Goal: Task Accomplishment & Management: Use online tool/utility

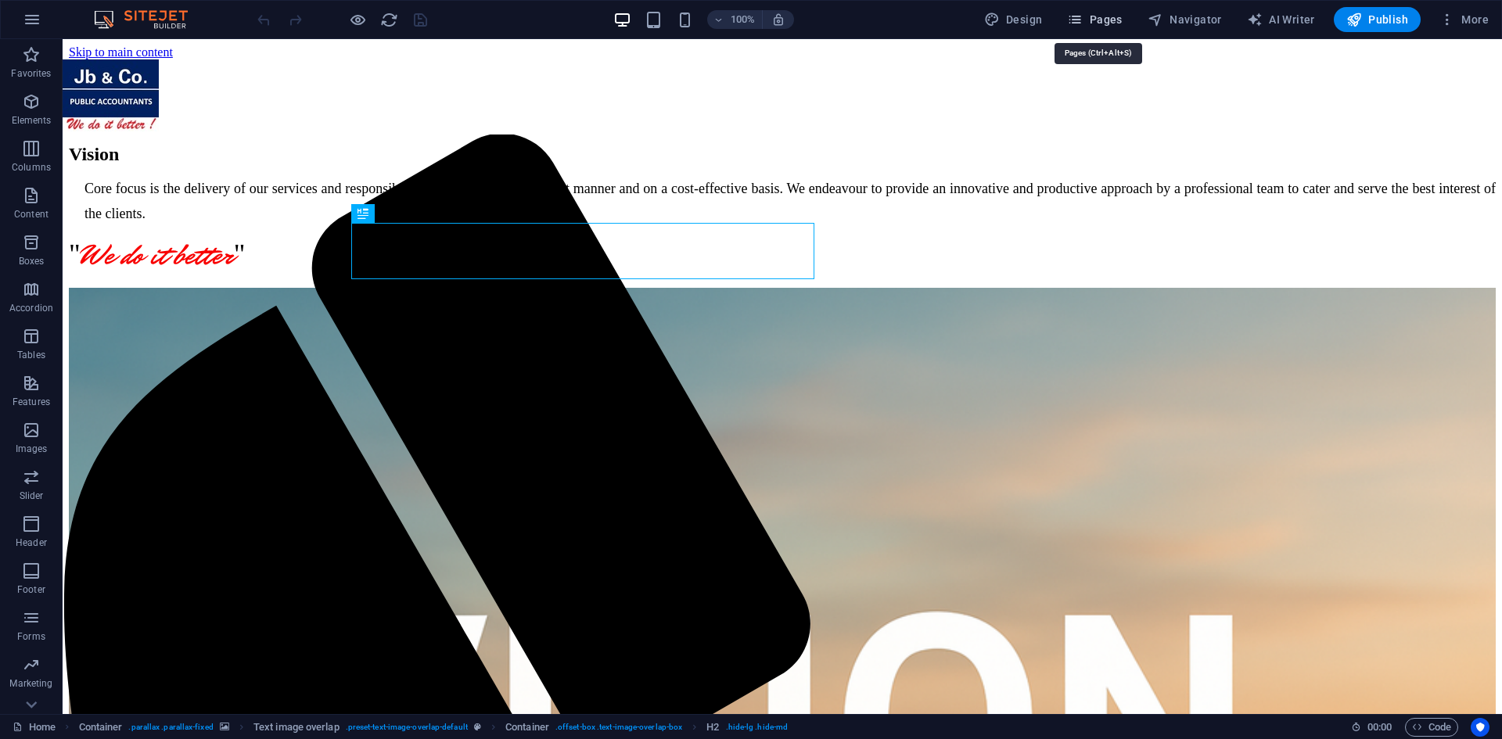
click at [1127, 12] on button "Pages" at bounding box center [1094, 19] width 67 height 25
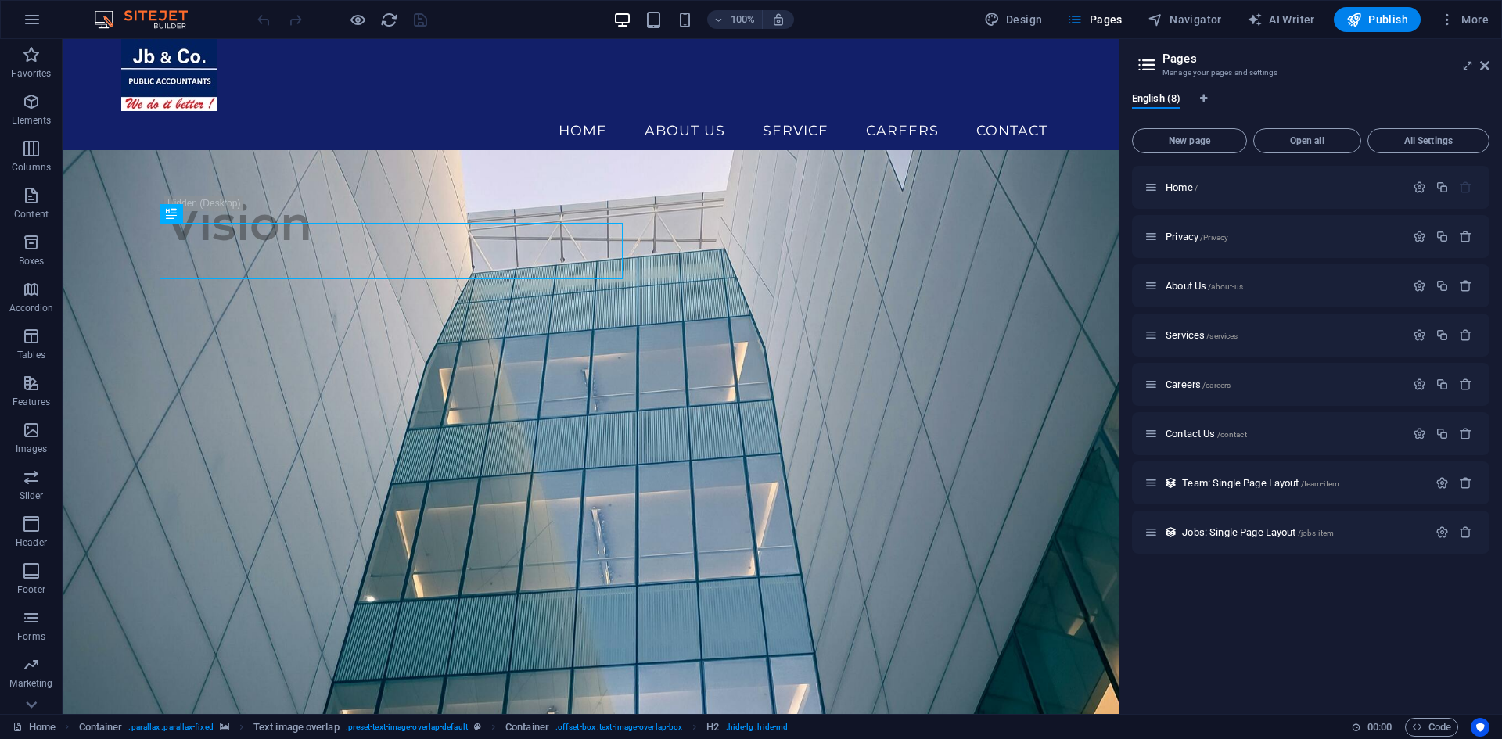
drag, startPoint x: 1243, startPoint y: 609, endPoint x: 1198, endPoint y: 609, distance: 44.6
click at [1198, 609] on div "Home / Privacy /Privacy About Us /about-us Services /services Careers /careers …" at bounding box center [1310, 434] width 357 height 536
drag, startPoint x: 1205, startPoint y: 138, endPoint x: 1262, endPoint y: 257, distance: 132.6
click at [1205, 138] on span "New page" at bounding box center [1189, 140] width 101 height 9
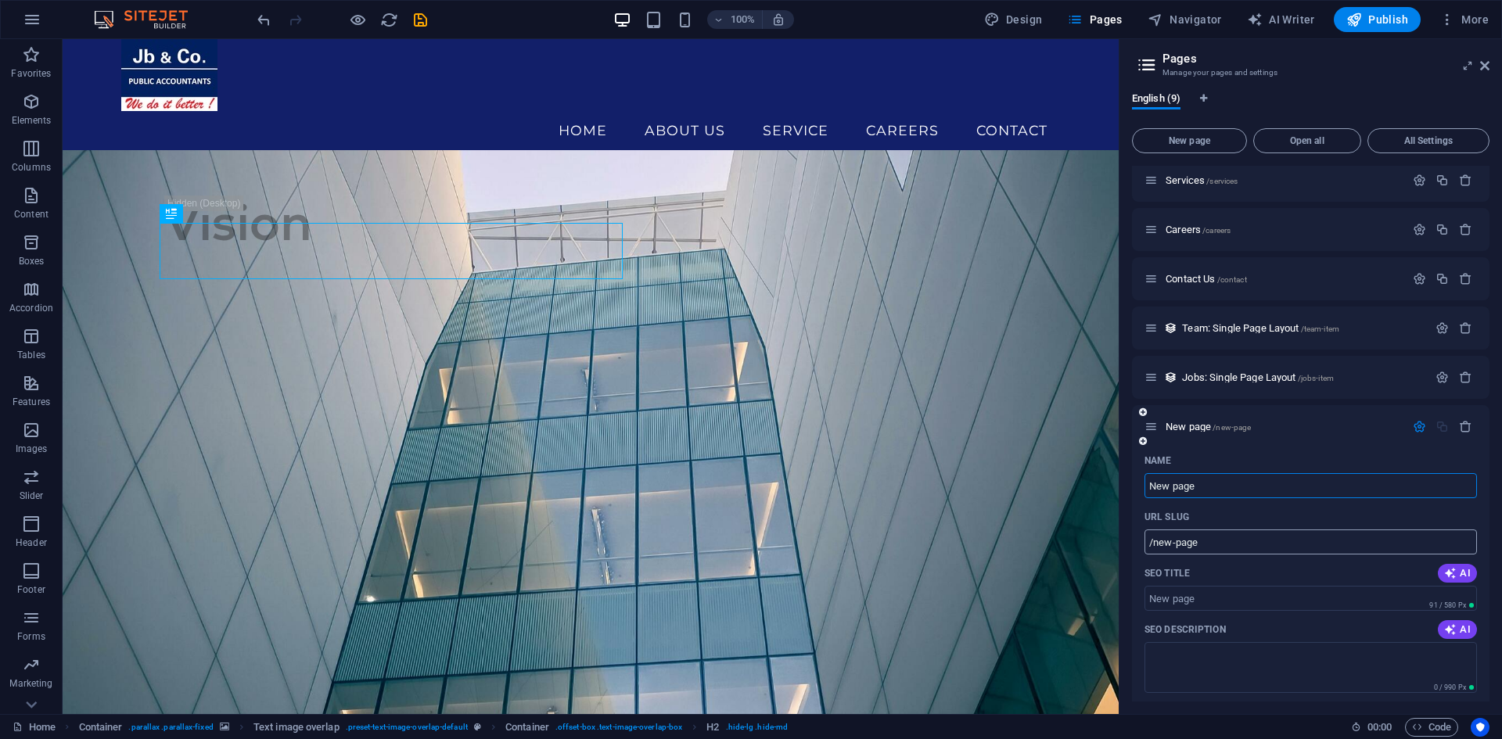
scroll to position [156, 0]
click at [1223, 486] on input "New page" at bounding box center [1310, 484] width 332 height 25
click at [1230, 477] on input "New page" at bounding box center [1310, 484] width 332 height 25
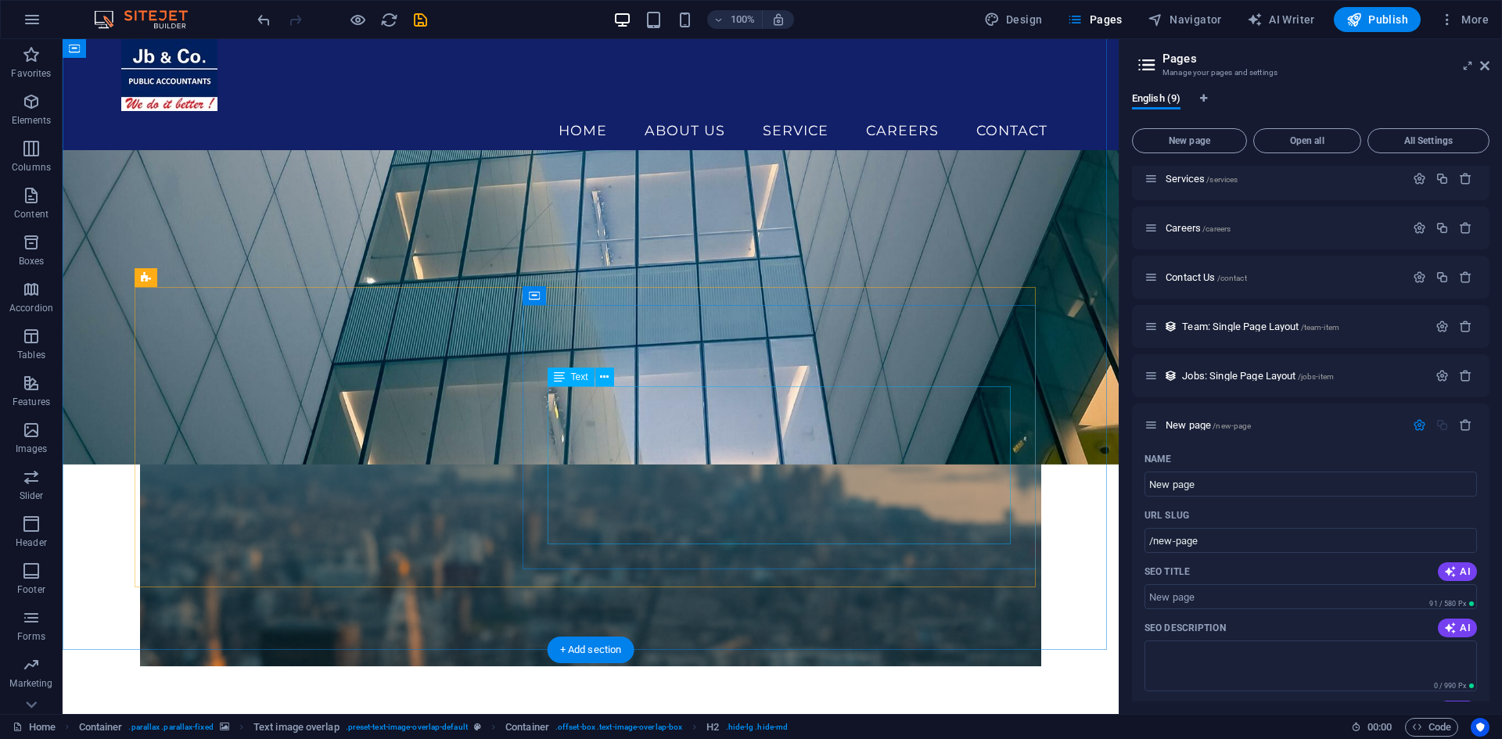
scroll to position [325, 0]
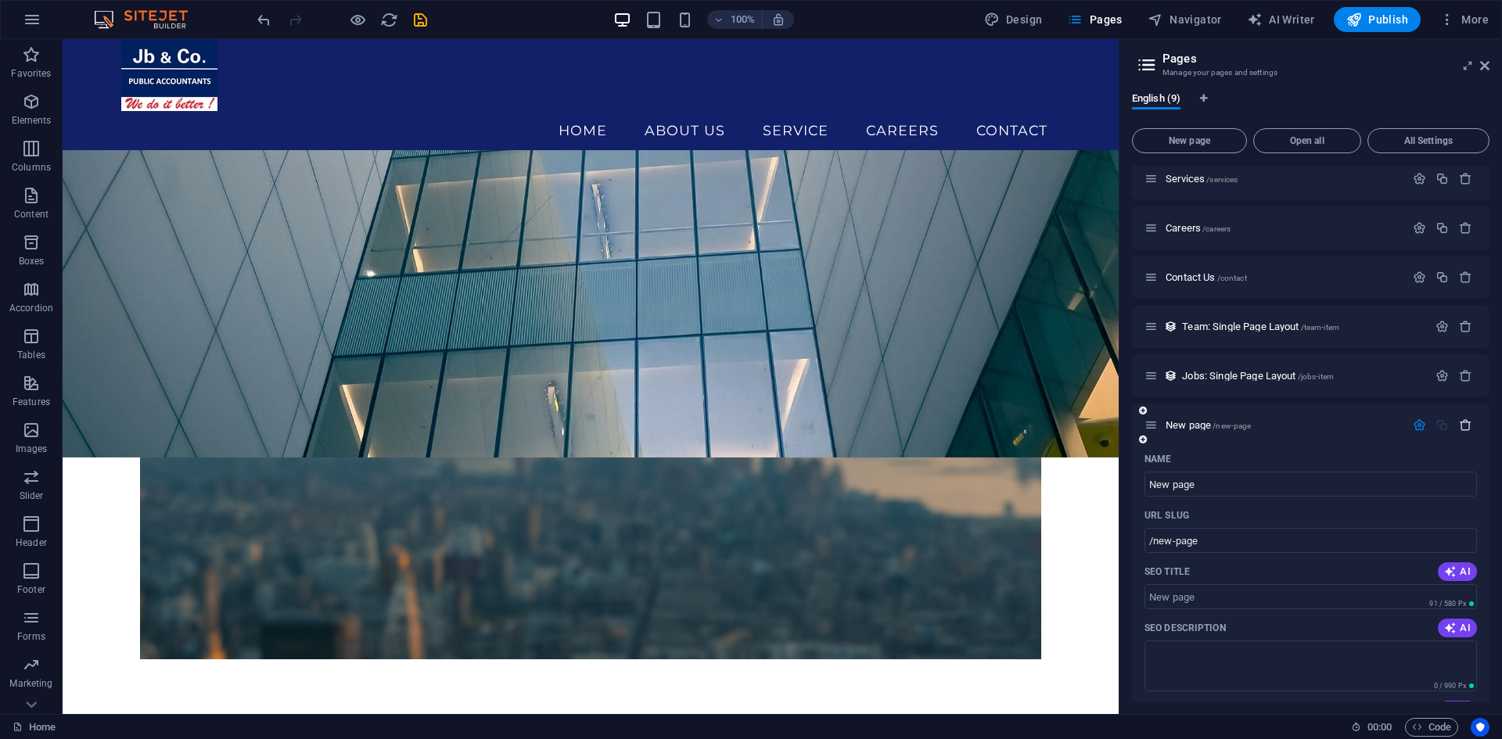
click at [1459, 429] on icon "button" at bounding box center [1465, 424] width 13 height 13
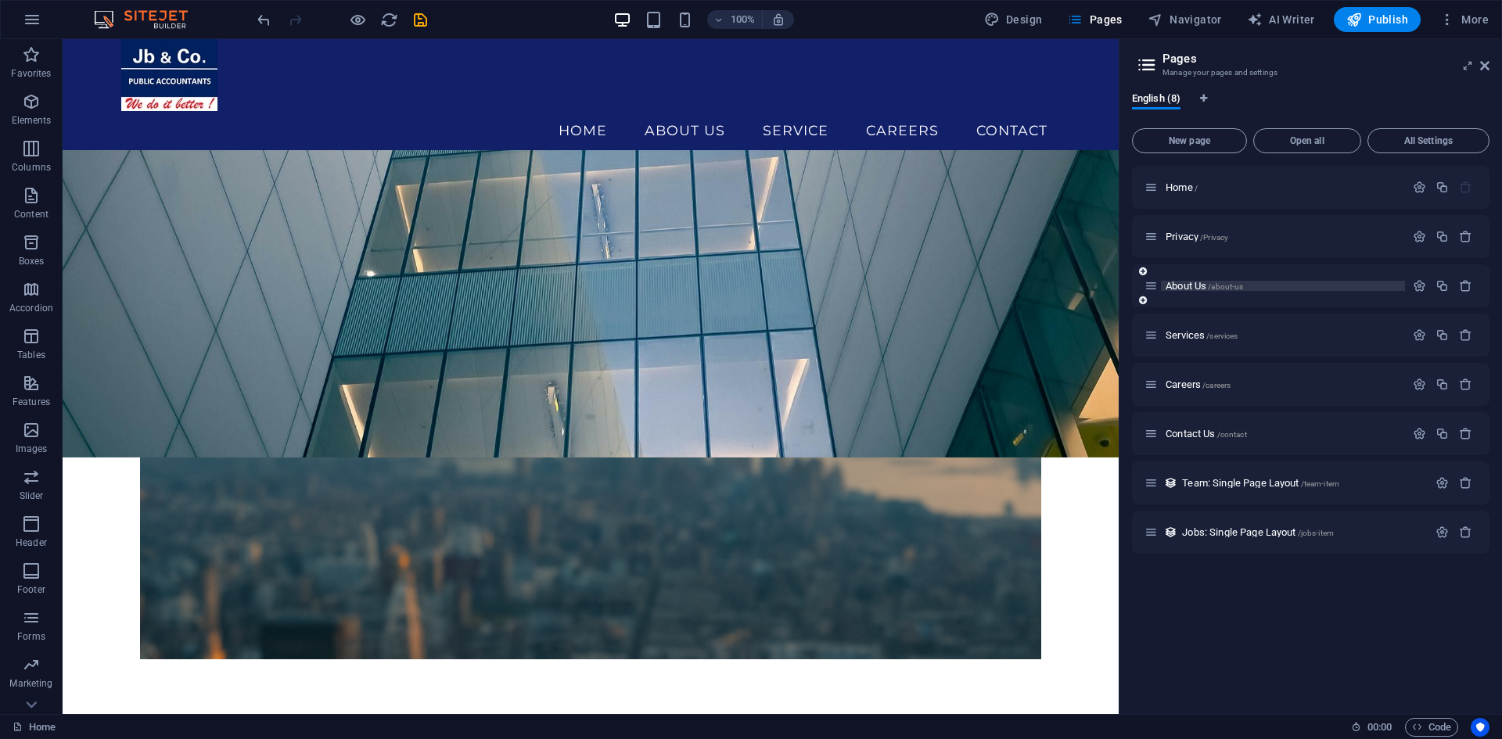
click at [1175, 282] on span "About Us /about-us" at bounding box center [1203, 286] width 77 height 12
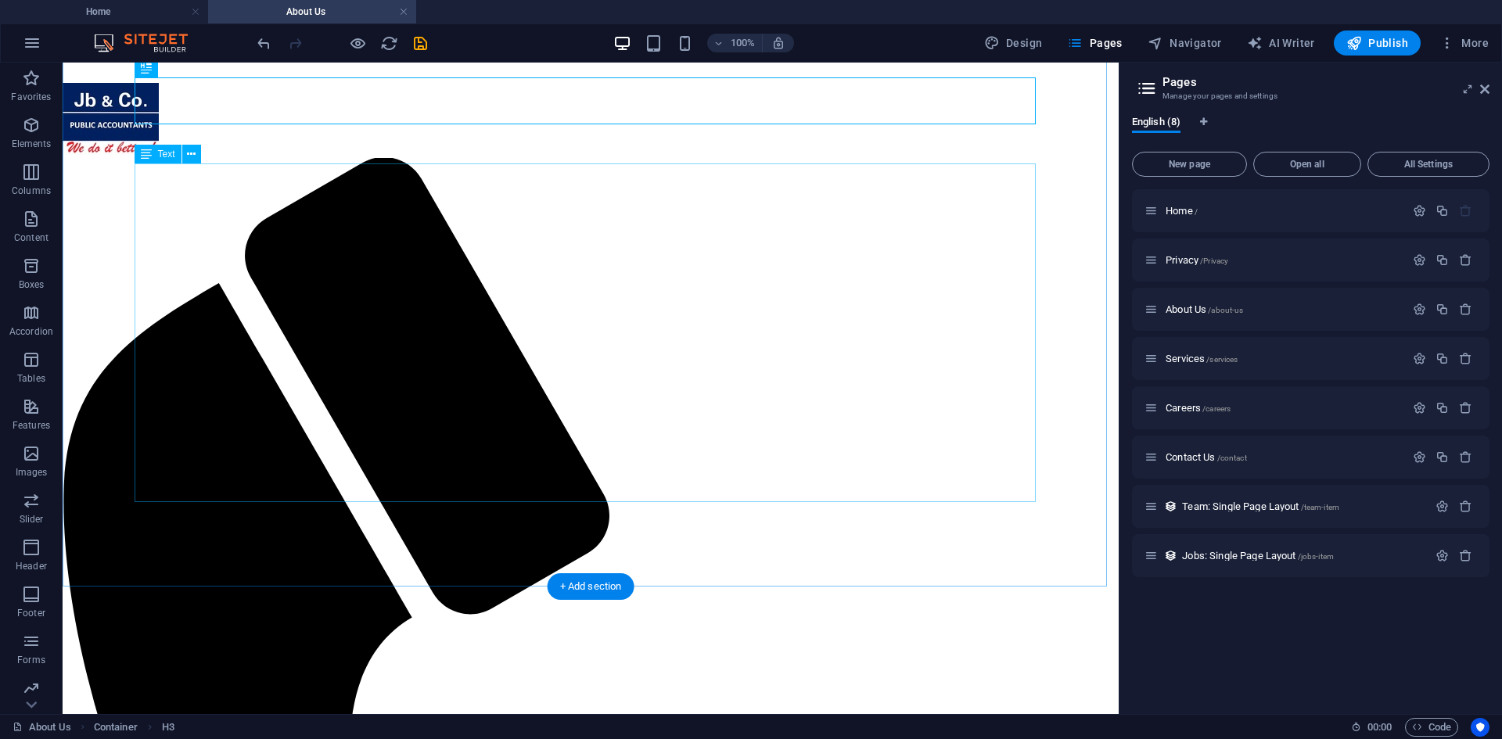
scroll to position [484, 0]
click at [1187, 355] on span "Services /services" at bounding box center [1201, 359] width 72 height 12
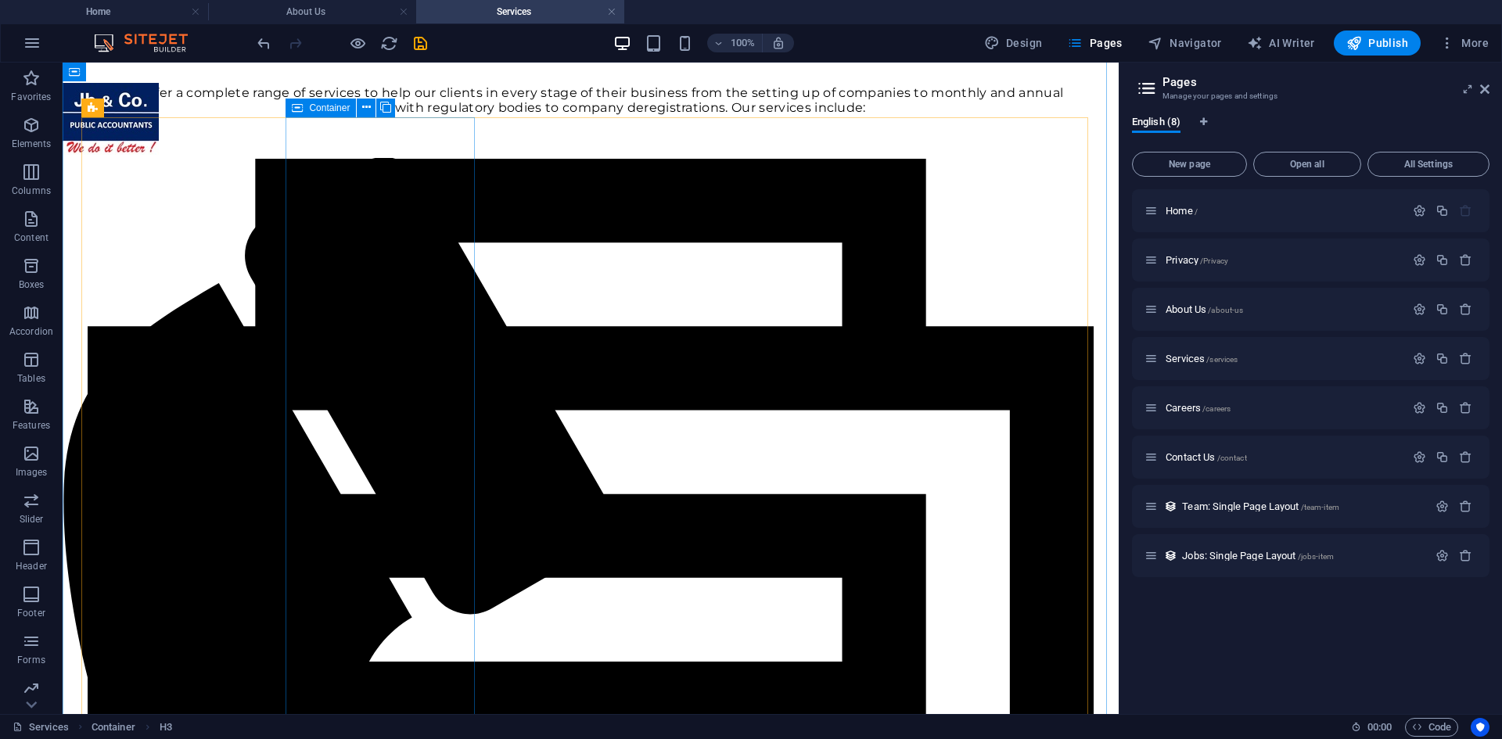
scroll to position [235, 0]
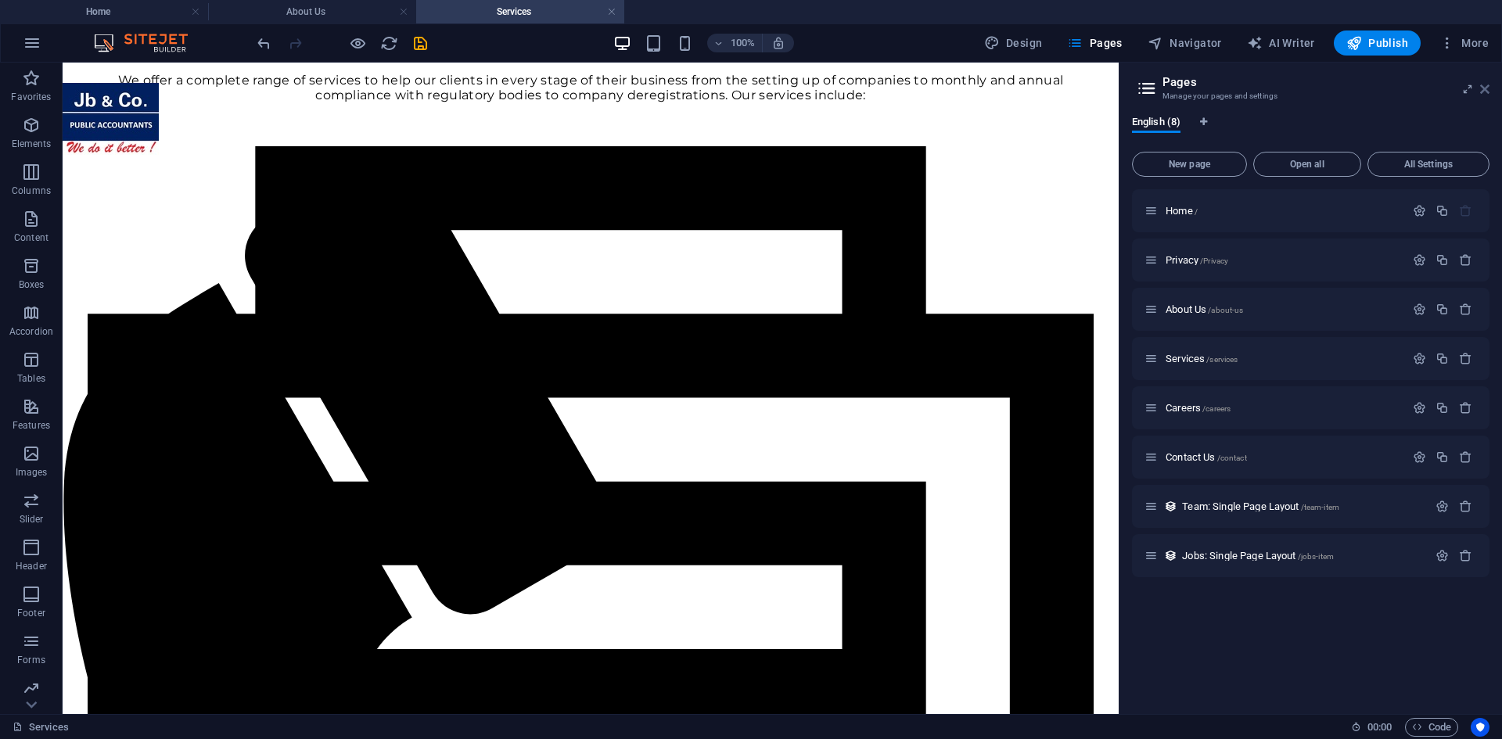
click at [1484, 92] on icon at bounding box center [1484, 89] width 9 height 13
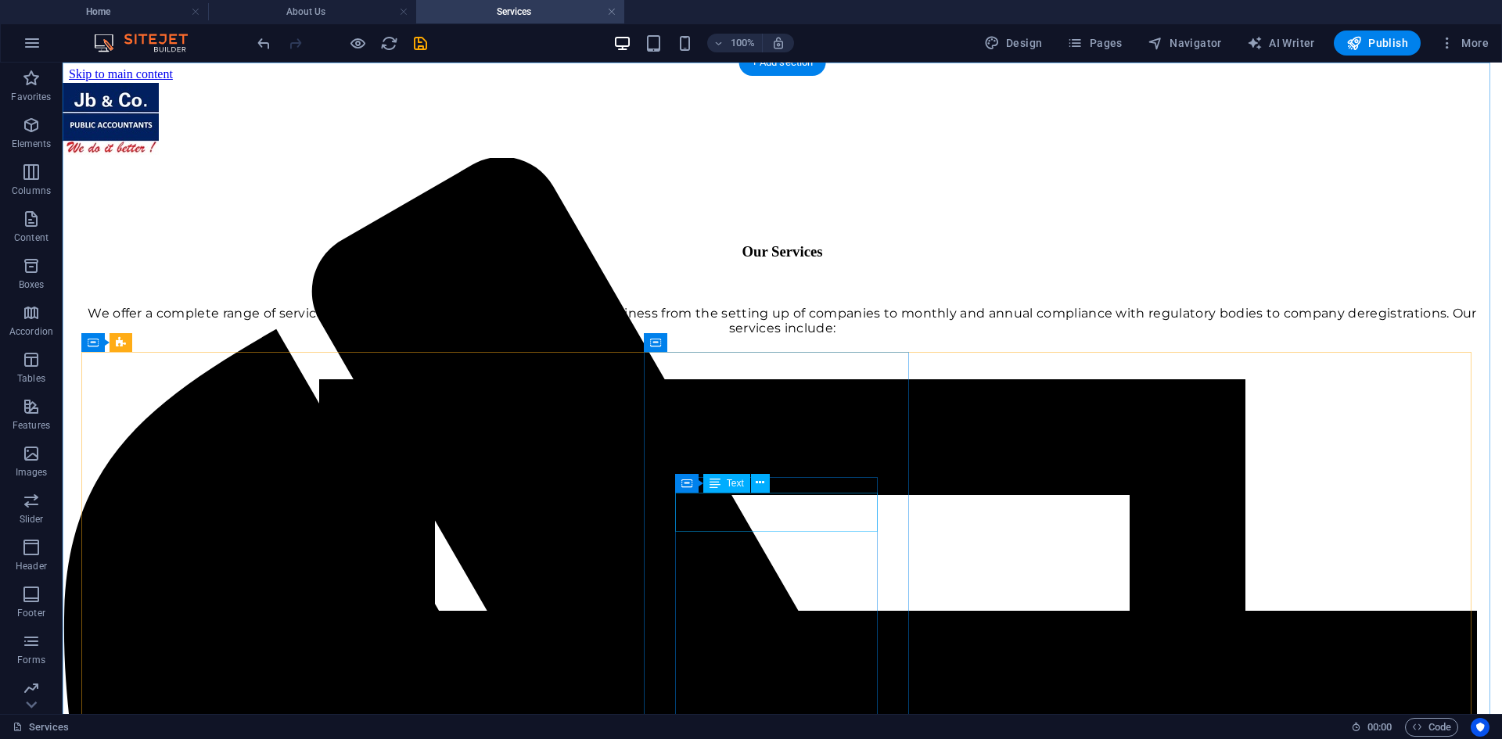
scroll to position [0, 0]
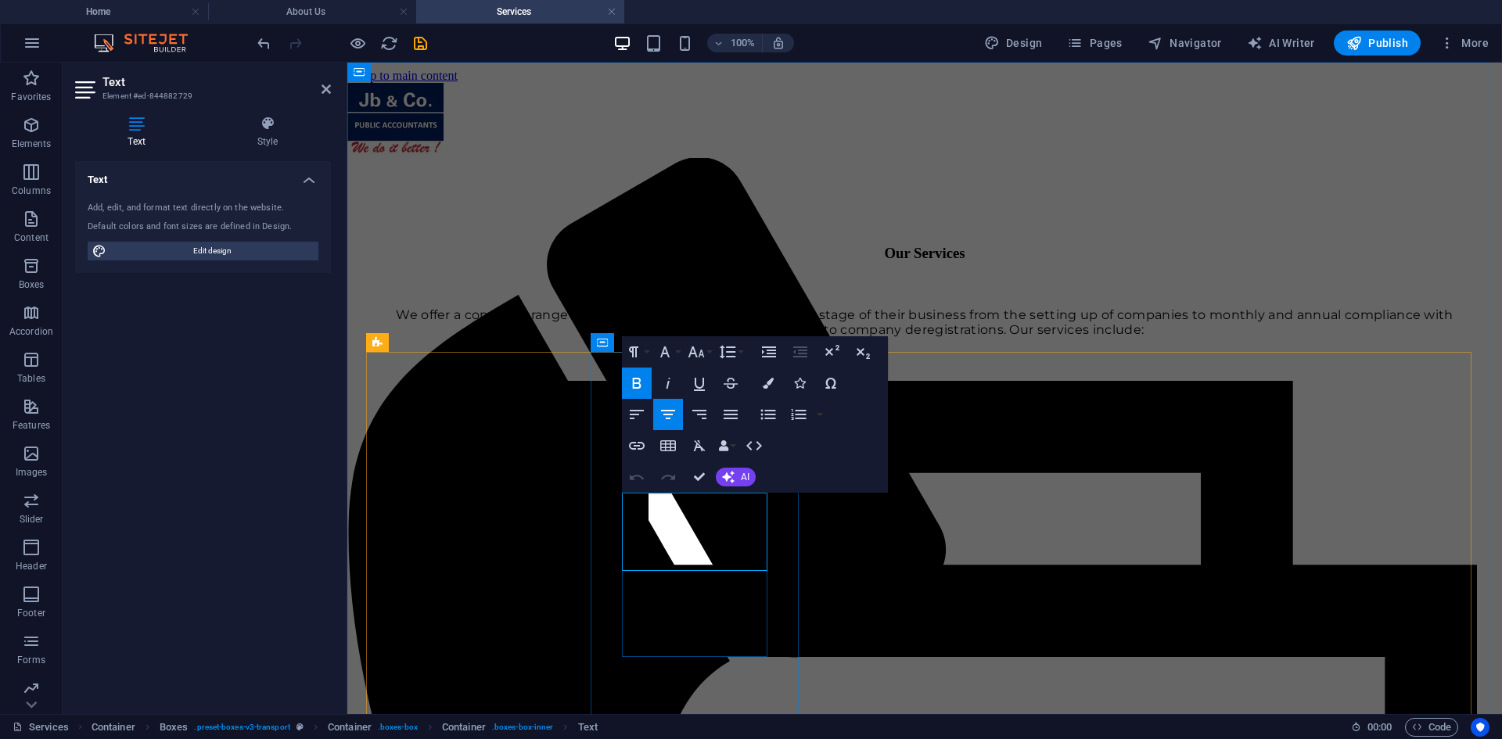
drag, startPoint x: 734, startPoint y: 557, endPoint x: 658, endPoint y: 555, distance: 76.7
drag, startPoint x: 742, startPoint y: 561, endPoint x: 733, endPoint y: 561, distance: 9.4
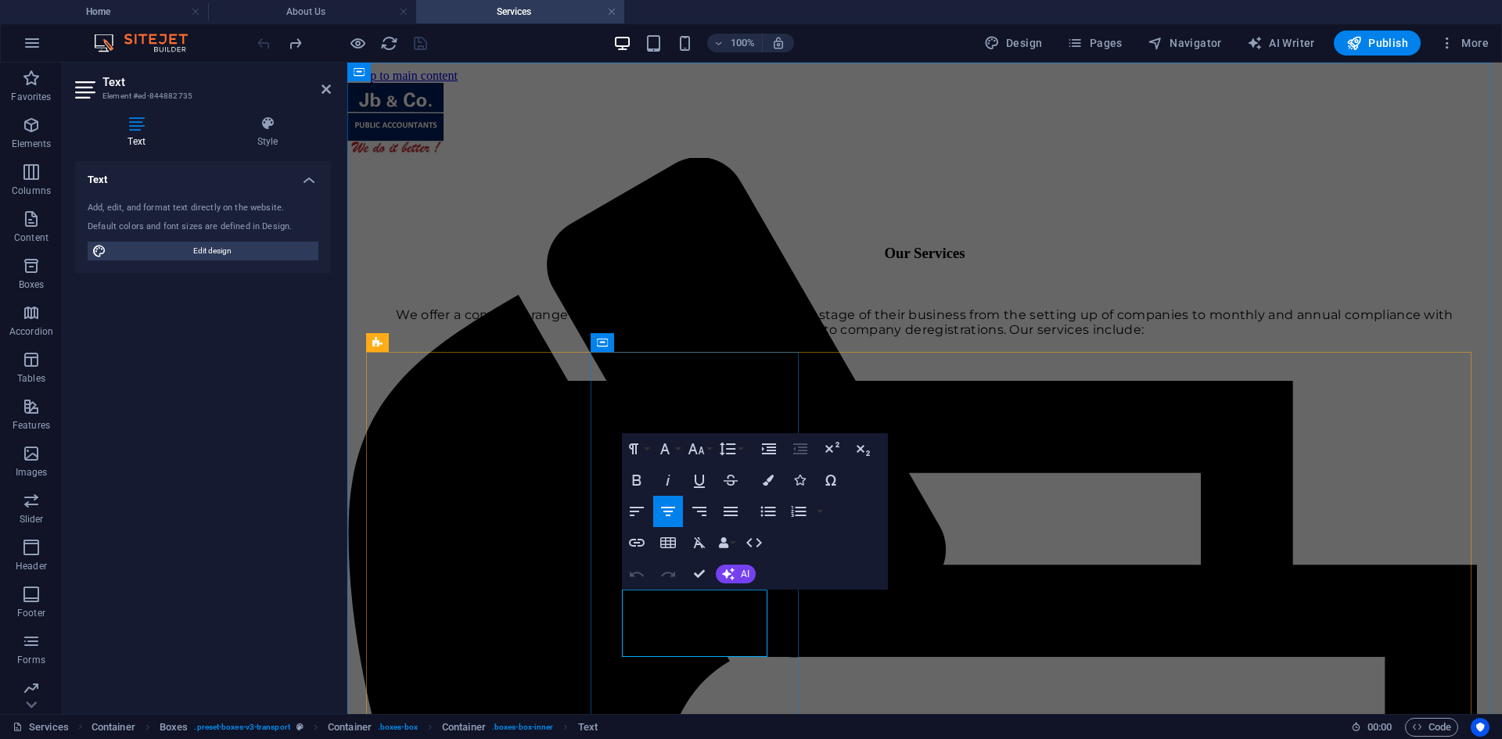
drag, startPoint x: 634, startPoint y: 619, endPoint x: 759, endPoint y: 628, distance: 125.4
drag, startPoint x: 749, startPoint y: 641, endPoint x: 634, endPoint y: 619, distance: 118.0
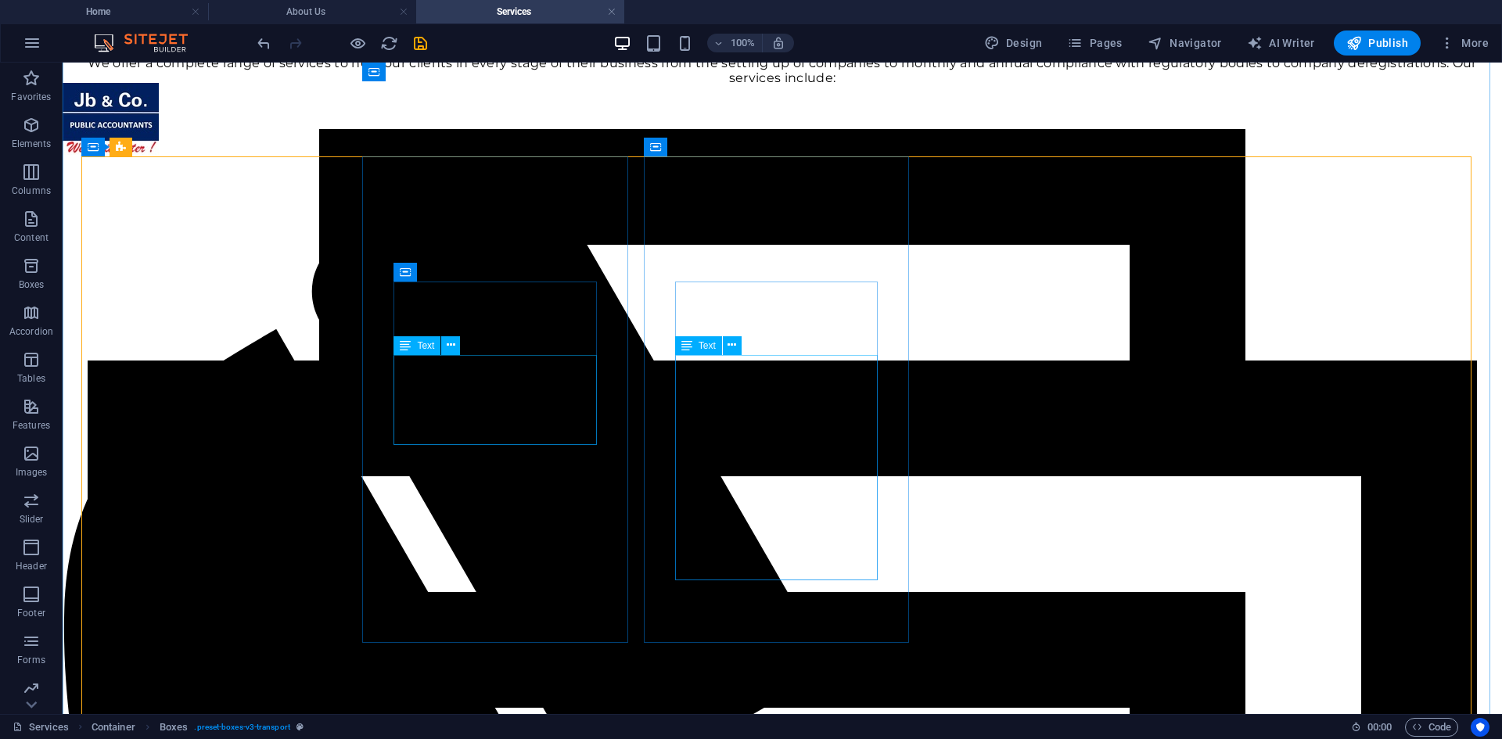
scroll to position [156, 0]
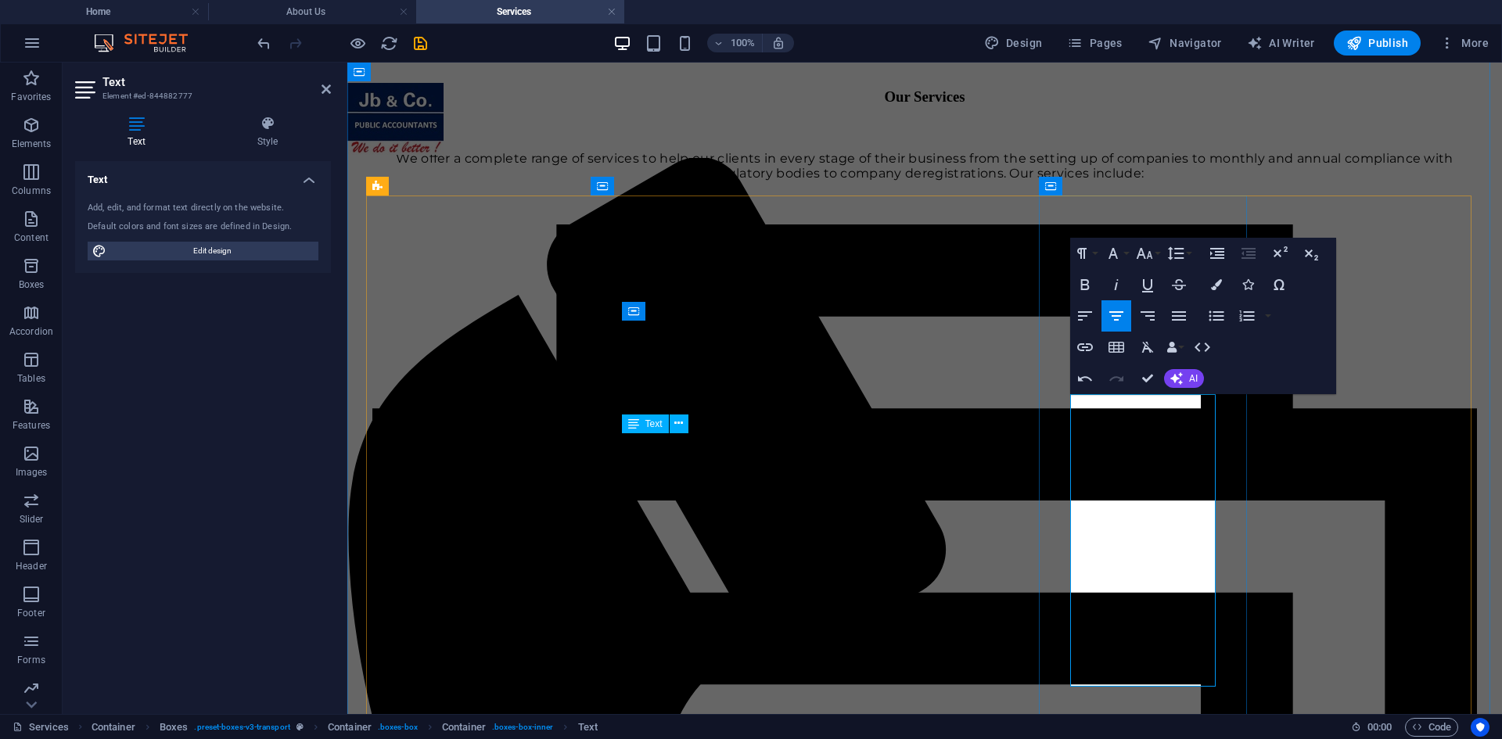
drag, startPoint x: 1174, startPoint y: 494, endPoint x: 1090, endPoint y: 497, distance: 84.6
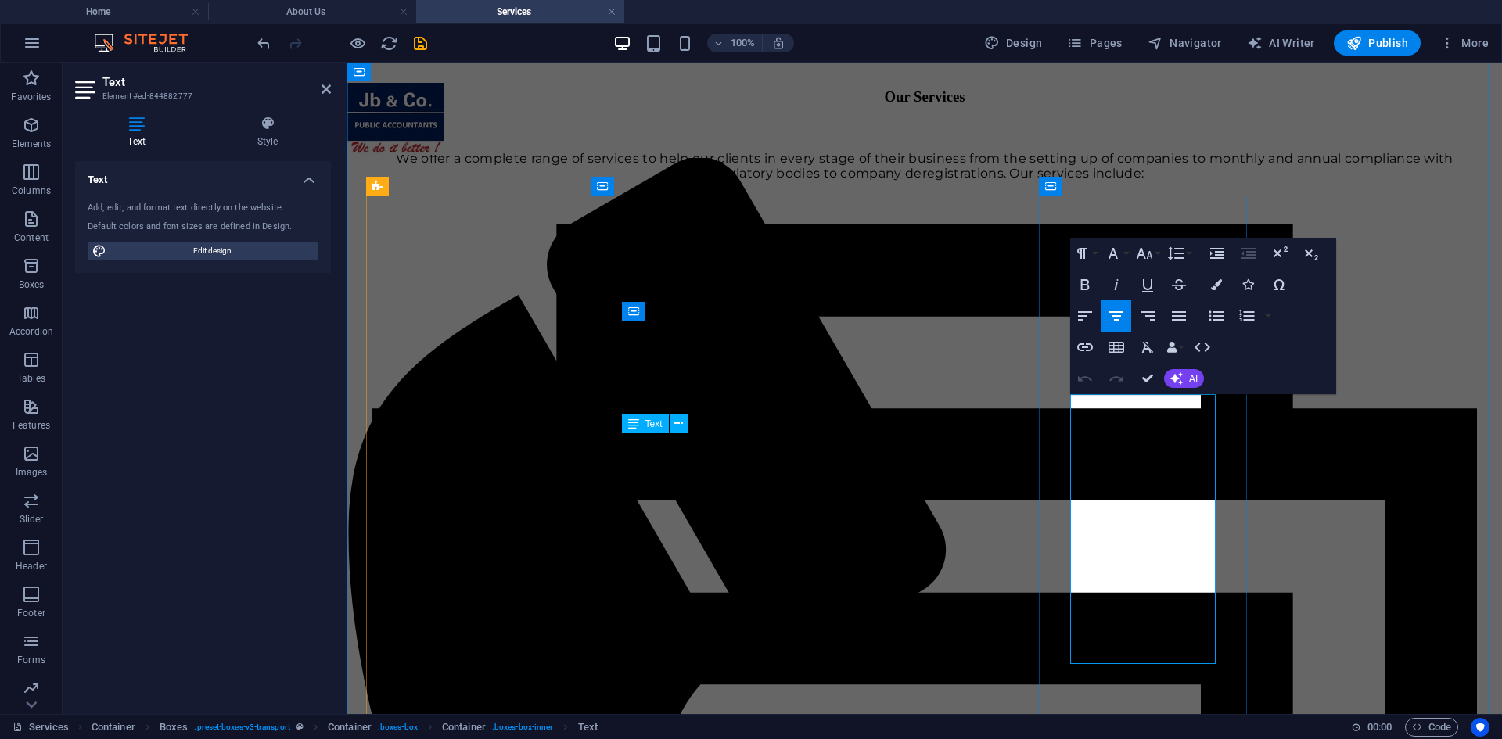
drag, startPoint x: 1072, startPoint y: 540, endPoint x: 1158, endPoint y: 544, distance: 86.9
drag, startPoint x: 1152, startPoint y: 621, endPoint x: 1191, endPoint y: 633, distance: 40.8
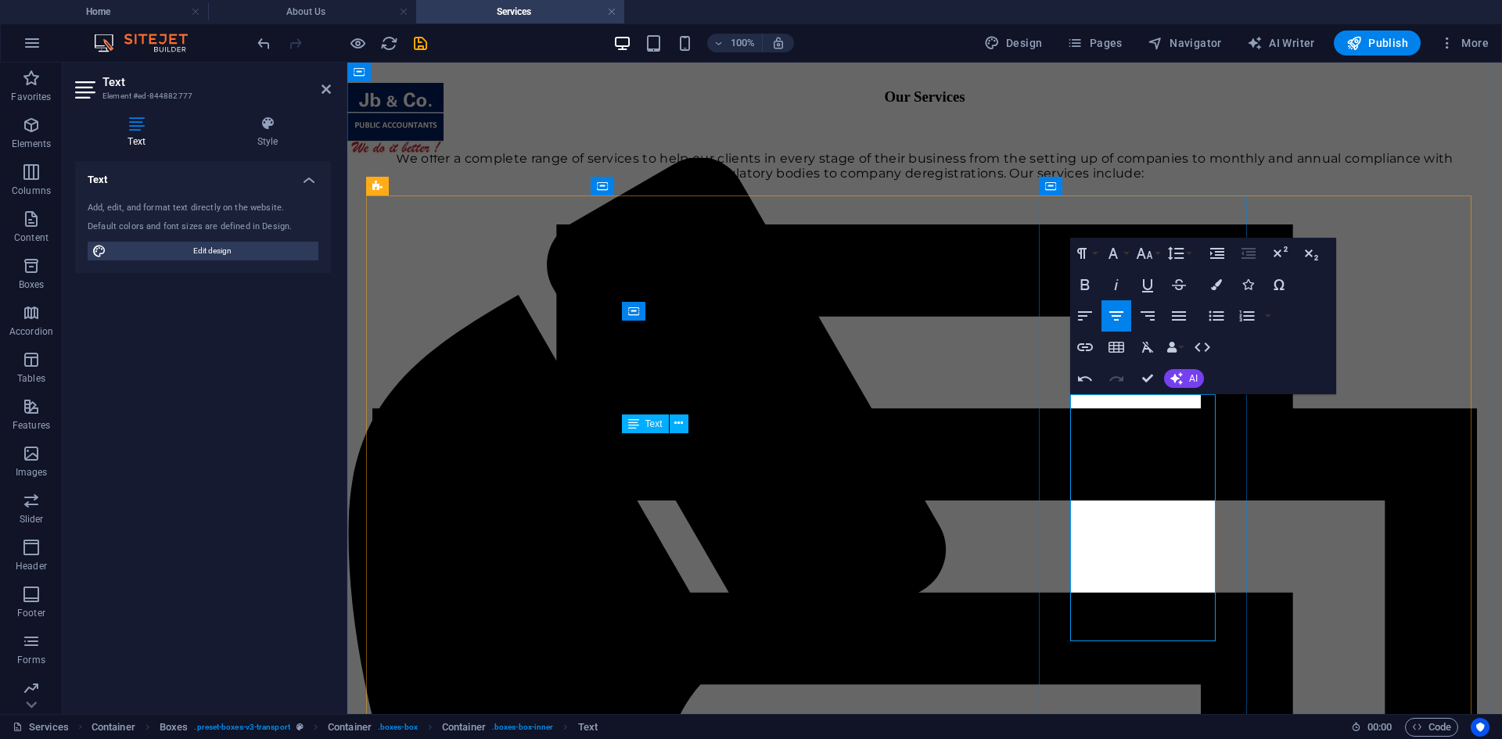
drag, startPoint x: 1195, startPoint y: 474, endPoint x: 1078, endPoint y: 470, distance: 117.4
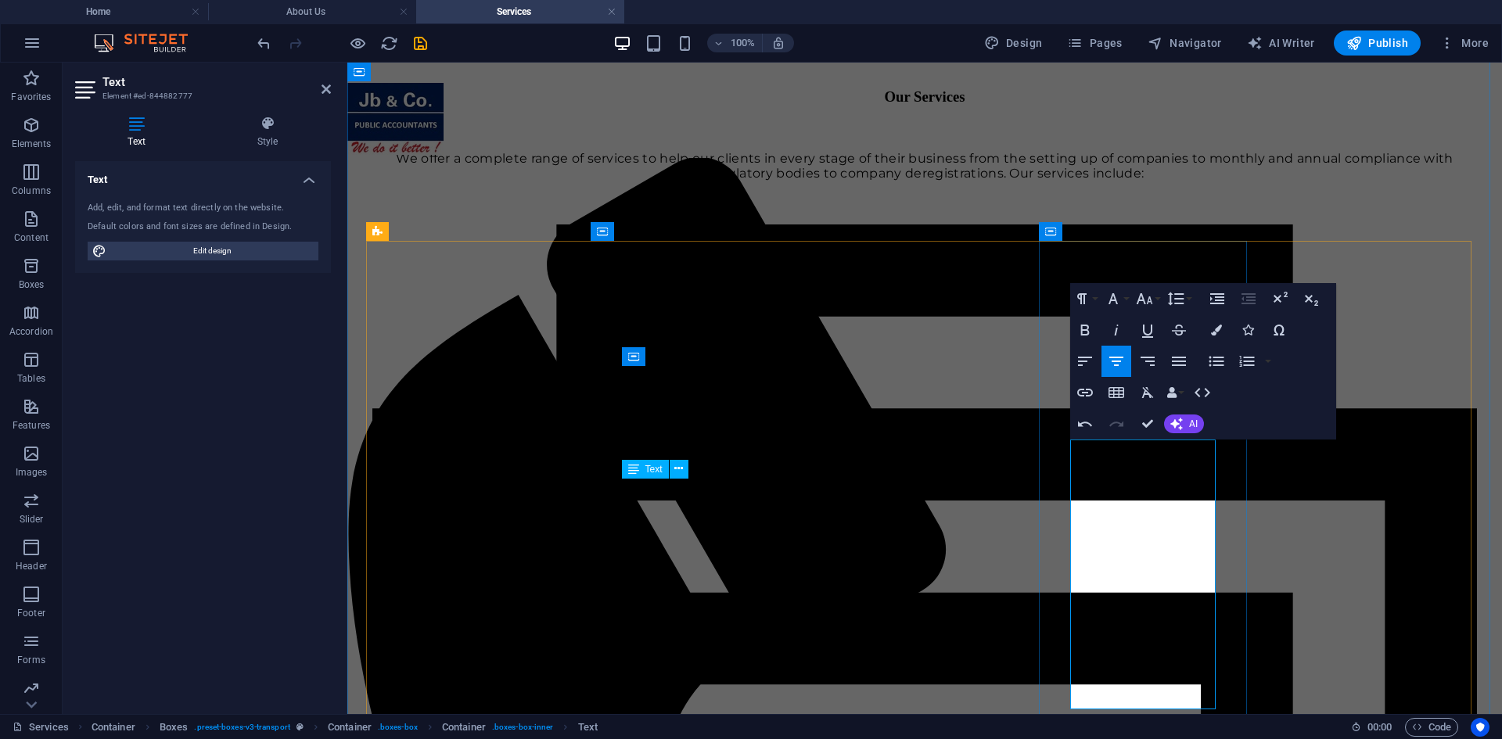
scroll to position [78, 0]
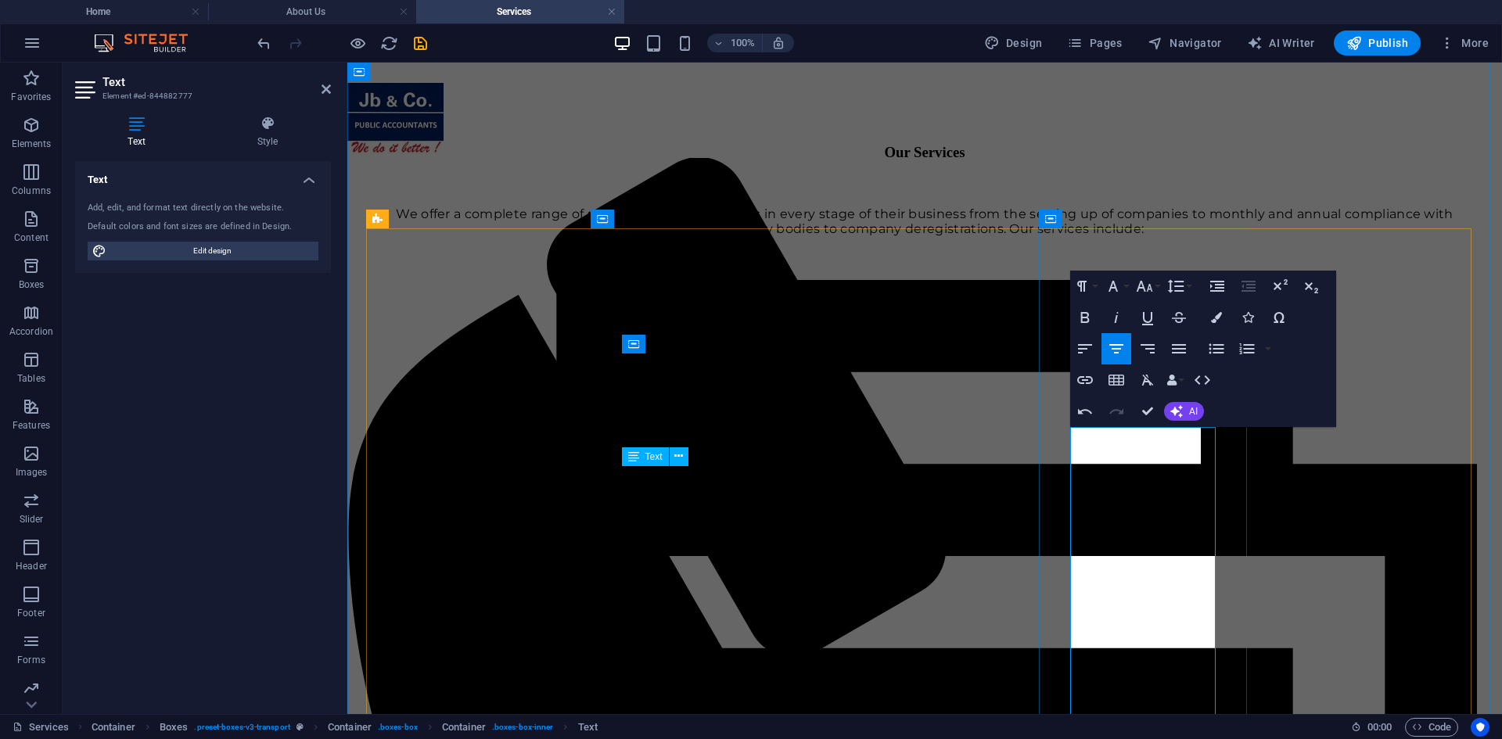
scroll to position [124, 0]
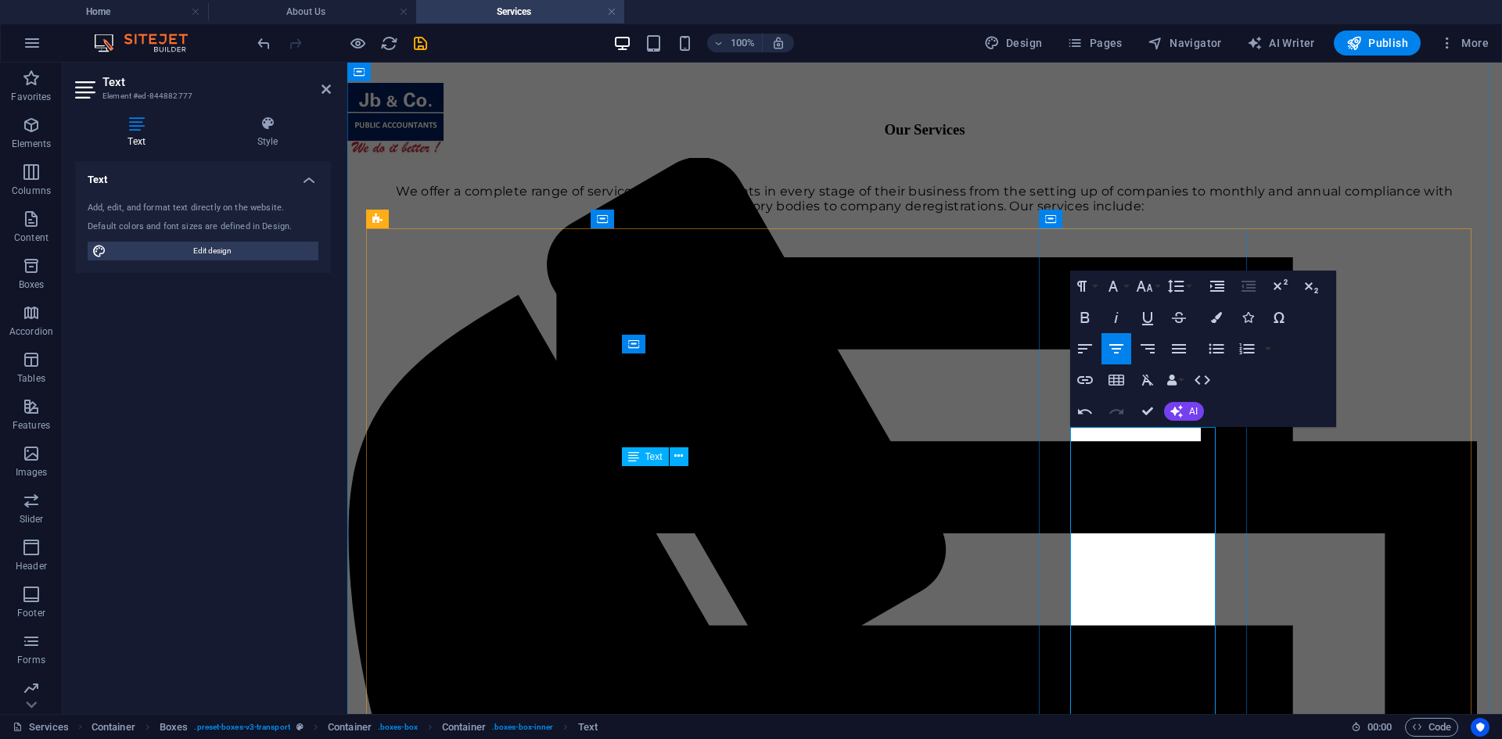
drag, startPoint x: 1201, startPoint y: 437, endPoint x: 1074, endPoint y: 430, distance: 126.9
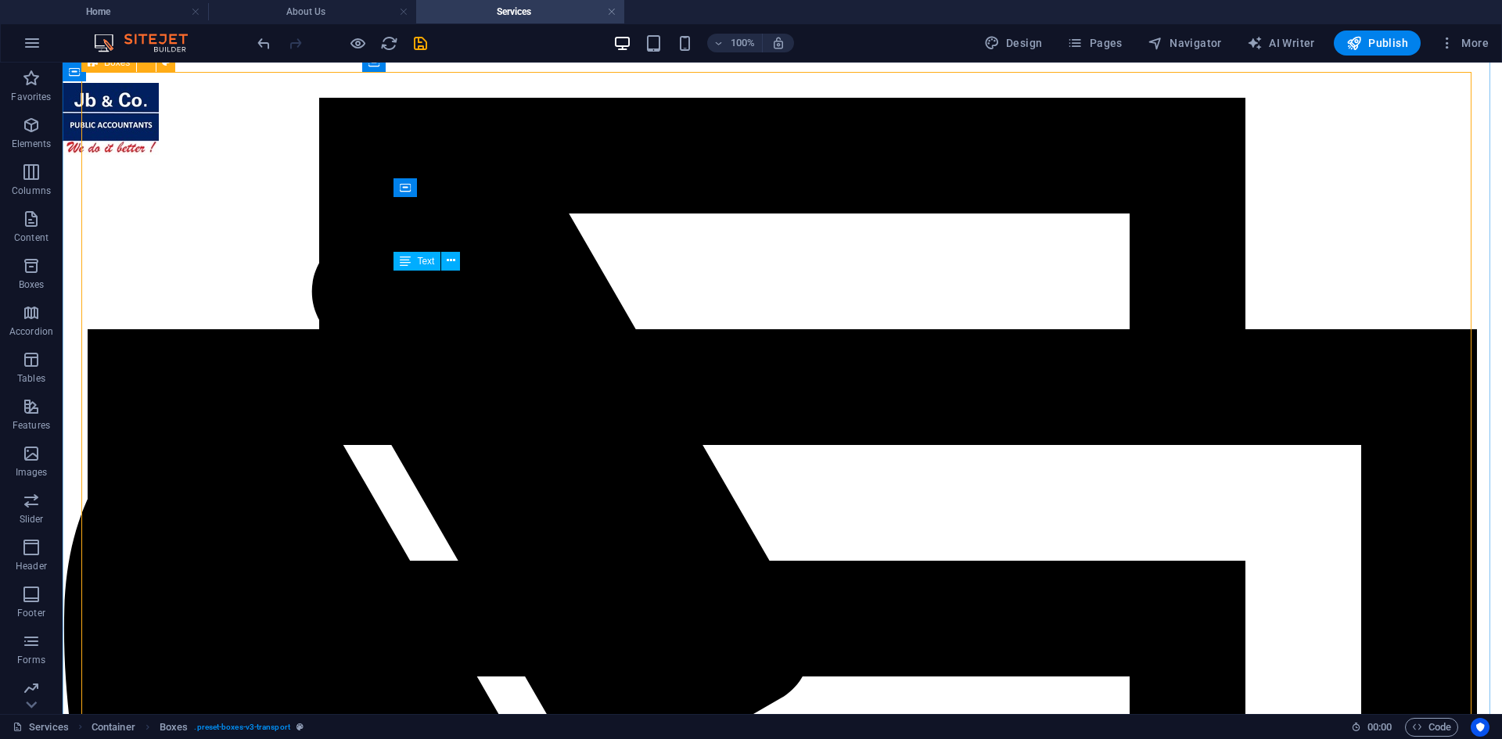
scroll to position [280, 0]
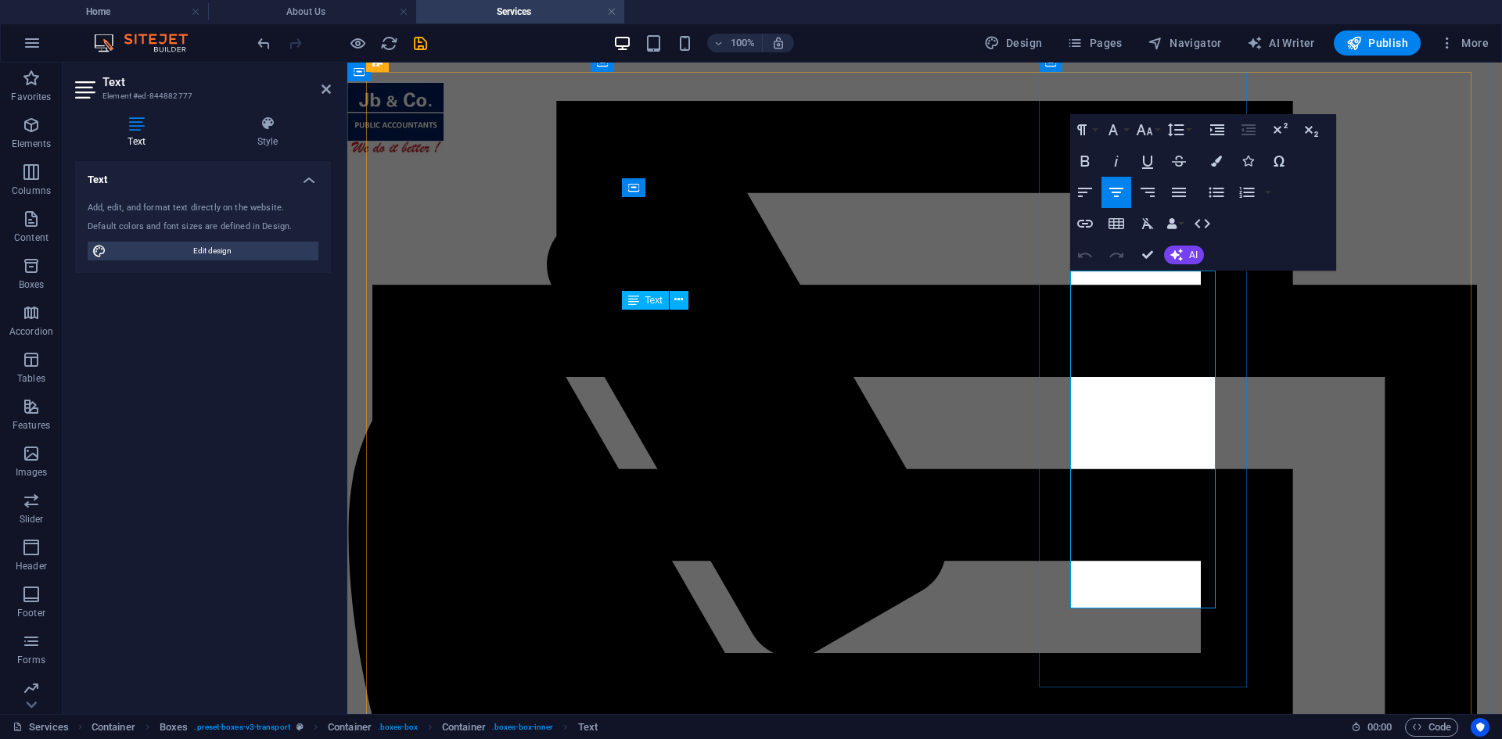
drag, startPoint x: 1092, startPoint y: 437, endPoint x: 1204, endPoint y: 538, distance: 150.6
click at [1157, 124] on button "Font Size" at bounding box center [1148, 129] width 30 height 31
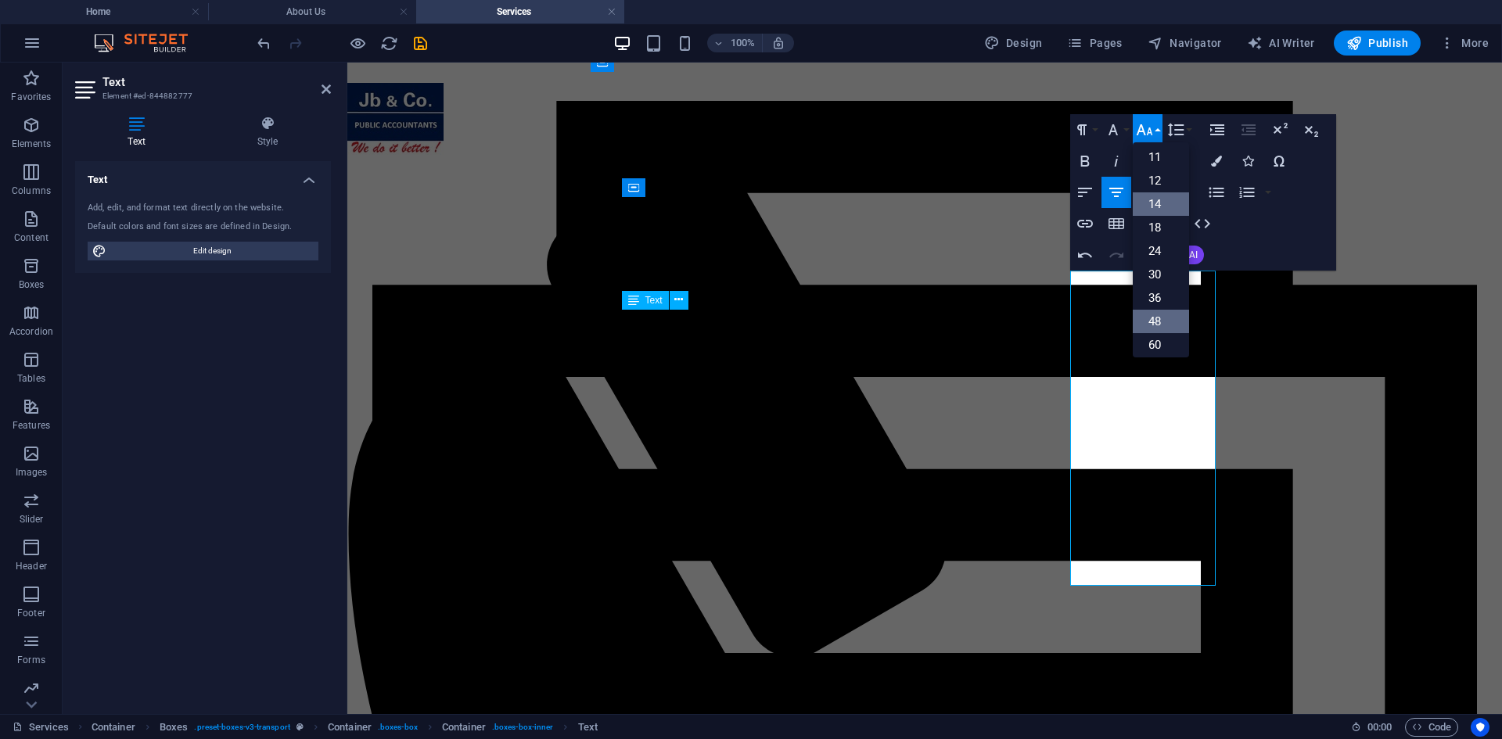
scroll to position [48, 0]
click at [1159, 210] on link "12" at bounding box center [1161, 206] width 56 height 23
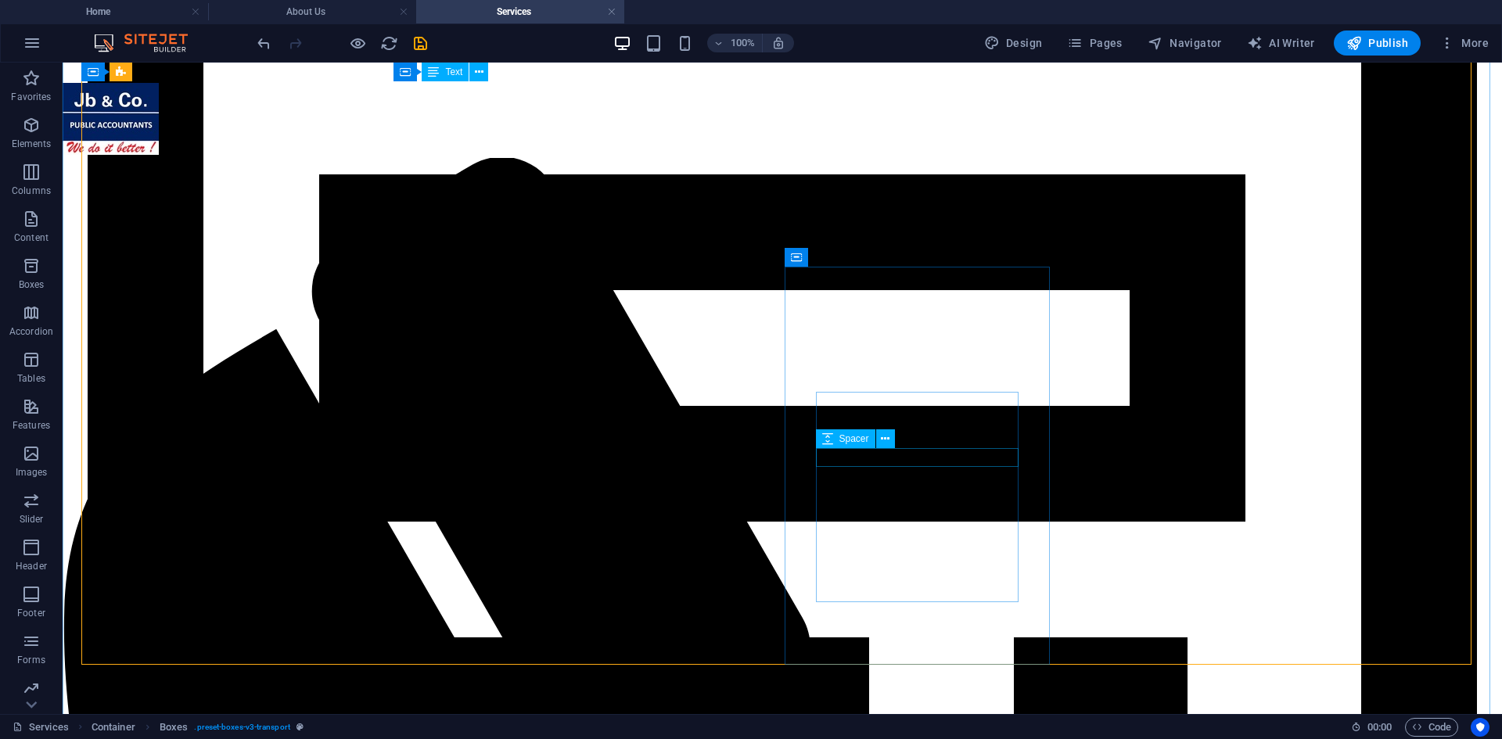
scroll to position [671, 0]
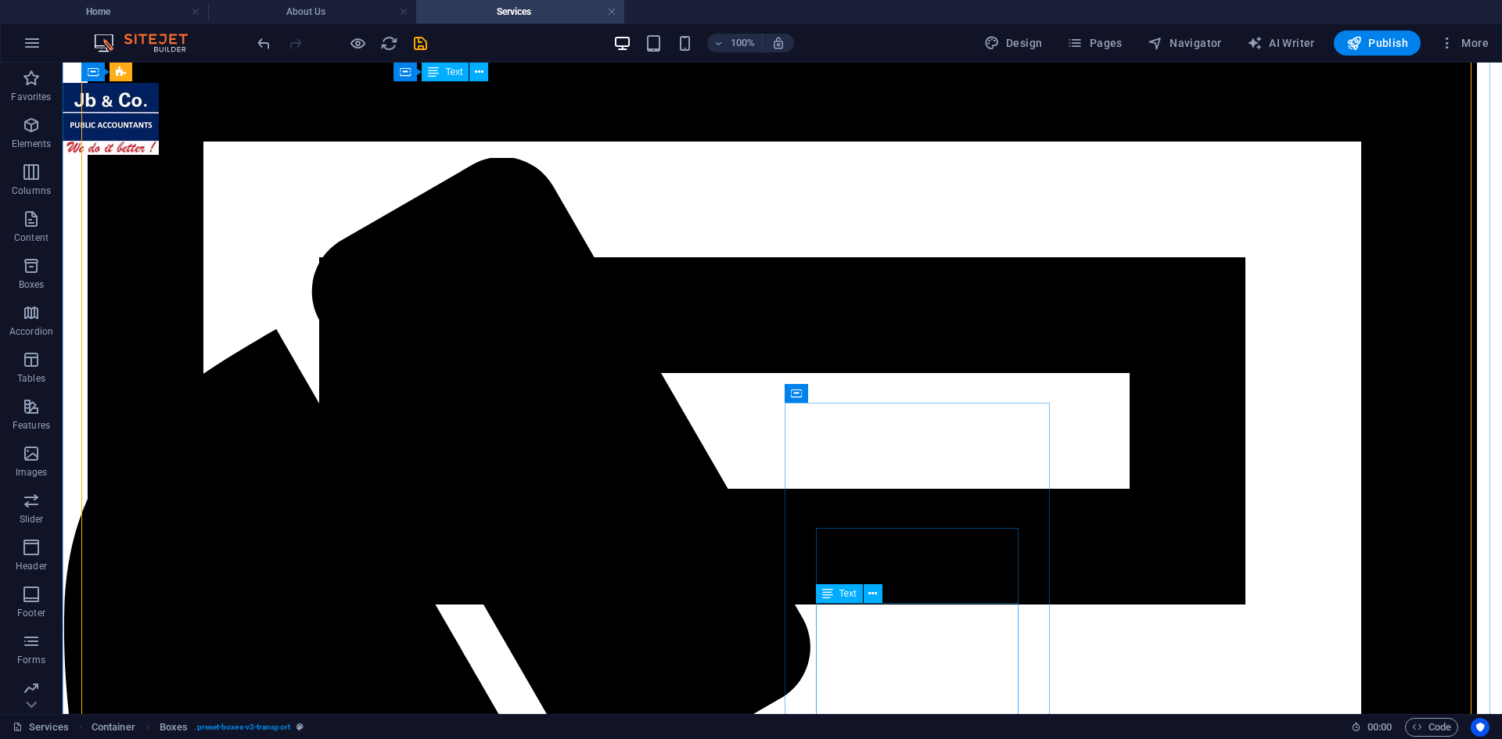
scroll to position [274, 0]
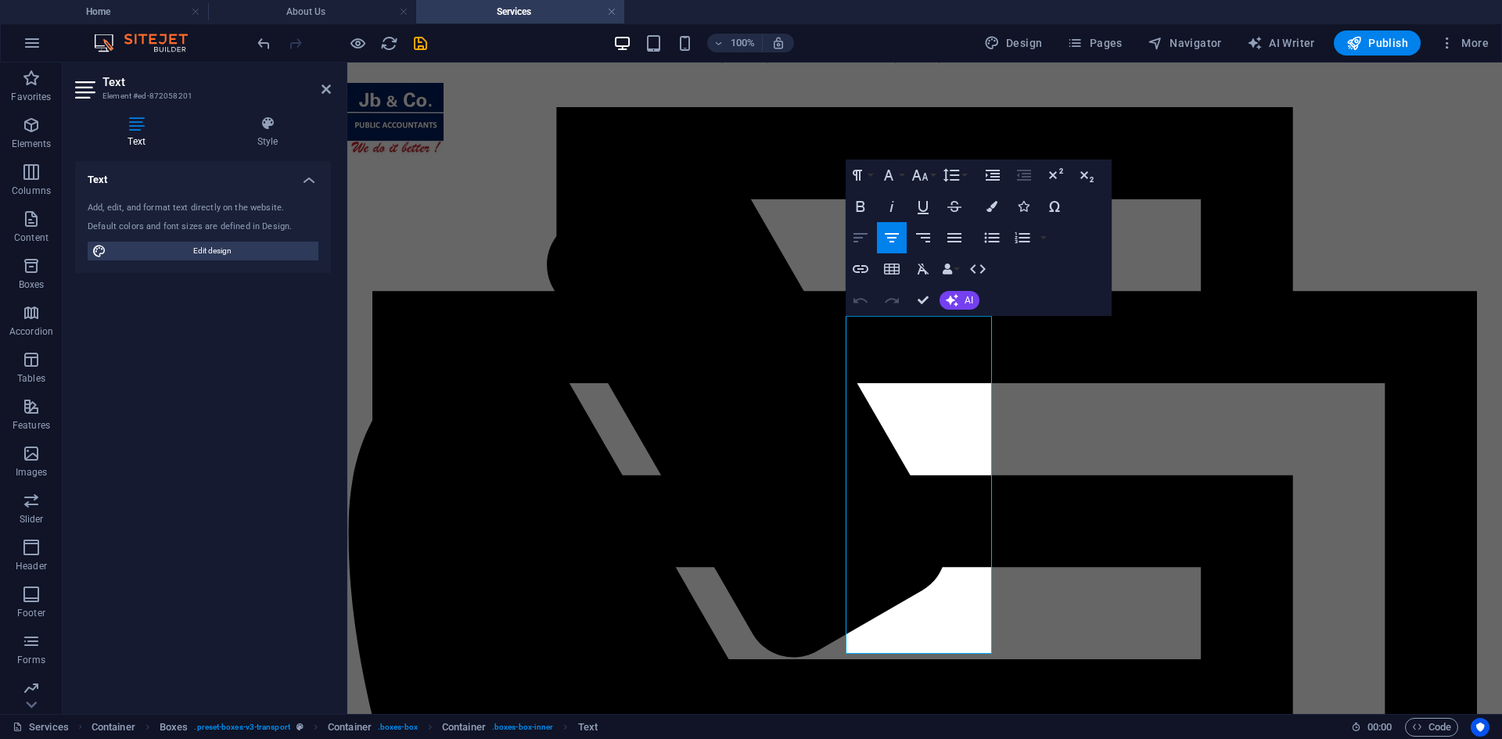
click at [856, 242] on icon "button" at bounding box center [860, 237] width 19 height 19
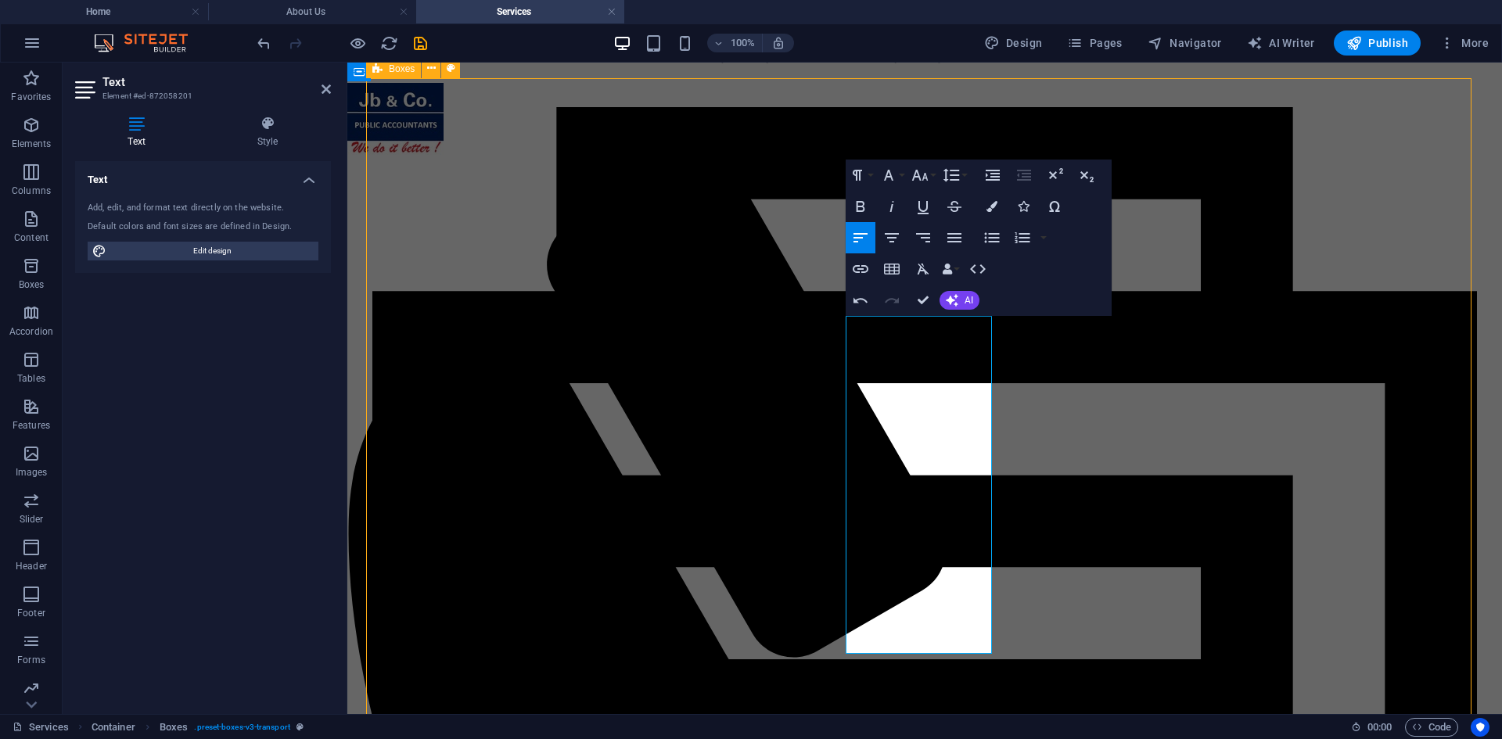
scroll to position [235, 0]
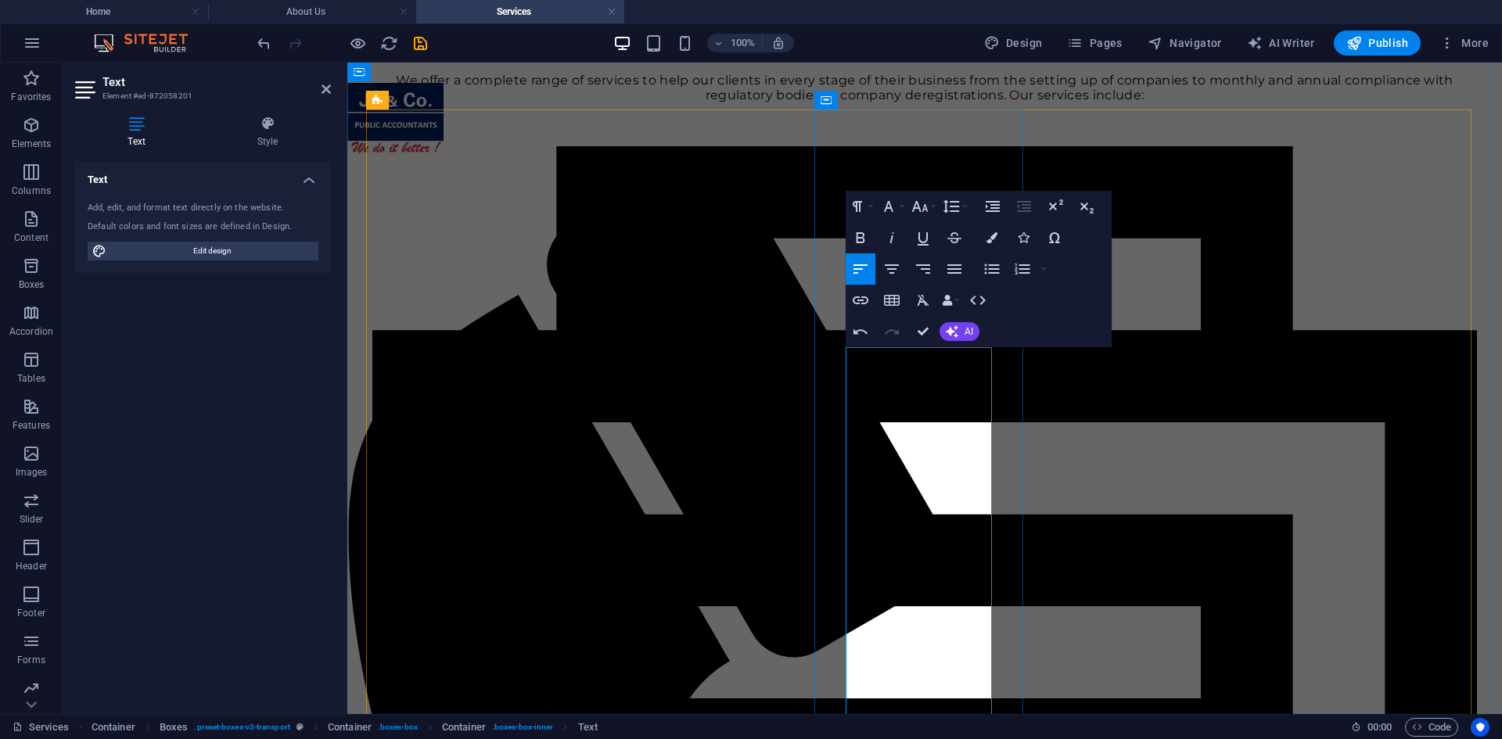
scroll to position [242, 0]
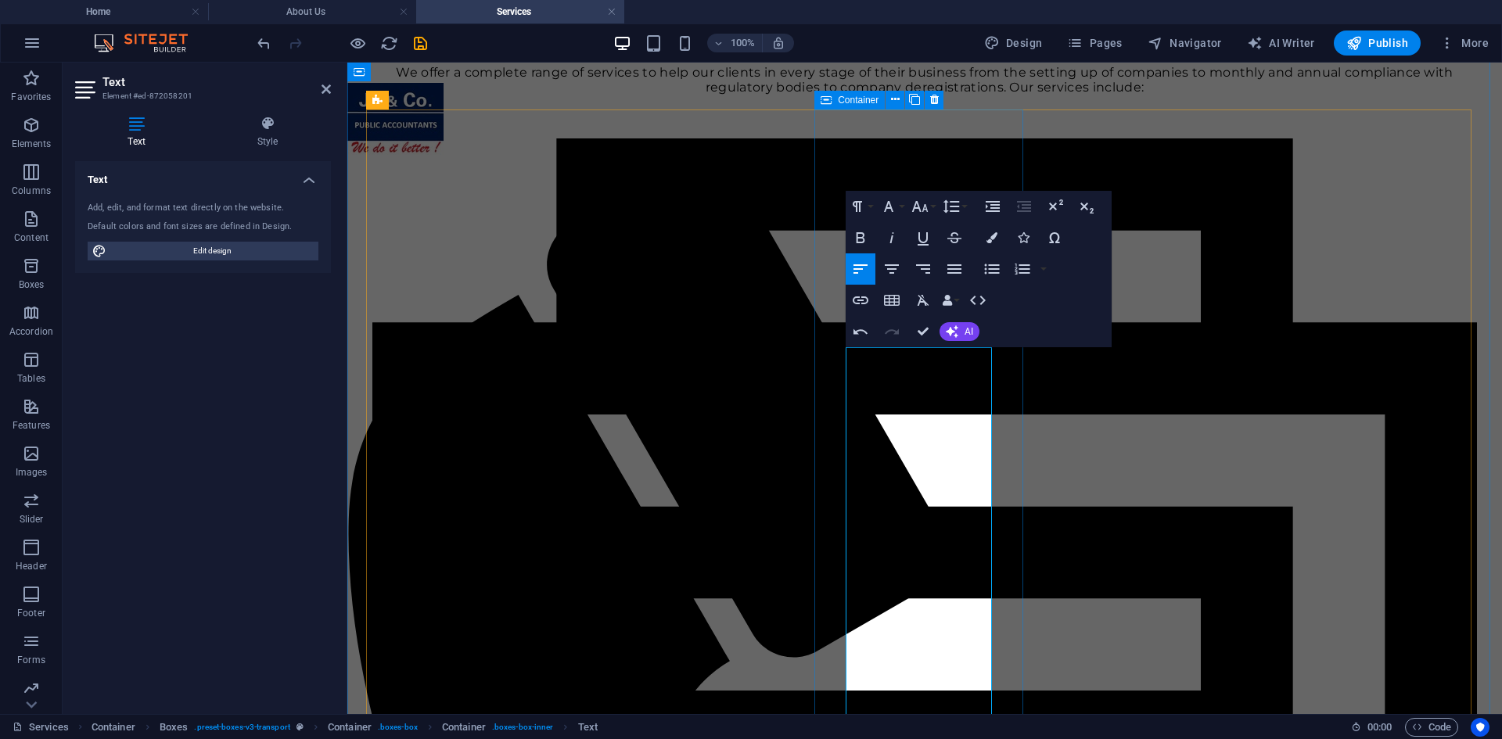
drag, startPoint x: 861, startPoint y: 373, endPoint x: 845, endPoint y: 373, distance: 16.4
click at [923, 206] on icon "button" at bounding box center [919, 206] width 19 height 19
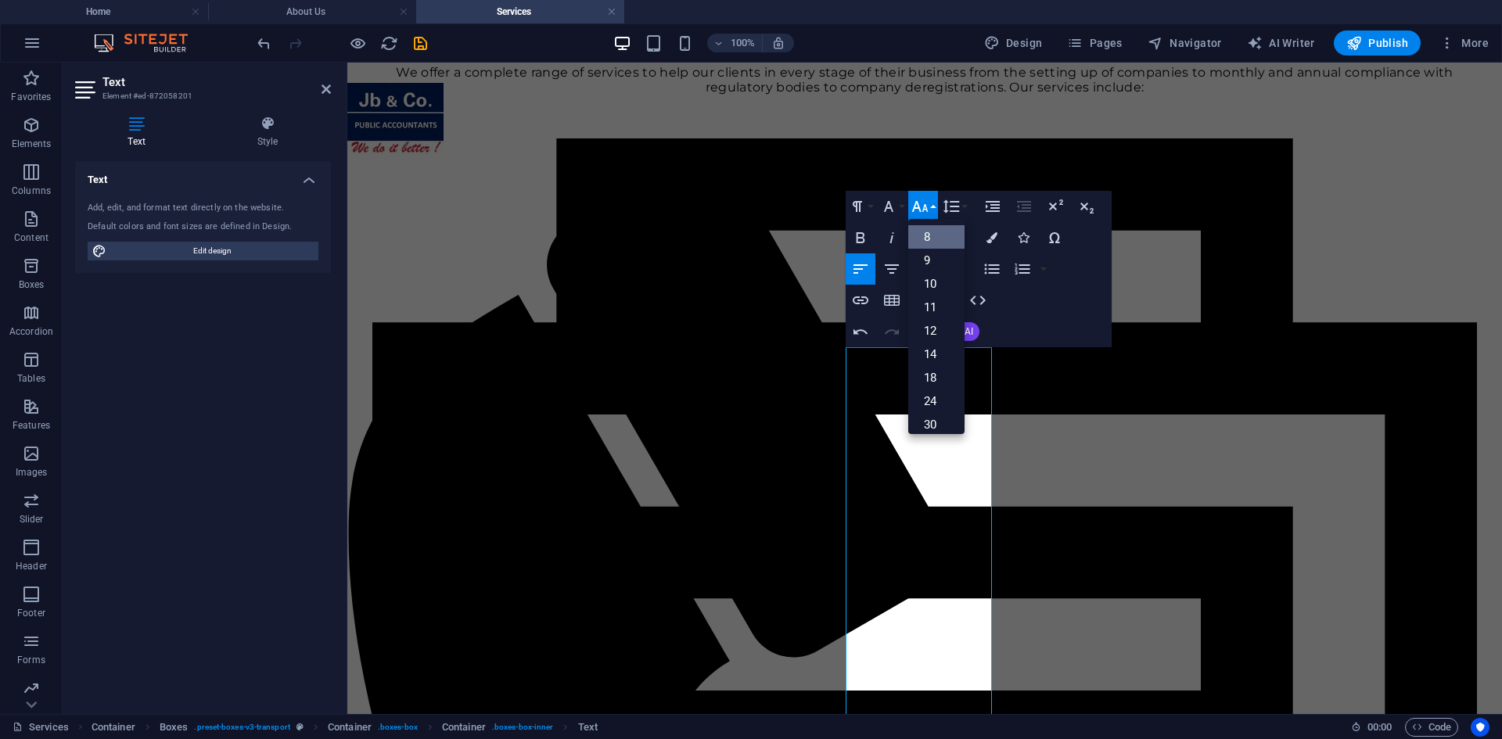
click at [932, 235] on link "8" at bounding box center [936, 236] width 56 height 23
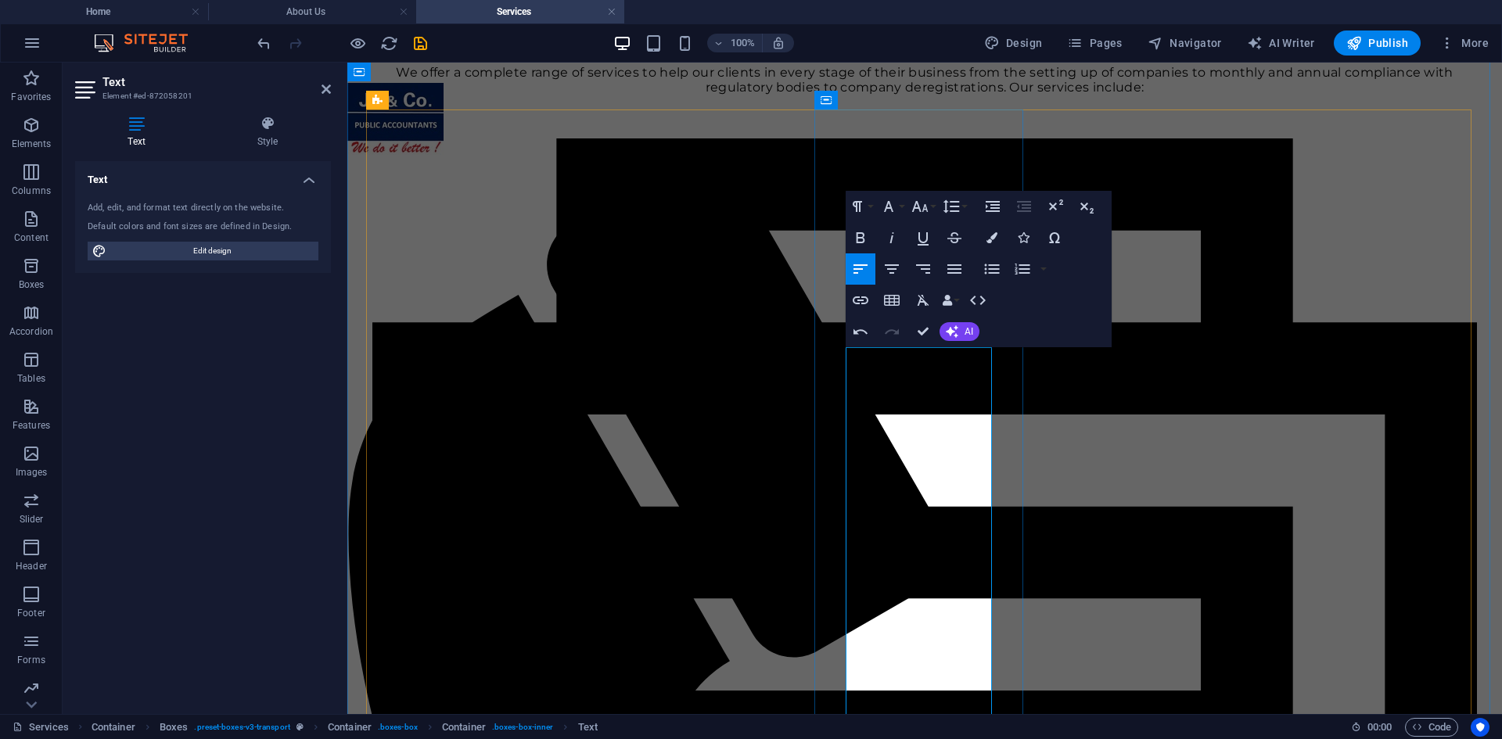
drag, startPoint x: 849, startPoint y: 381, endPoint x: 838, endPoint y: 377, distance: 10.9
click at [932, 206] on button "Font Size" at bounding box center [923, 206] width 30 height 31
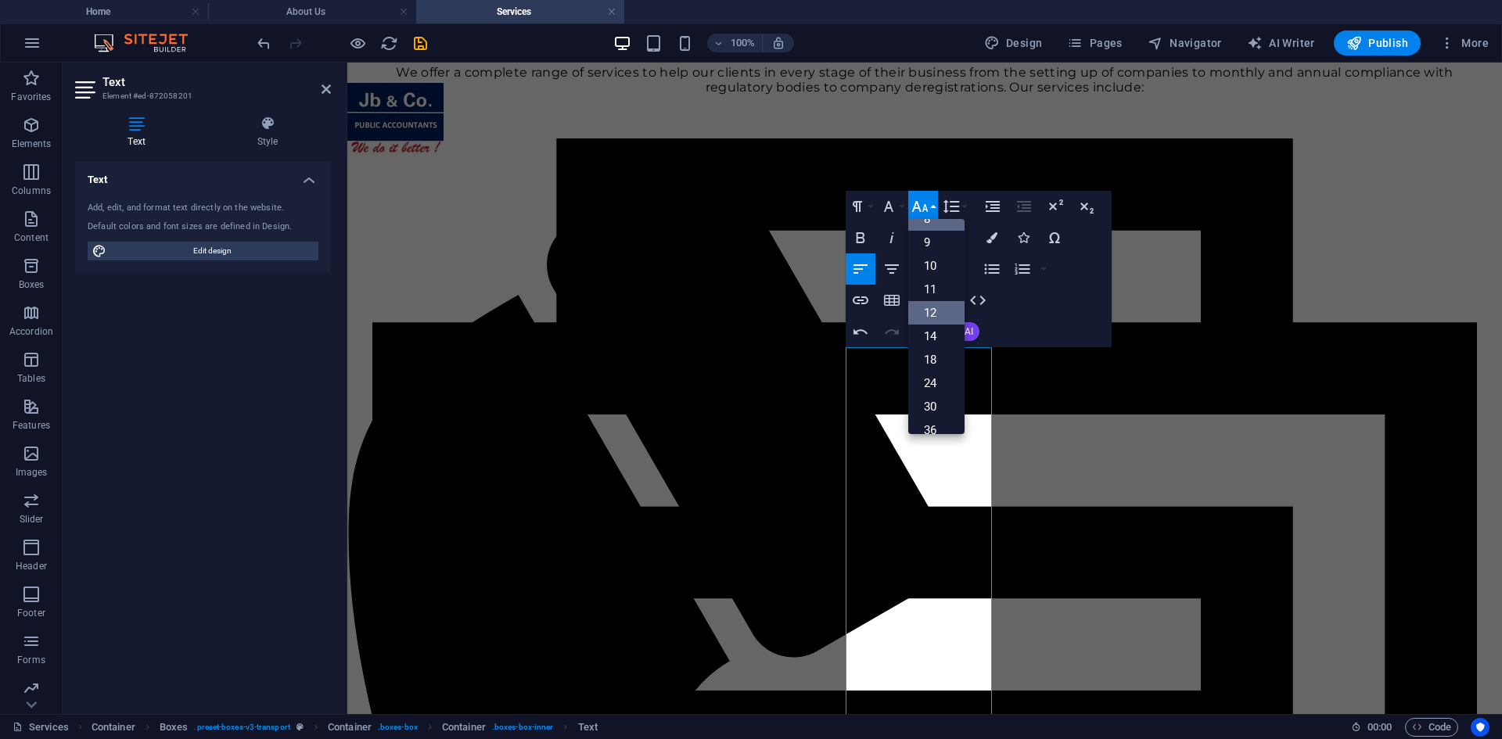
click at [944, 309] on link "12" at bounding box center [936, 312] width 56 height 23
click at [933, 206] on button "Font Size" at bounding box center [923, 206] width 30 height 31
click at [939, 335] on link "36" at bounding box center [936, 336] width 56 height 23
click at [935, 210] on button "Font Size" at bounding box center [923, 206] width 30 height 31
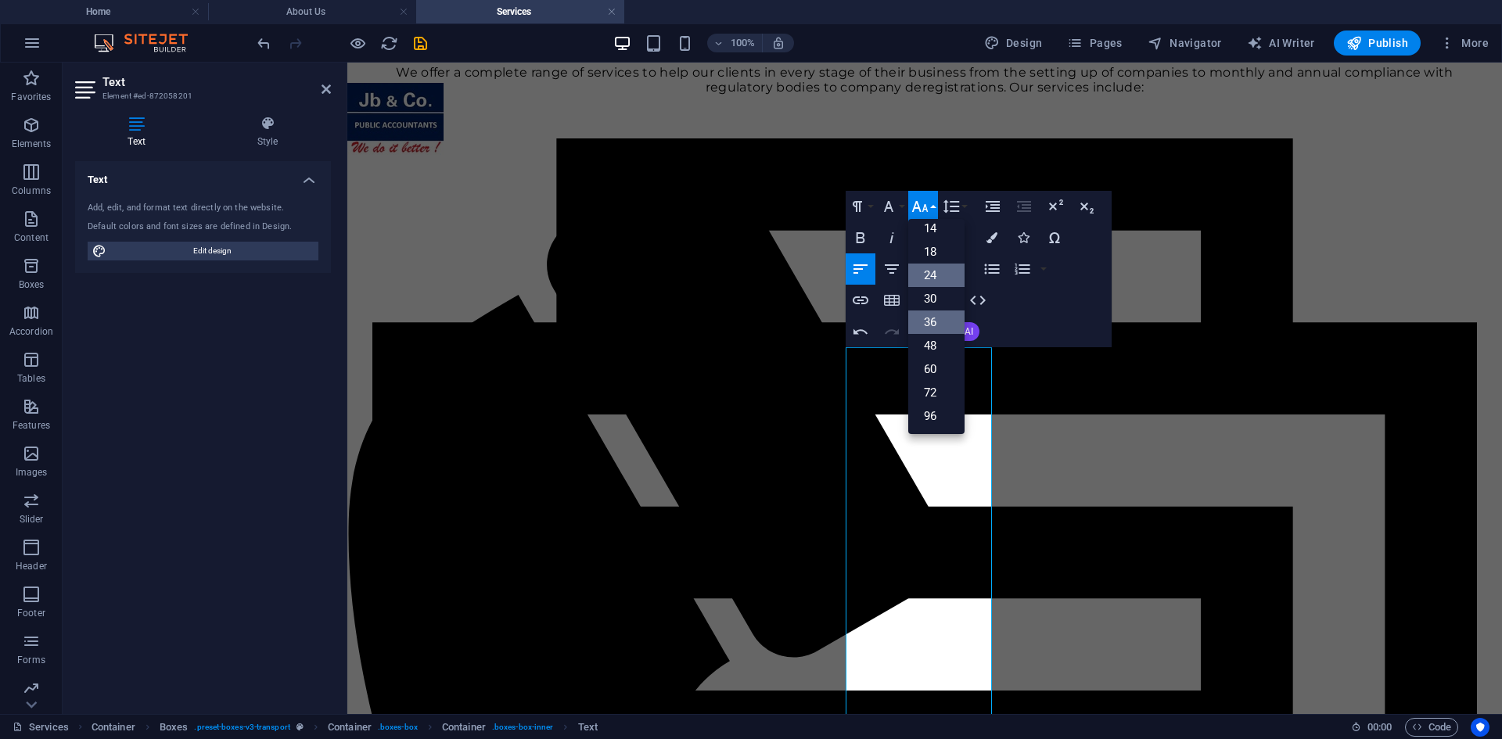
scroll to position [126, 0]
click at [941, 298] on link "30" at bounding box center [936, 298] width 56 height 23
click at [932, 208] on button "Font Size" at bounding box center [923, 206] width 30 height 31
click at [938, 274] on link "24" at bounding box center [936, 275] width 56 height 23
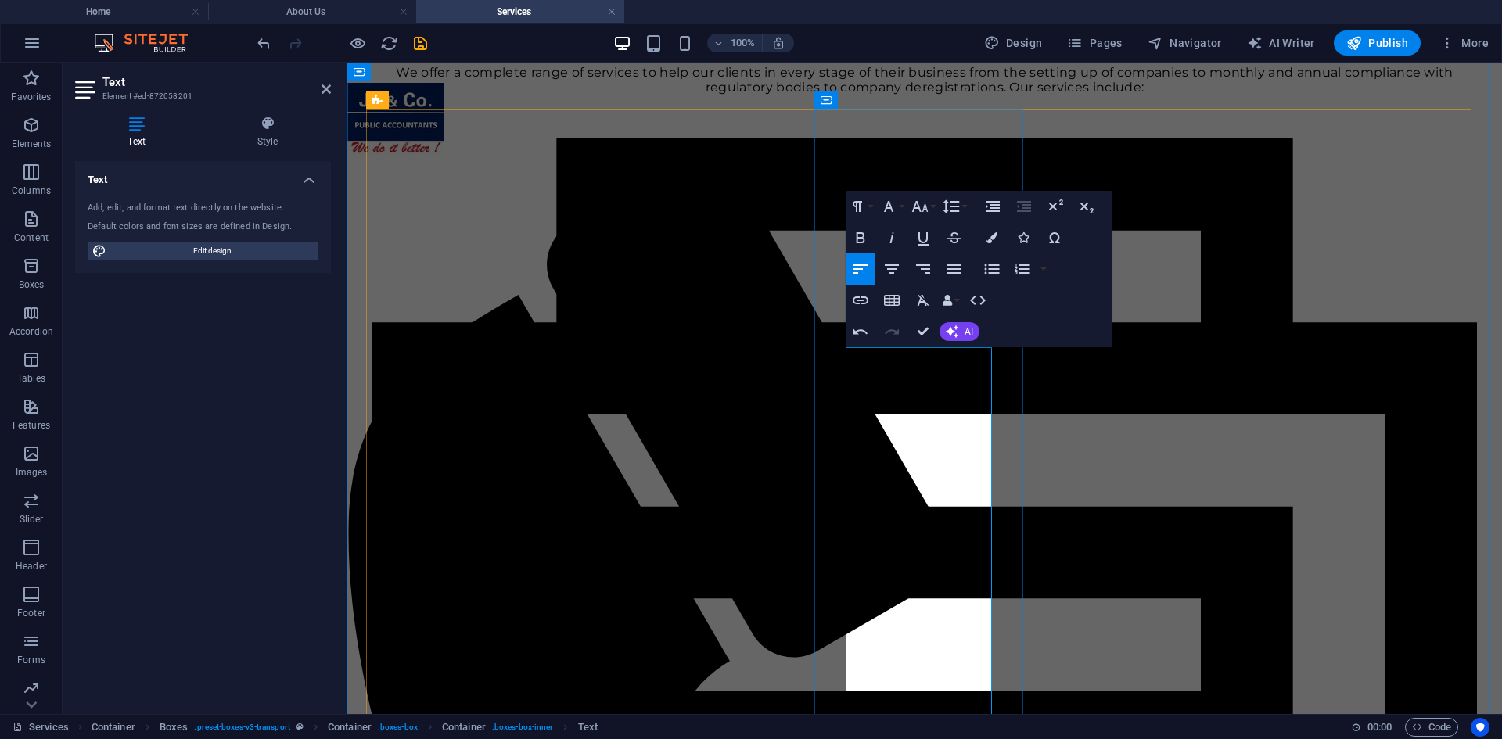
drag, startPoint x: 863, startPoint y: 379, endPoint x: 842, endPoint y: 375, distance: 22.1
copy span "•"
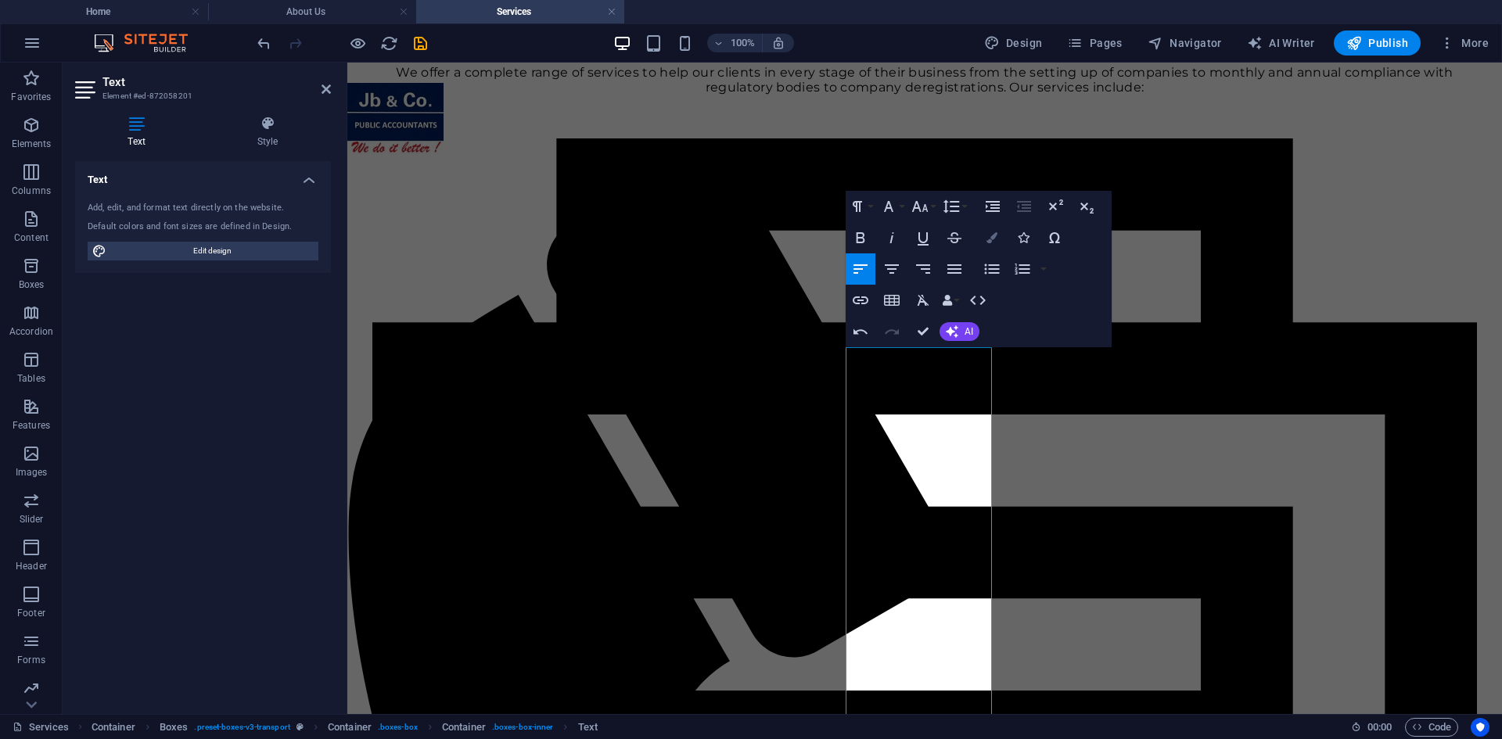
click at [996, 235] on icon "button" at bounding box center [991, 237] width 11 height 11
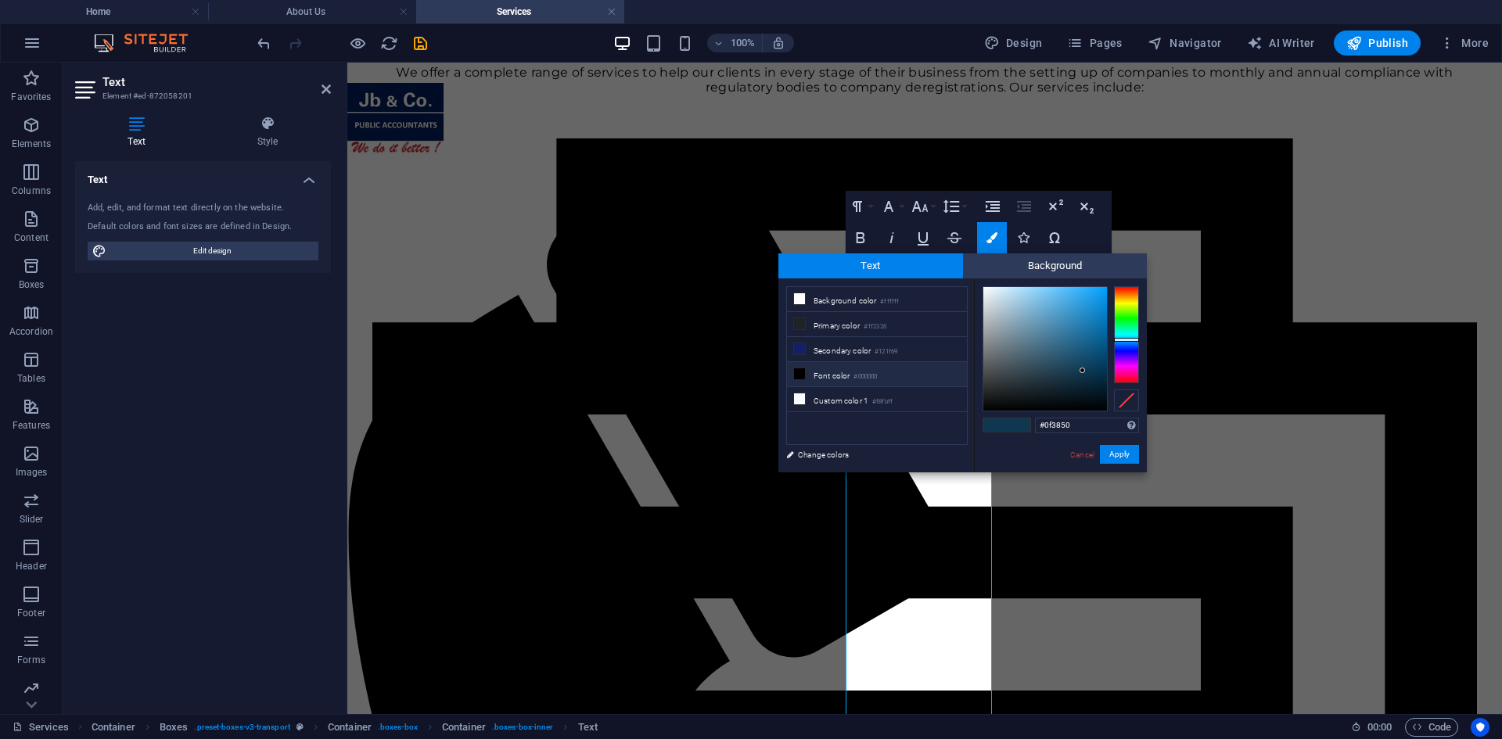
click at [806, 374] on li "Font color #000000" at bounding box center [877, 374] width 180 height 25
type input "#000000"
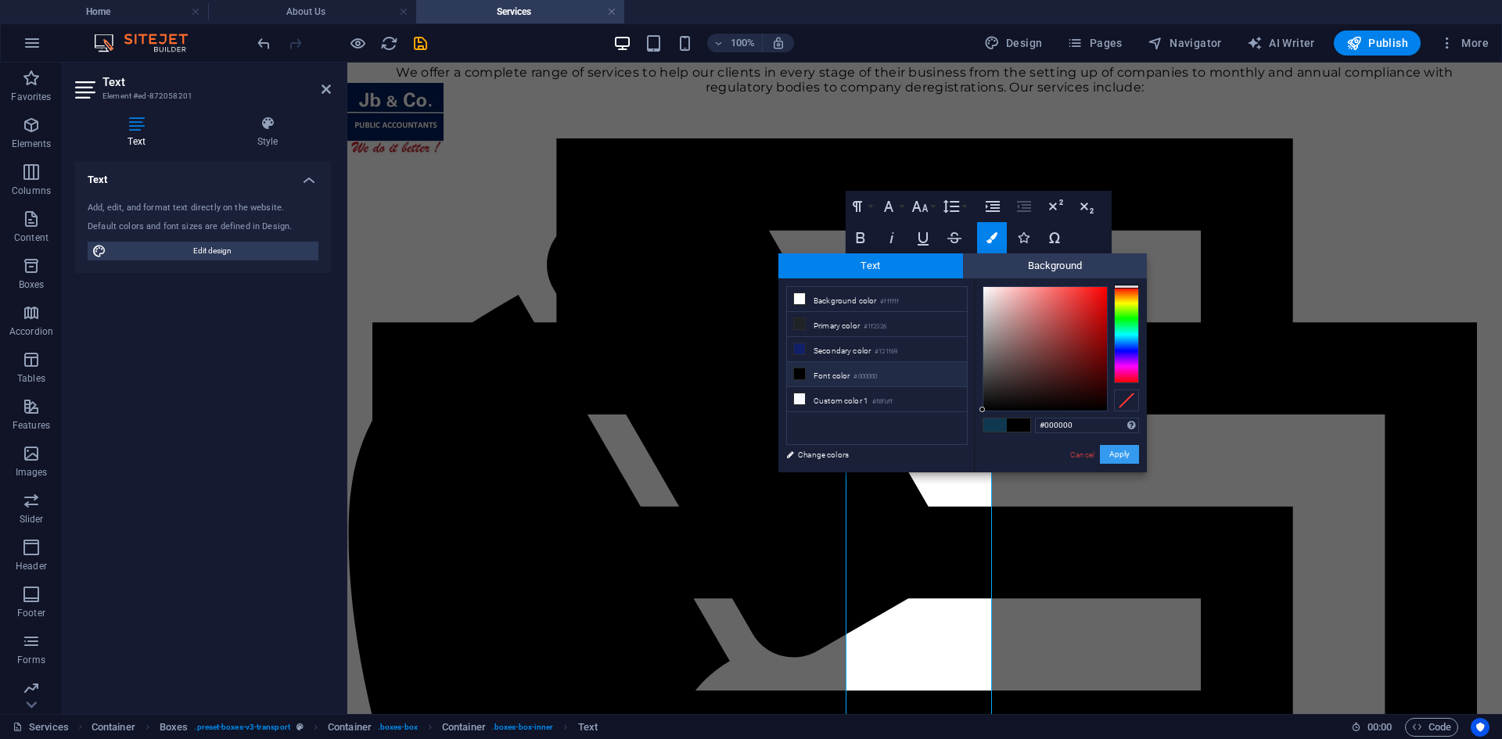
drag, startPoint x: 1123, startPoint y: 454, endPoint x: 599, endPoint y: 372, distance: 530.4
click at [1123, 454] on button "Apply" at bounding box center [1119, 454] width 39 height 19
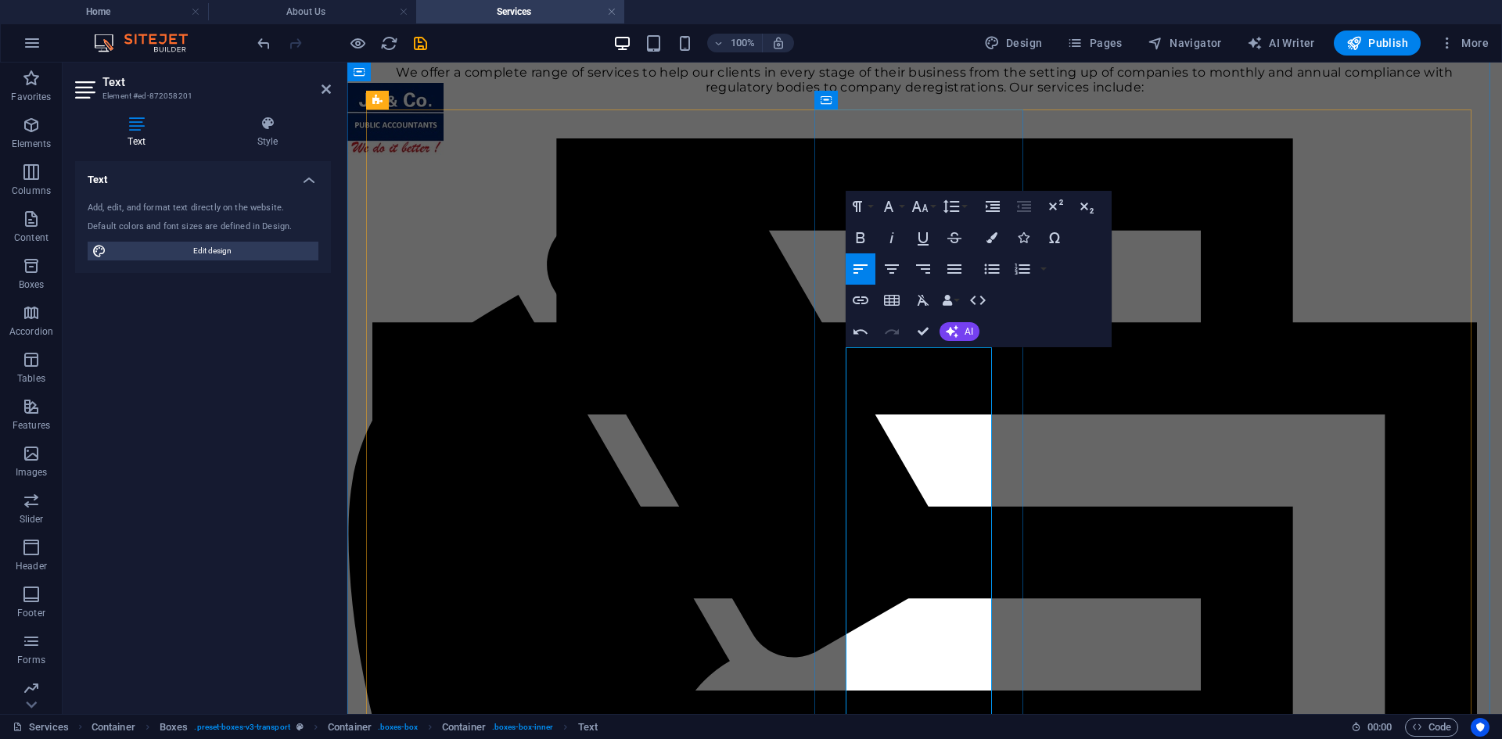
drag, startPoint x: 862, startPoint y: 379, endPoint x: 846, endPoint y: 378, distance: 15.7
copy span "•"
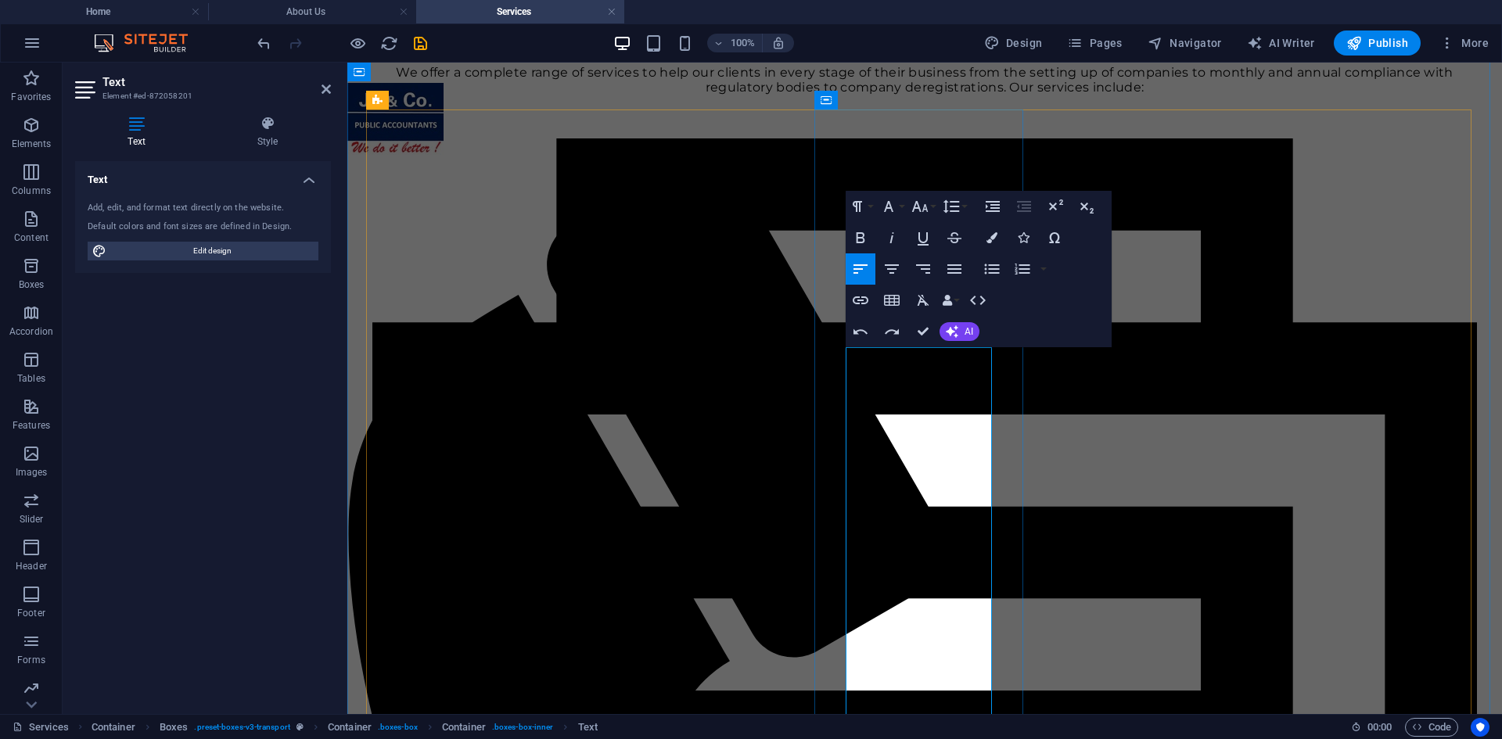
drag, startPoint x: 847, startPoint y: 407, endPoint x: 860, endPoint y: 408, distance: 12.5
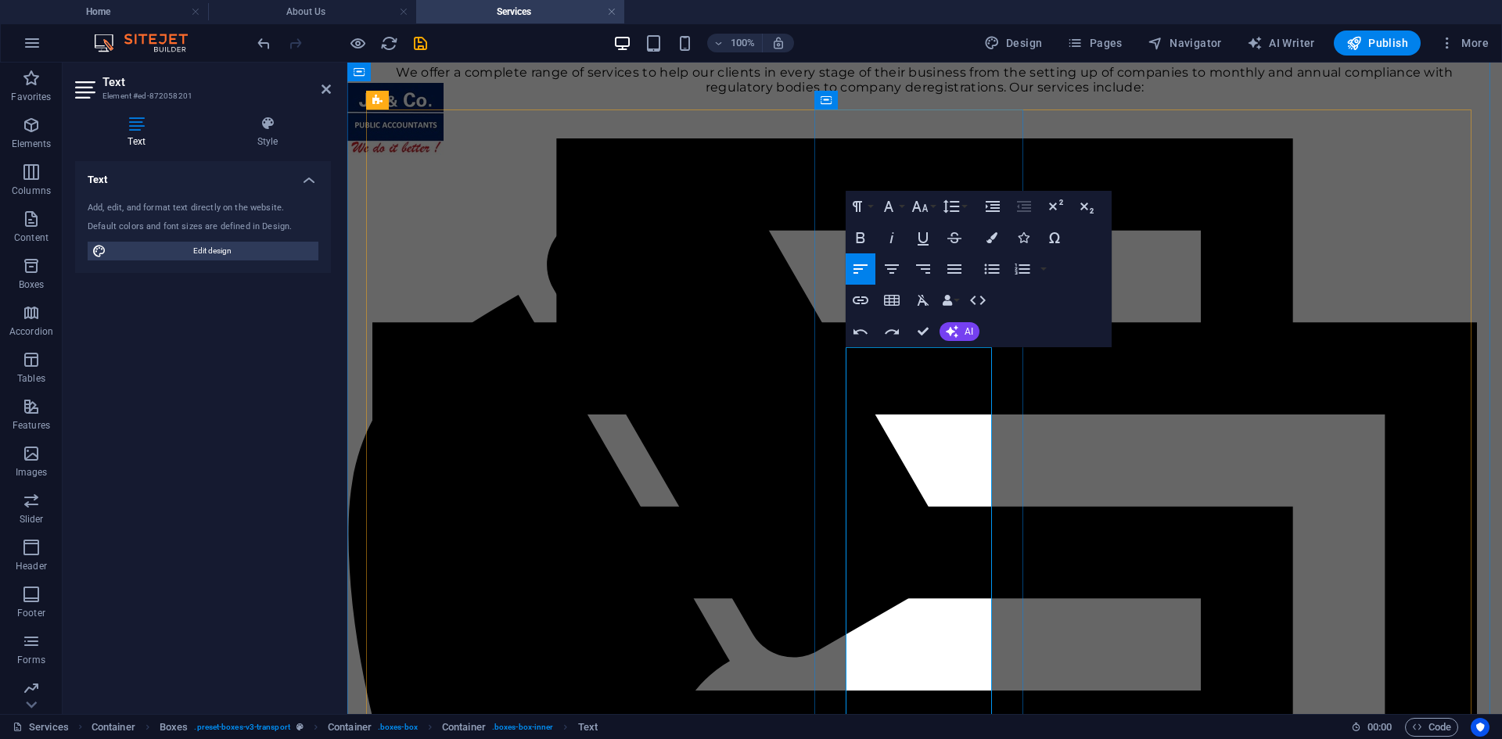
click at [906, 207] on button "Font Family" at bounding box center [892, 206] width 30 height 31
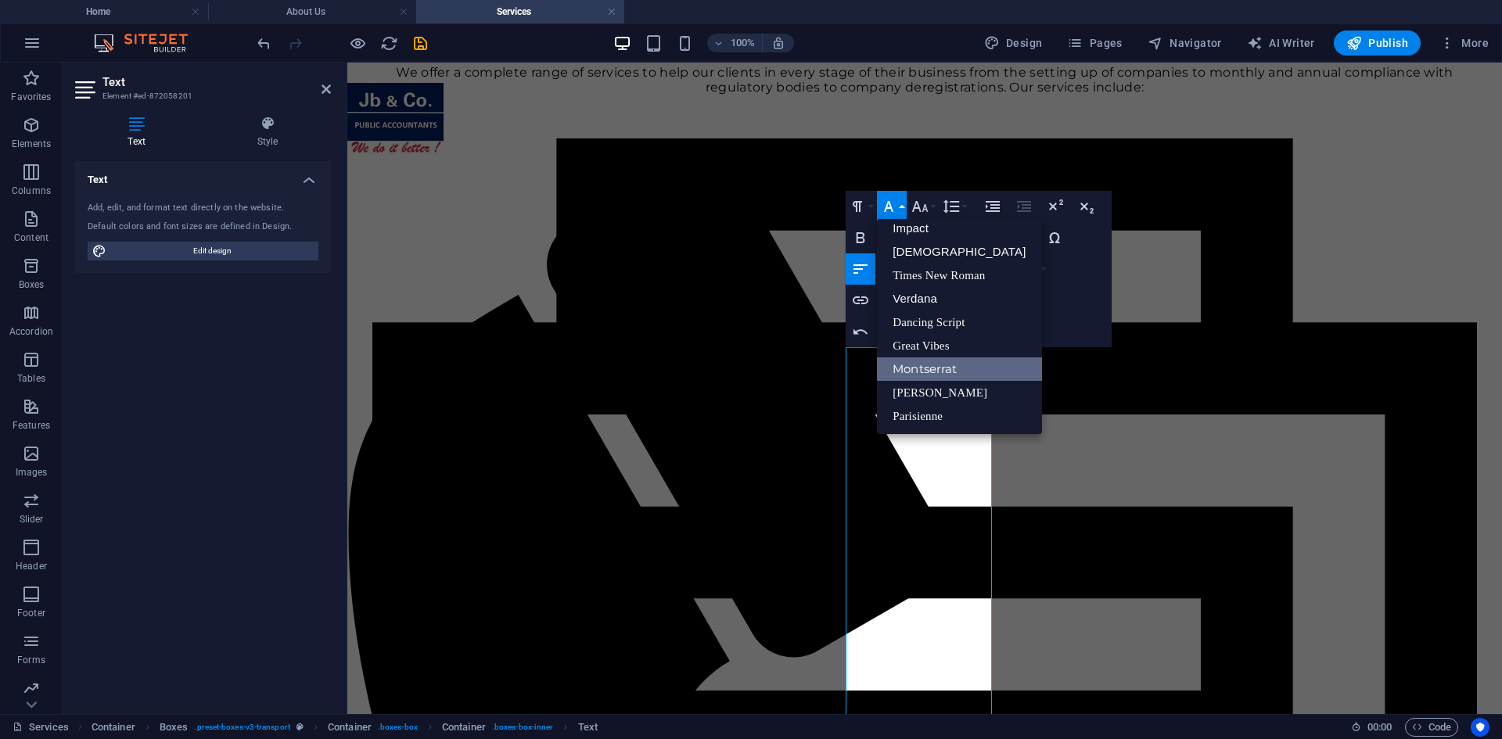
scroll to position [56, 0]
click at [905, 209] on button "Font Family" at bounding box center [892, 206] width 30 height 31
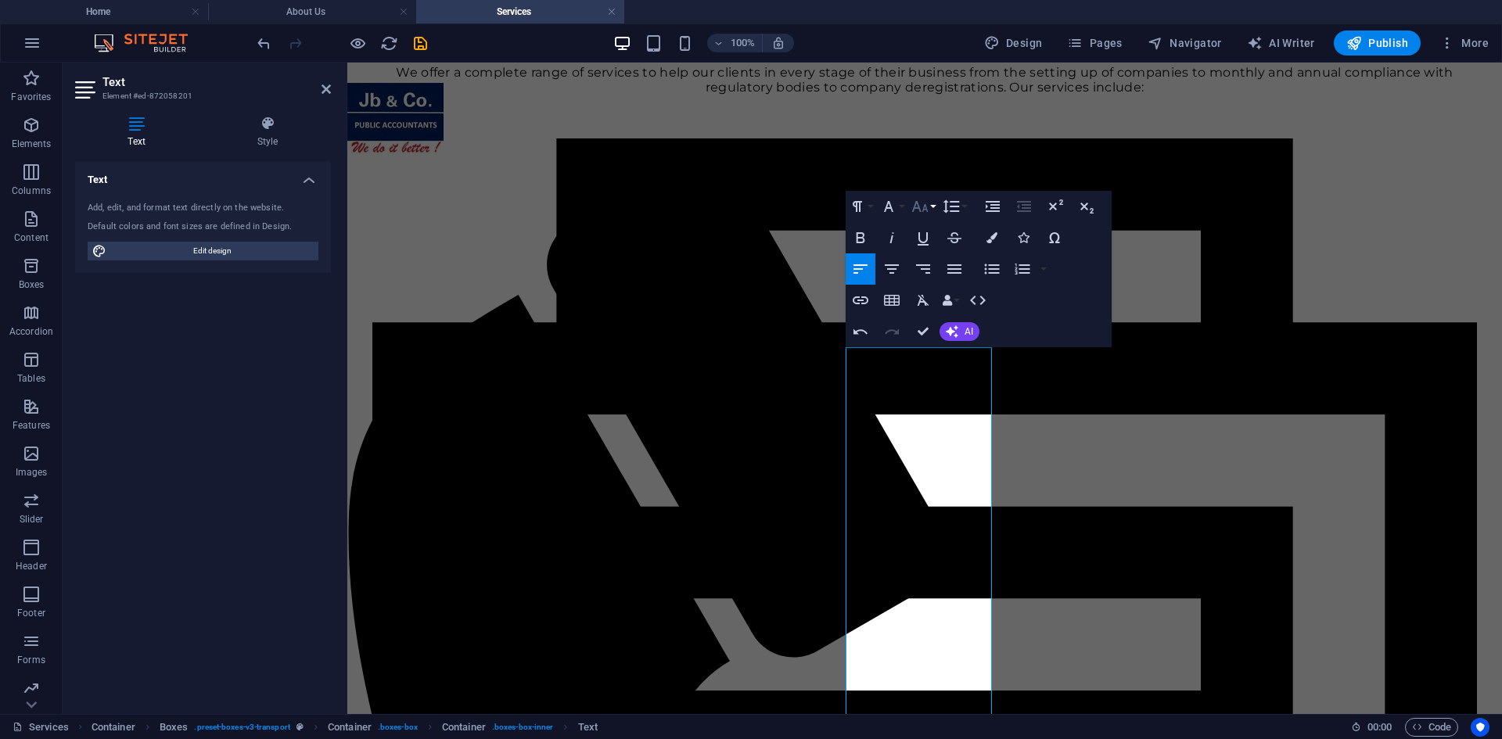
click at [936, 209] on button "Font Size" at bounding box center [923, 206] width 30 height 31
click at [939, 304] on link "30" at bounding box center [936, 298] width 56 height 23
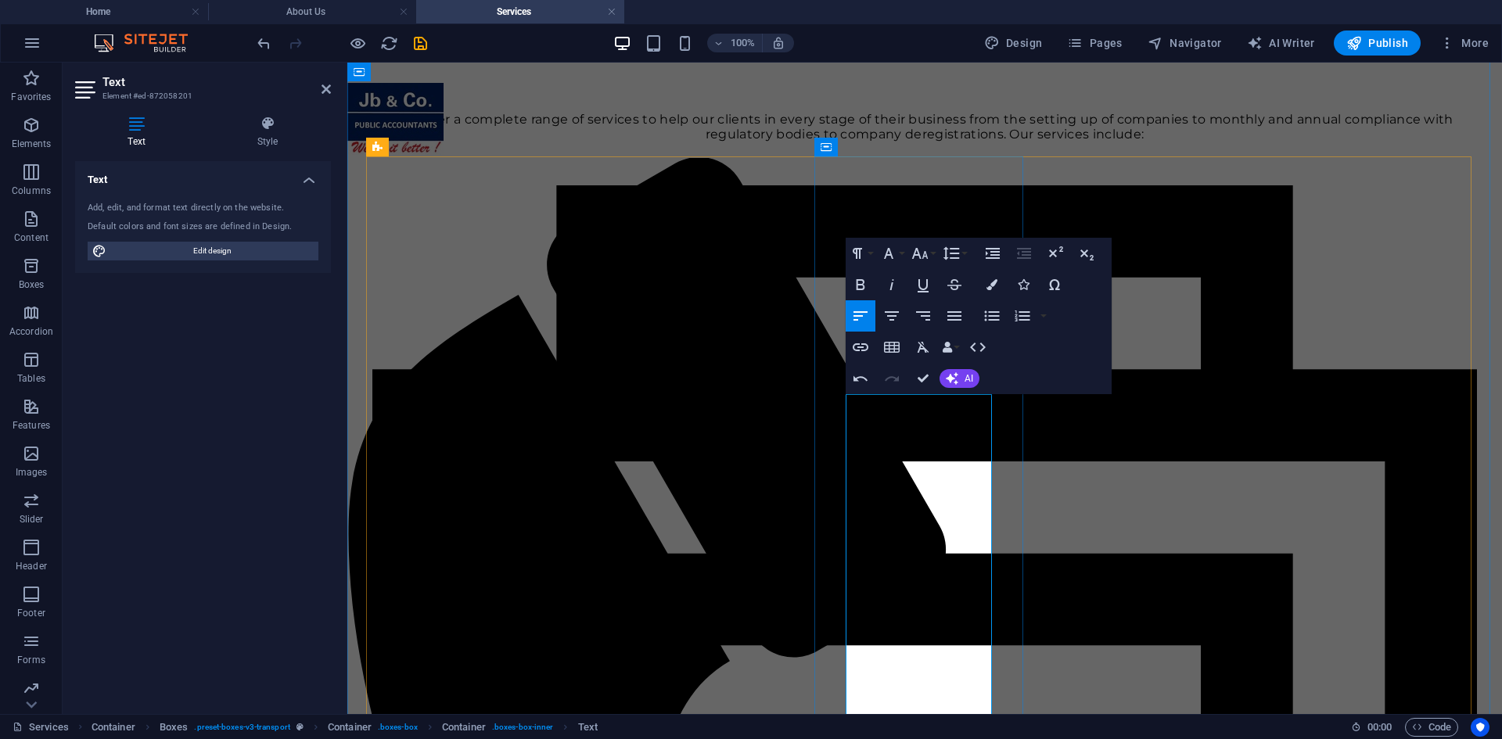
drag, startPoint x: 854, startPoint y: 411, endPoint x: 846, endPoint y: 411, distance: 8.6
copy span "•"
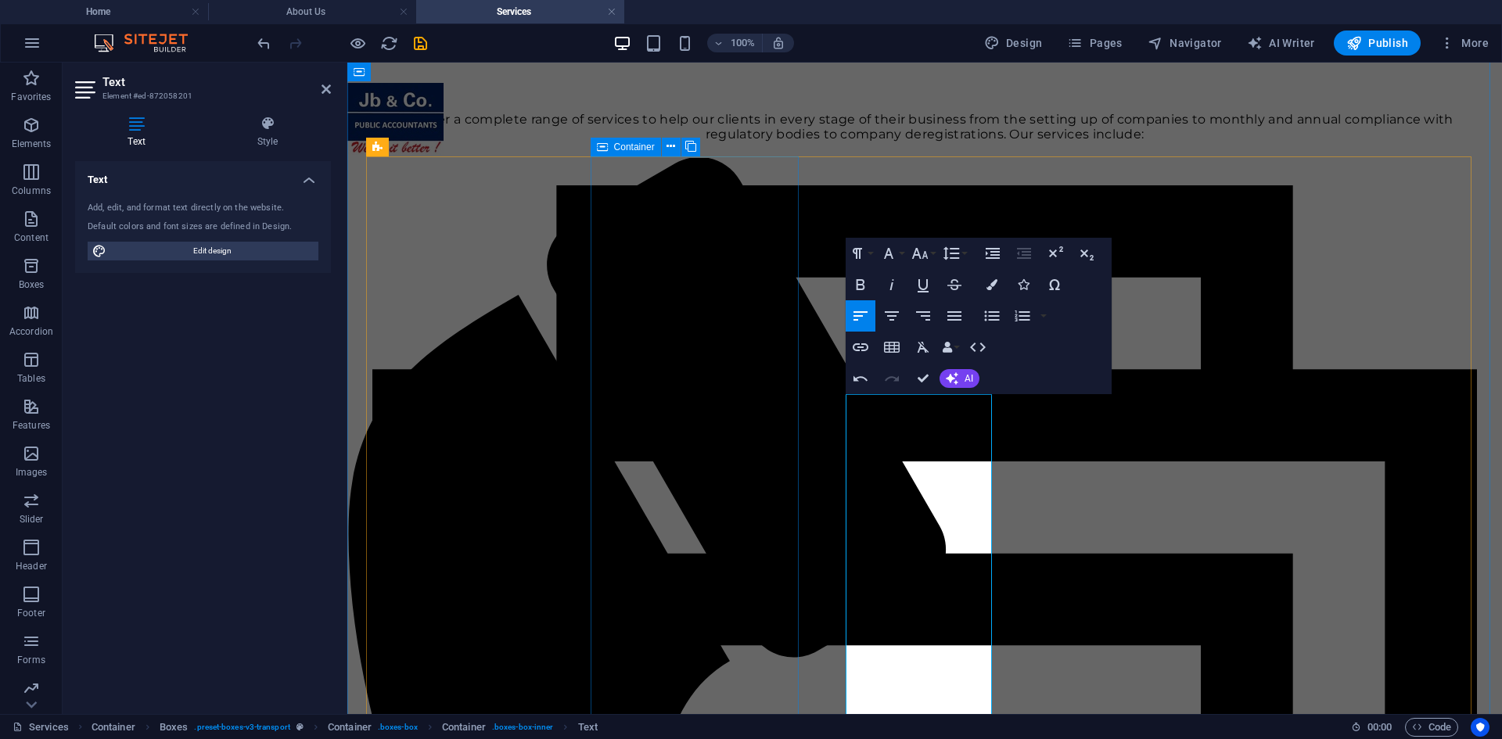
drag, startPoint x: 637, startPoint y: 512, endPoint x: 918, endPoint y: 513, distance: 280.8
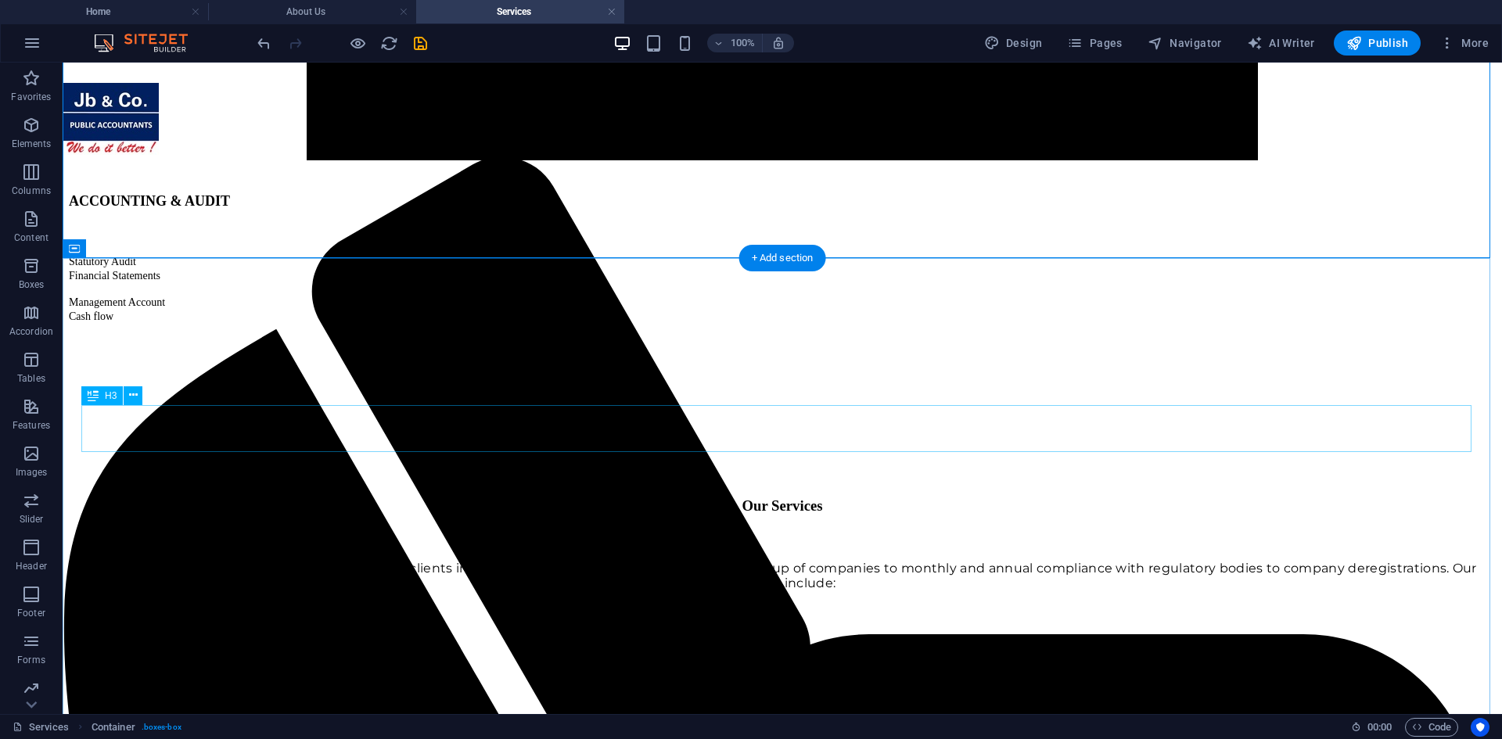
scroll to position [1955, 0]
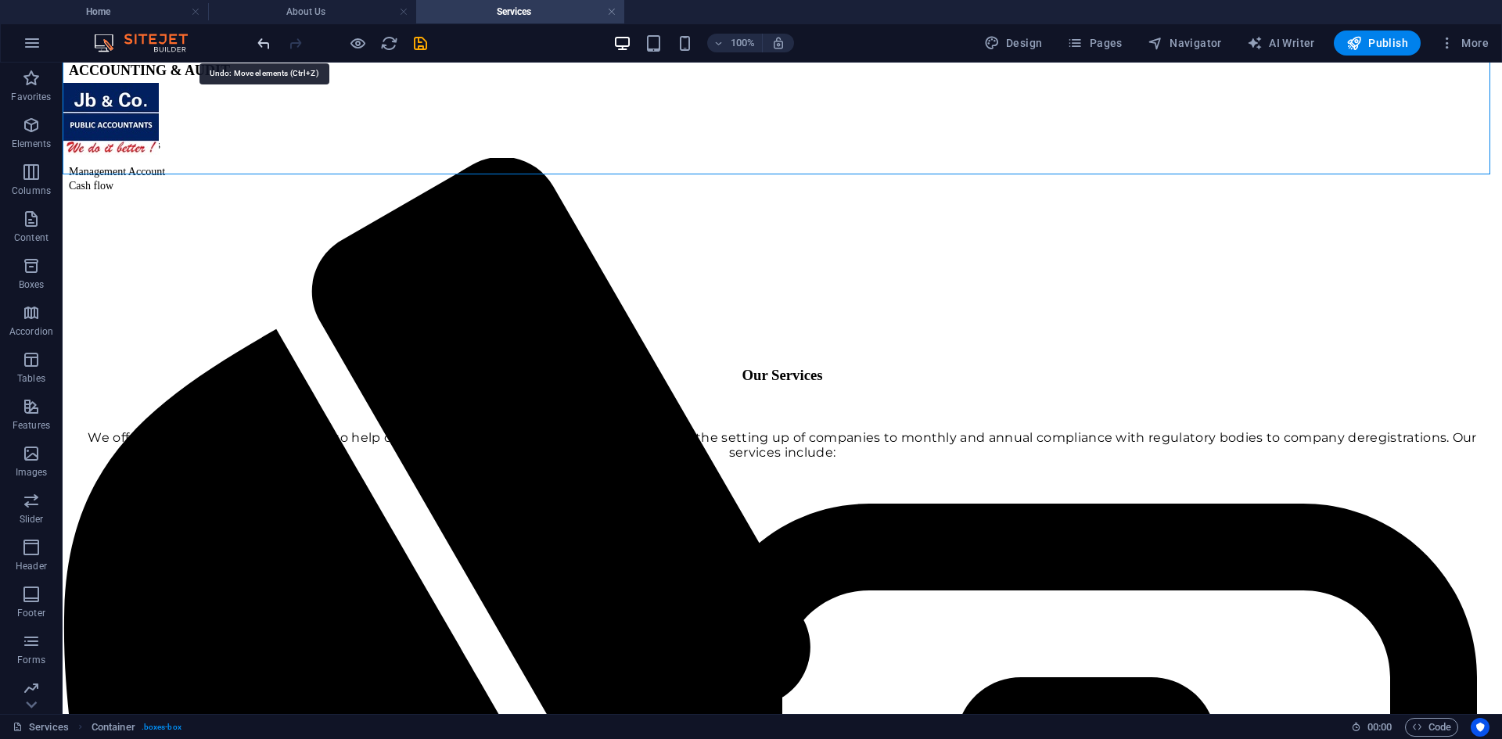
click at [258, 41] on icon "undo" at bounding box center [264, 43] width 18 height 18
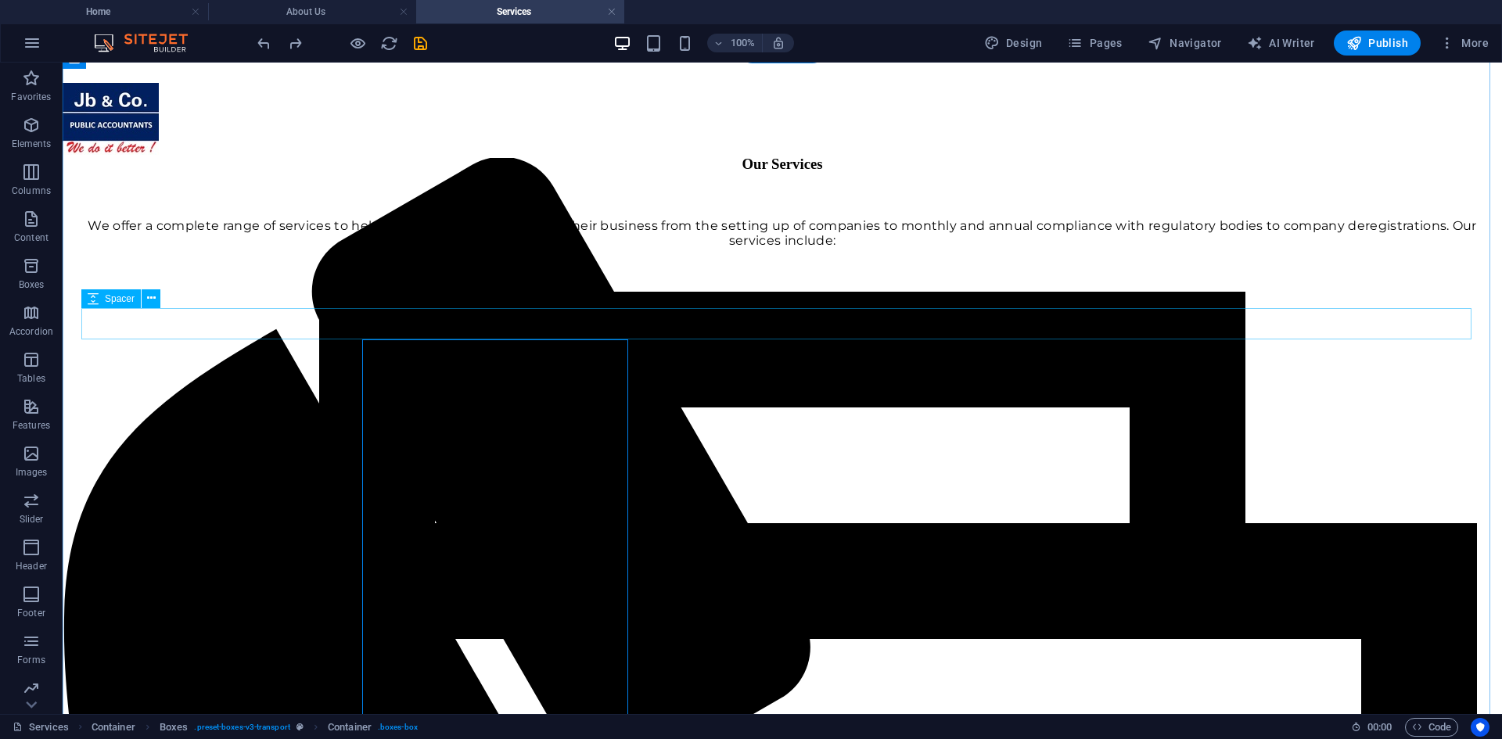
scroll to position [313, 0]
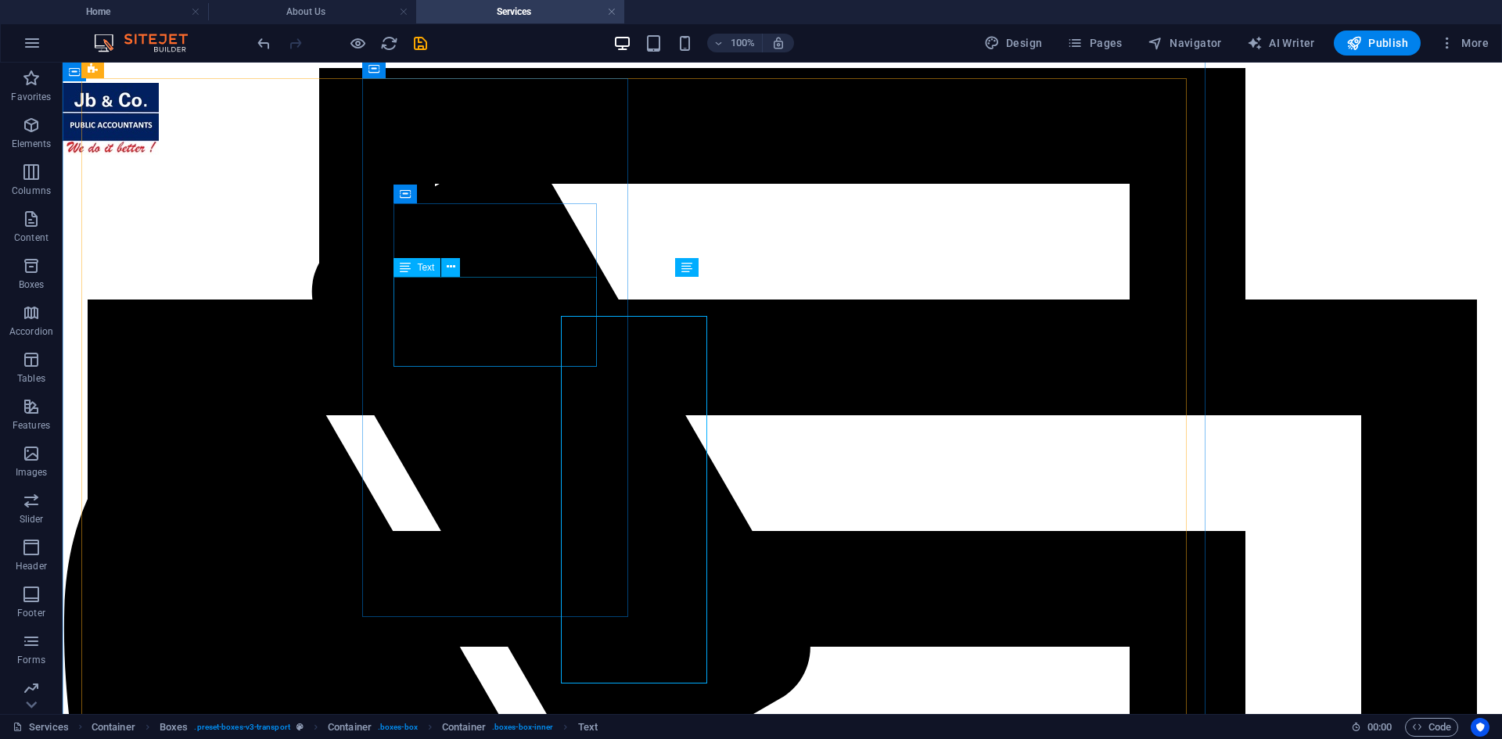
scroll to position [274, 0]
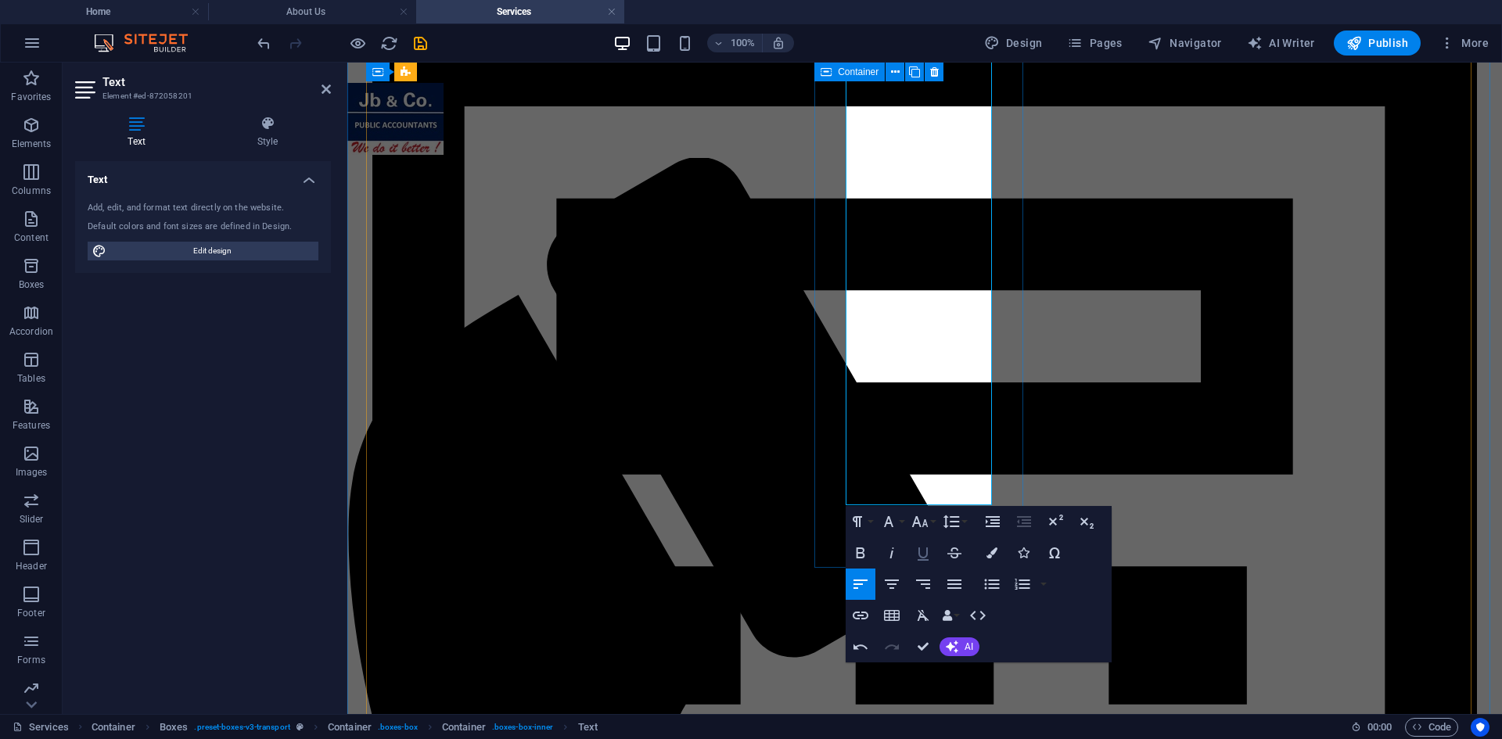
scroll to position [557, 0]
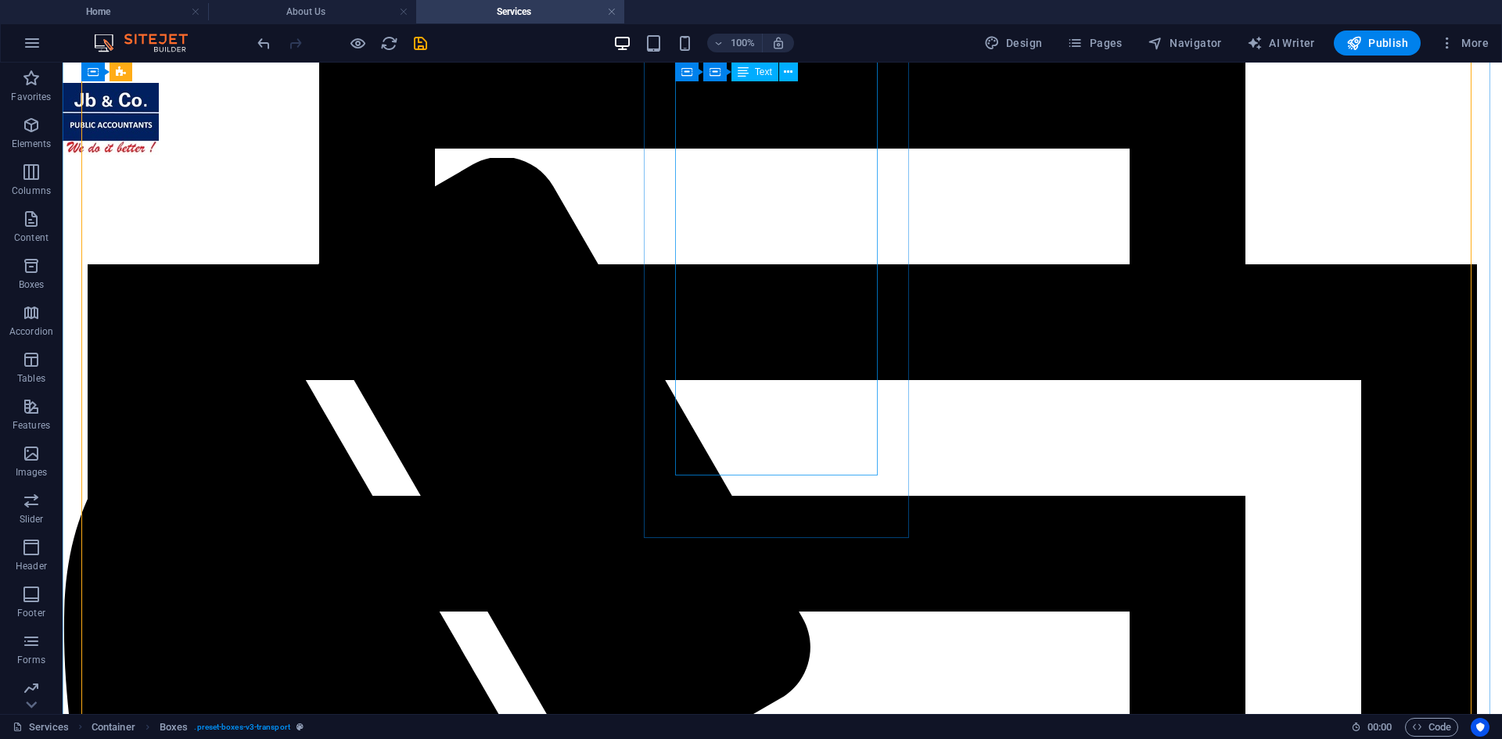
scroll to position [205, 0]
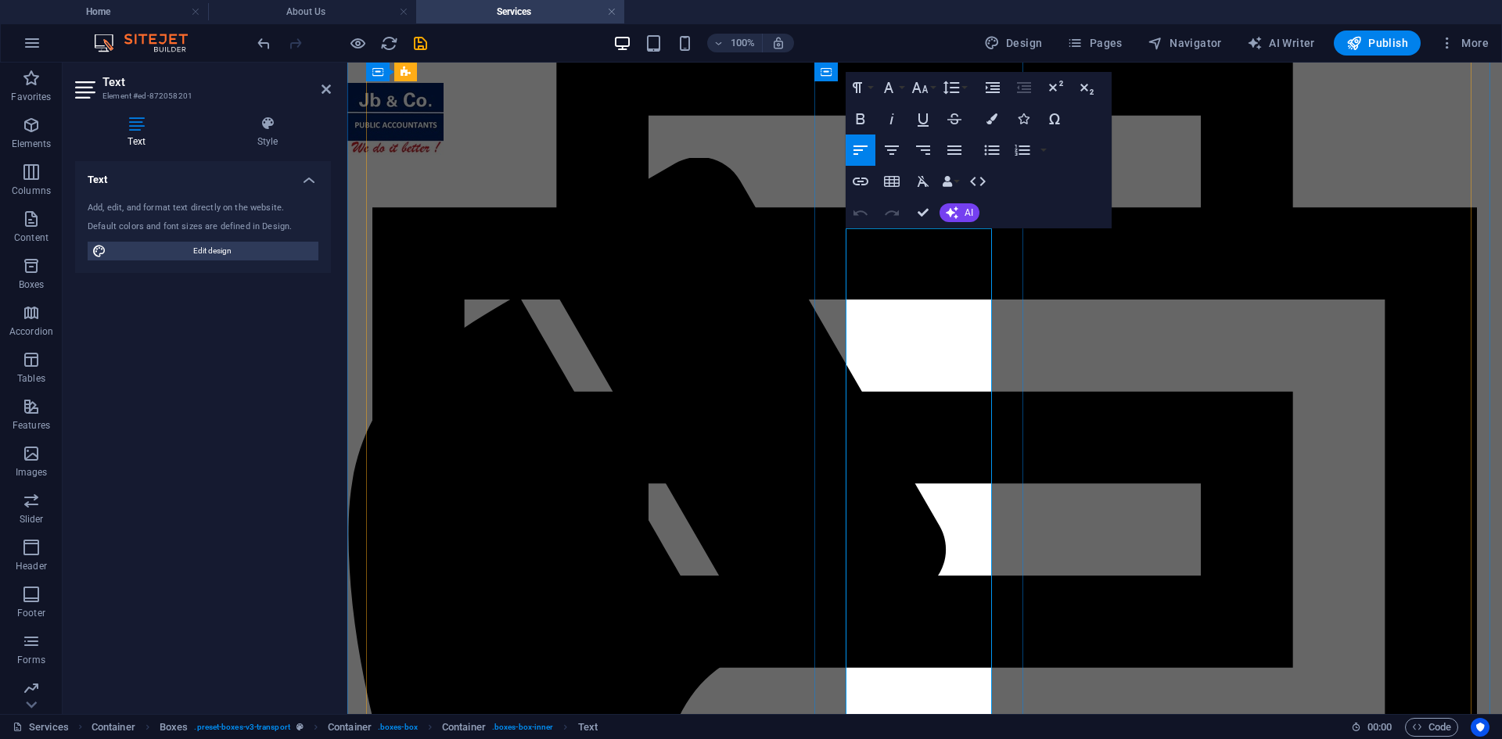
scroll to position [361, 0]
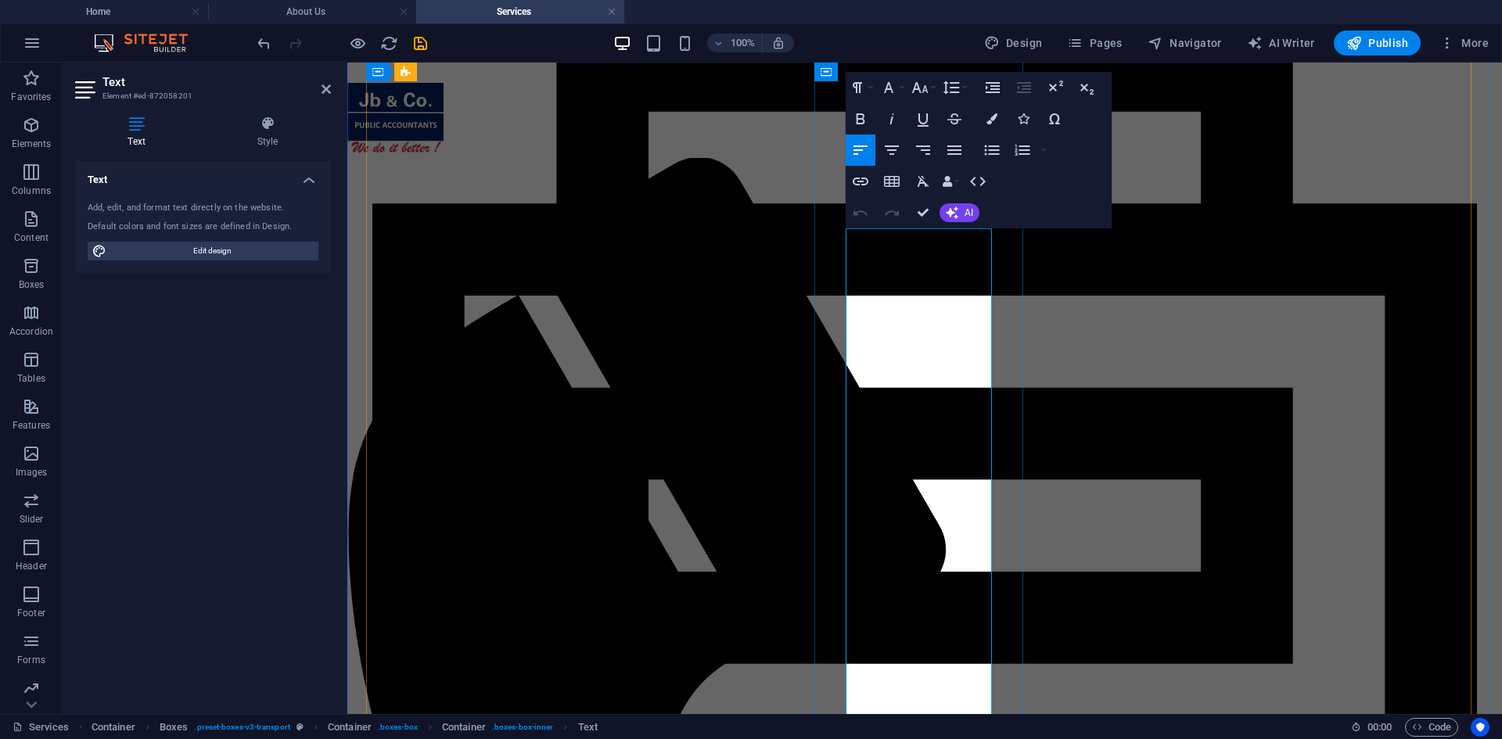
click at [991, 89] on icon "button" at bounding box center [993, 87] width 14 height 11
drag, startPoint x: 1101, startPoint y: 537, endPoint x: 1385, endPoint y: 537, distance: 283.9
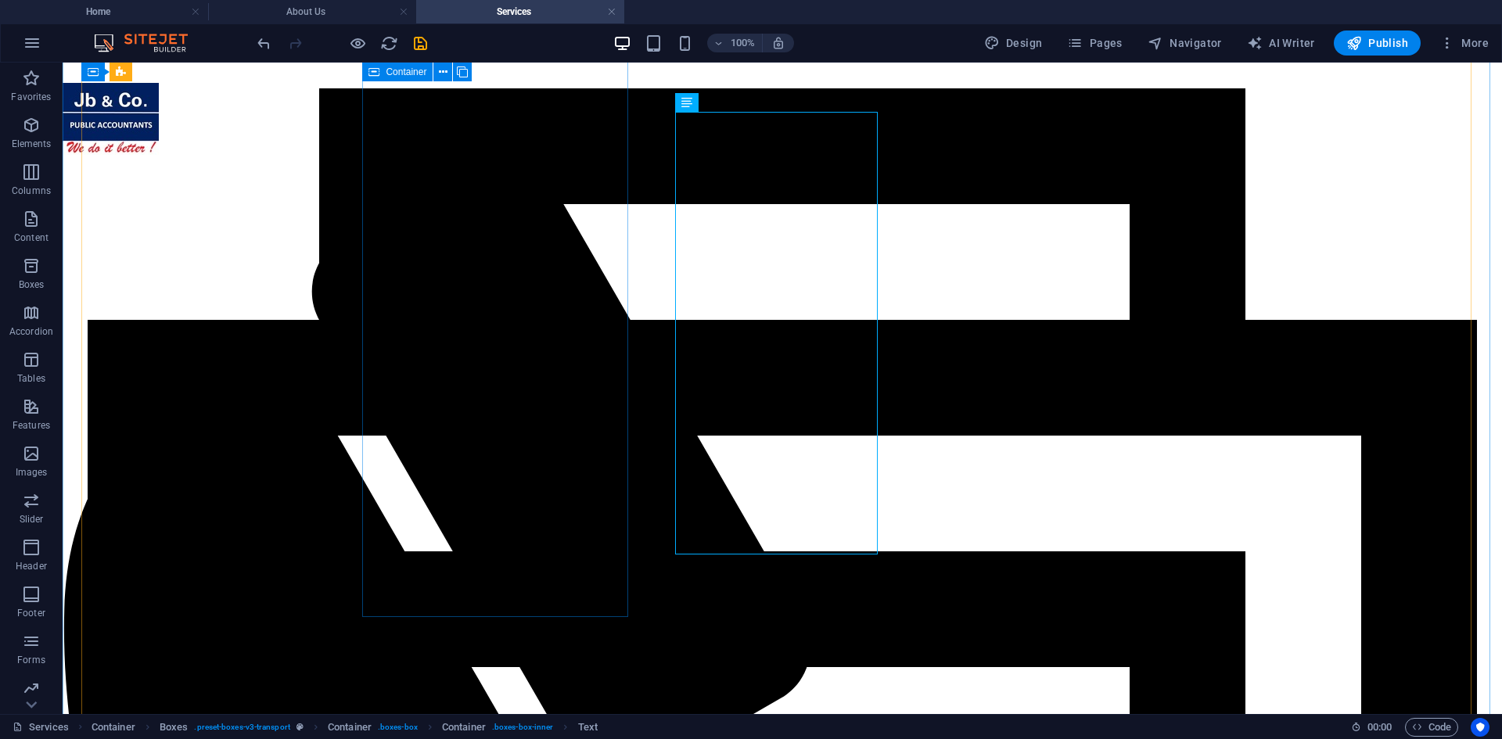
scroll to position [127, 0]
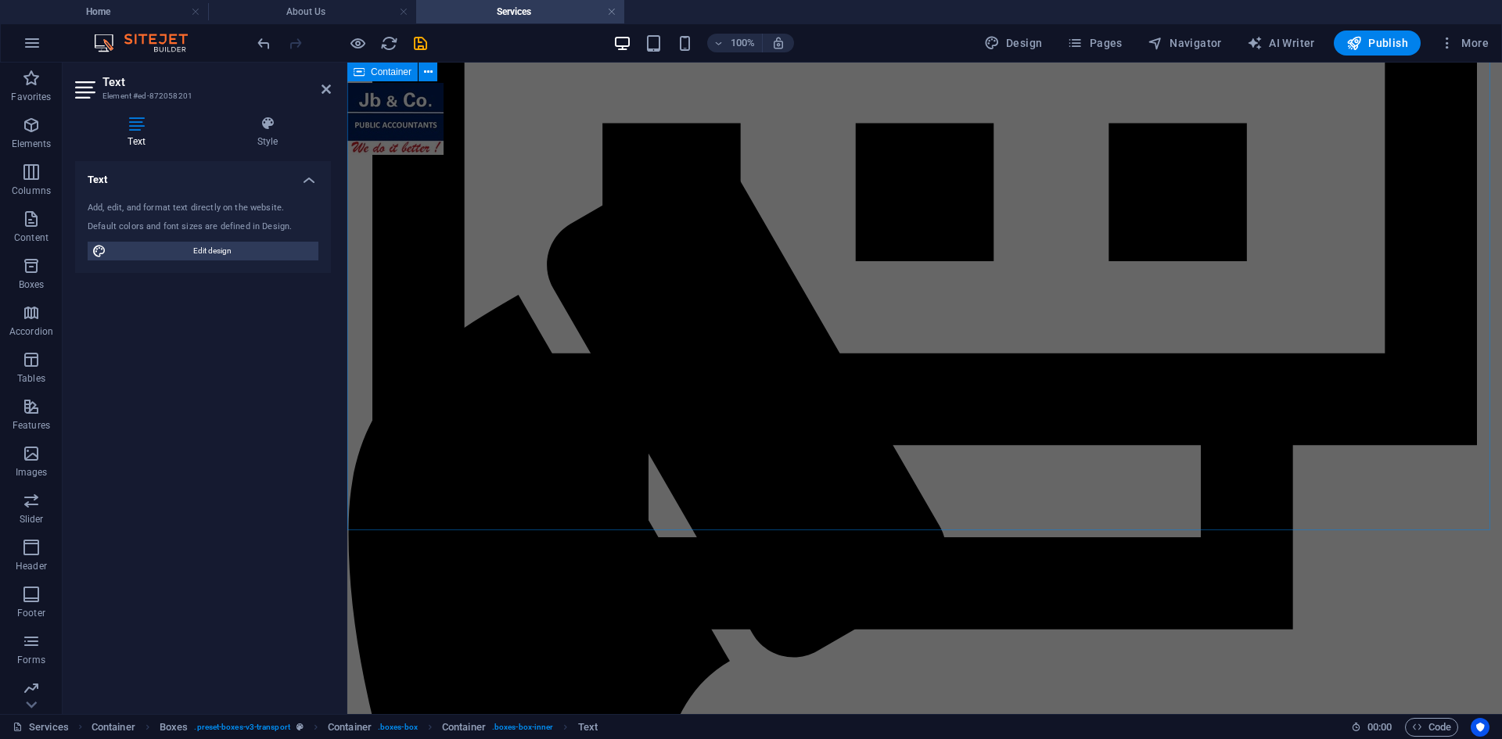
drag, startPoint x: 848, startPoint y: 482, endPoint x: 957, endPoint y: 495, distance: 109.5
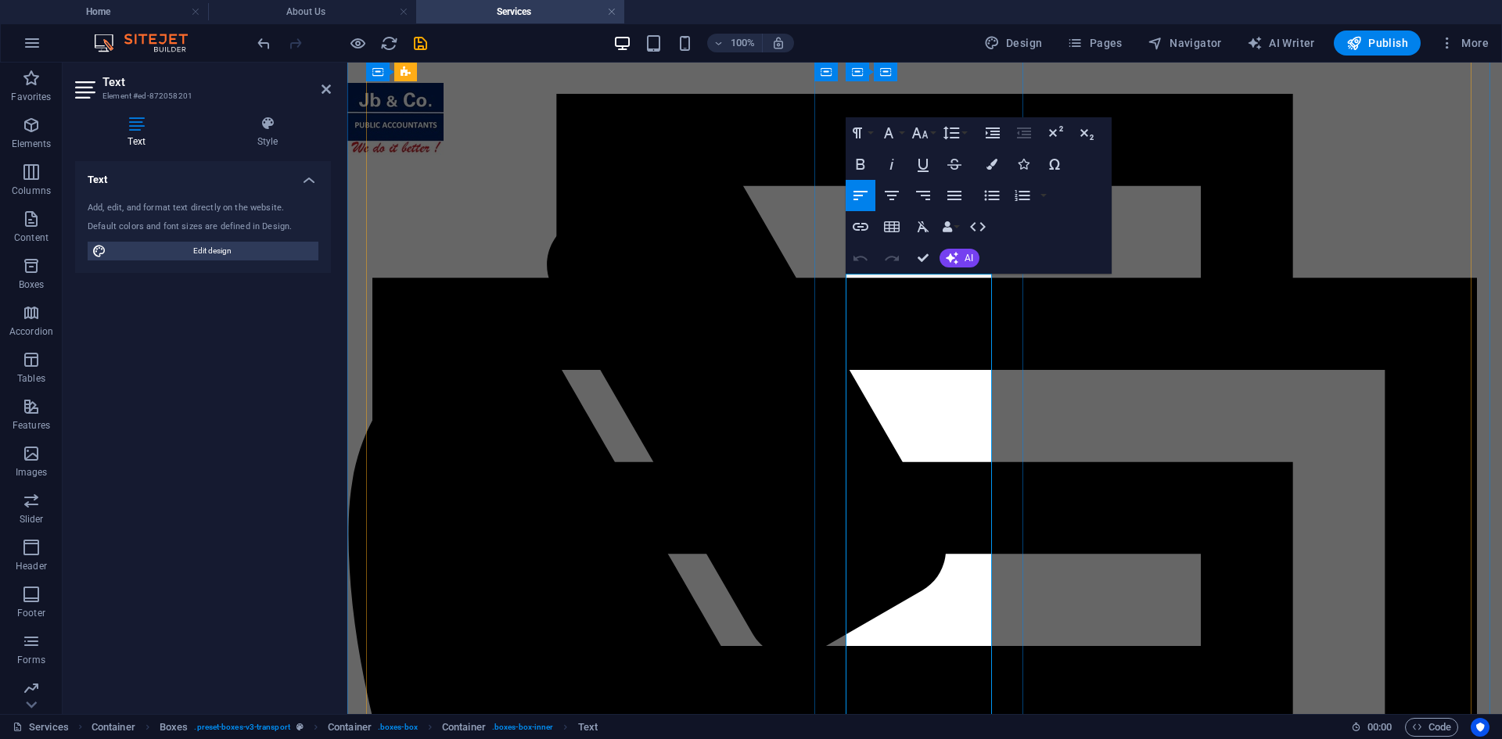
scroll to position [285, 0]
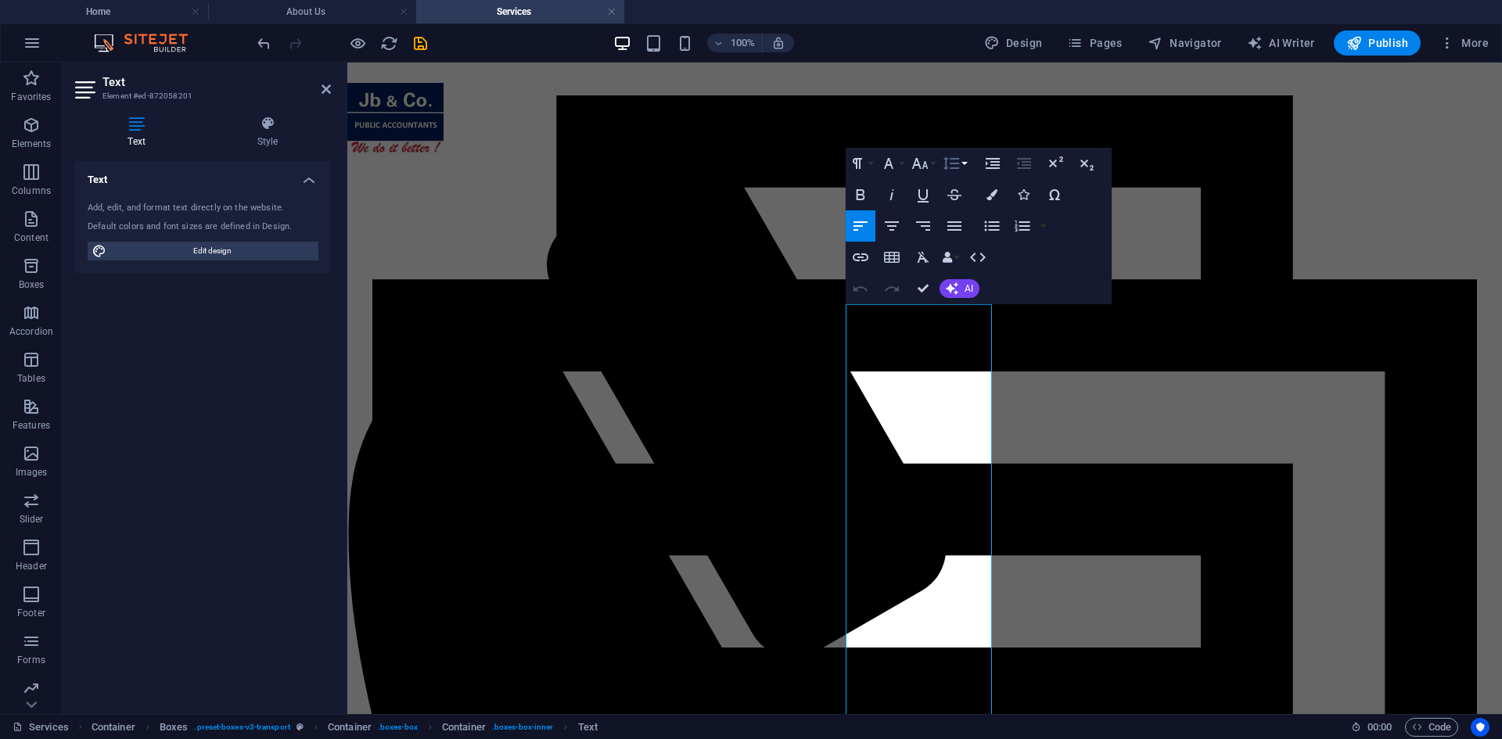
click at [967, 164] on button "Line Height" at bounding box center [954, 163] width 30 height 31
click at [975, 214] on link "Single" at bounding box center [974, 217] width 70 height 23
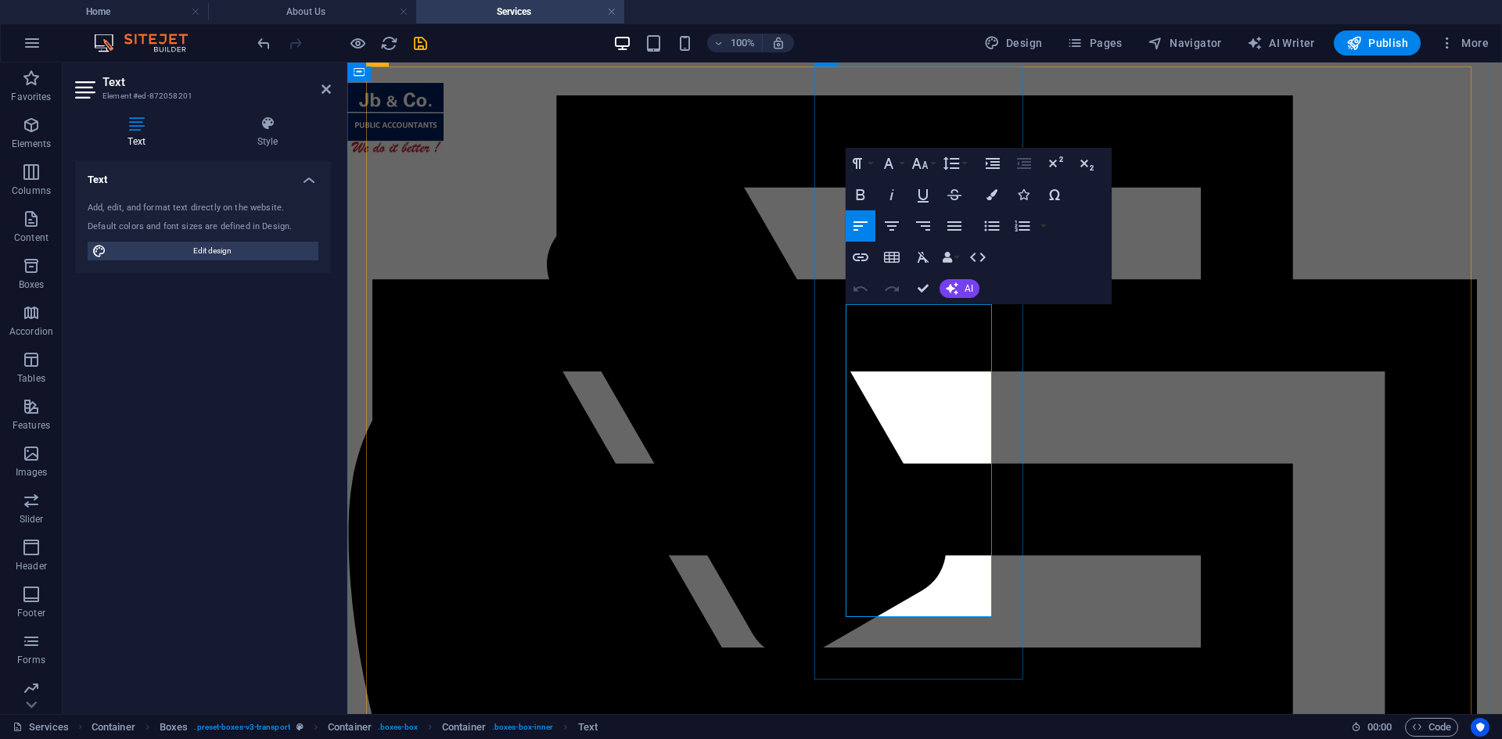
click at [323, 507] on div "Text Add, edit, and format text directly on the website. Default colors and fon…" at bounding box center [203, 431] width 256 height 540
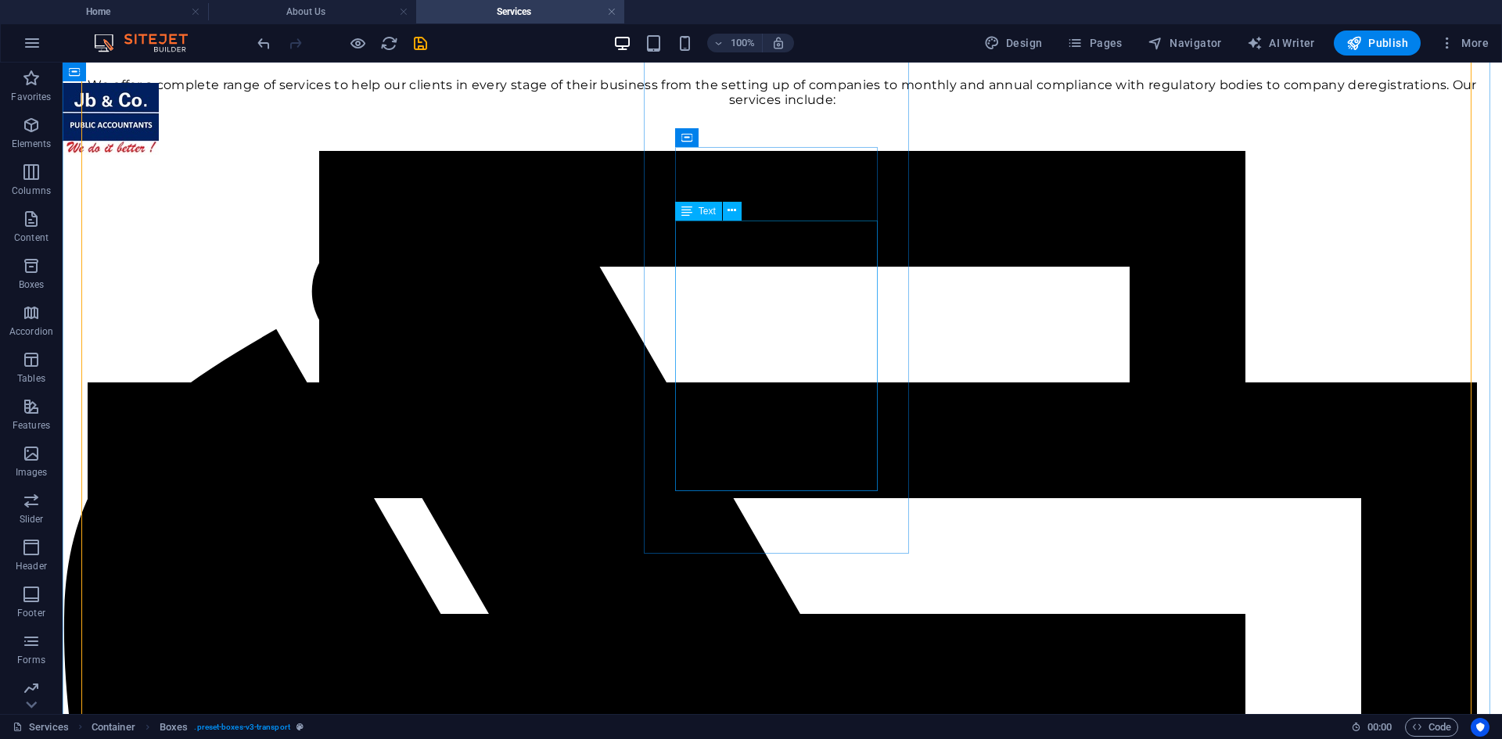
scroll to position [364, 0]
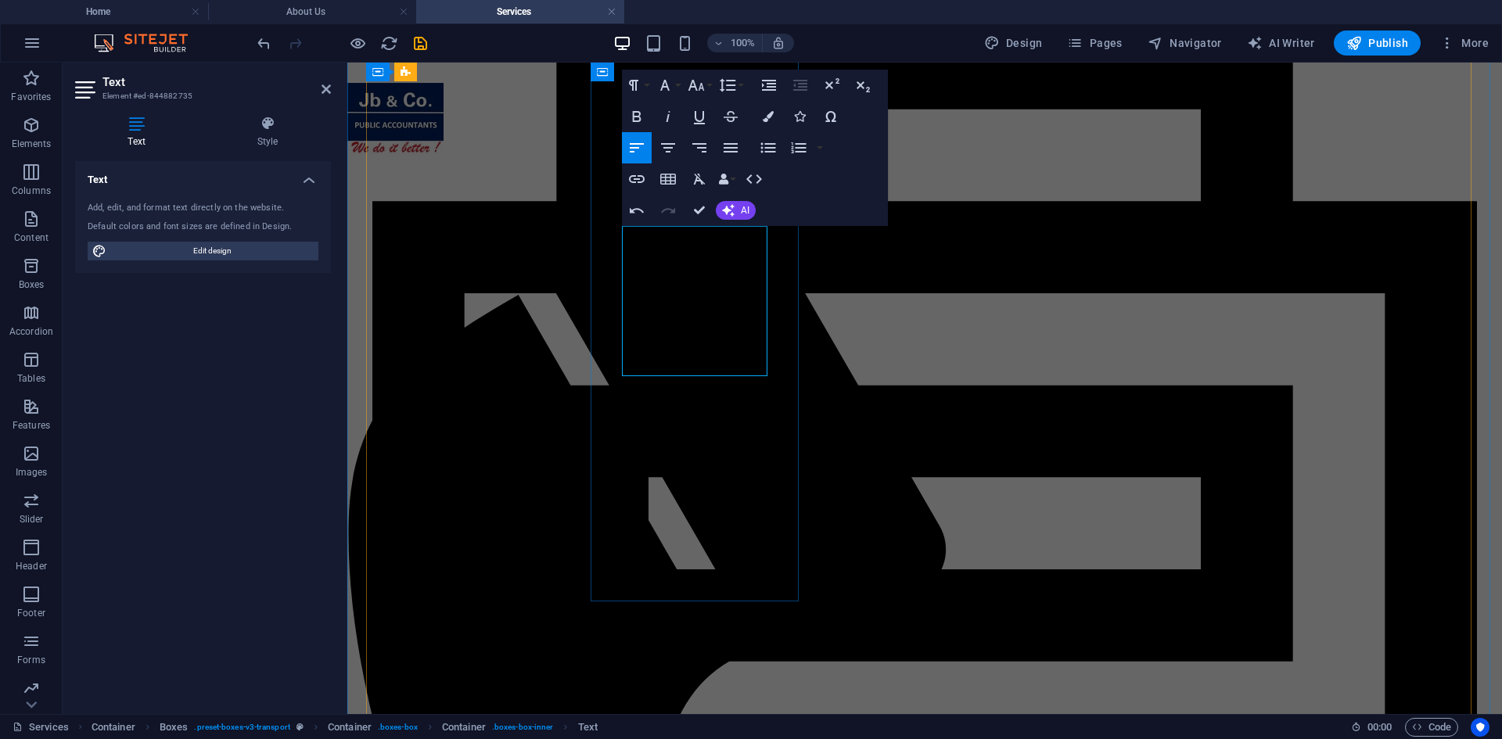
click at [733, 84] on icon "button" at bounding box center [727, 84] width 16 height 13
click at [747, 142] on link "Single" at bounding box center [751, 138] width 70 height 23
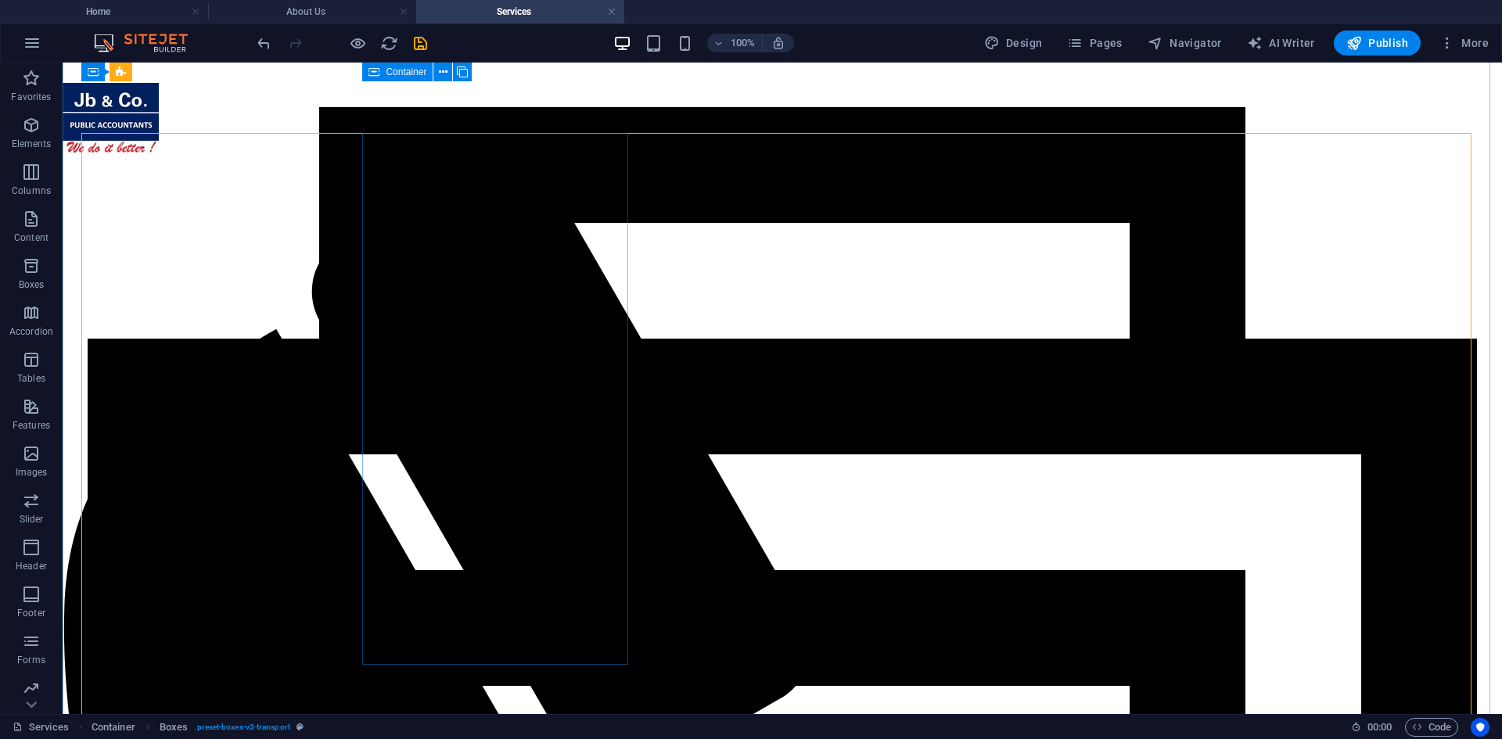
scroll to position [207, 0]
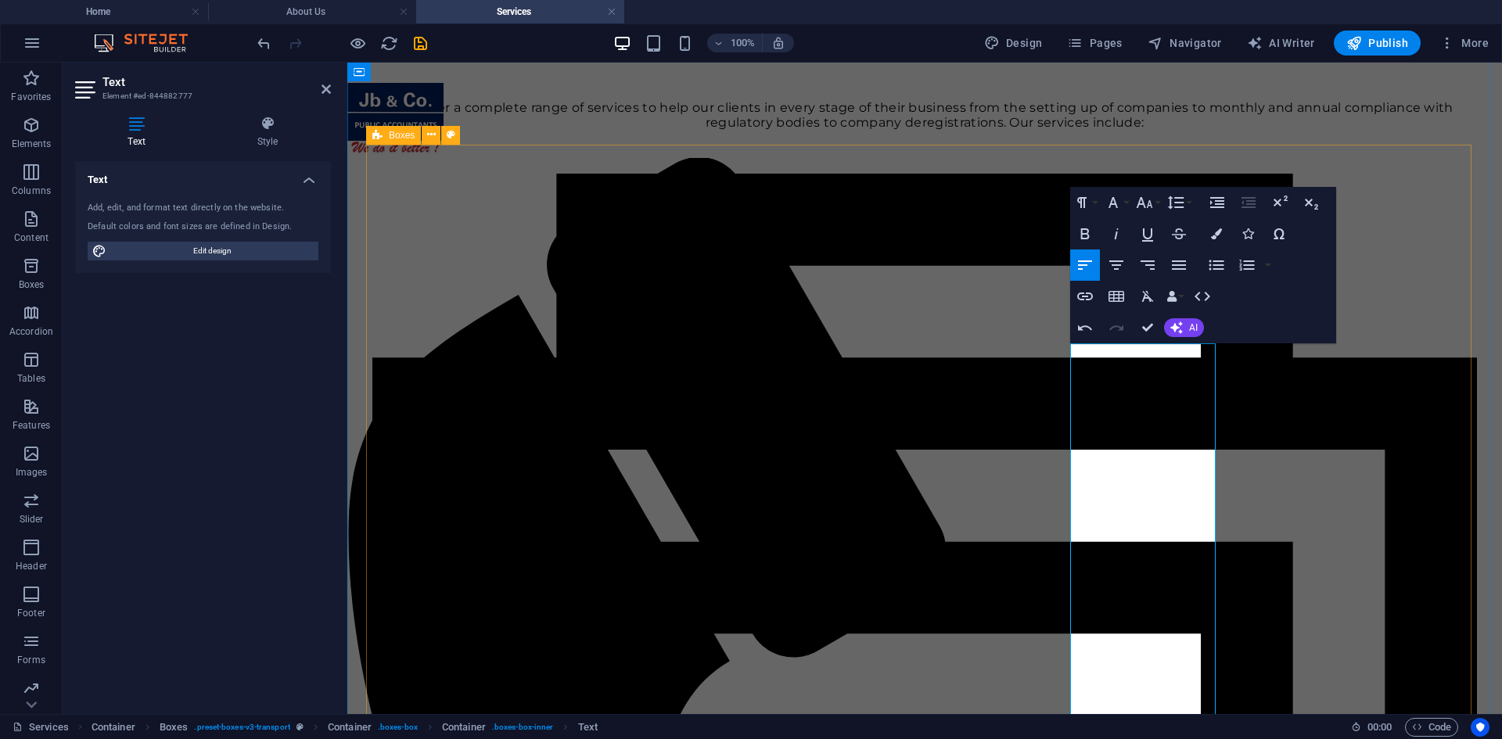
drag, startPoint x: 411, startPoint y: 523, endPoint x: 698, endPoint y: 525, distance: 287.1
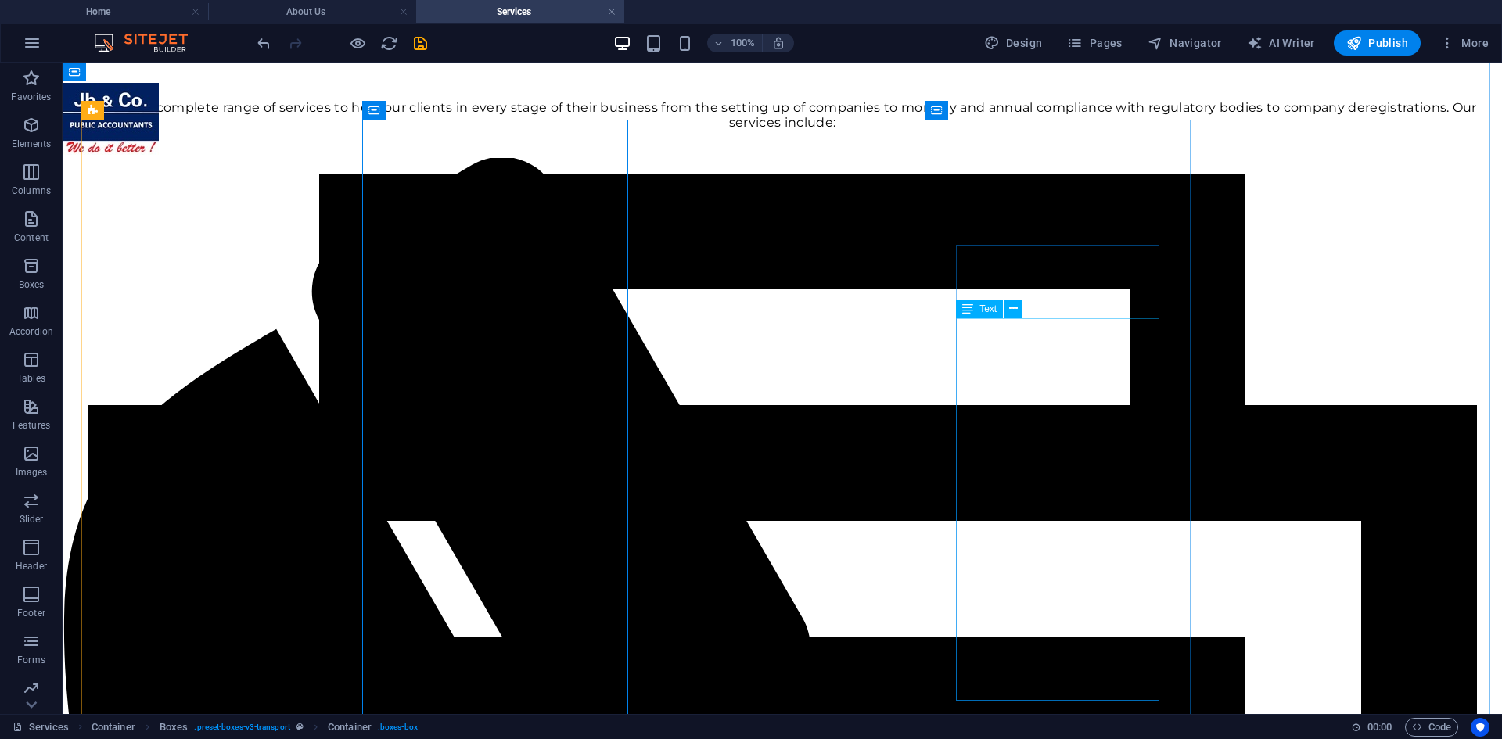
scroll to position [364, 0]
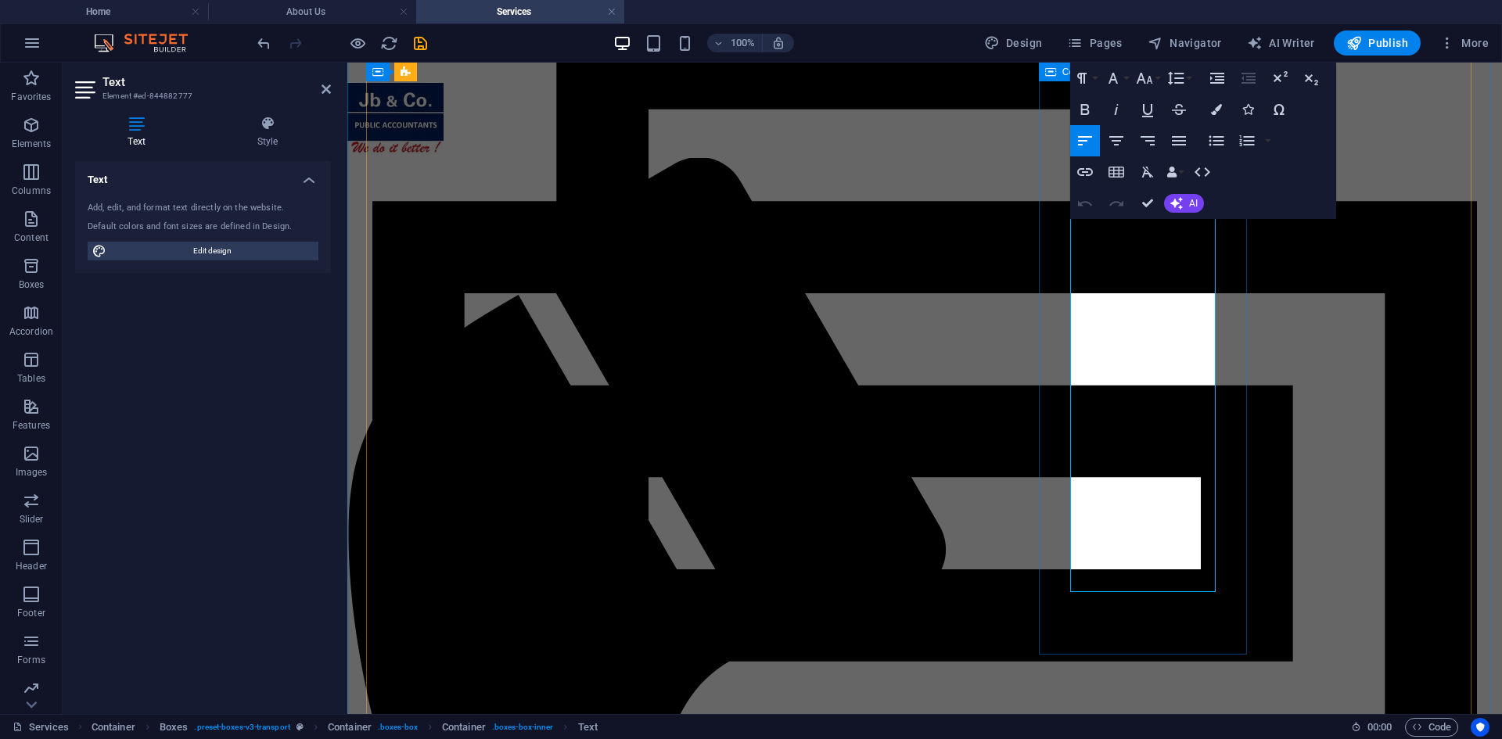
drag, startPoint x: 1183, startPoint y: 420, endPoint x: 1061, endPoint y: 244, distance: 214.6
click at [1176, 77] on icon "button" at bounding box center [1176, 78] width 16 height 13
drag, startPoint x: 1190, startPoint y: 134, endPoint x: 834, endPoint y: 72, distance: 362.0
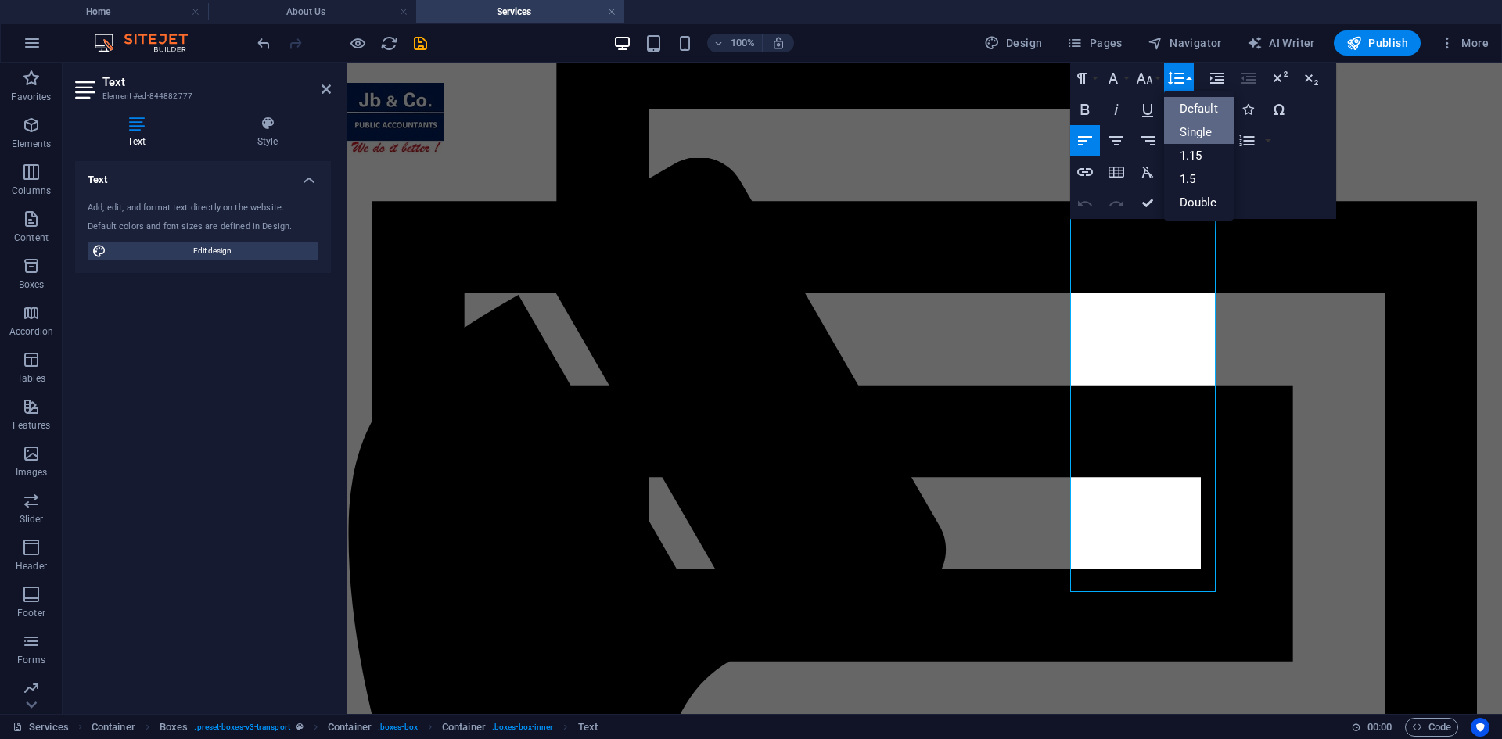
click at [1190, 134] on link "Single" at bounding box center [1199, 131] width 70 height 23
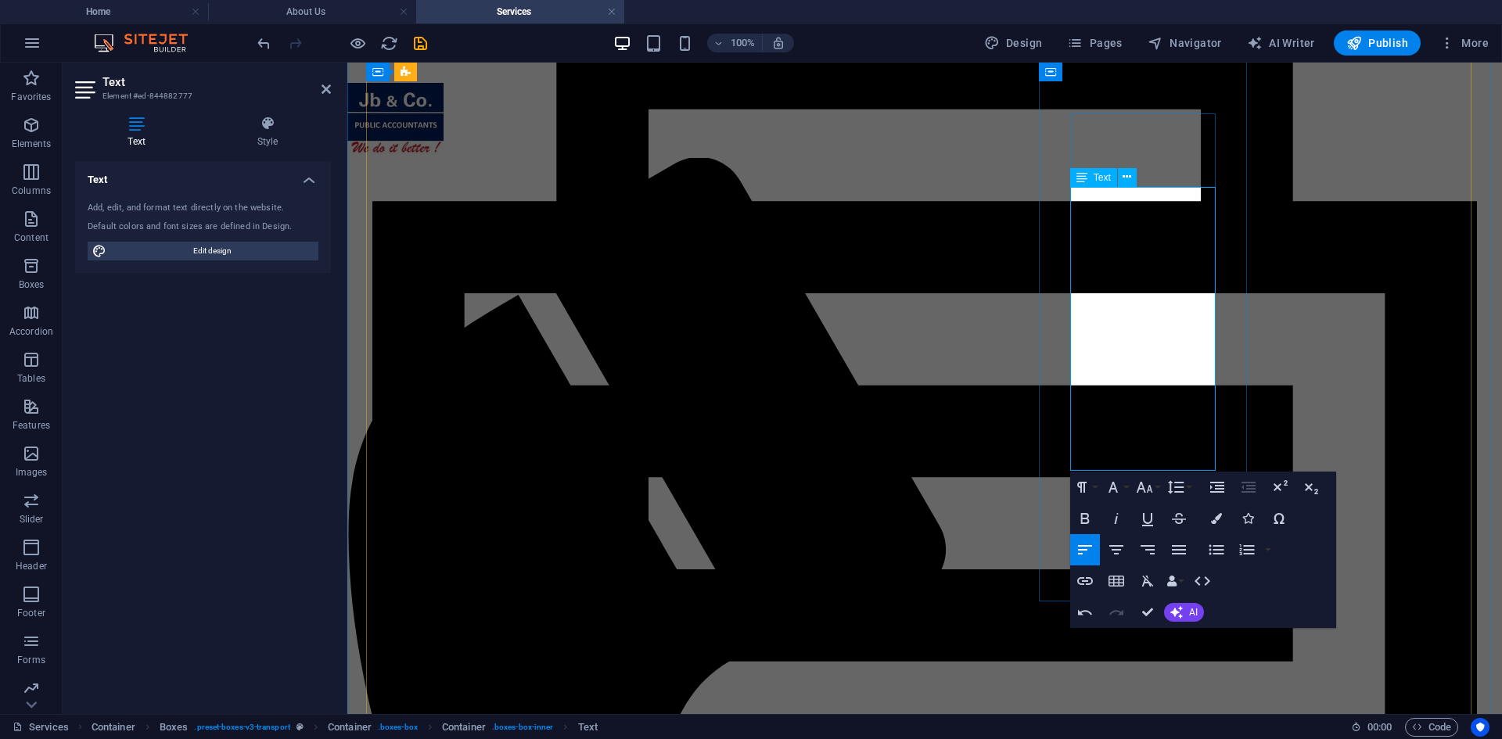
drag, startPoint x: 1071, startPoint y: 363, endPoint x: 1160, endPoint y: 425, distance: 108.9
click at [1208, 486] on icon "button" at bounding box center [1217, 487] width 19 height 19
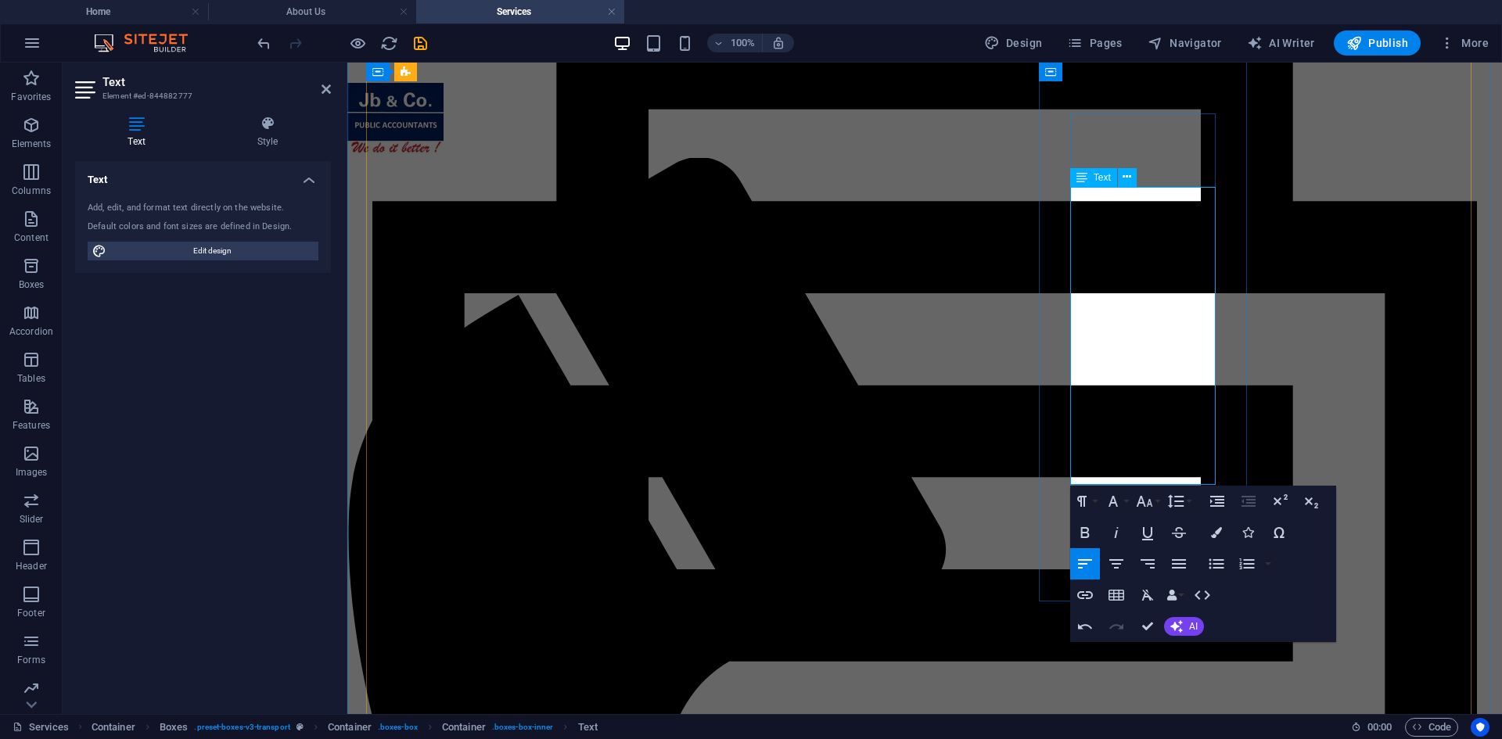
drag, startPoint x: 1166, startPoint y: 433, endPoint x: 1071, endPoint y: 381, distance: 108.9
click at [1208, 500] on icon "button" at bounding box center [1217, 501] width 19 height 19
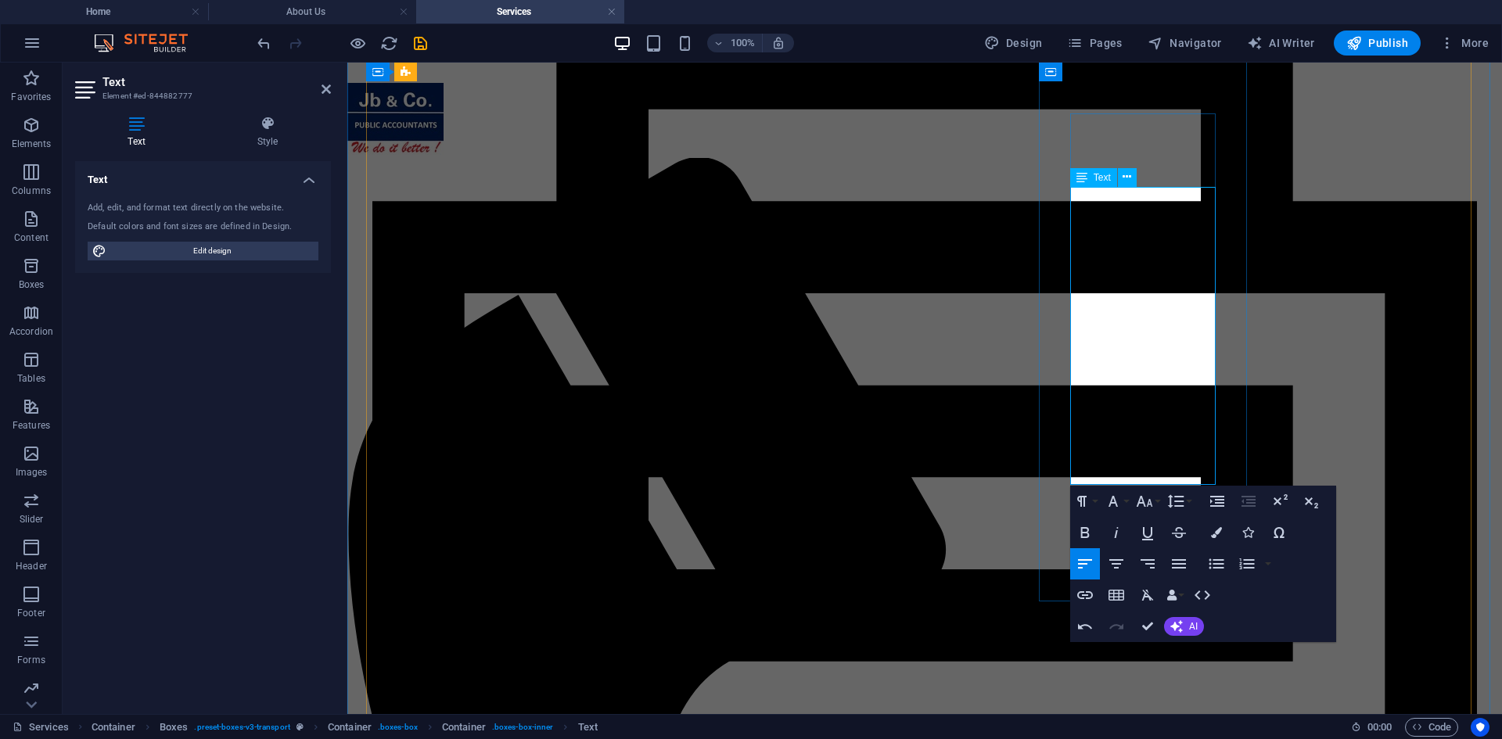
click at [1210, 501] on icon "button" at bounding box center [1217, 501] width 14 height 11
click at [1206, 504] on button "Increase Indent" at bounding box center [1217, 501] width 30 height 31
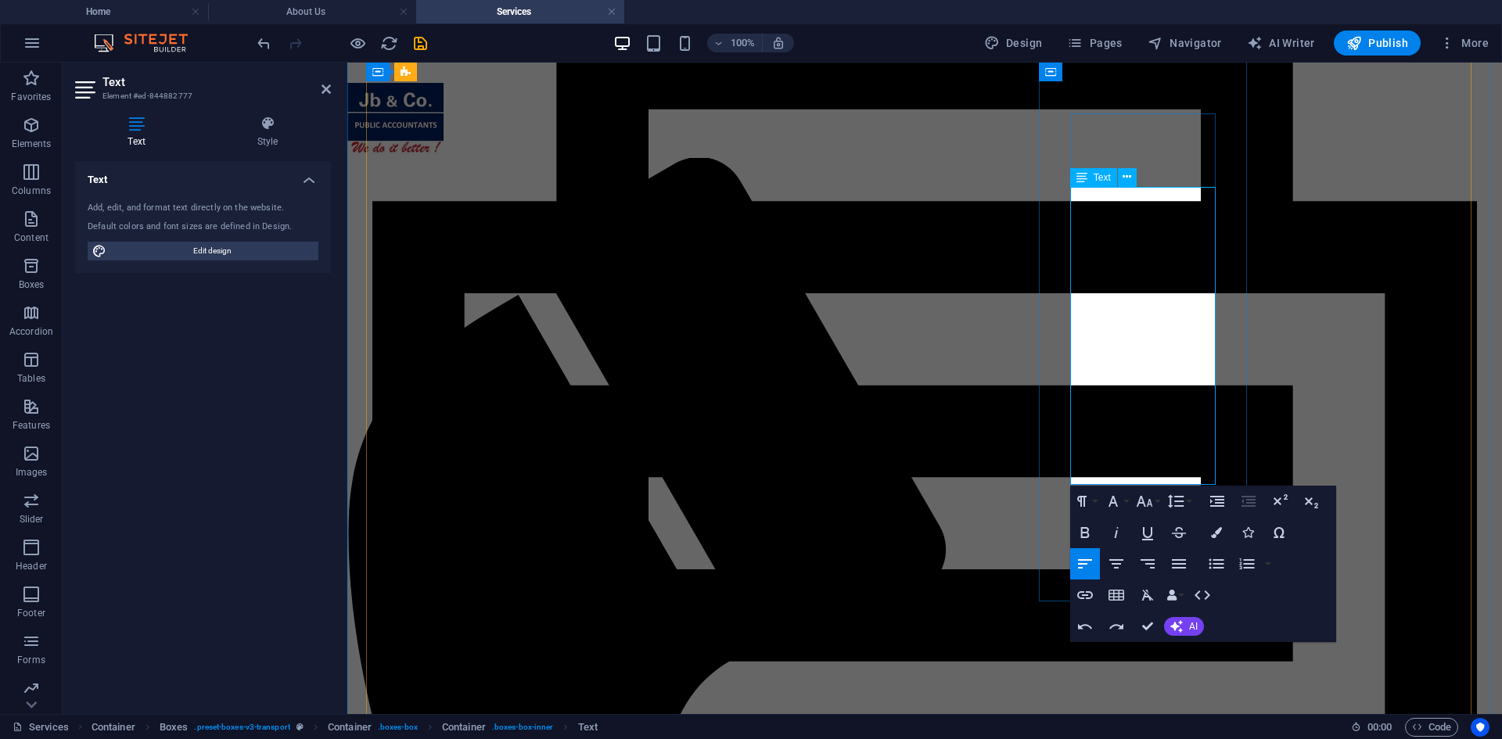
click at [1208, 502] on icon "button" at bounding box center [1217, 501] width 19 height 19
drag, startPoint x: 1196, startPoint y: 354, endPoint x: 1054, endPoint y: 315, distance: 146.9
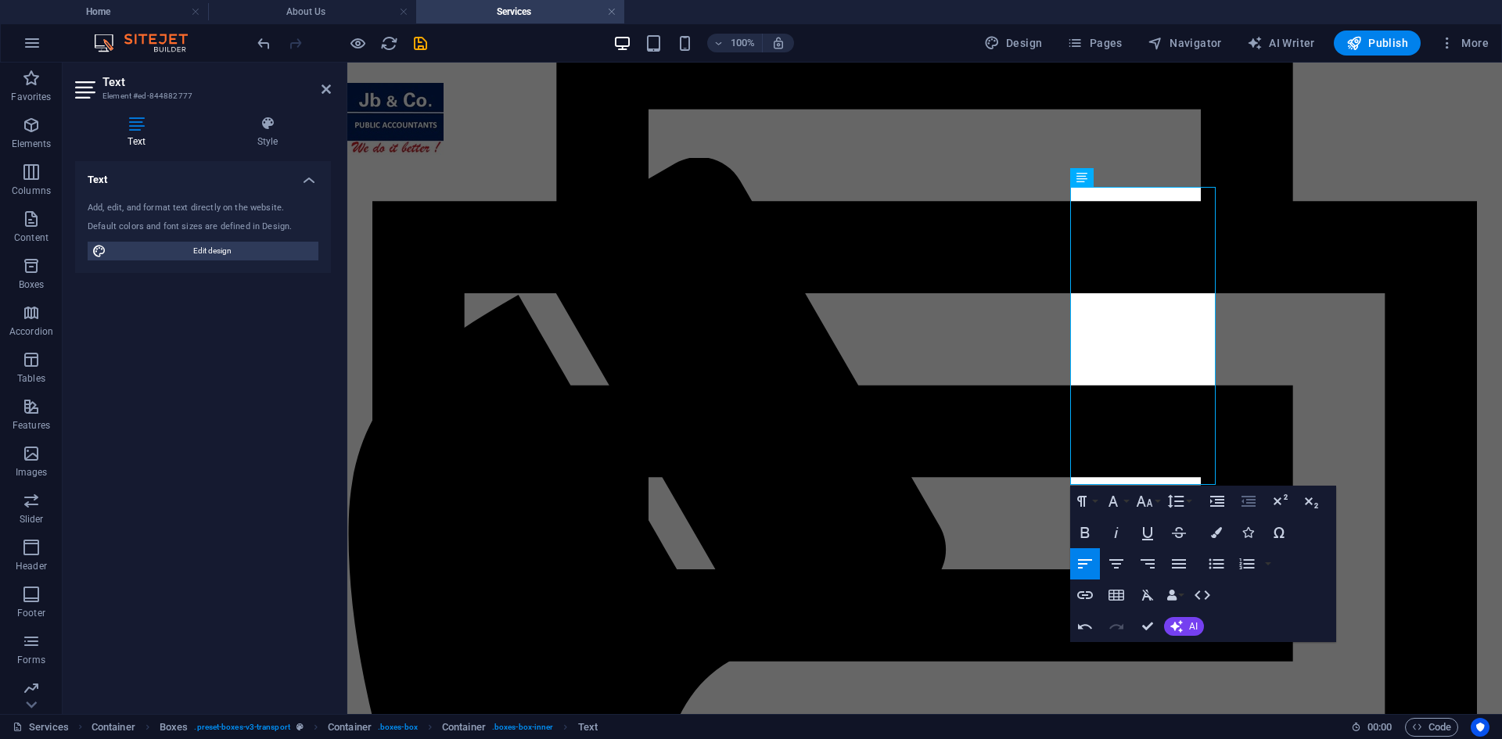
click at [1239, 503] on icon "button" at bounding box center [1248, 501] width 19 height 19
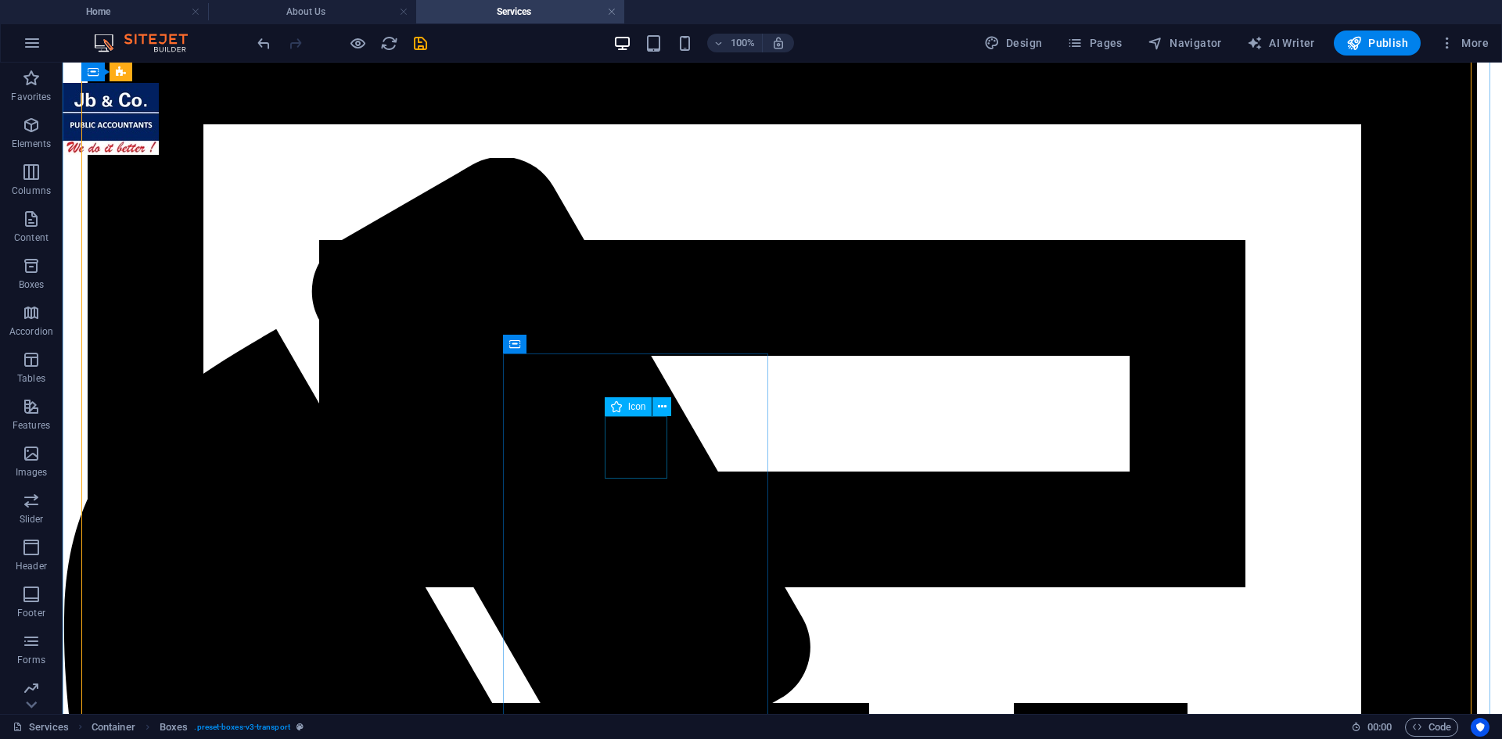
scroll to position [755, 0]
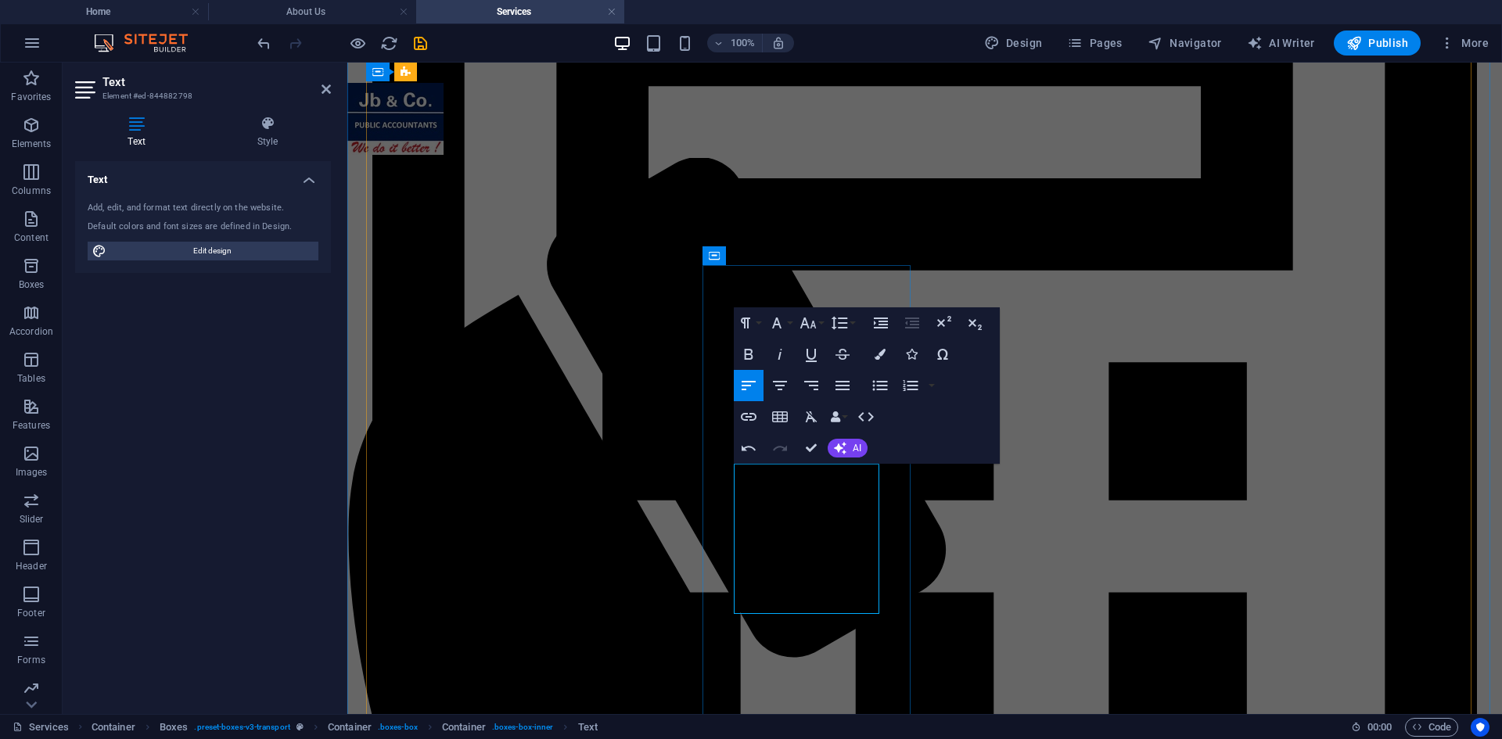
click at [846, 323] on icon "button" at bounding box center [839, 323] width 16 height 13
click at [854, 375] on link "Single" at bounding box center [863, 376] width 70 height 23
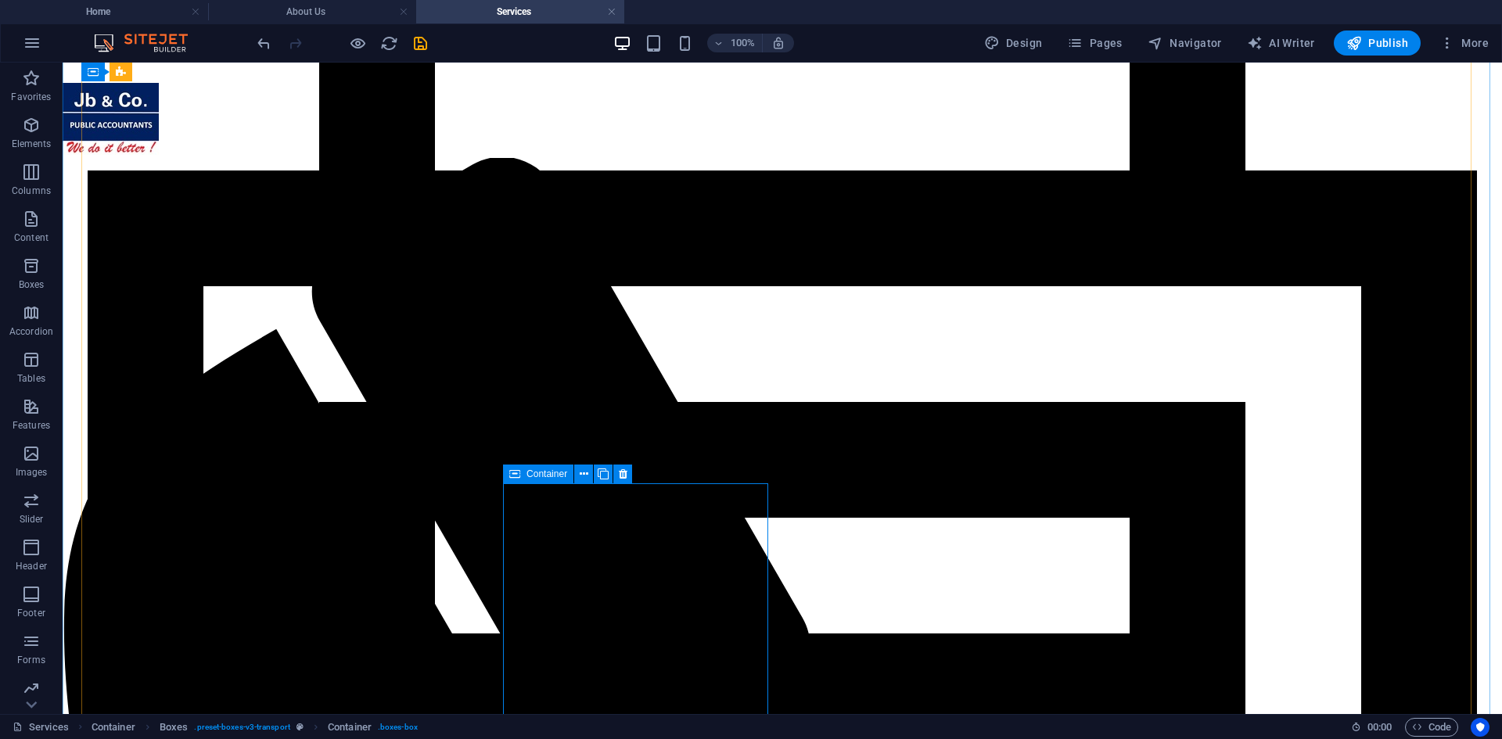
scroll to position [755, 0]
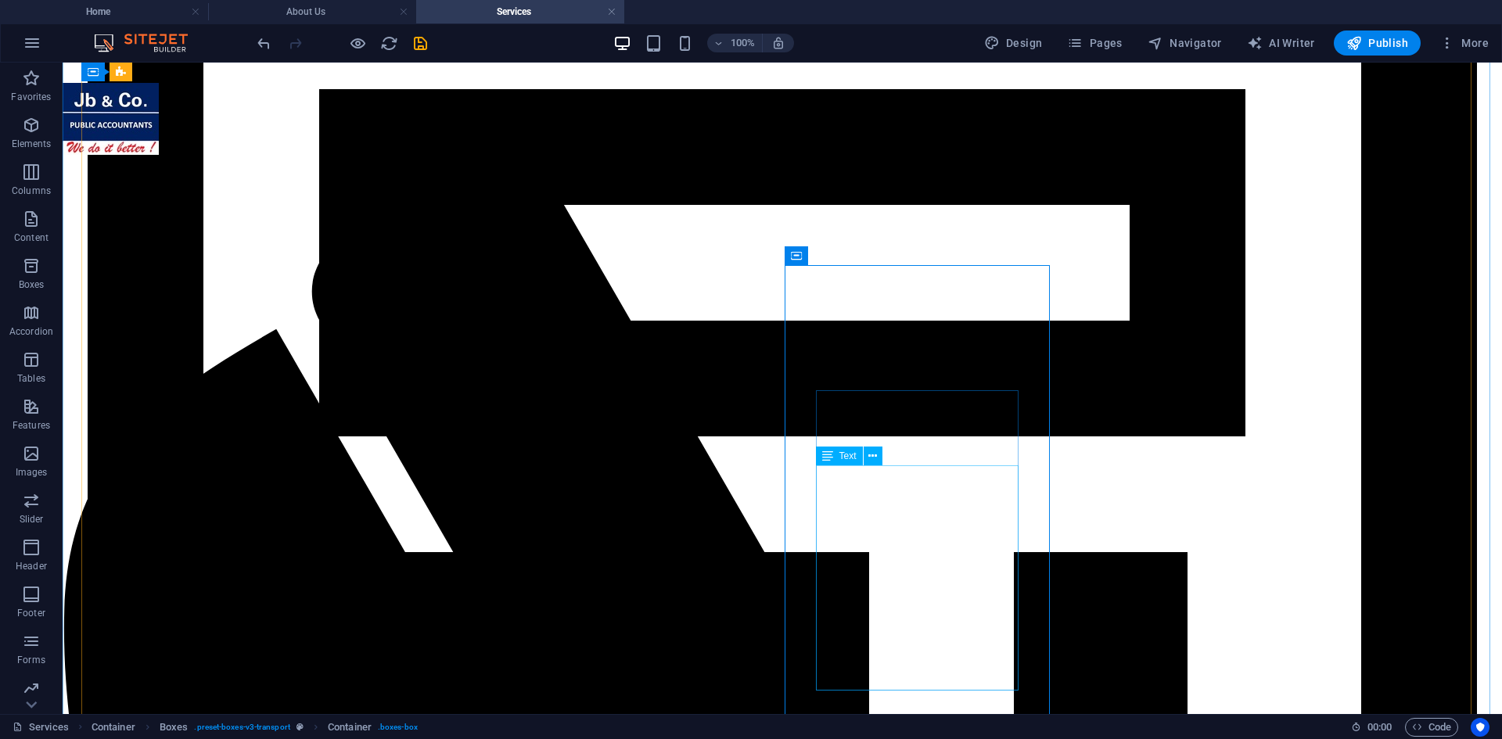
scroll to position [687, 0]
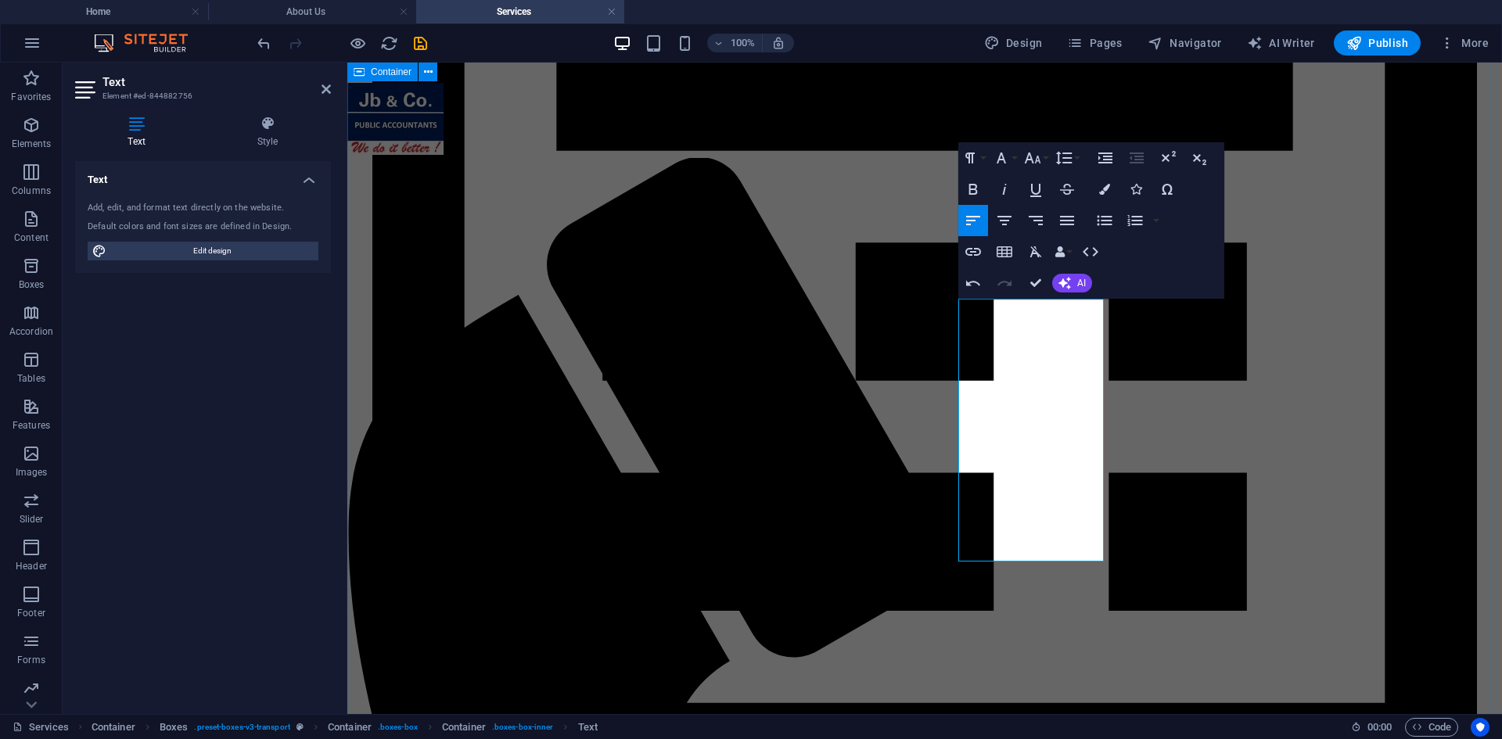
scroll to position [921, 0]
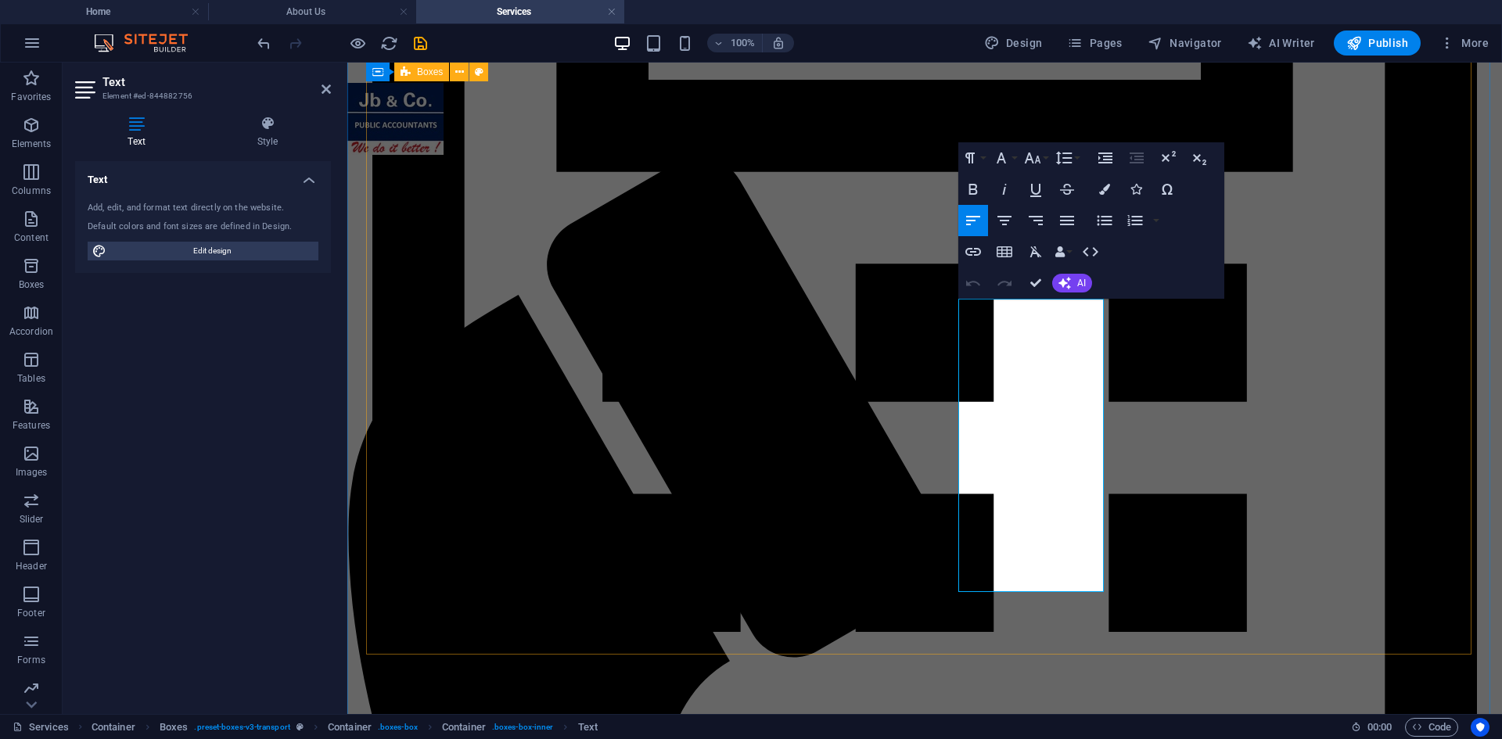
scroll to position [921, 0]
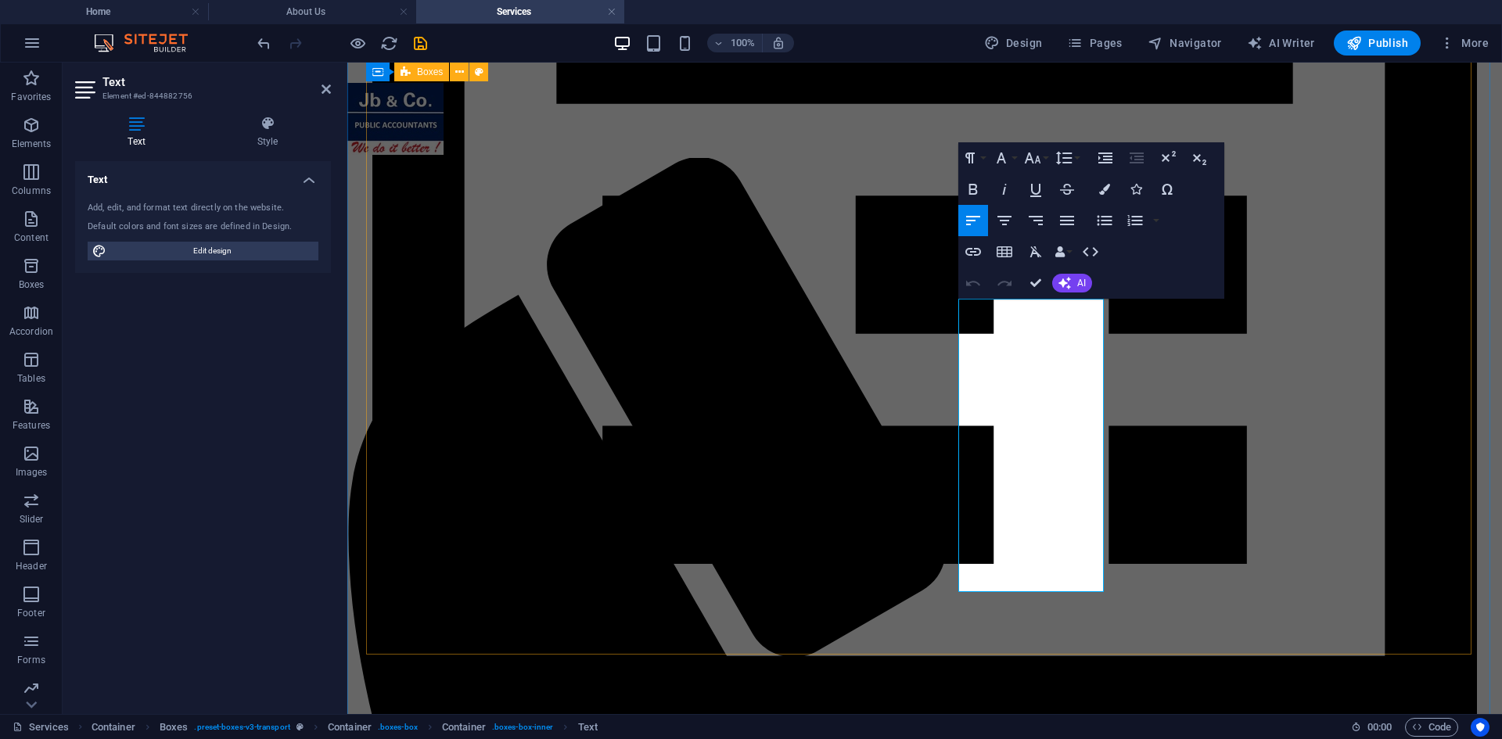
drag, startPoint x: 1054, startPoint y: 572, endPoint x: 914, endPoint y: 313, distance: 294.3
click at [1072, 159] on icon "button" at bounding box center [1063, 158] width 19 height 19
click at [1073, 206] on link "Single" at bounding box center [1087, 211] width 70 height 23
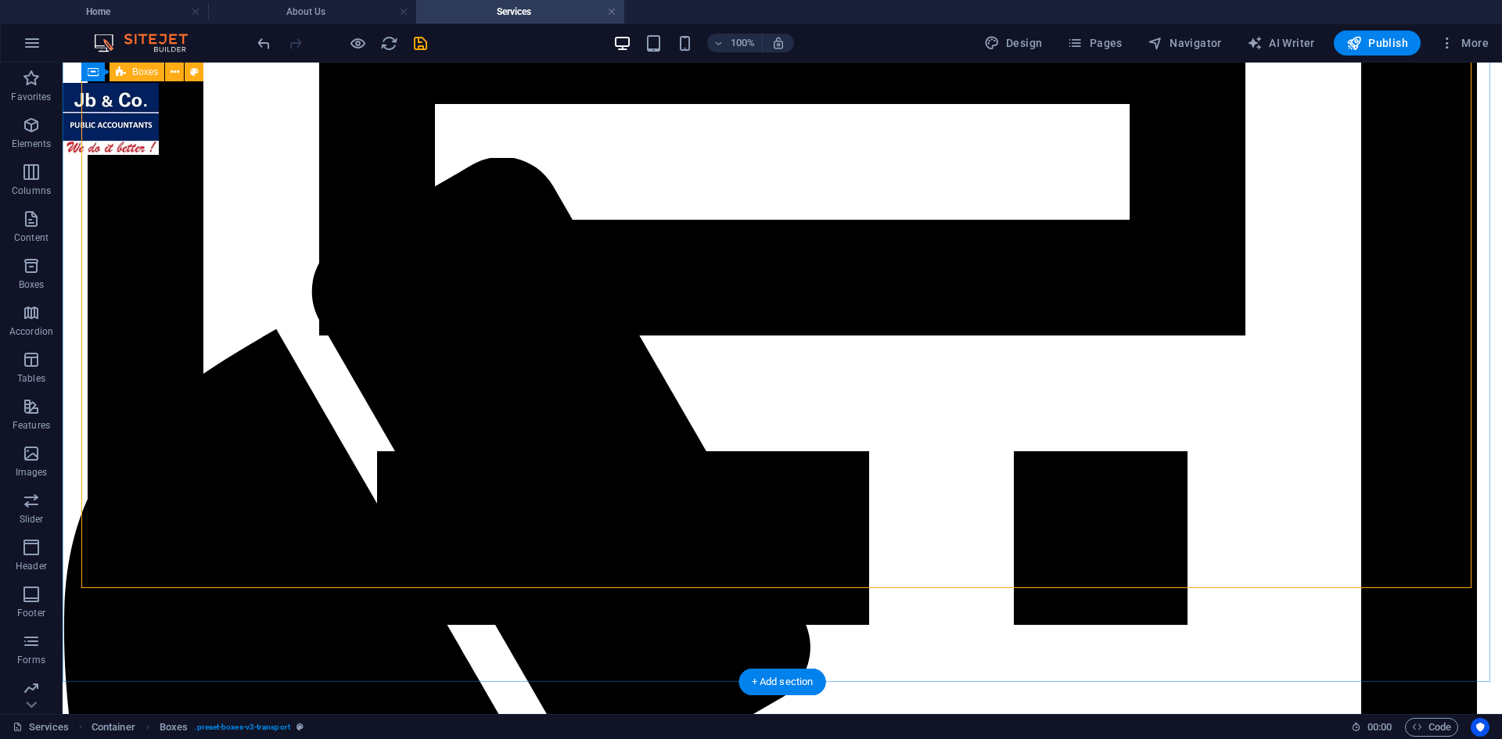
scroll to position [799, 0]
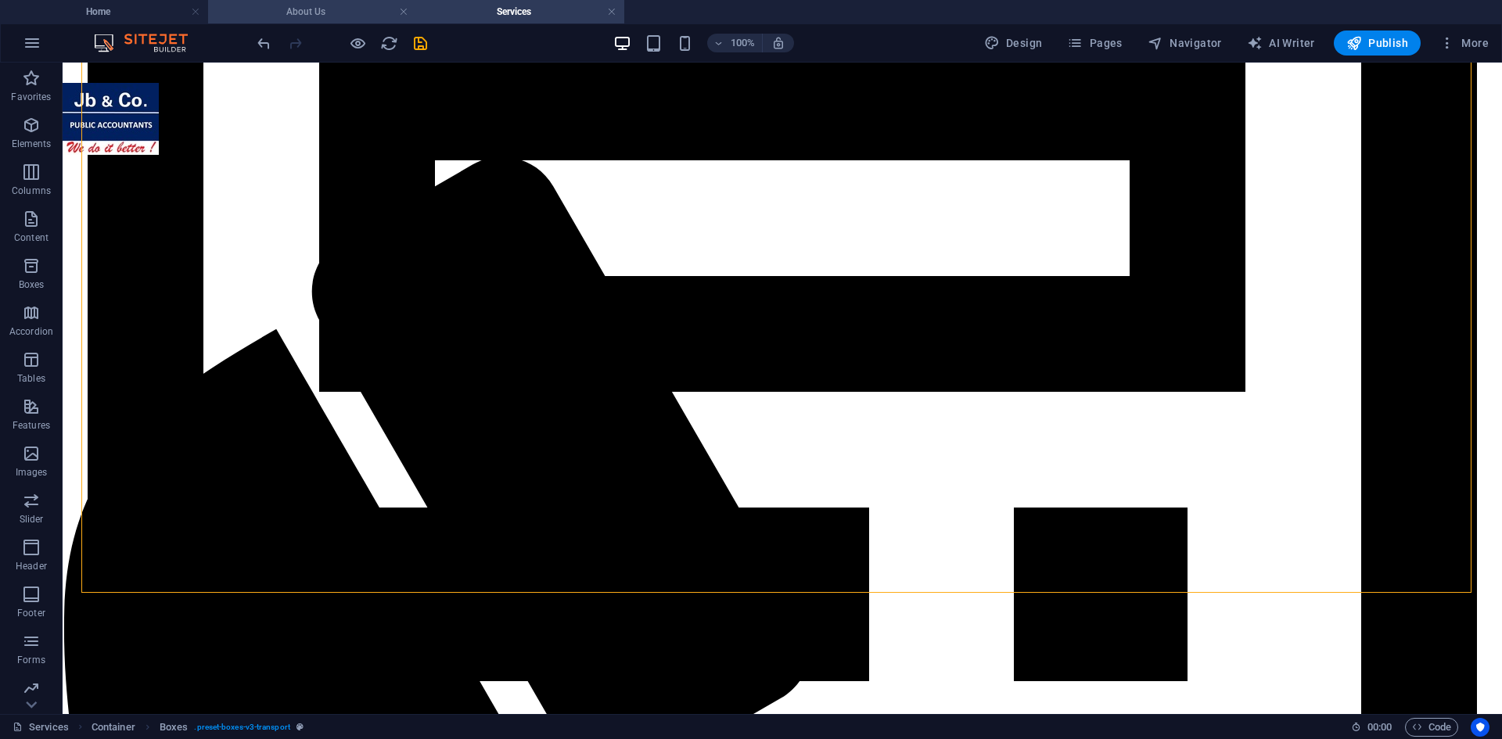
click at [296, 10] on h4 "About Us" at bounding box center [312, 11] width 208 height 17
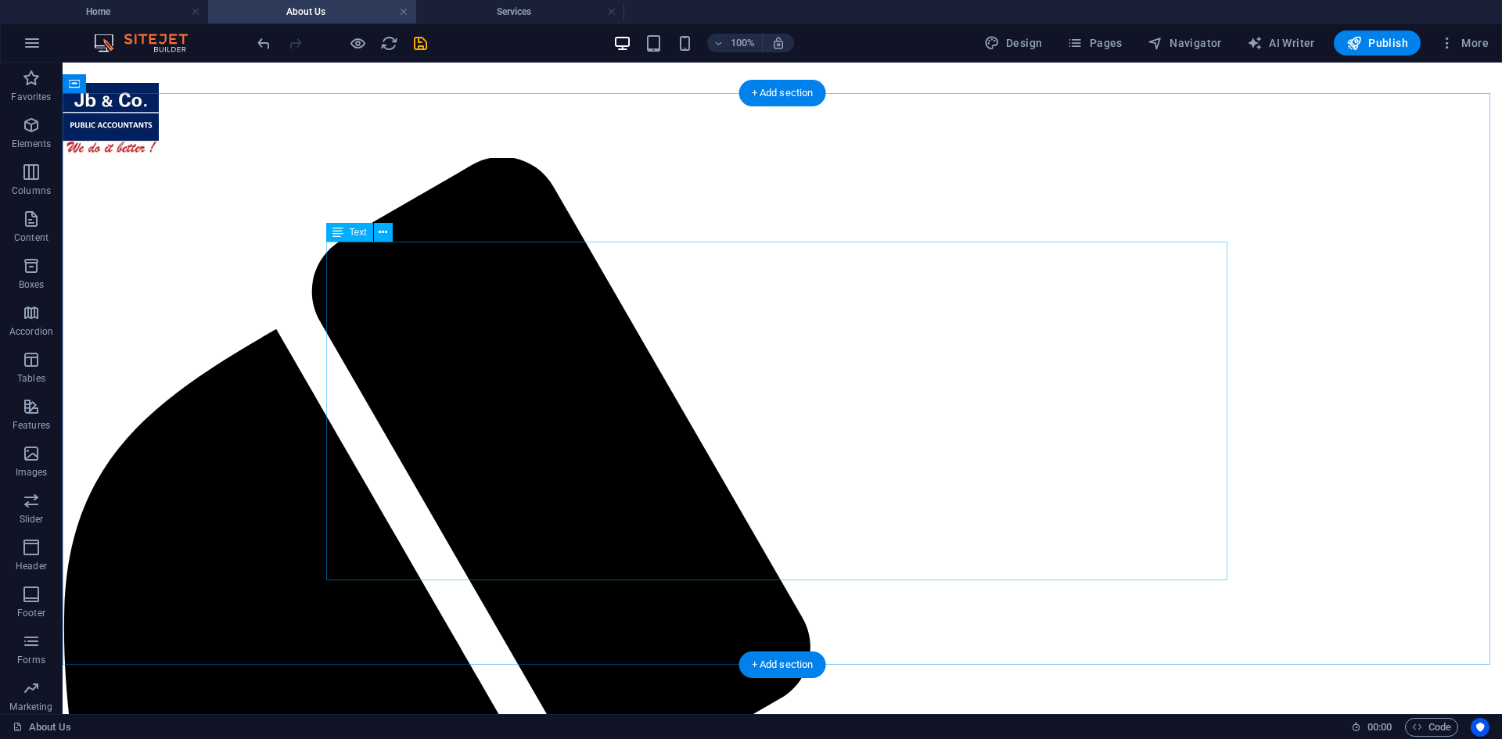
scroll to position [93, 0]
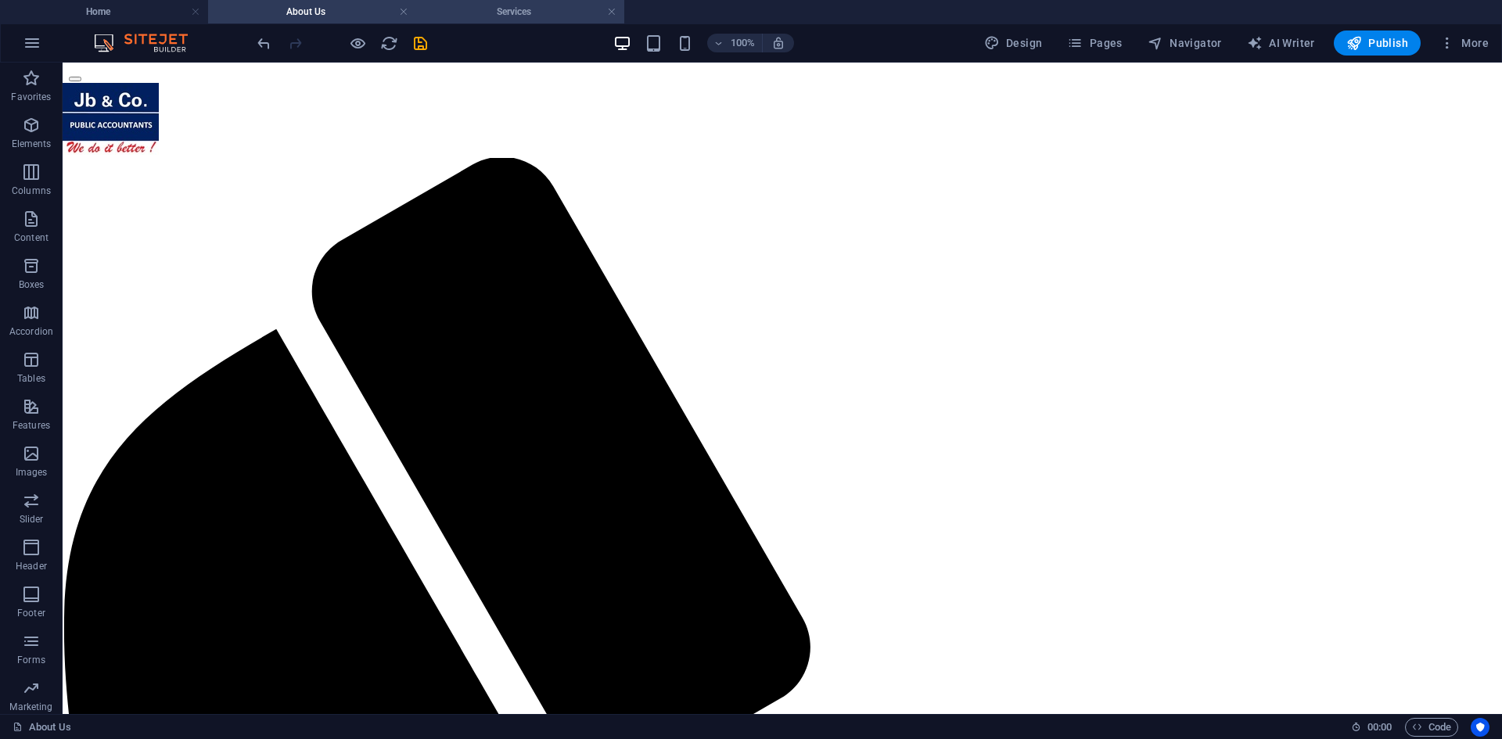
click at [465, 13] on h4 "Services" at bounding box center [520, 11] width 208 height 17
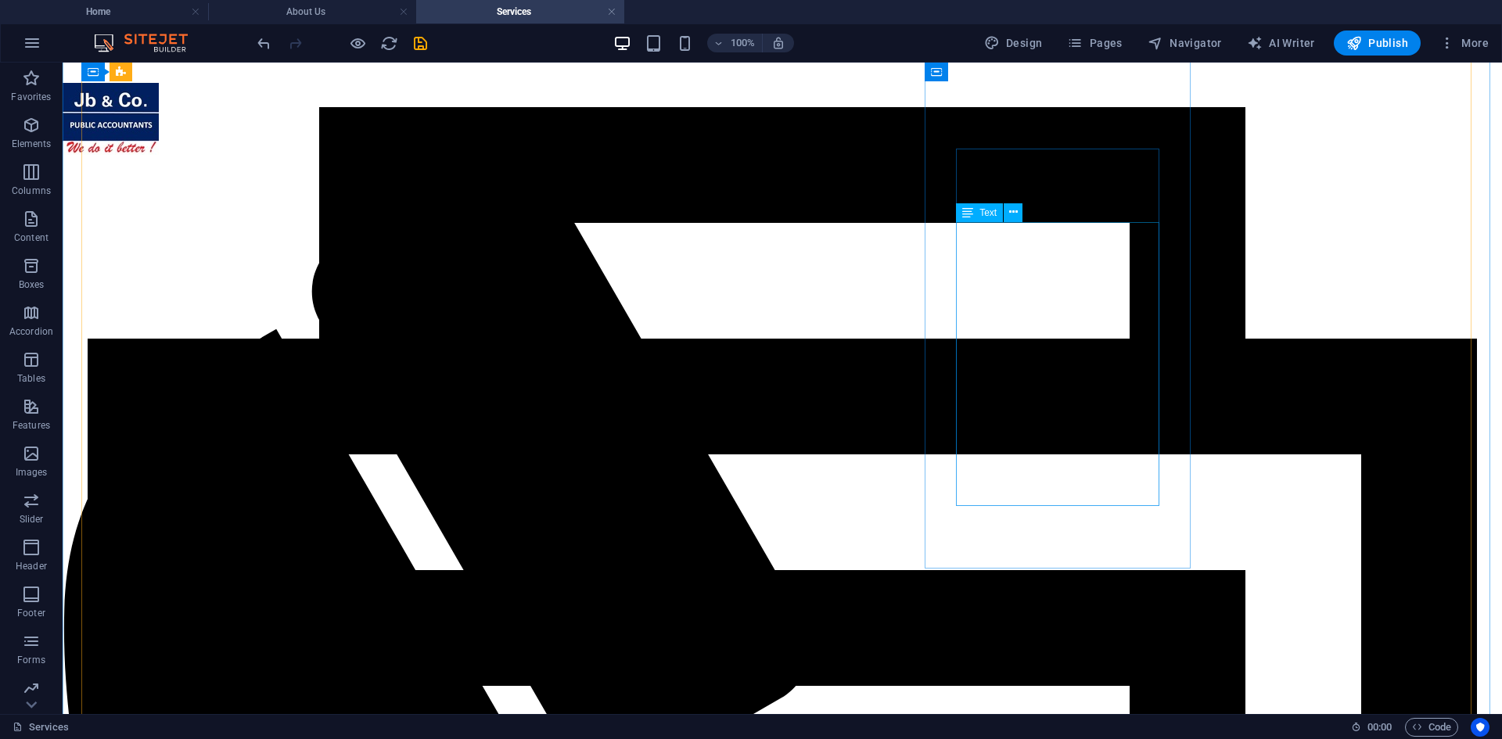
scroll to position [252, 0]
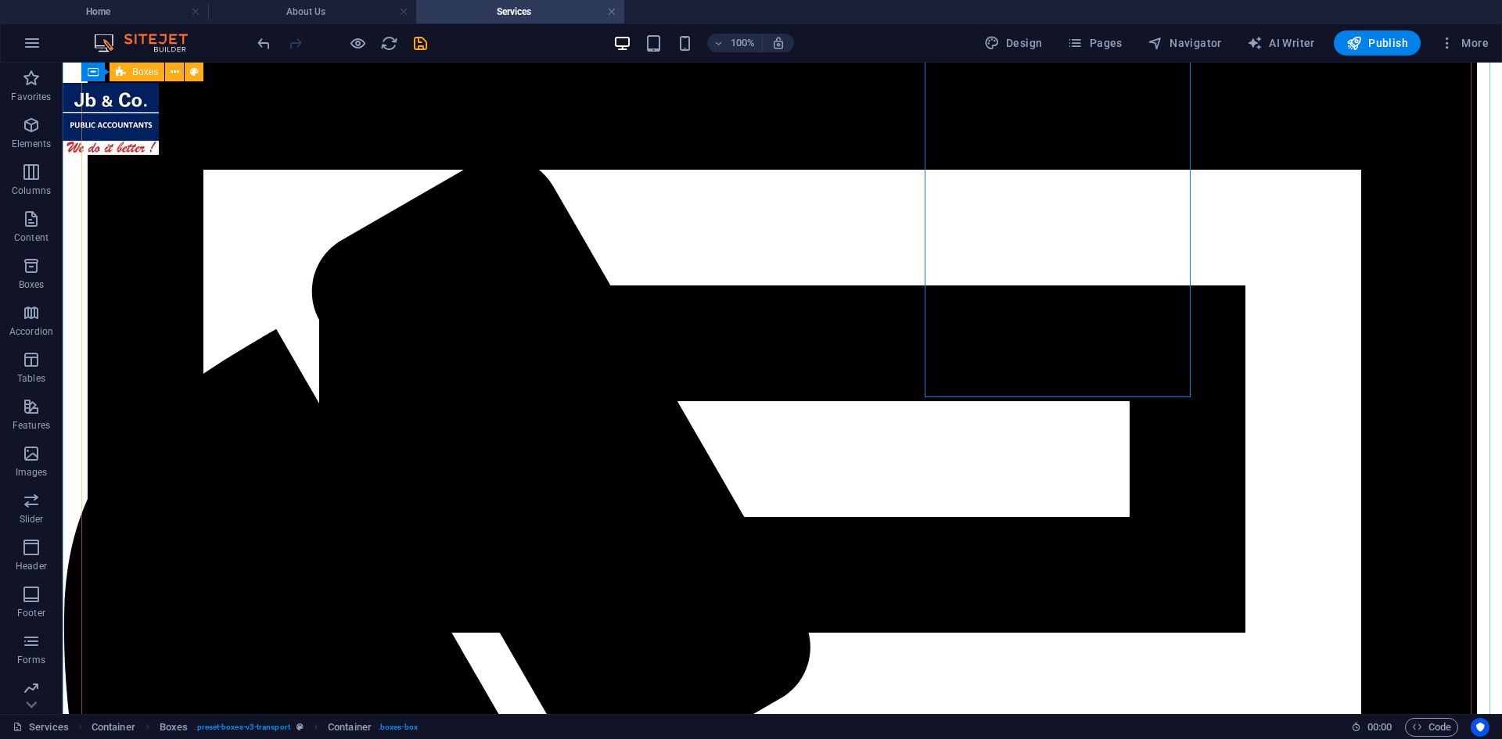
scroll to position [643, 0]
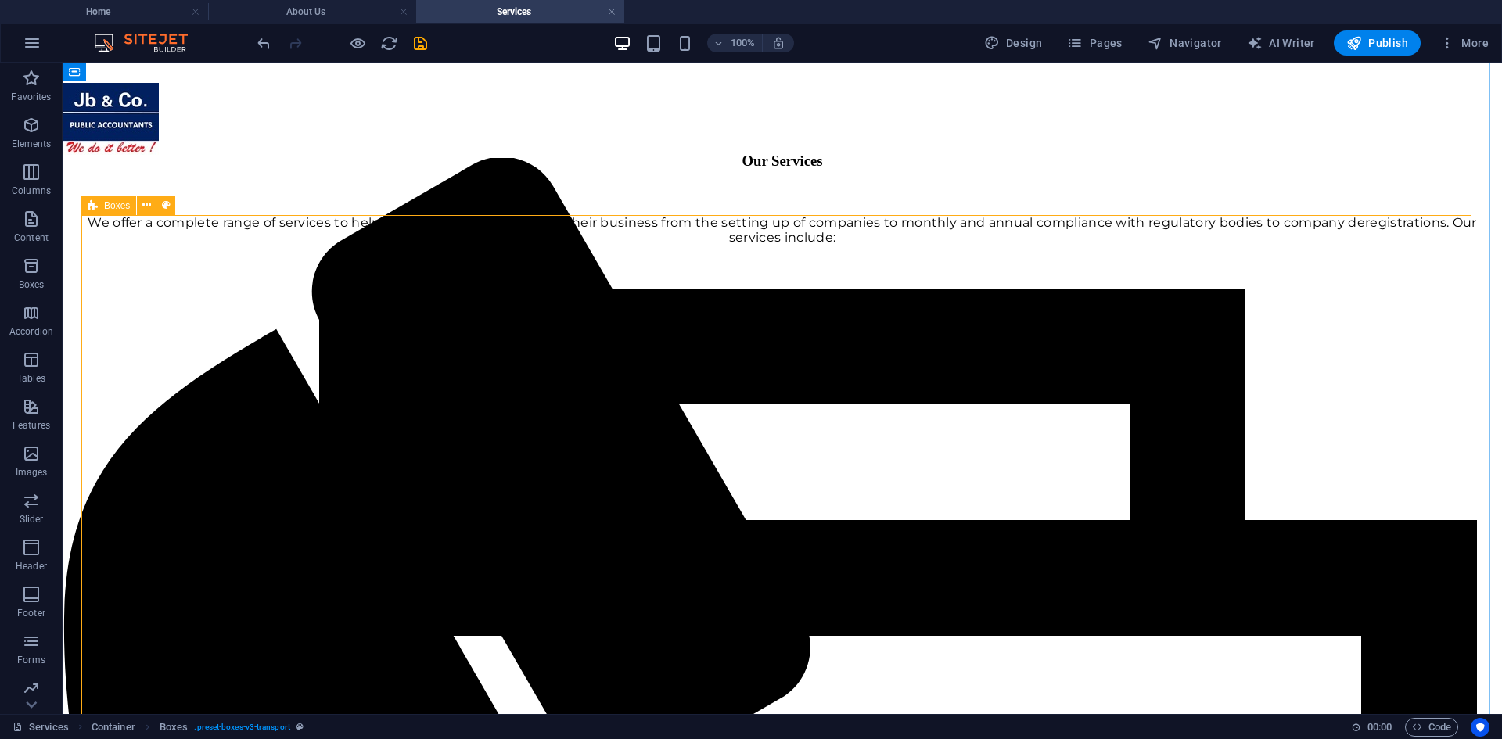
scroll to position [171, 0]
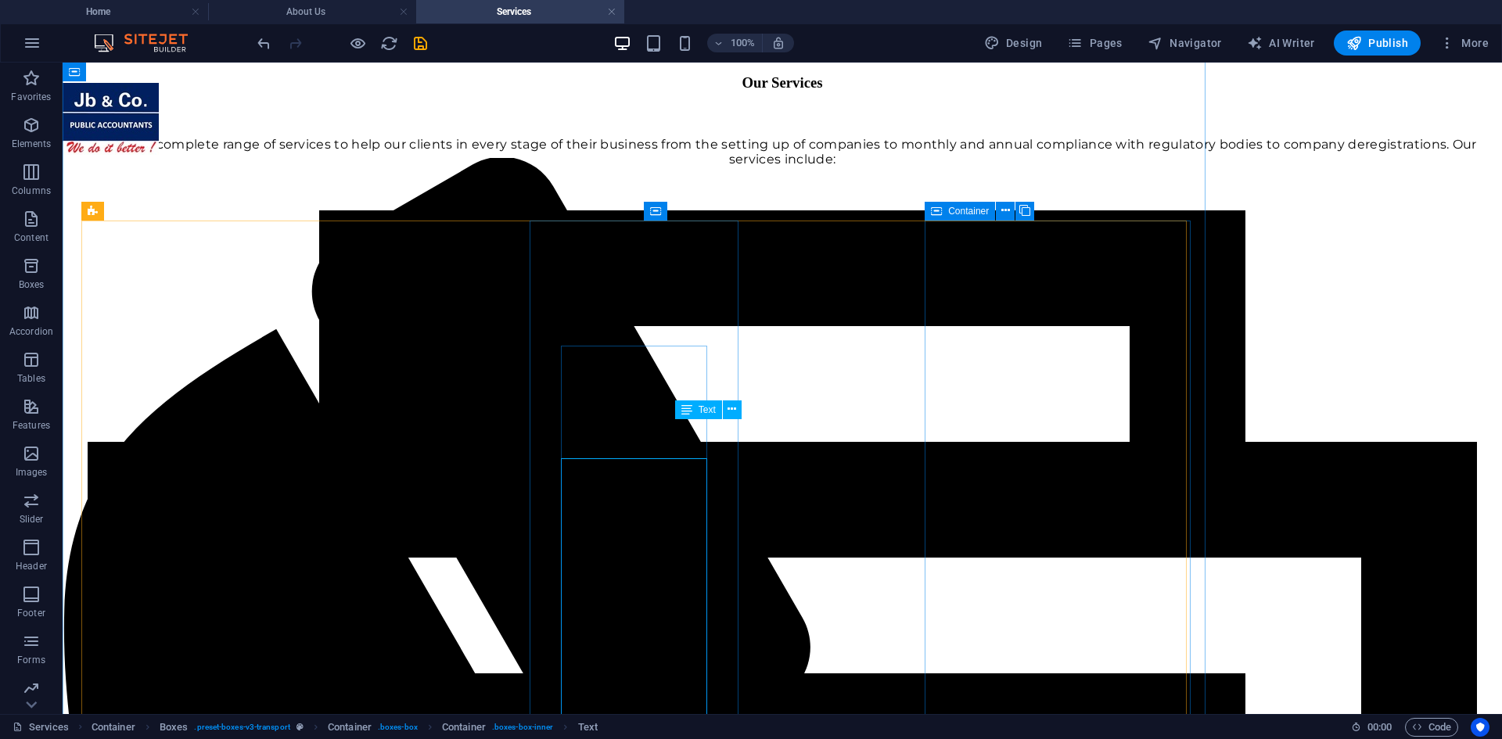
scroll to position [131, 0]
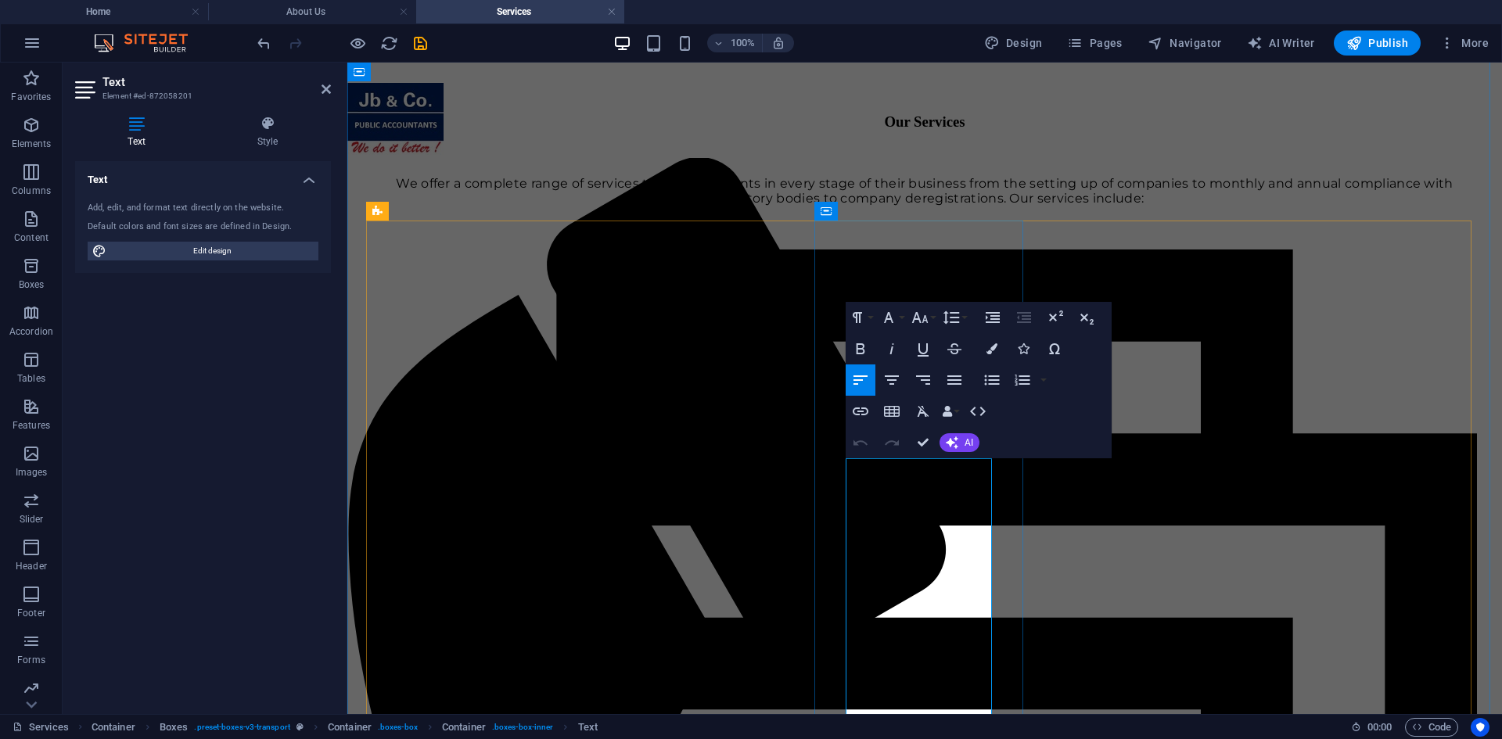
drag, startPoint x: 859, startPoint y: 533, endPoint x: 923, endPoint y: 534, distance: 64.2
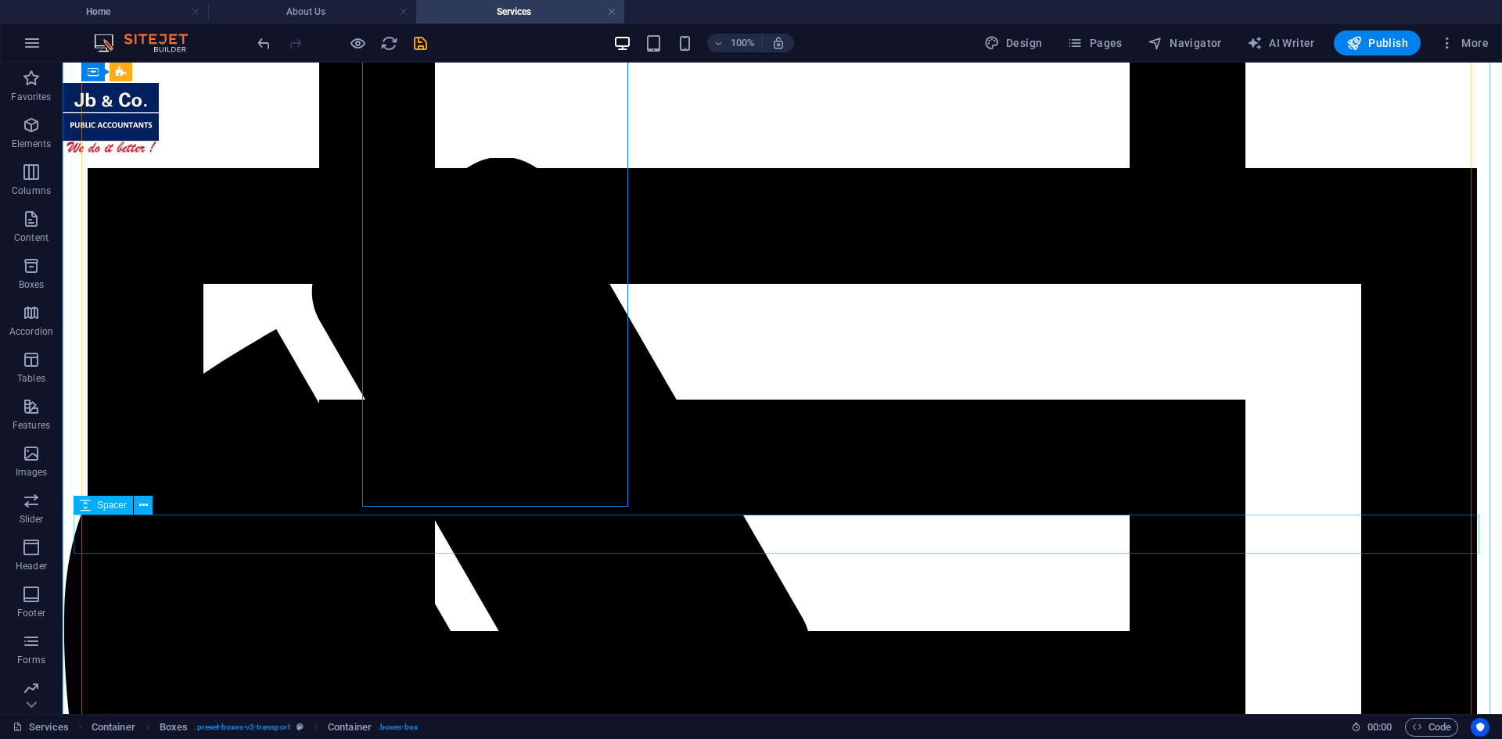
scroll to position [210, 0]
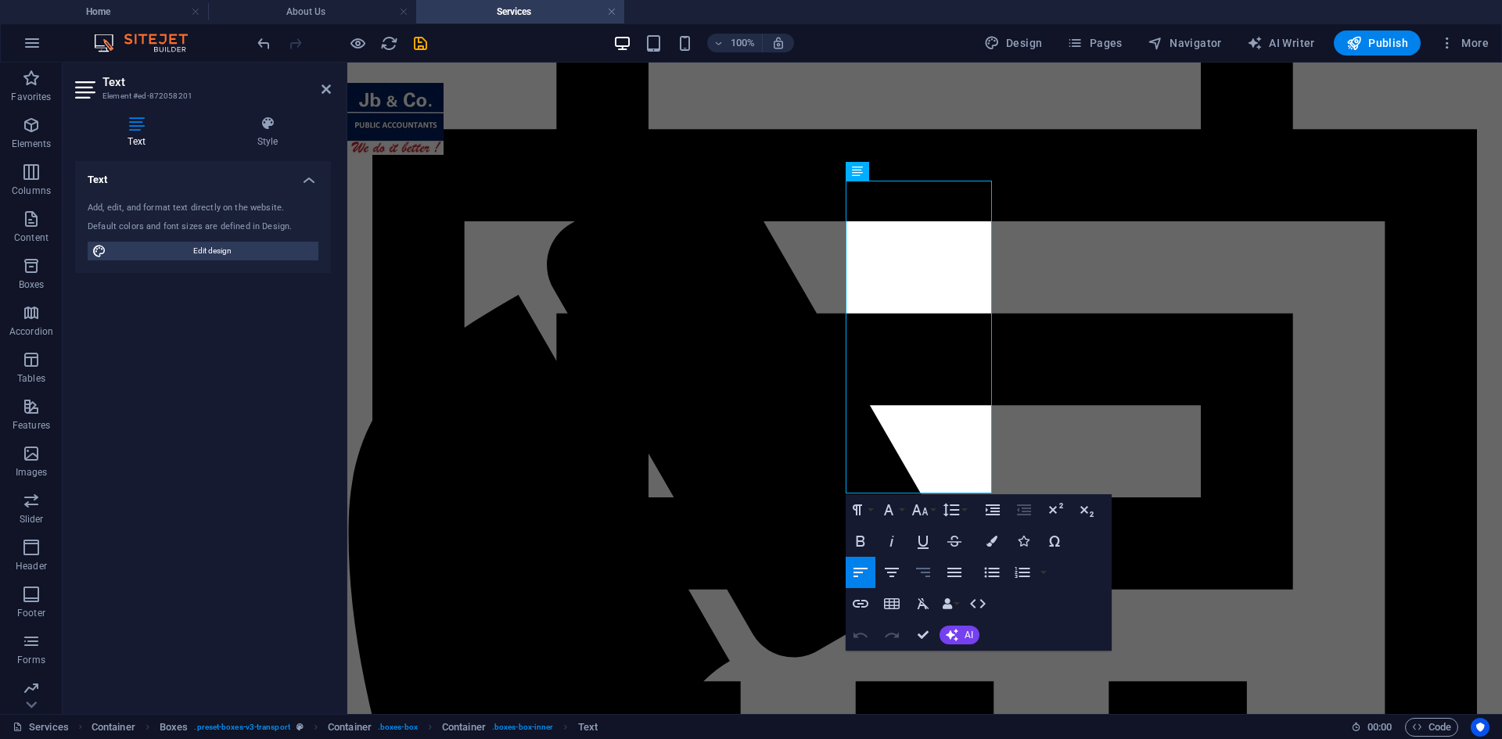
scroll to position [444, 0]
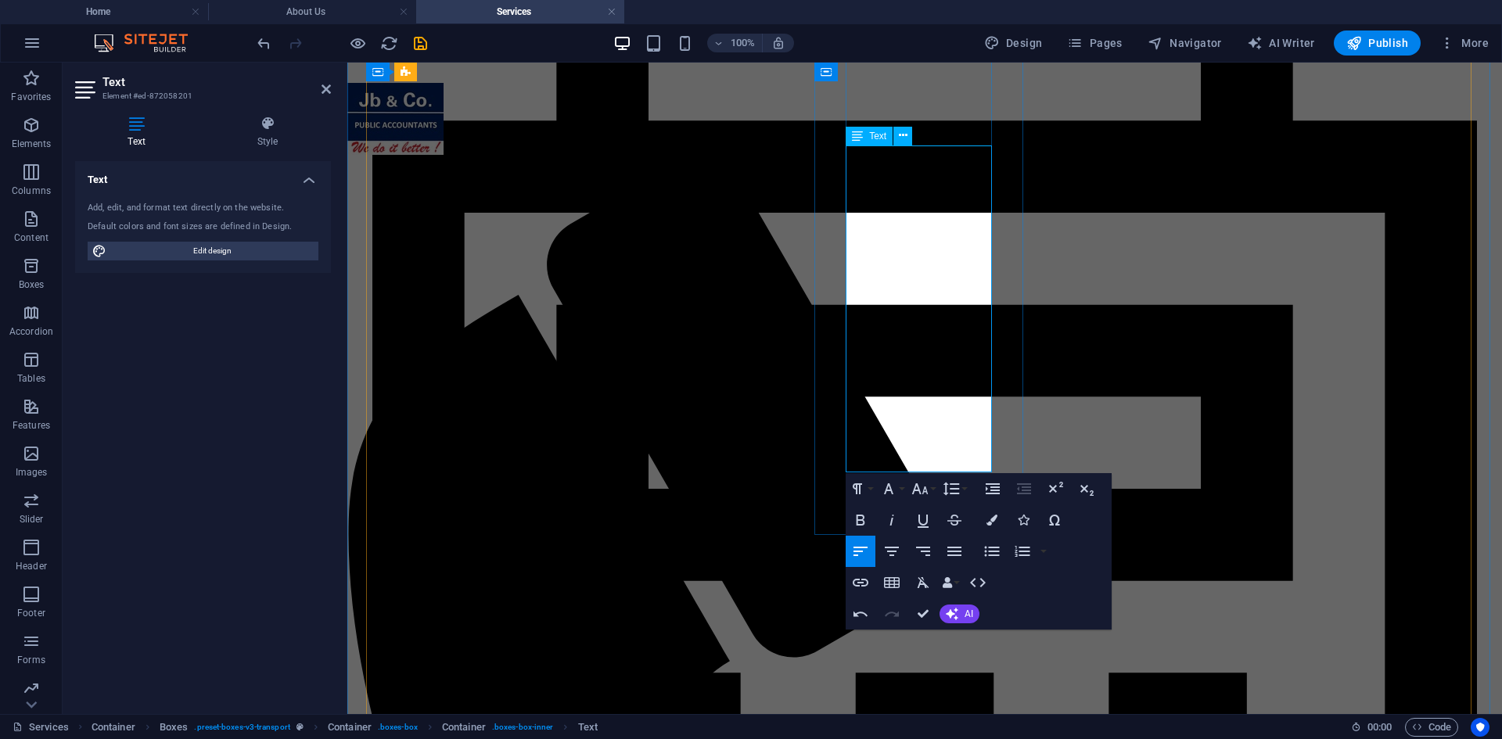
drag, startPoint x: 884, startPoint y: 446, endPoint x: 831, endPoint y: 444, distance: 53.2
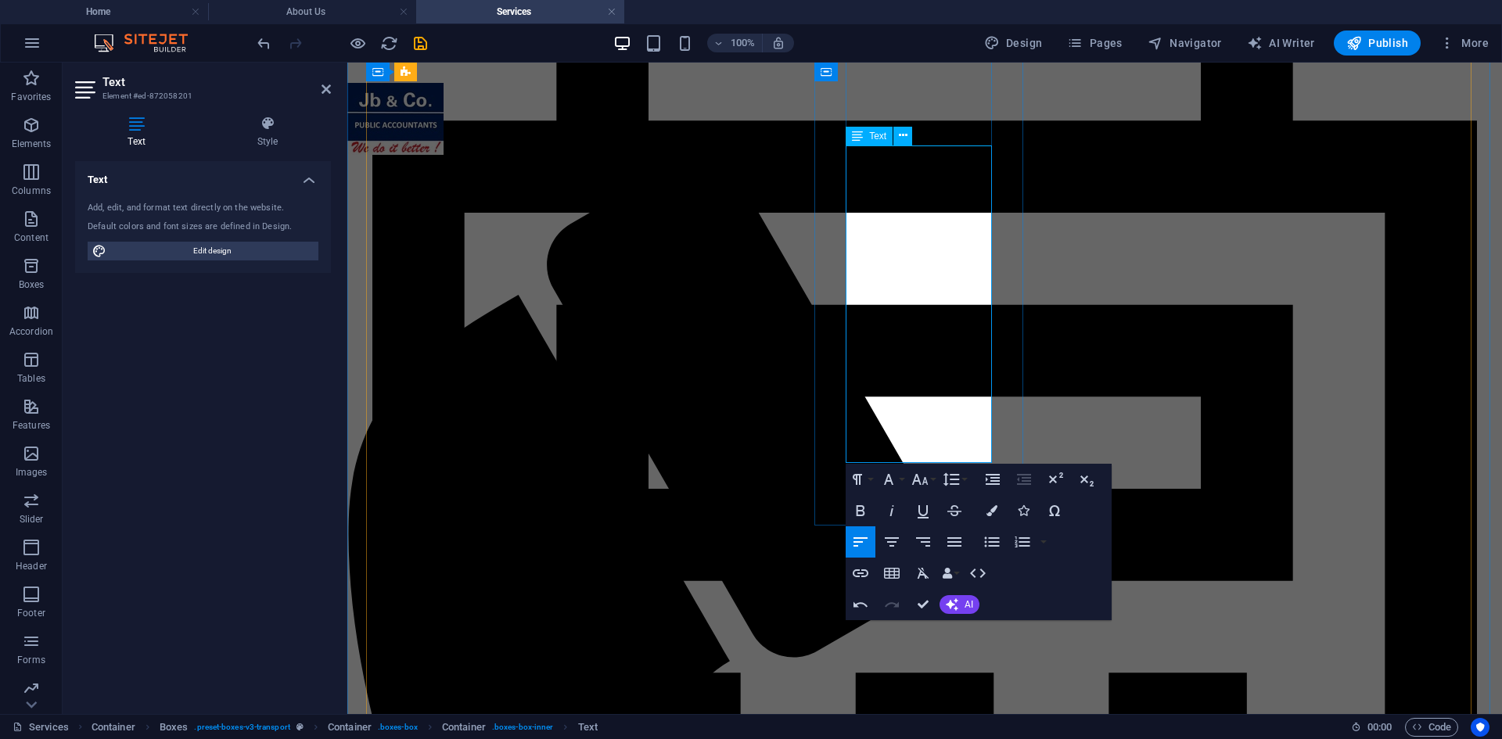
drag, startPoint x: 876, startPoint y: 411, endPoint x: 818, endPoint y: 413, distance: 57.9
drag, startPoint x: 860, startPoint y: 397, endPoint x: 842, endPoint y: 395, distance: 18.1
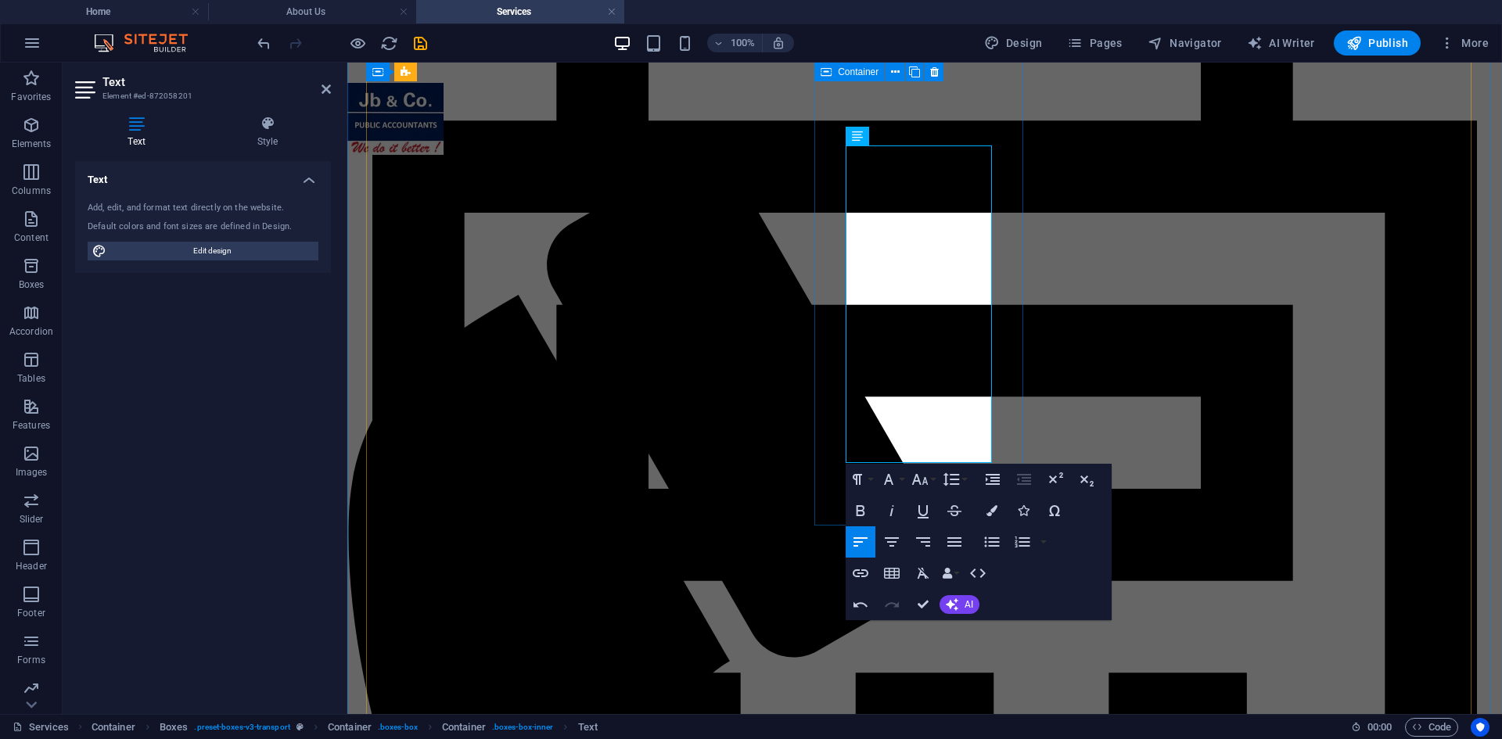
copy span "•"
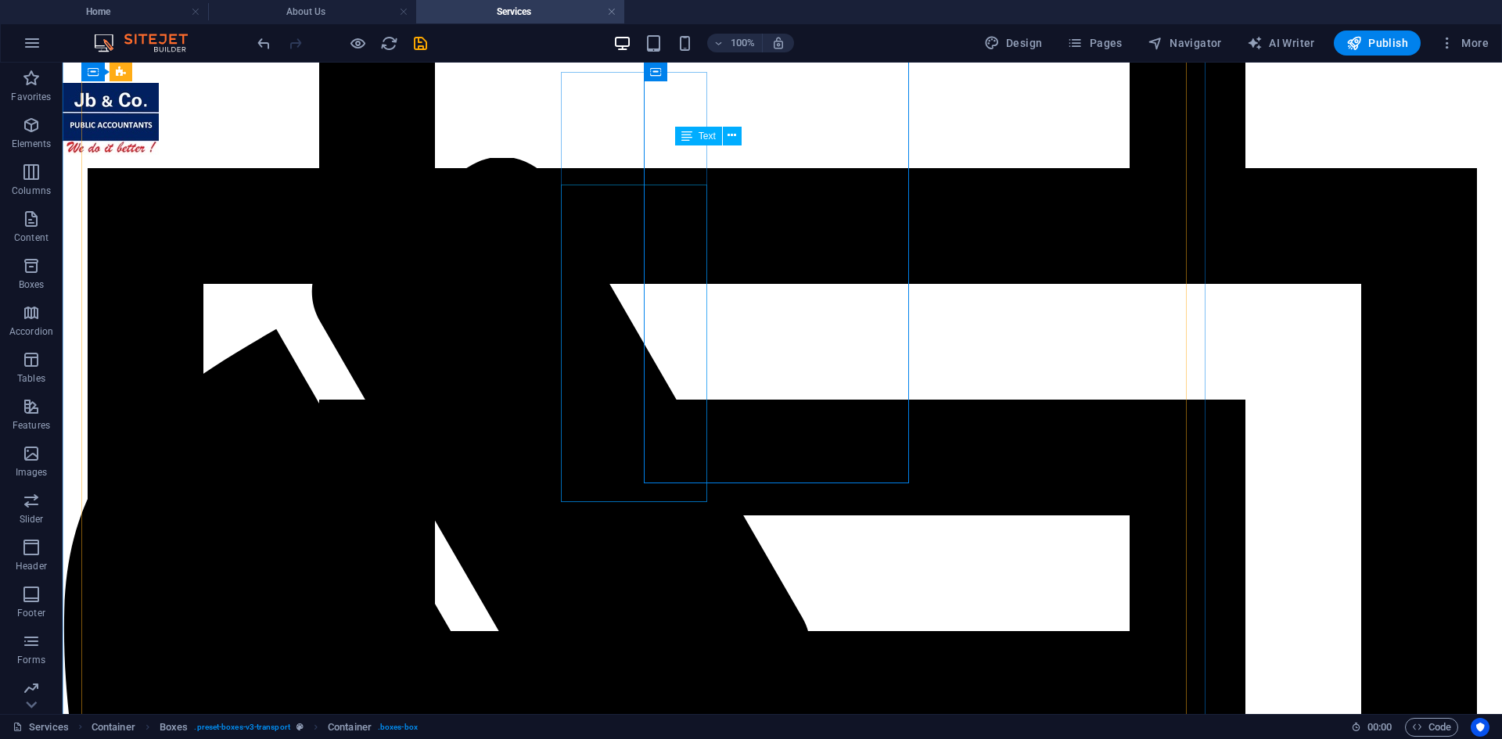
scroll to position [405, 0]
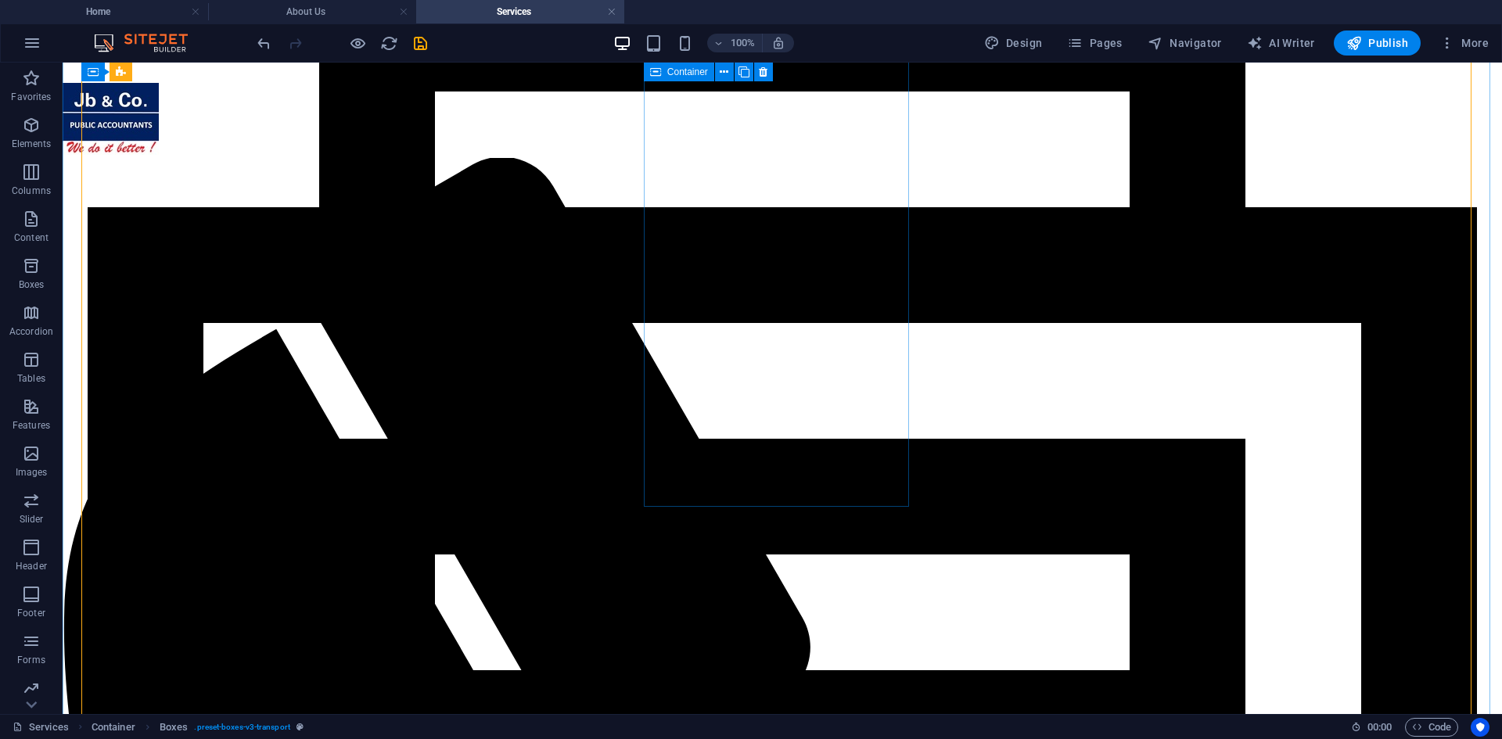
scroll to position [249, 0]
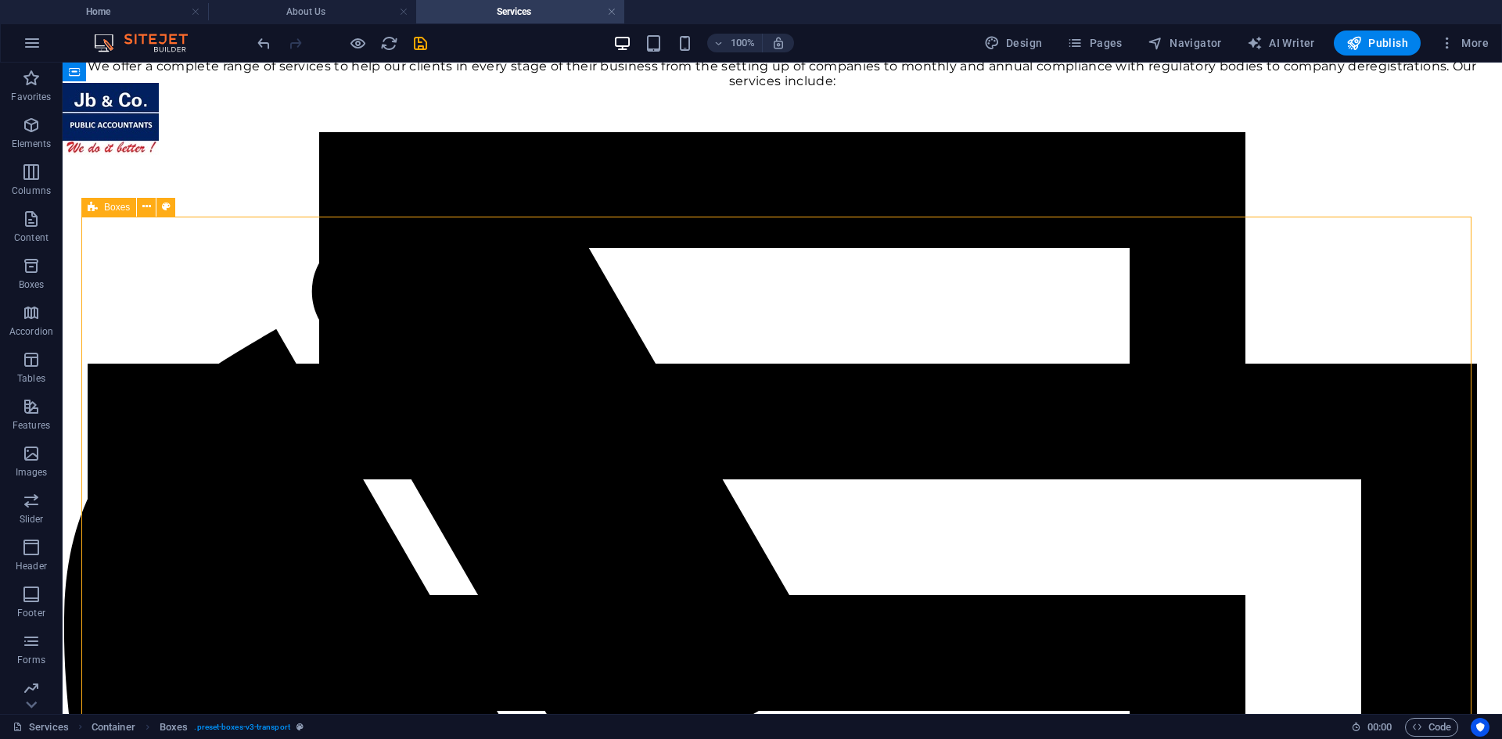
scroll to position [0, 0]
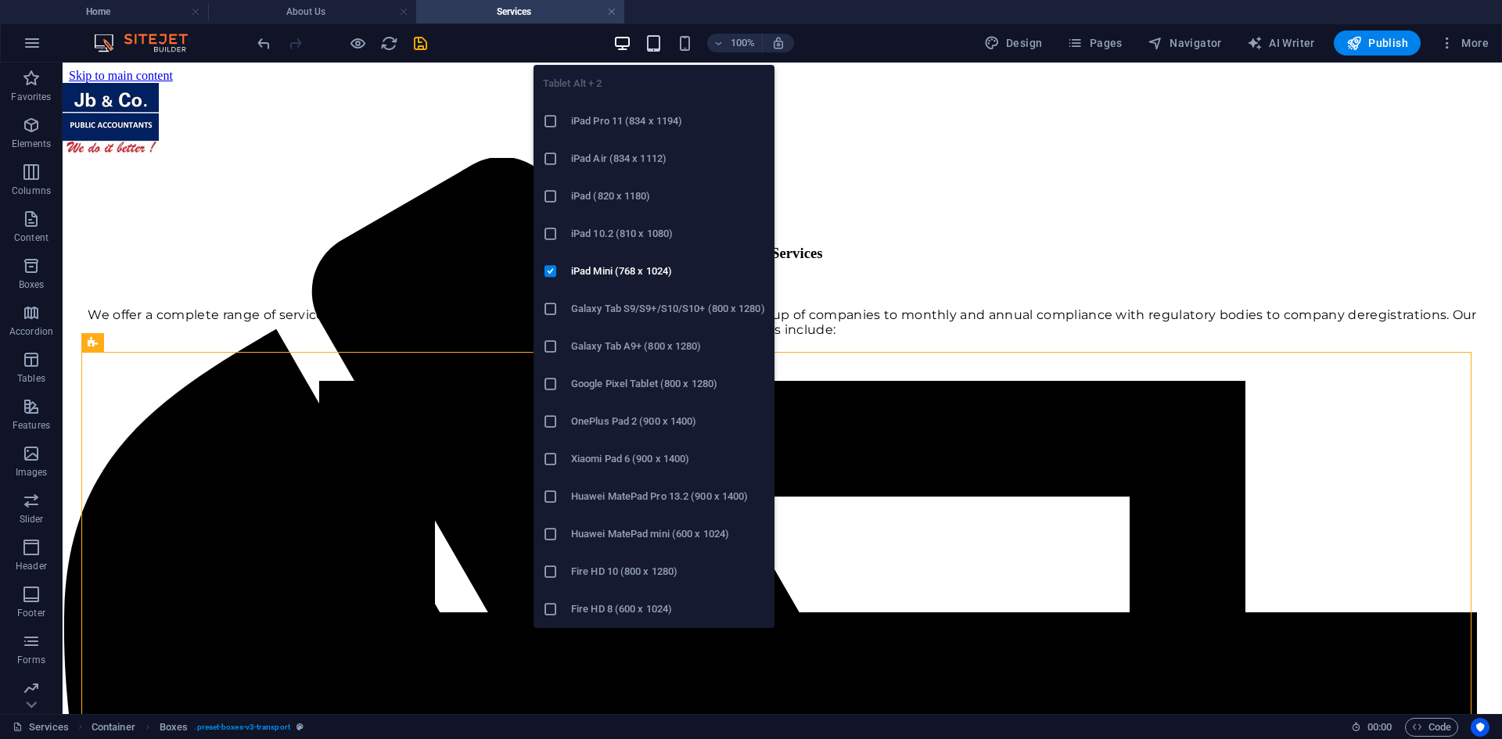
click at [654, 41] on icon "button" at bounding box center [653, 43] width 18 height 18
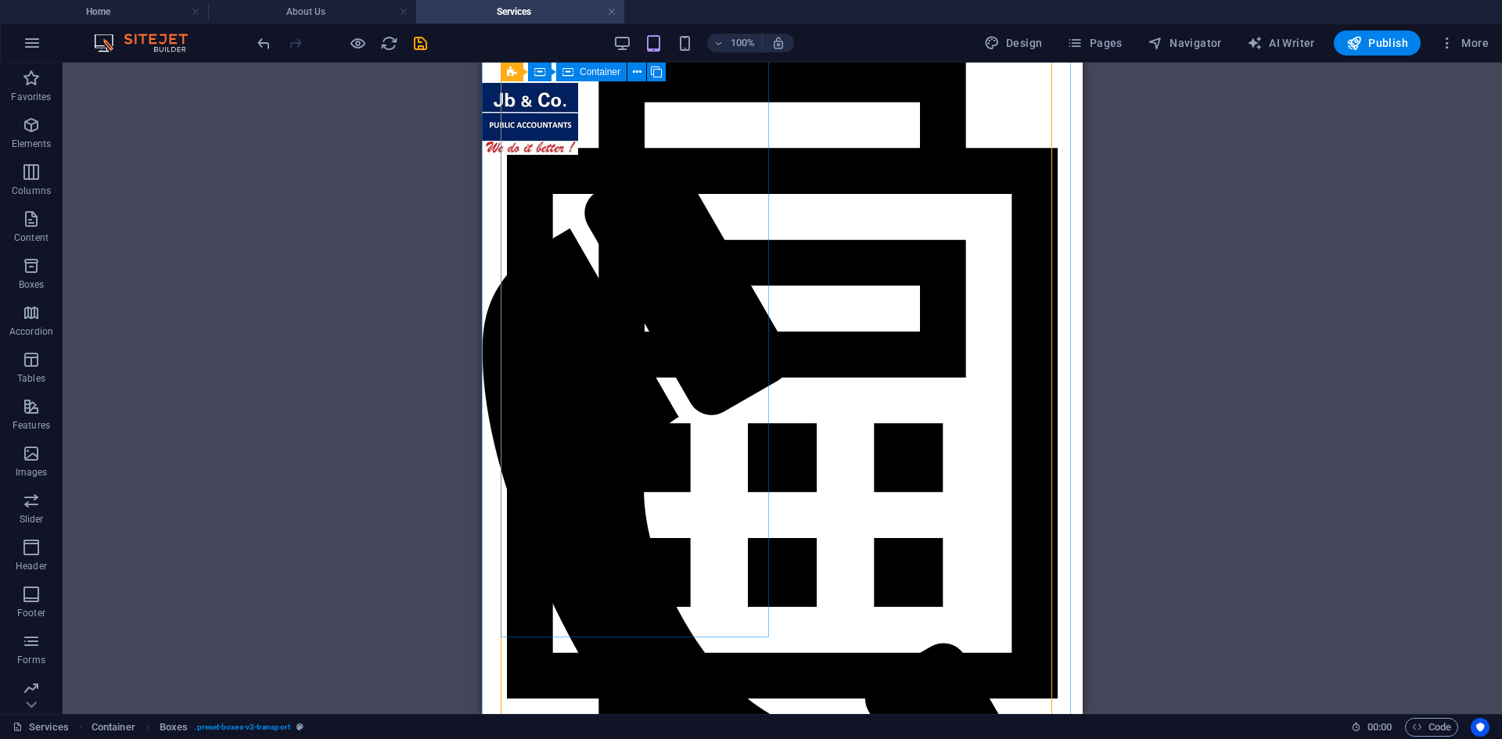
scroll to position [313, 0]
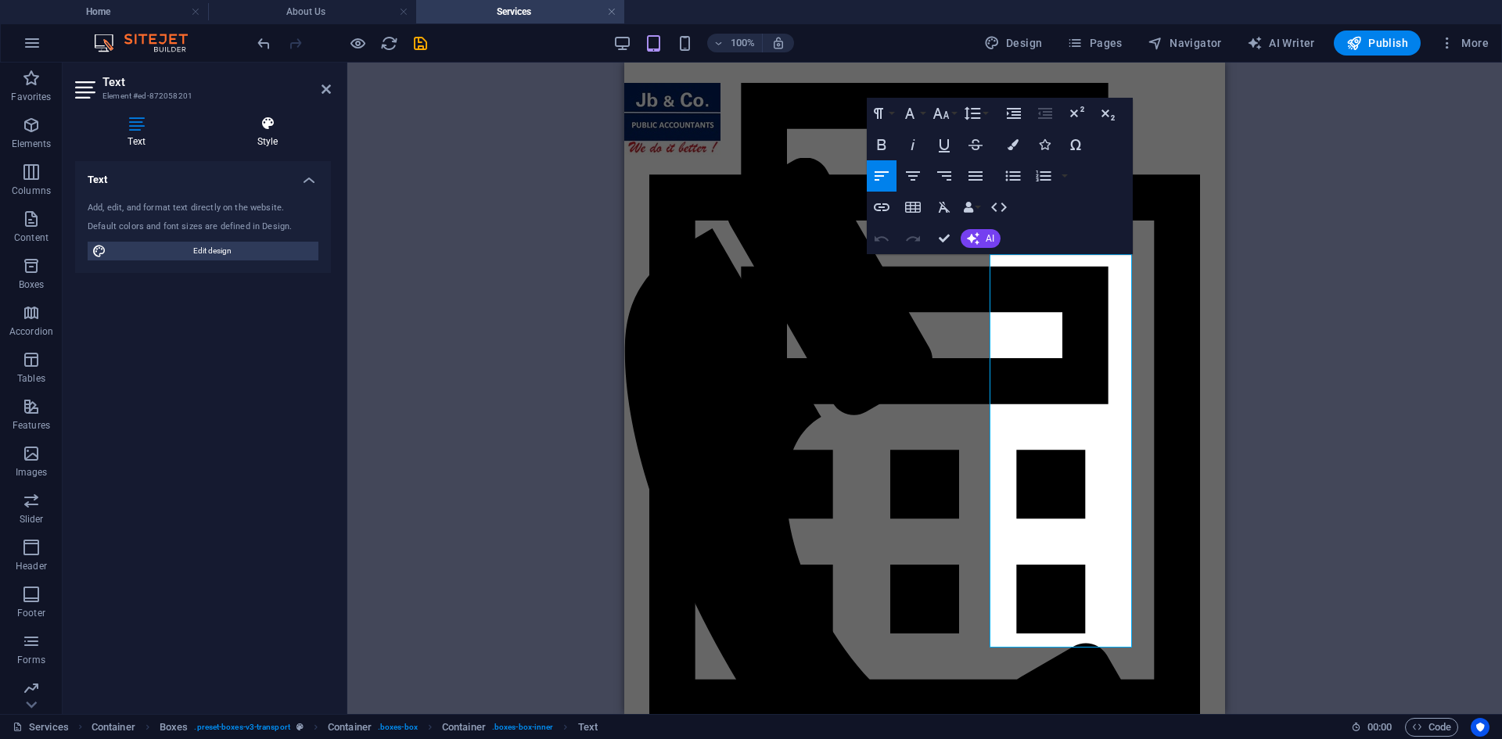
click at [277, 131] on icon at bounding box center [267, 124] width 127 height 16
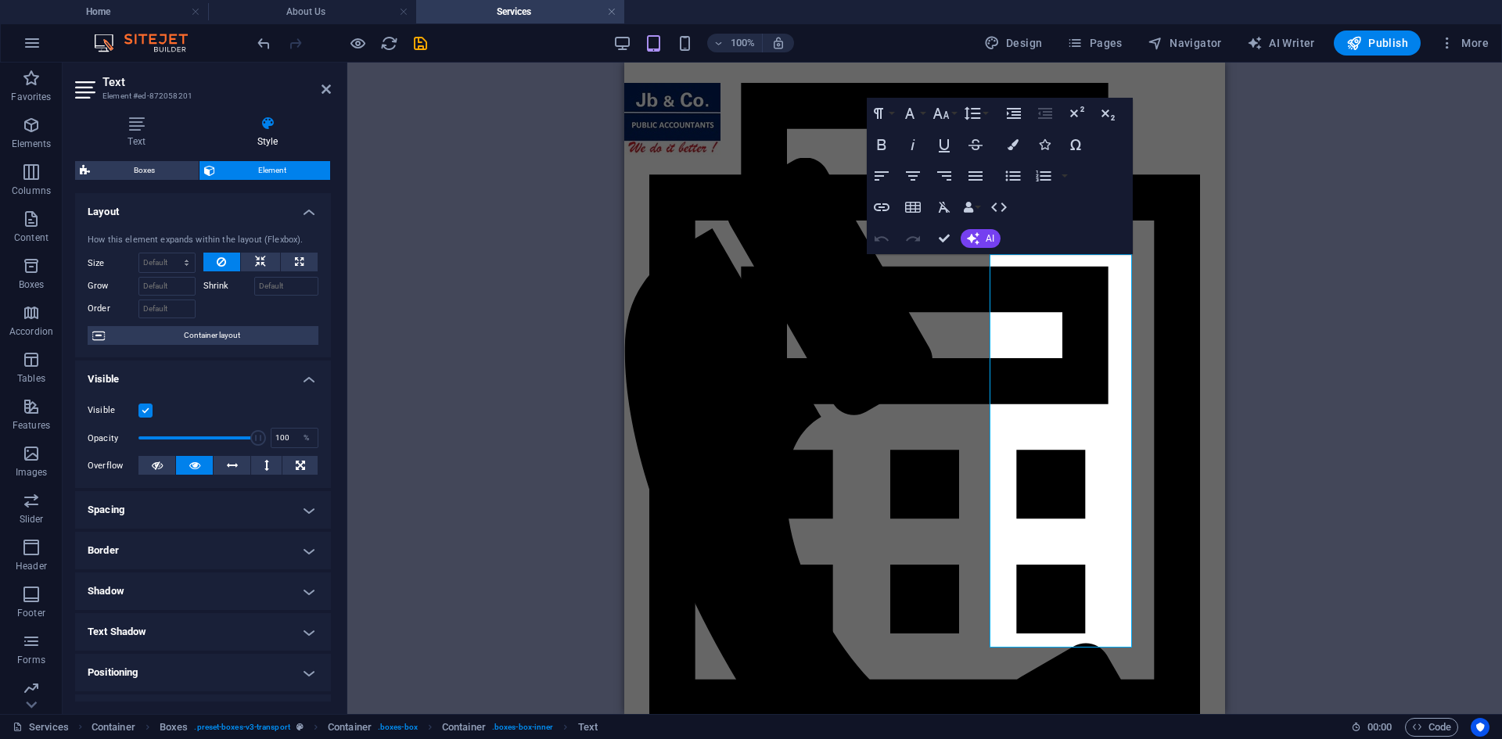
click at [266, 506] on h4 "Spacing" at bounding box center [203, 510] width 256 height 38
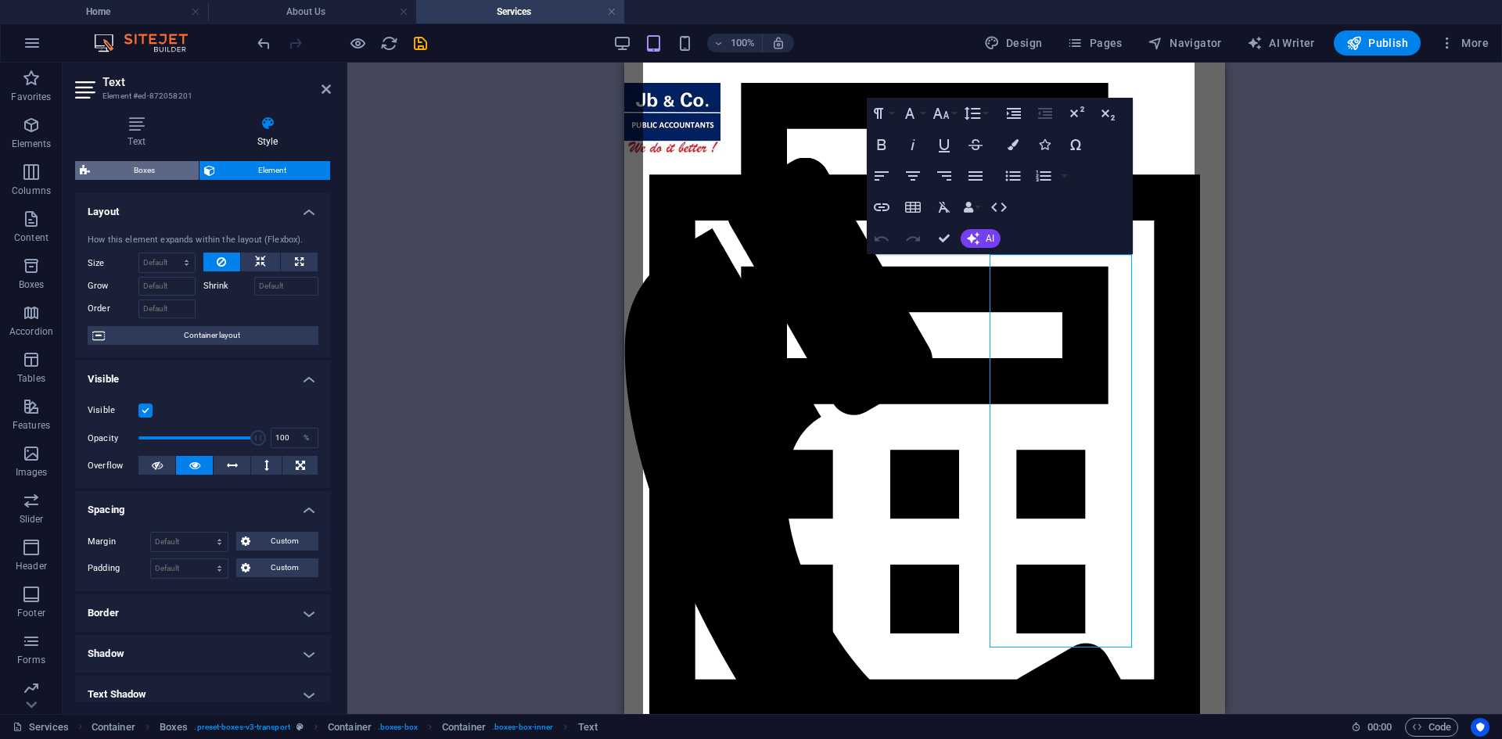
drag, startPoint x: 160, startPoint y: 173, endPoint x: 111, endPoint y: 336, distance: 170.5
click at [160, 173] on span "Boxes" at bounding box center [144, 170] width 99 height 19
select select "rem"
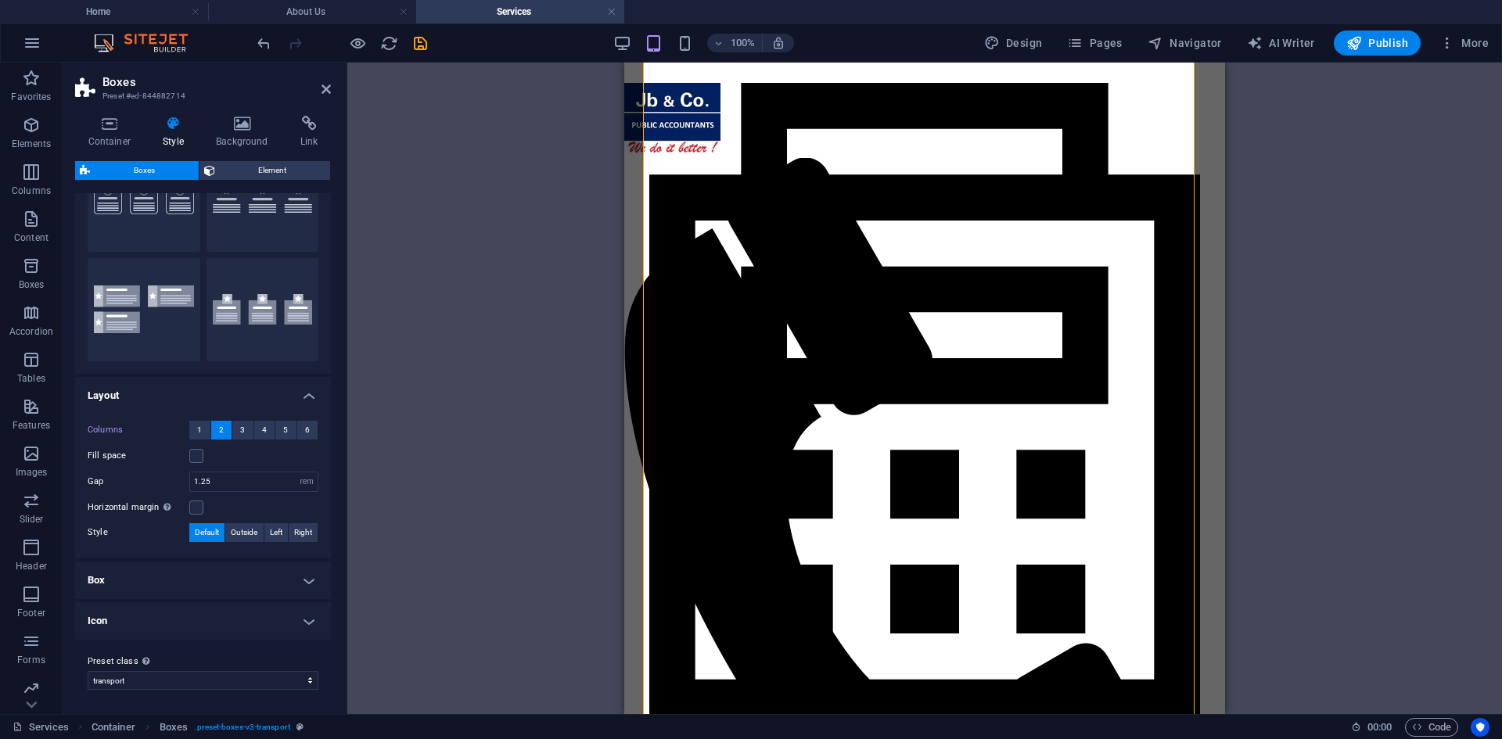
scroll to position [86, 0]
drag, startPoint x: 246, startPoint y: 483, endPoint x: 175, endPoint y: 484, distance: 71.2
click at [175, 484] on div "Gap 1.25 px rem % vh vw" at bounding box center [203, 481] width 231 height 20
type input "1"
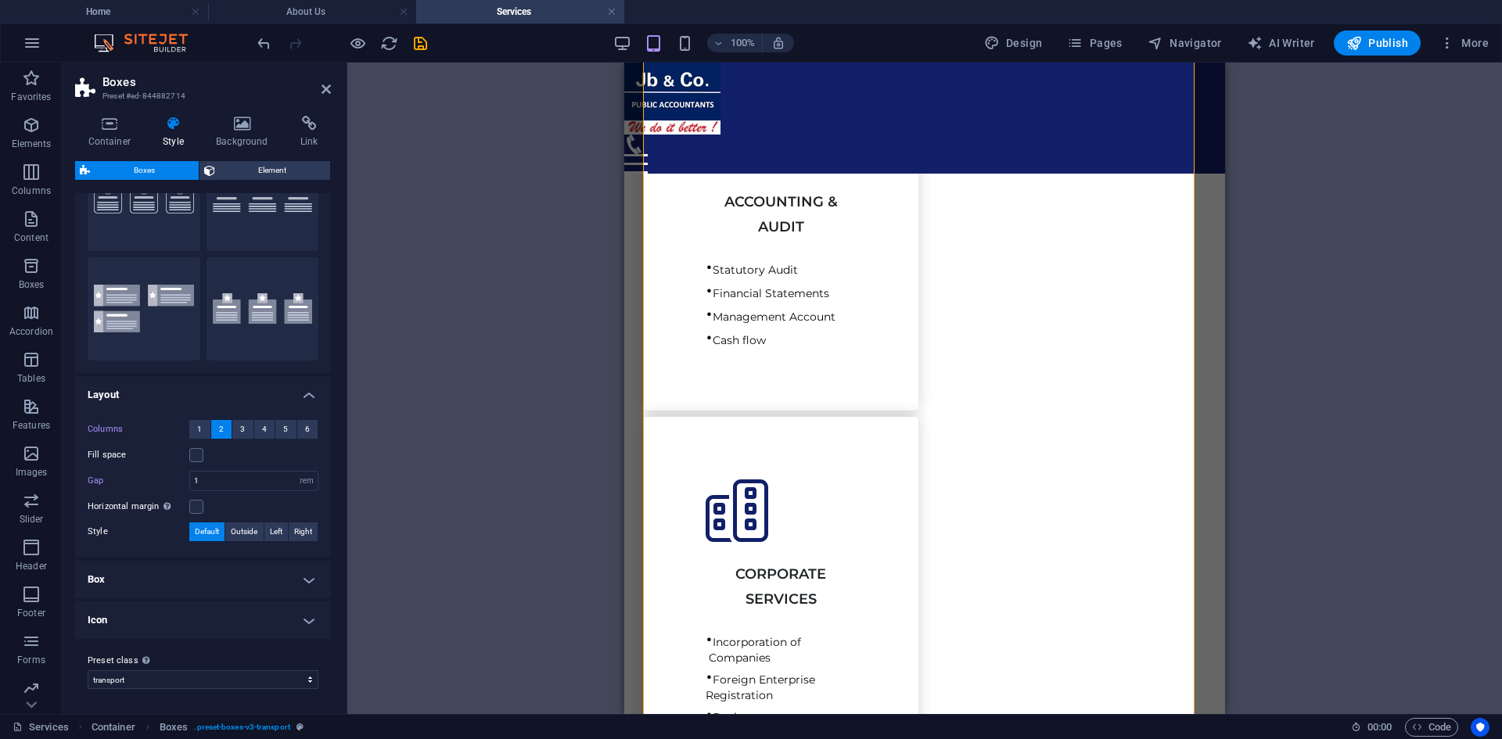
click at [246, 509] on div "Horizontal margin Only if the containers "Content width" is not set to "Default"" at bounding box center [203, 506] width 231 height 19
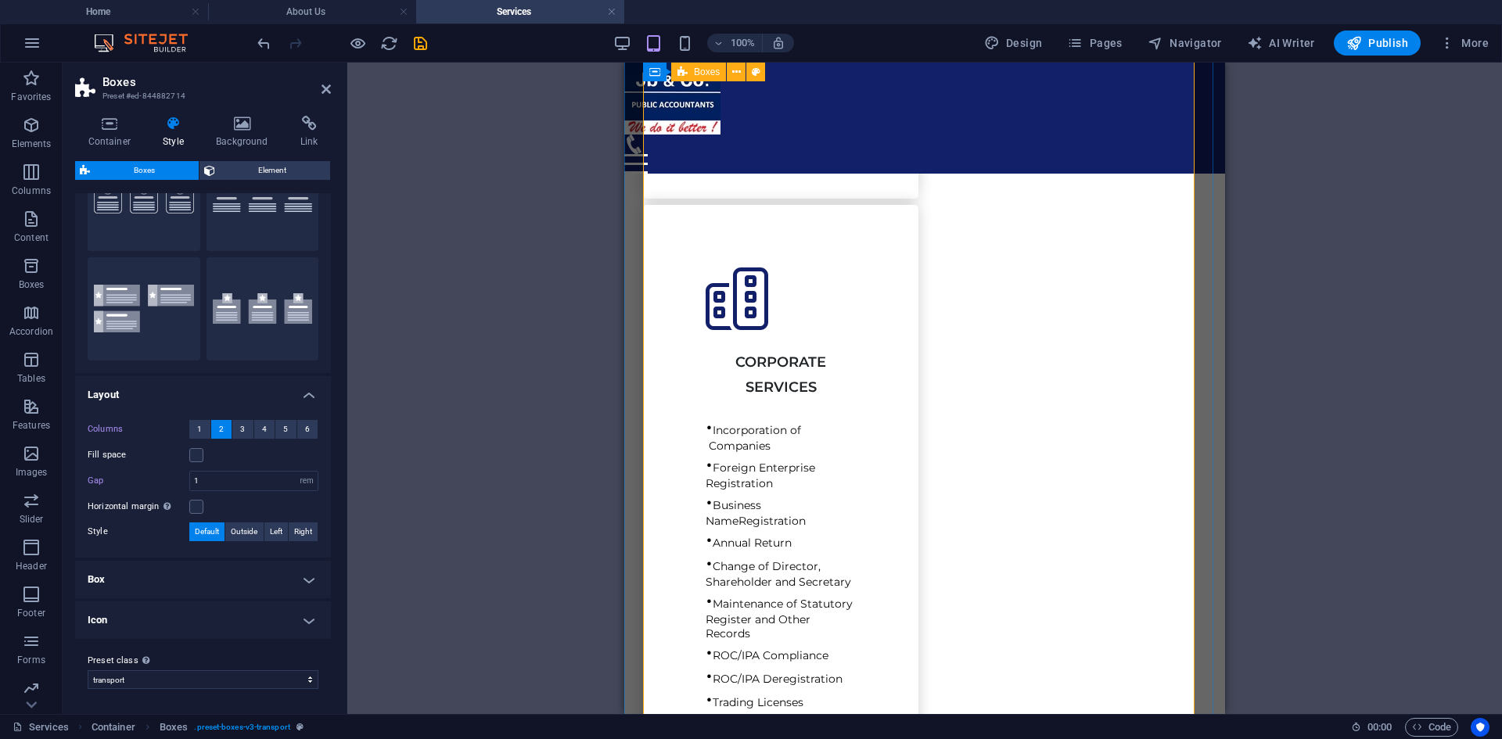
scroll to position [391, 0]
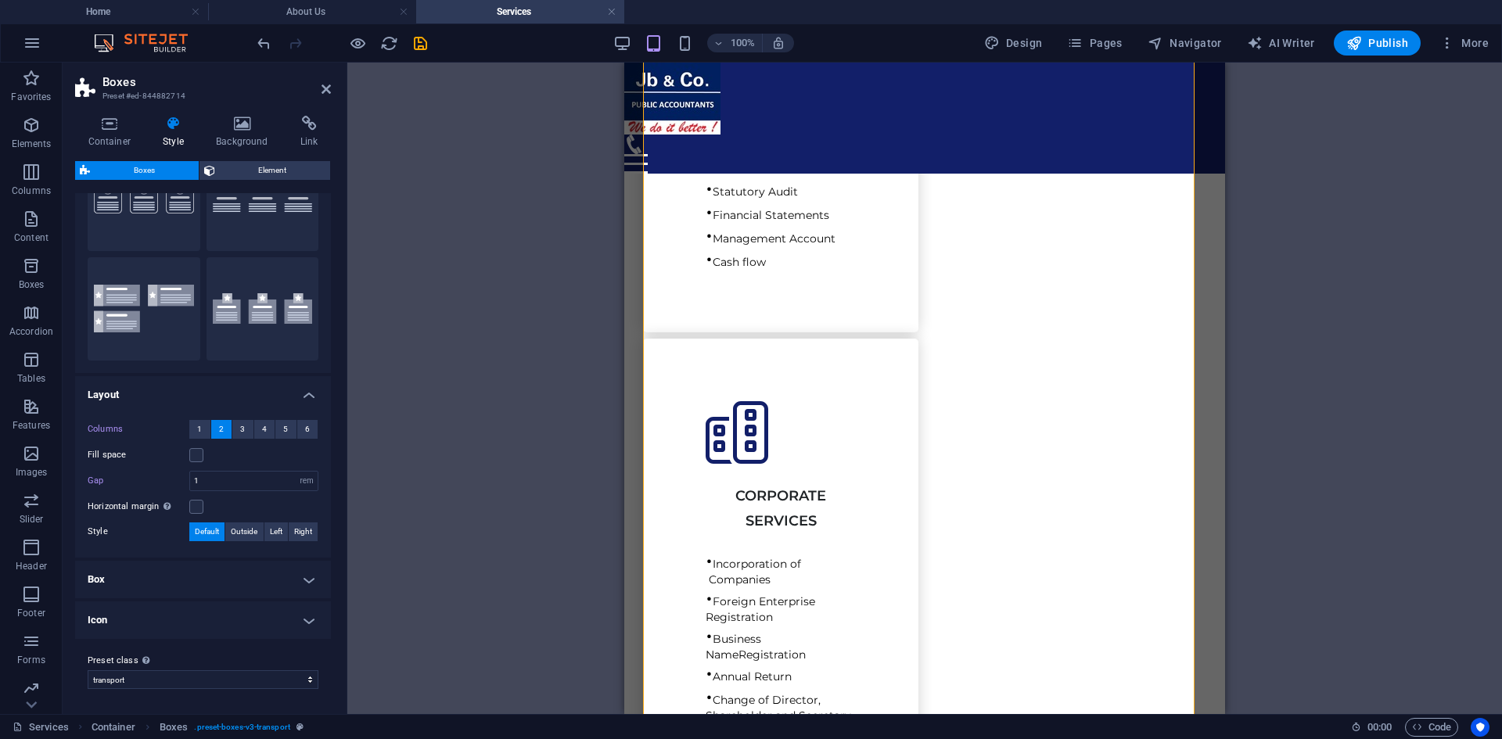
click at [208, 574] on h4 "Box" at bounding box center [203, 580] width 256 height 38
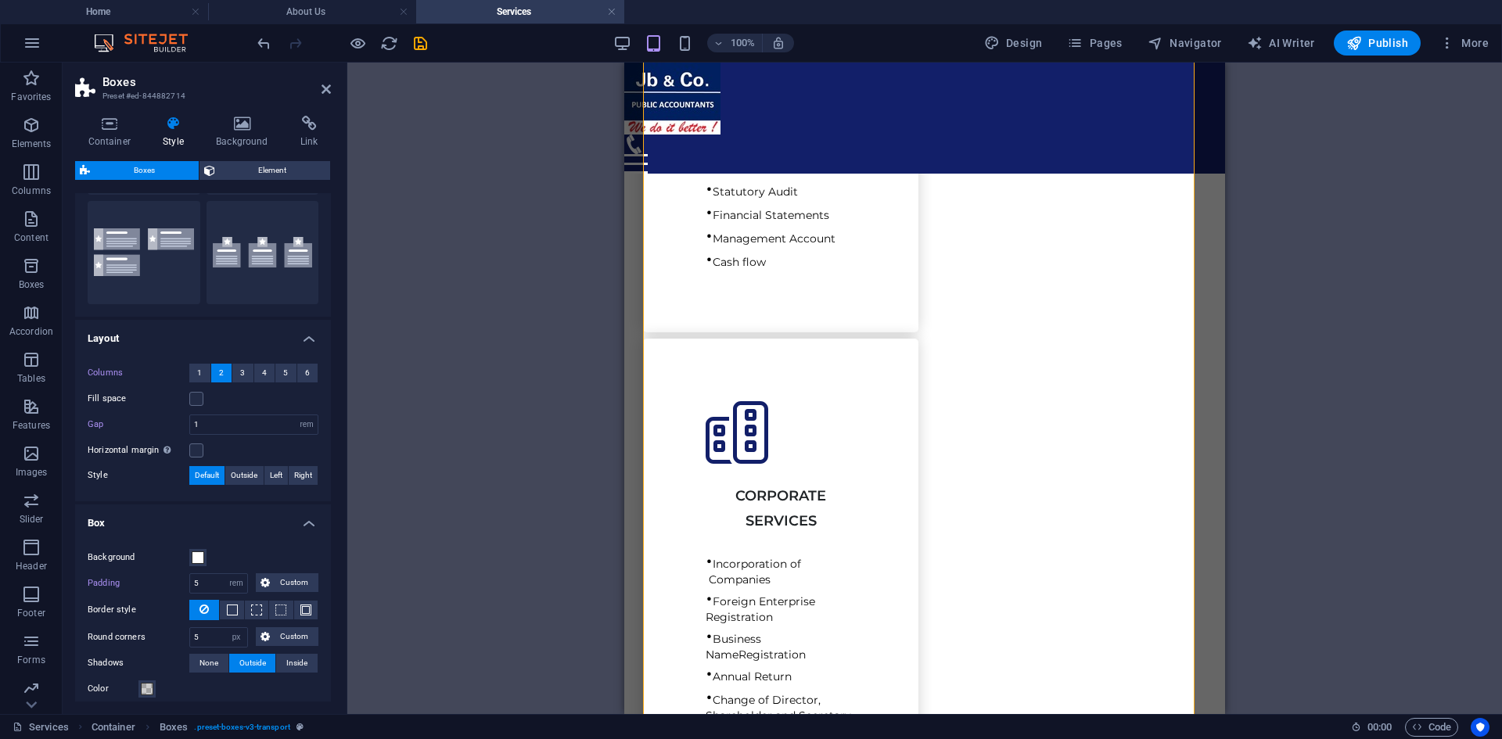
scroll to position [164, 0]
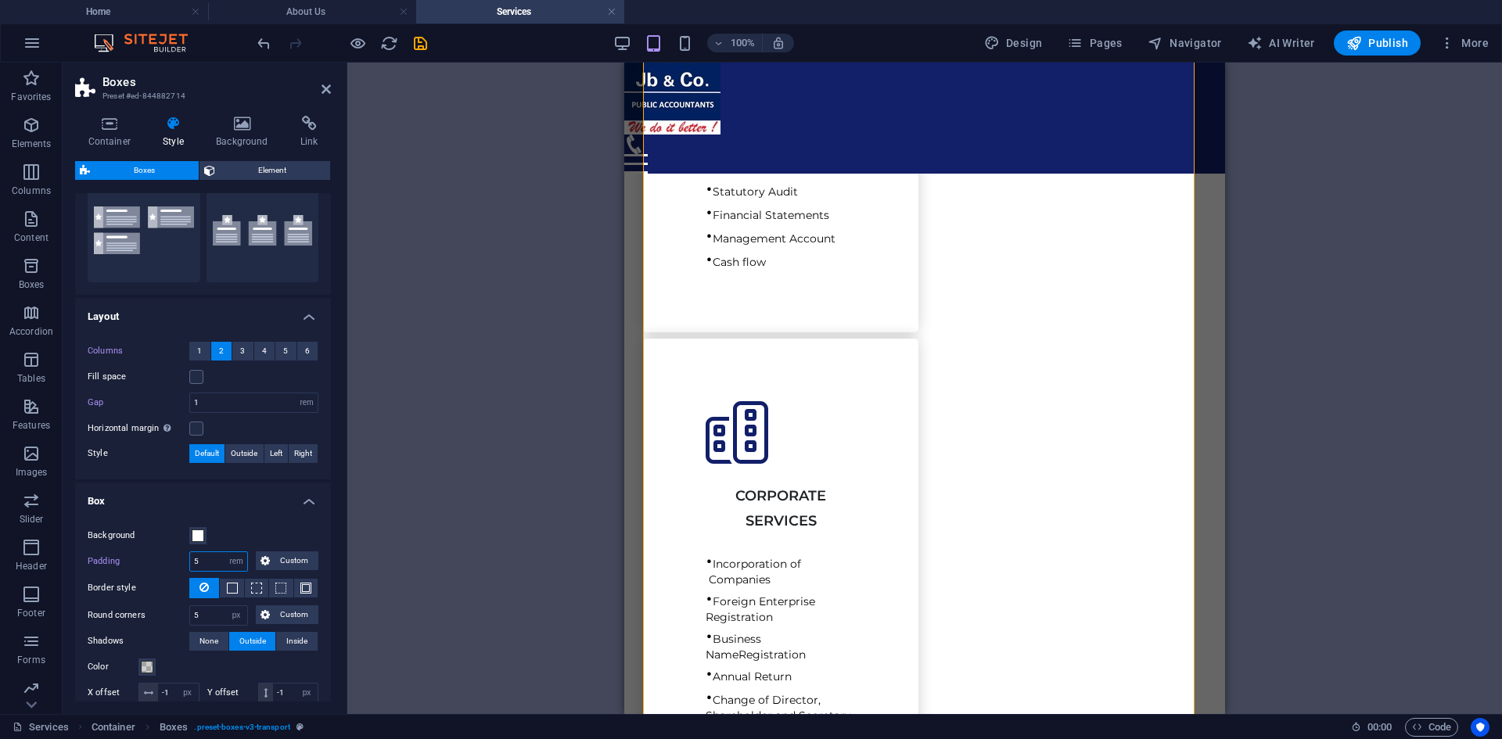
drag, startPoint x: 202, startPoint y: 561, endPoint x: 171, endPoint y: 562, distance: 31.3
click at [171, 562] on div "Padding 5 px rem % vh vw Custom Custom" at bounding box center [203, 561] width 231 height 20
type input "2"
drag, startPoint x: 207, startPoint y: 617, endPoint x: 190, endPoint y: 610, distance: 18.6
click at [190, 609] on input "5" at bounding box center [218, 615] width 57 height 19
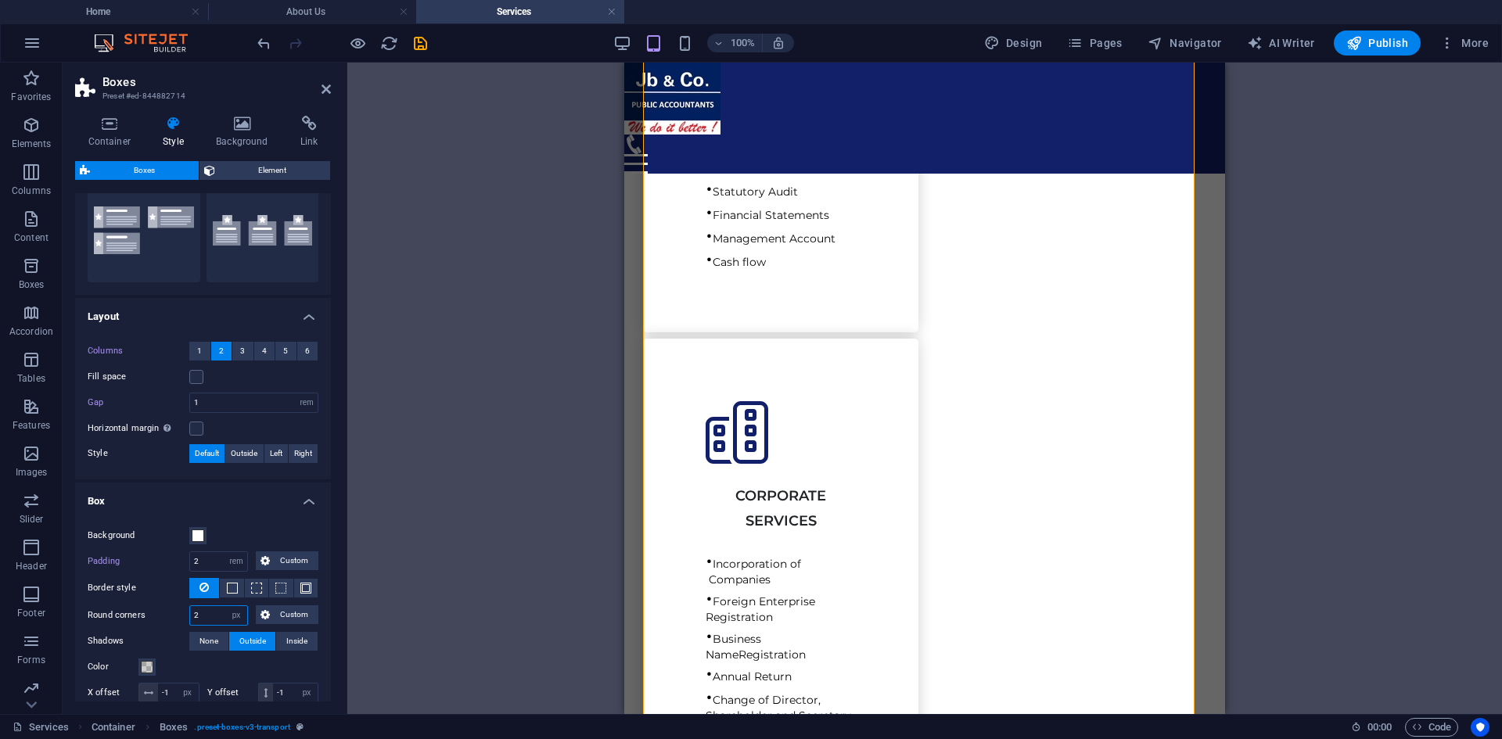
type input "5"
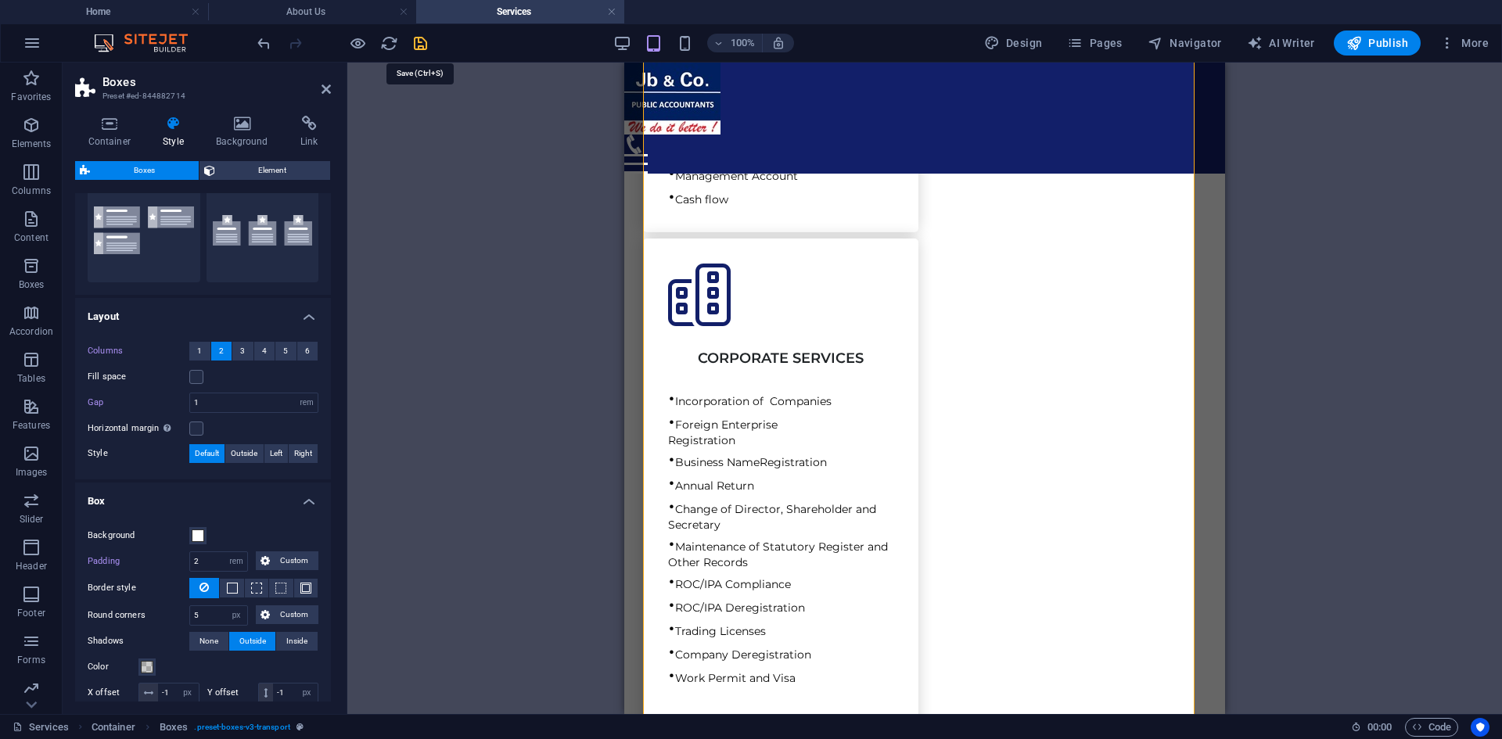
click at [425, 42] on icon "save" at bounding box center [420, 43] width 18 height 18
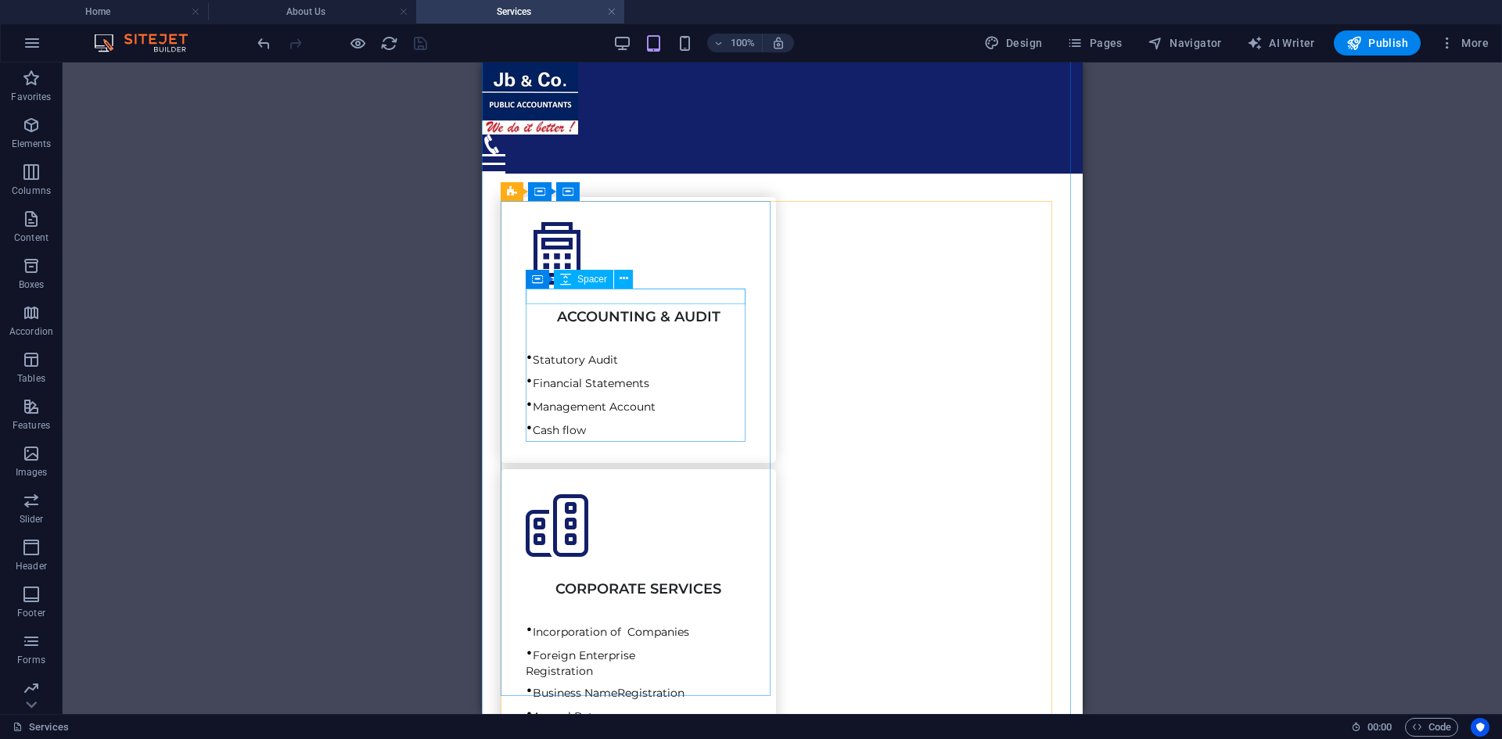
scroll to position [156, 0]
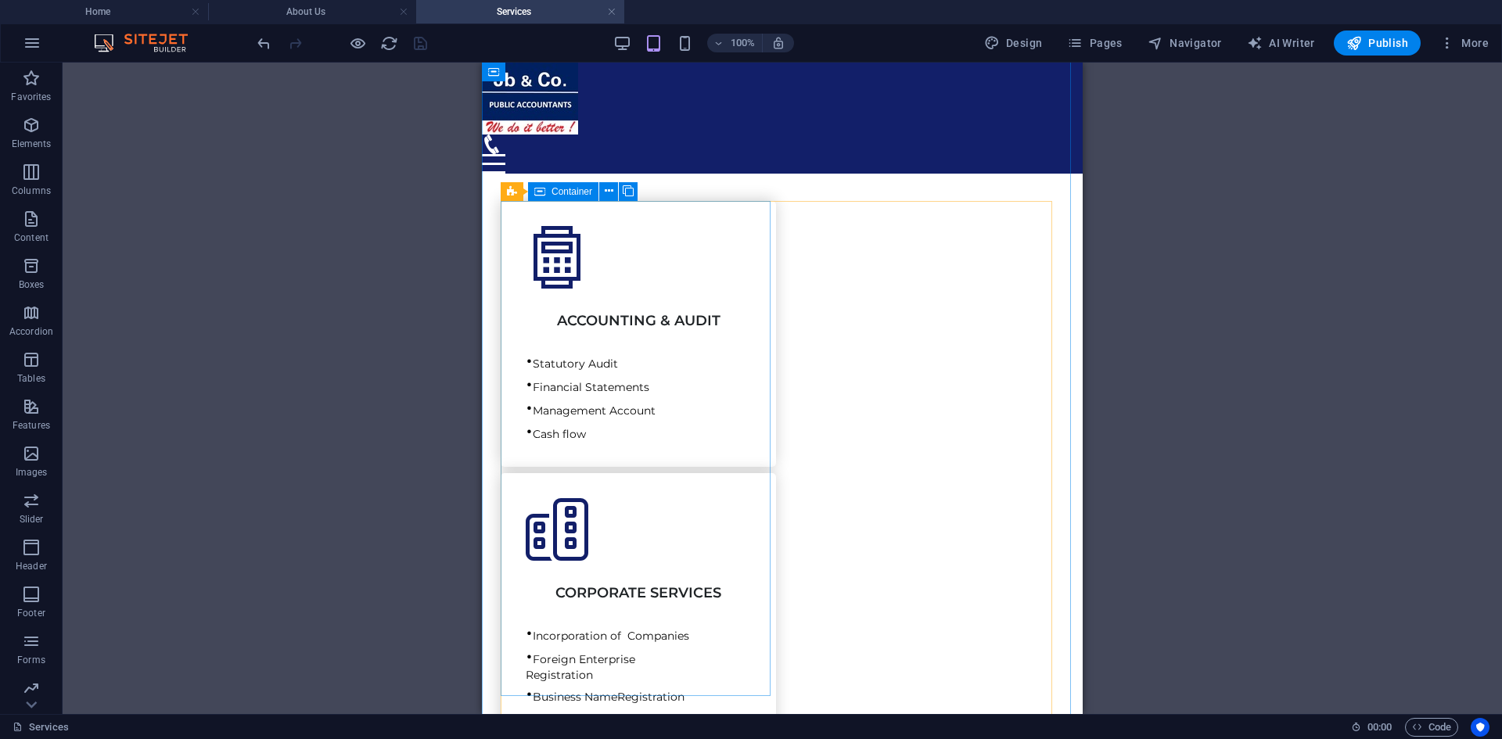
click at [695, 467] on div "ACCOUNTING & AUDIT • Statutory Audit • Financial Statements • Management Accoun…" at bounding box center [638, 334] width 275 height 266
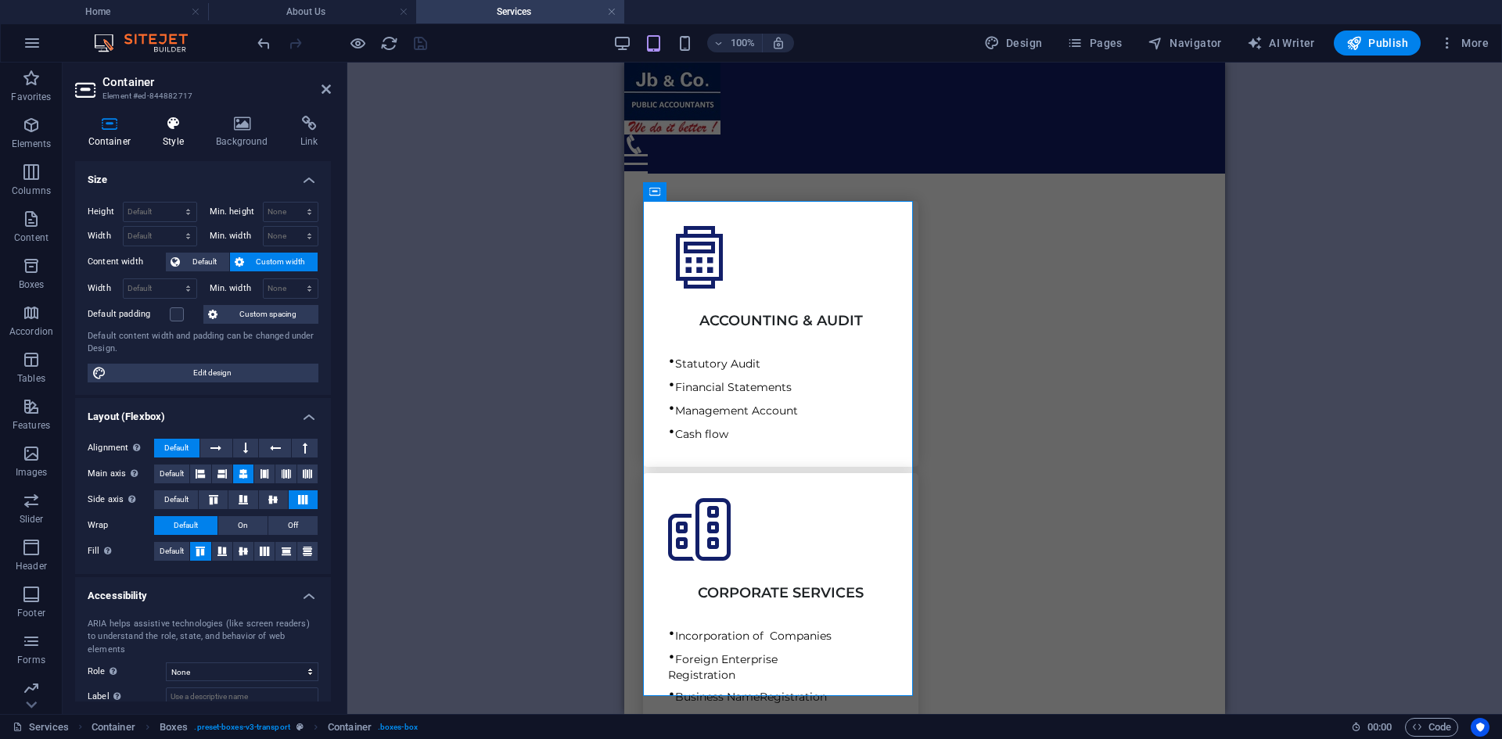
click at [179, 129] on icon at bounding box center [173, 124] width 47 height 16
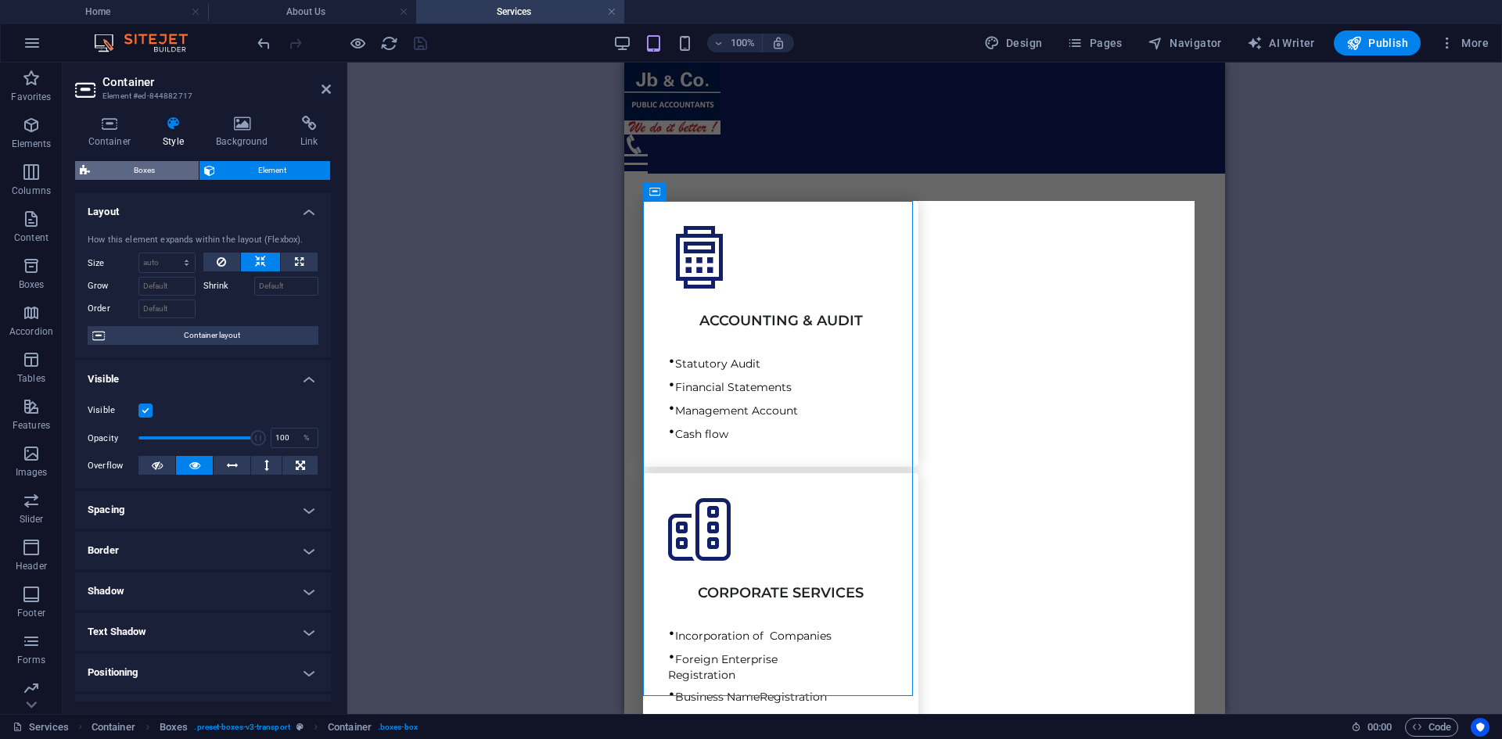
click at [170, 169] on span "Boxes" at bounding box center [144, 170] width 99 height 19
select select "rem"
select select "px"
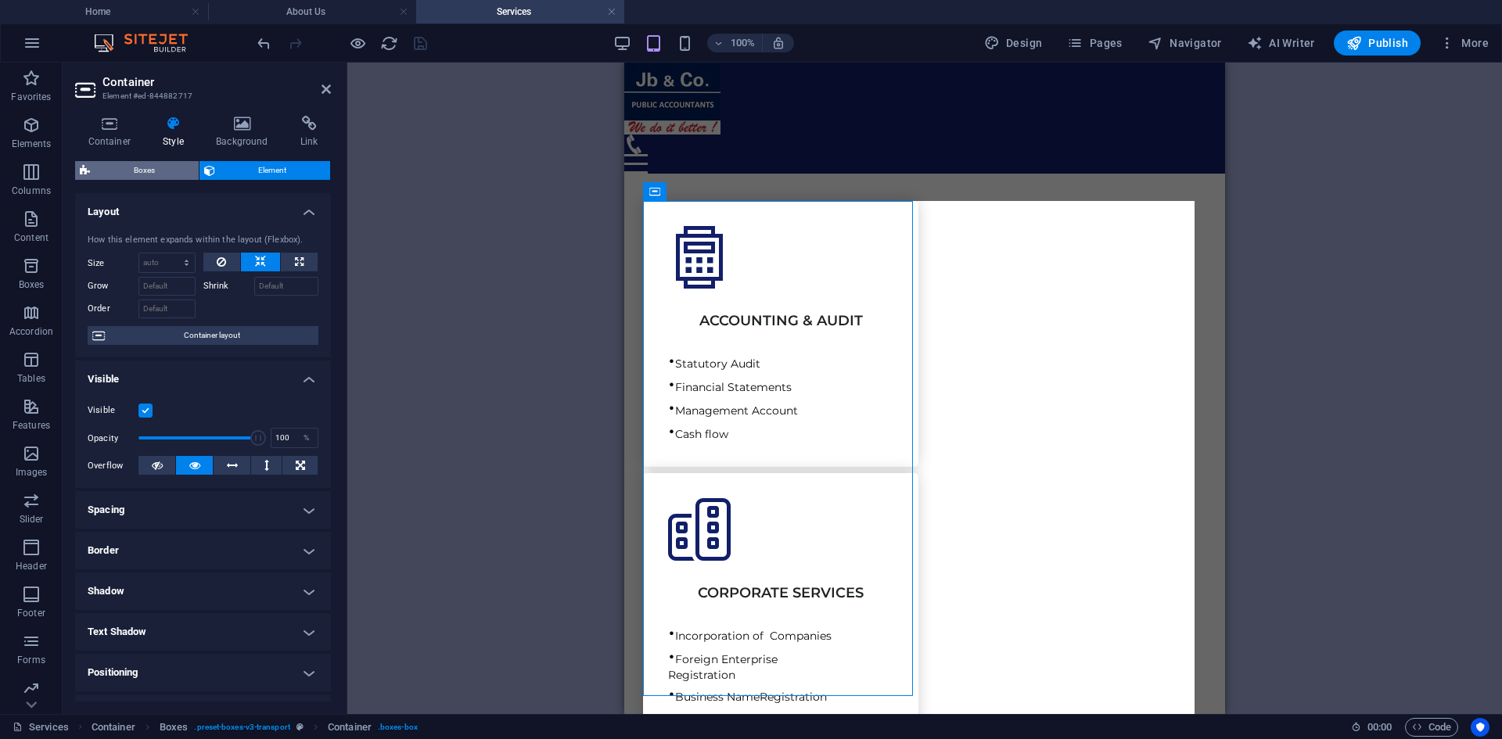
select select "px"
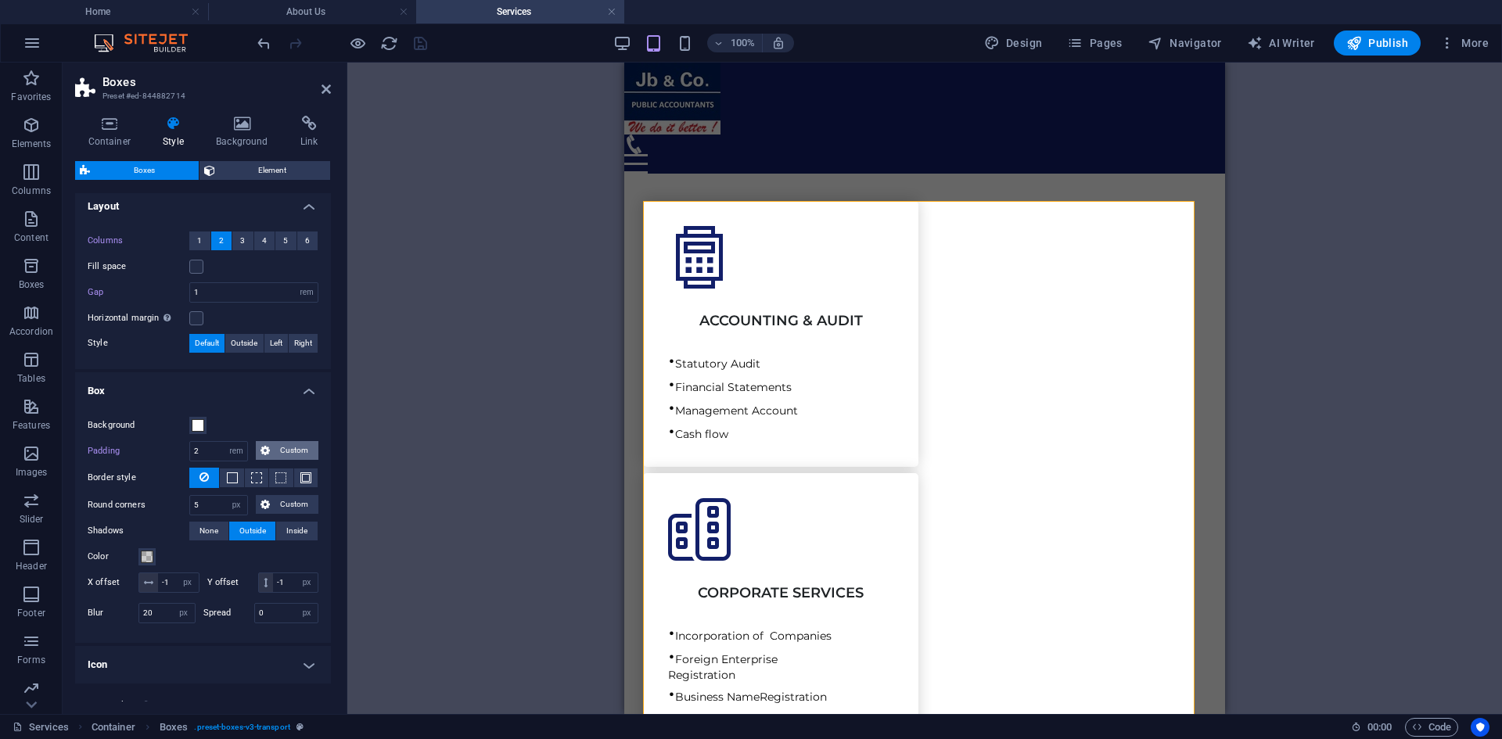
scroll to position [313, 0]
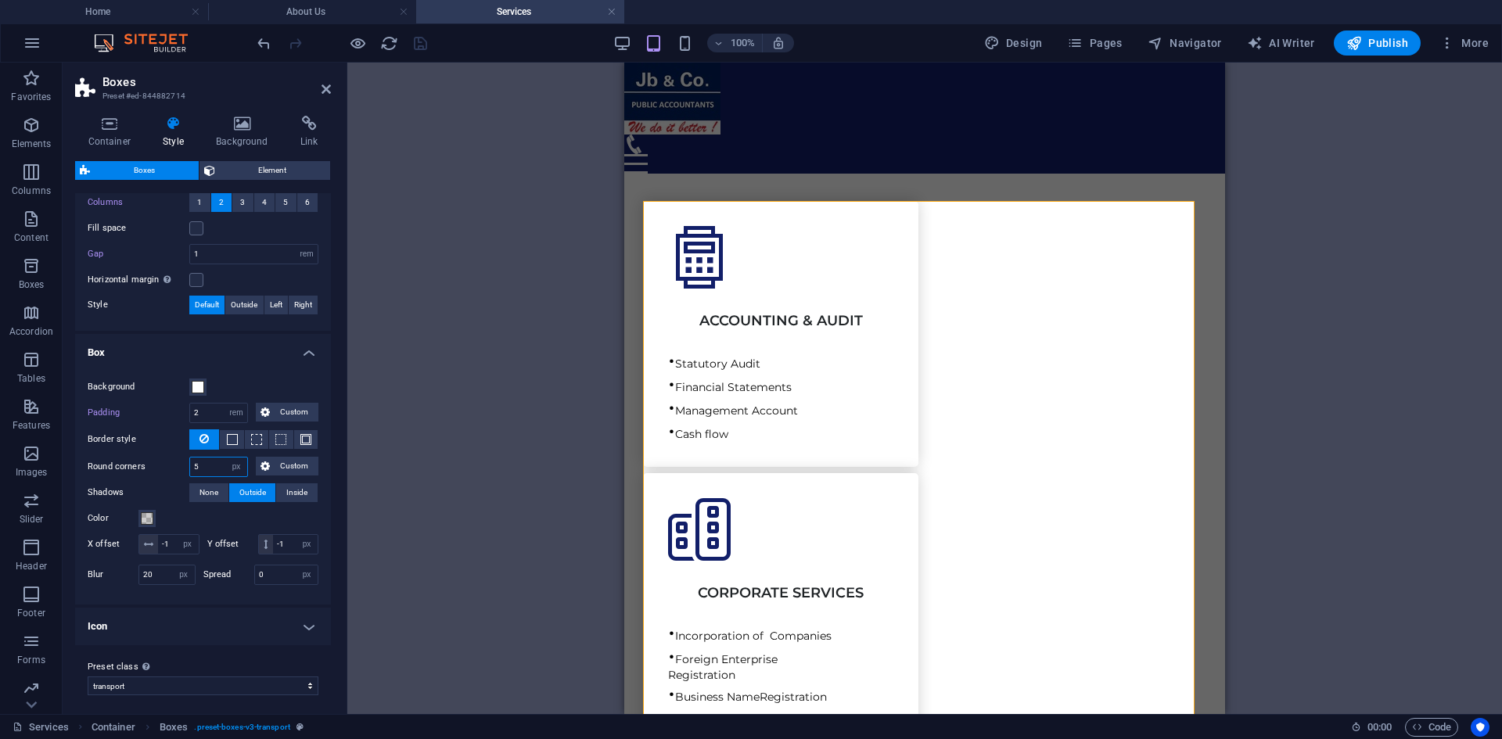
drag, startPoint x: 206, startPoint y: 463, endPoint x: 135, endPoint y: 458, distance: 71.3
click at [135, 458] on div "Round corners 5 px rem % vh vw Custom Custom" at bounding box center [203, 467] width 231 height 20
type input "2"
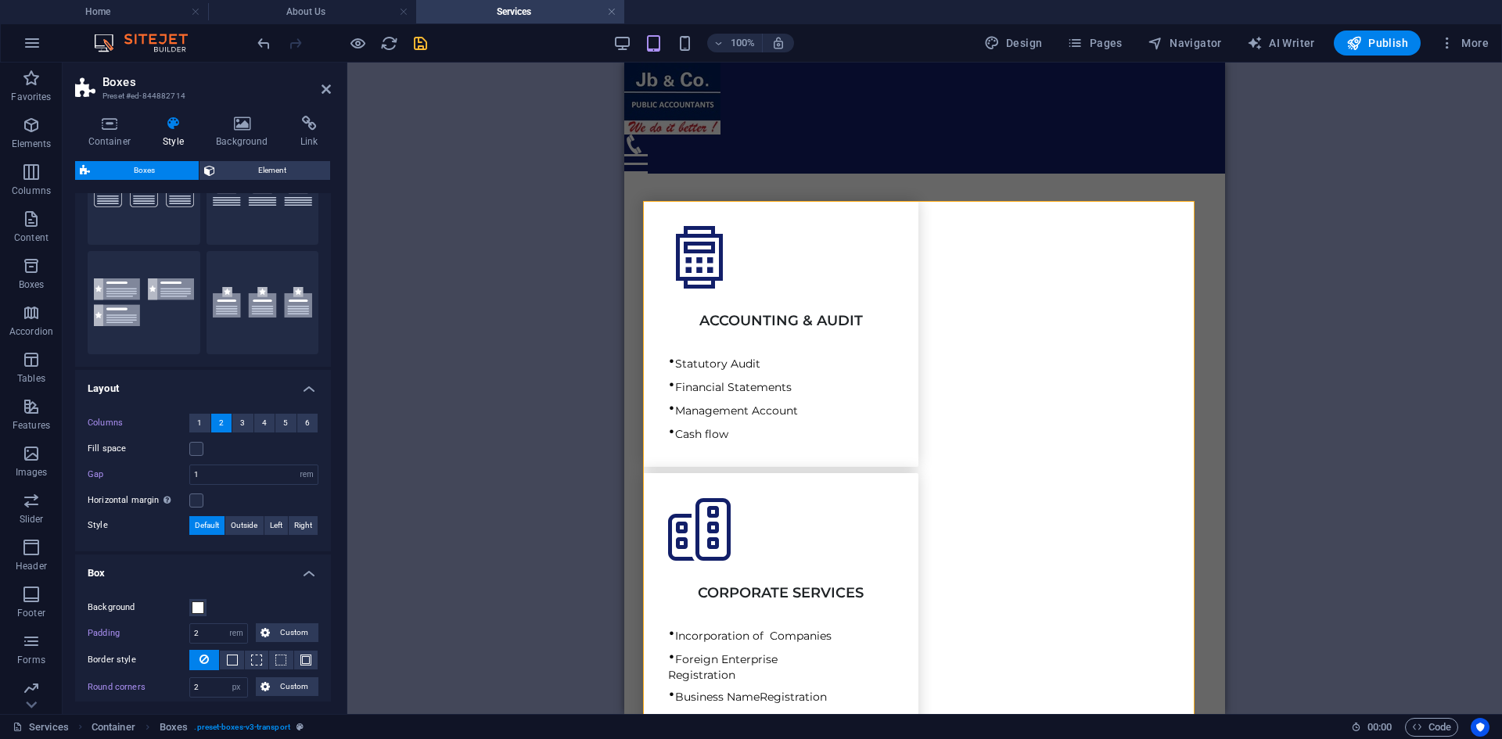
scroll to position [0, 0]
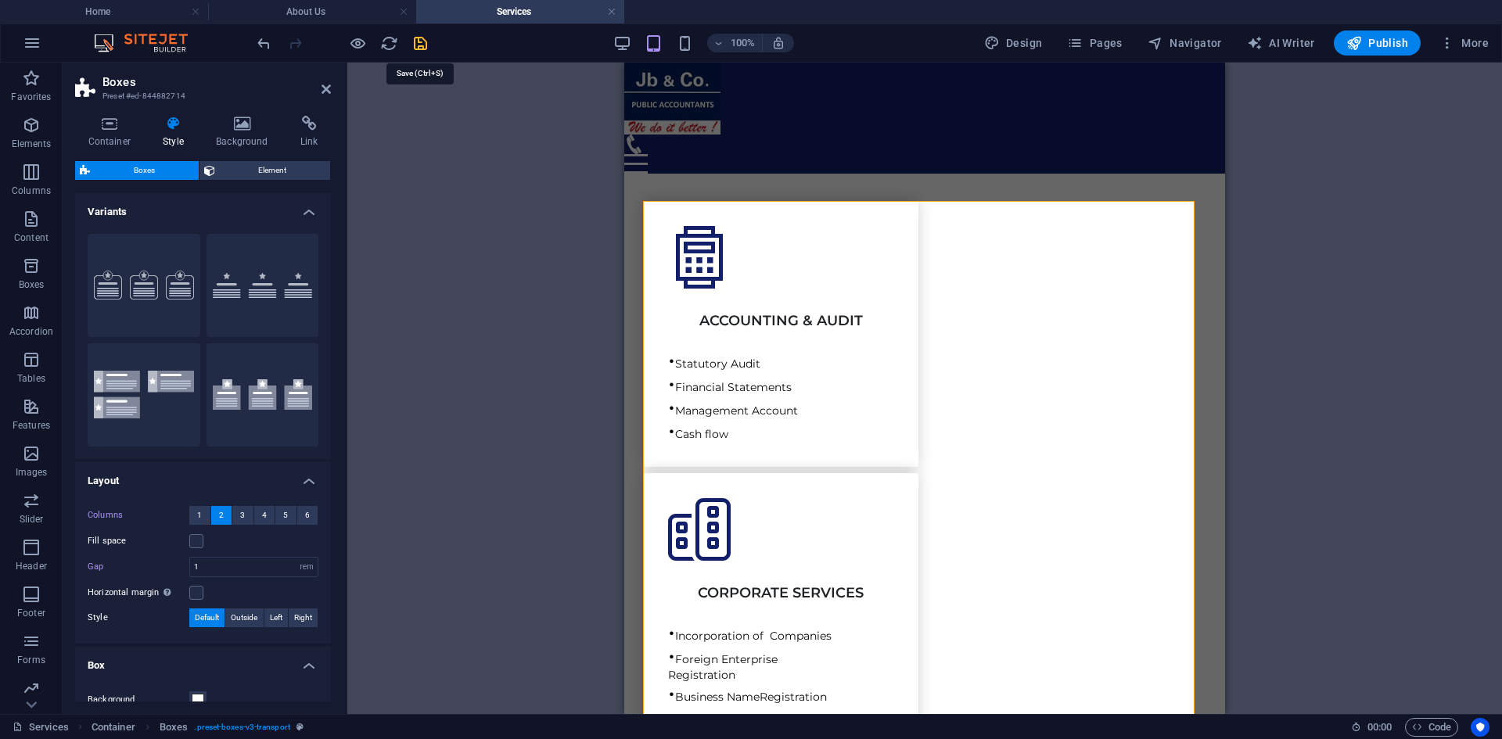
click at [420, 46] on icon "save" at bounding box center [420, 43] width 18 height 18
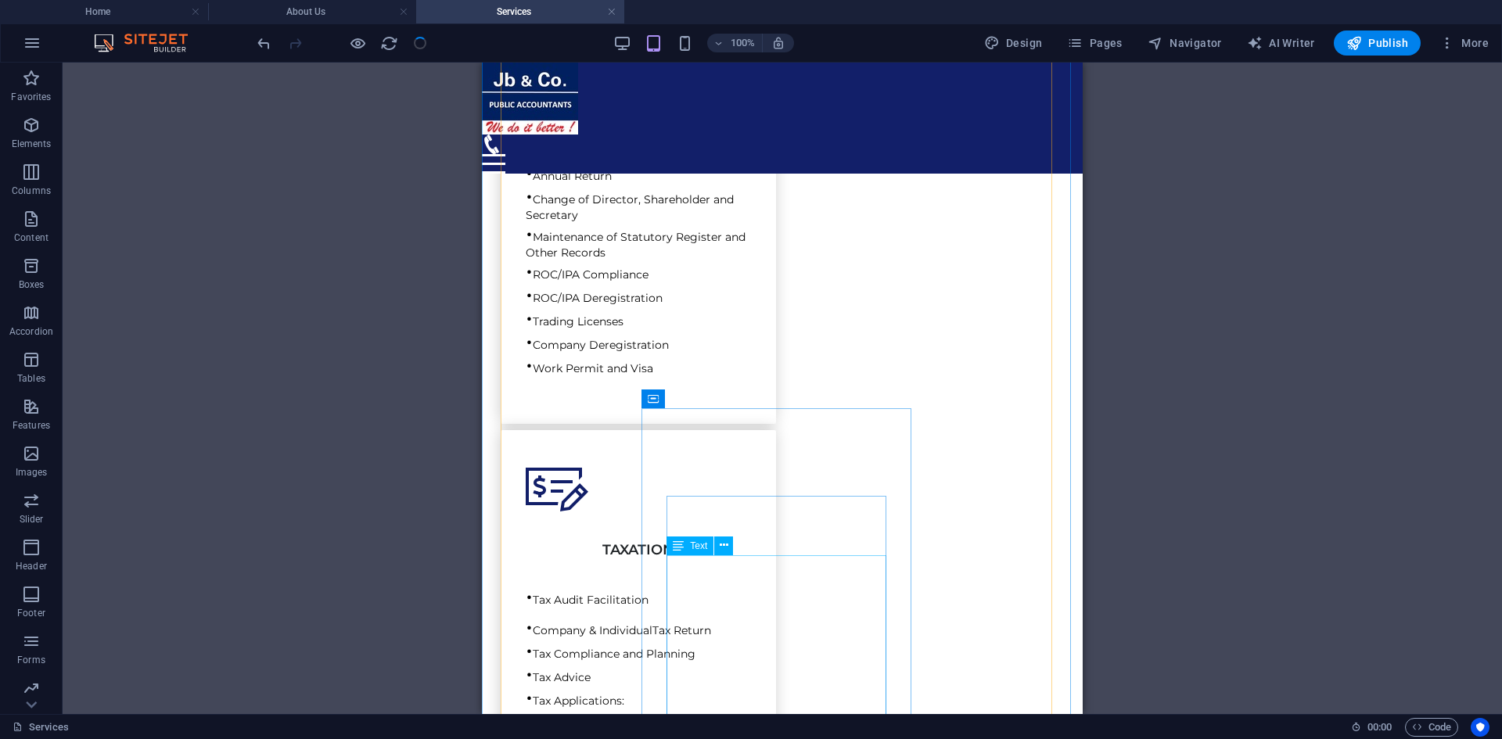
scroll to position [704, 0]
click at [727, 574] on div "• Tax Audit Facilitation • Company & Individual Tax Return • Tax Compliance and…" at bounding box center [638, 704] width 225 height 261
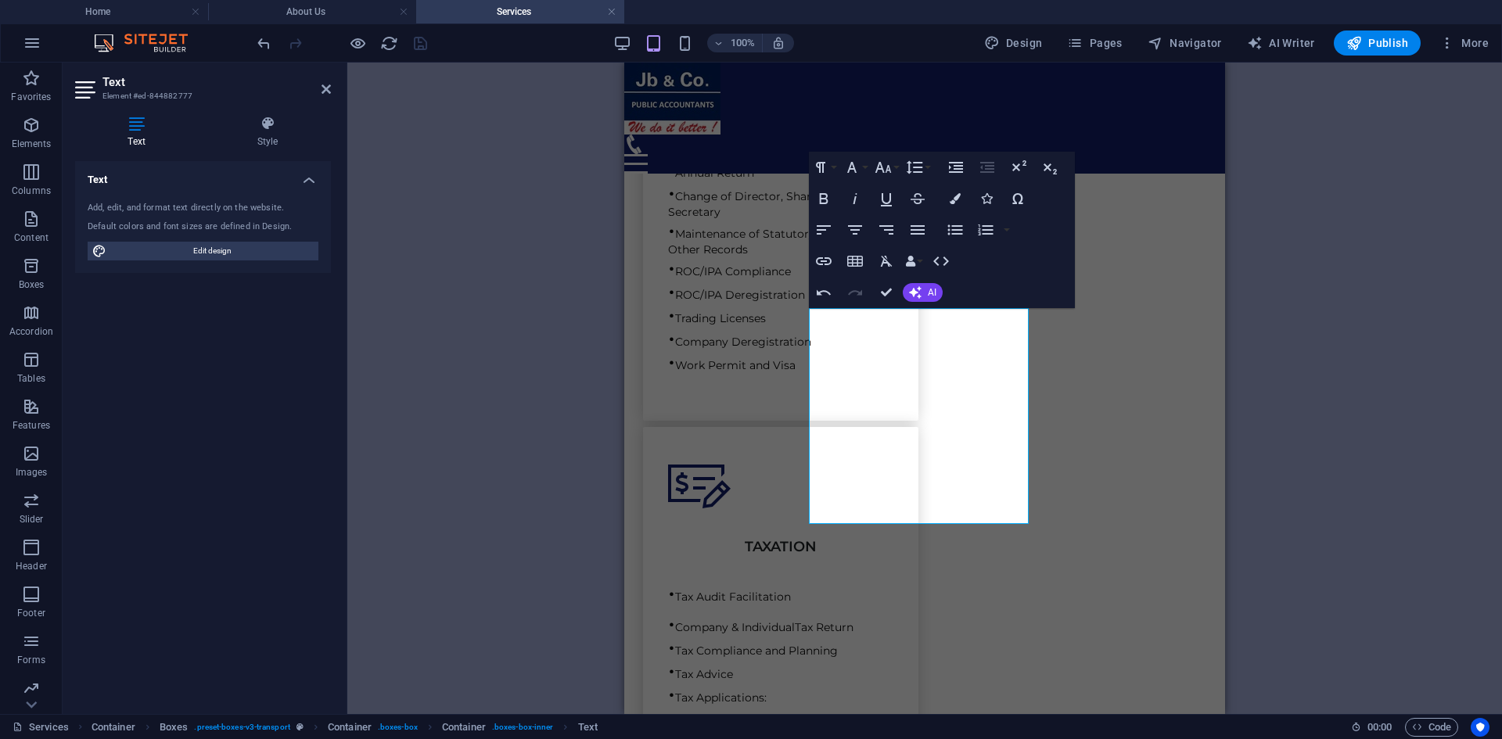
click at [515, 390] on div "H3 Container Container Boxes Container Icon Container Container Text Container …" at bounding box center [924, 389] width 1154 height 652
click at [1139, 347] on div "ACCOUNTING & AUDIT • Statutory Audit • Financial Statements • Management Accoun…" at bounding box center [924, 553] width 563 height 1799
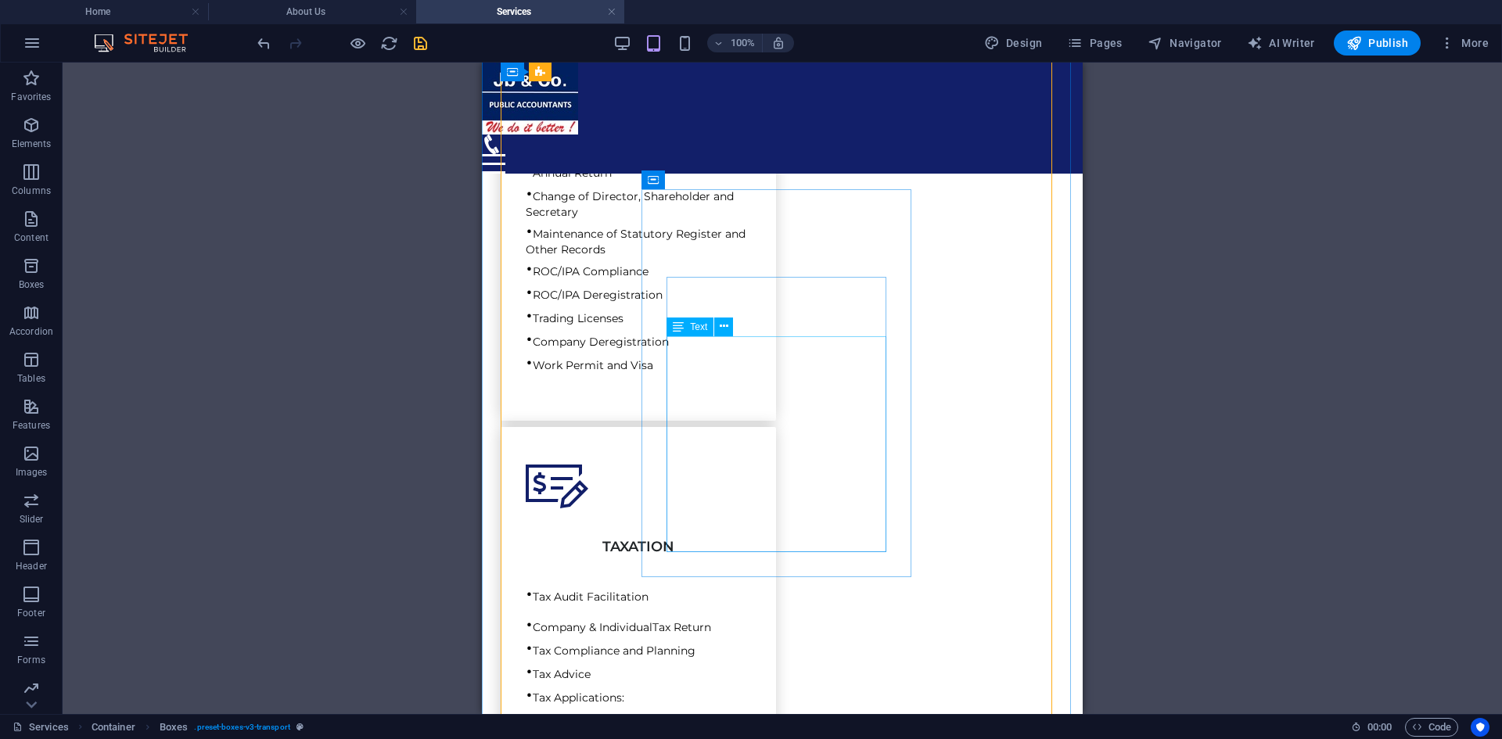
scroll to position [391, 0]
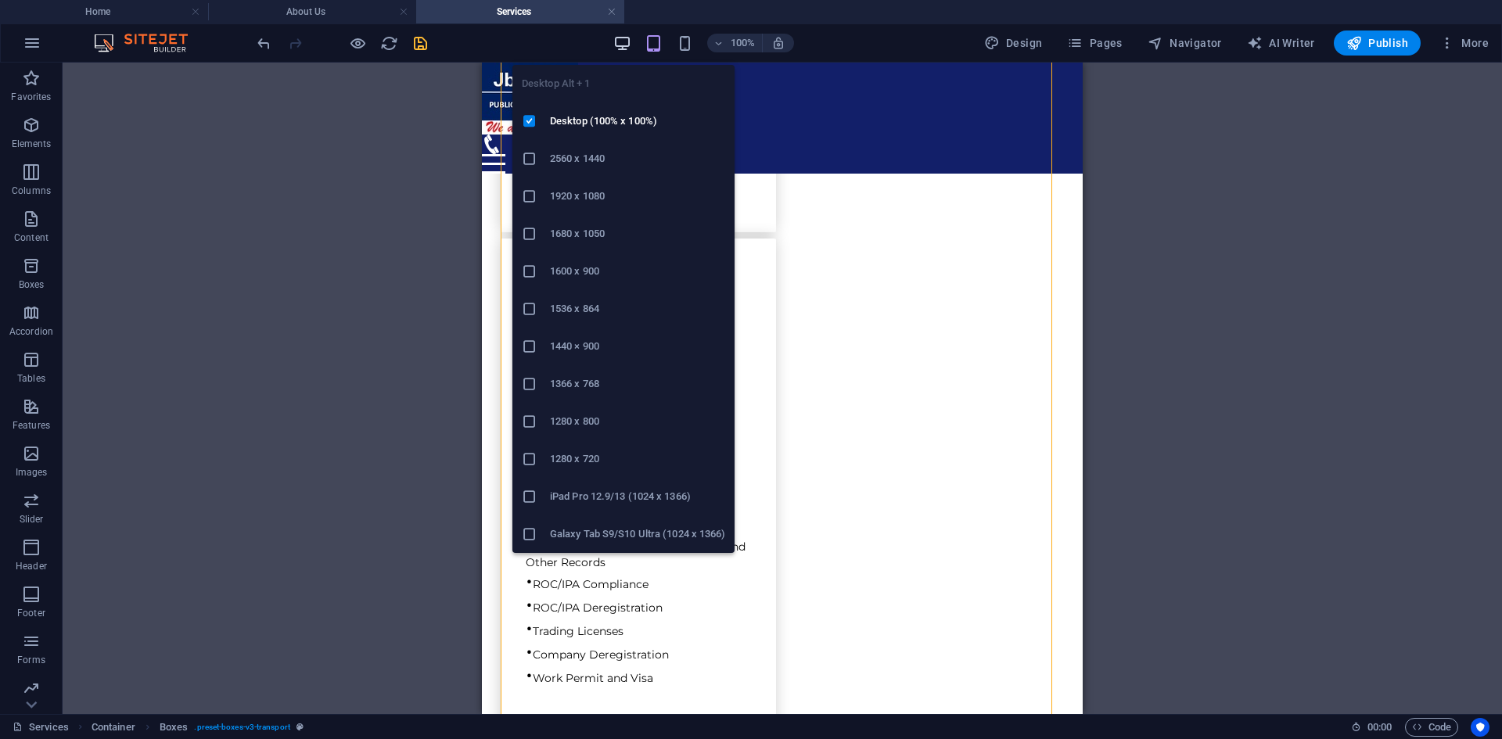
click at [630, 45] on icon "button" at bounding box center [622, 43] width 18 height 18
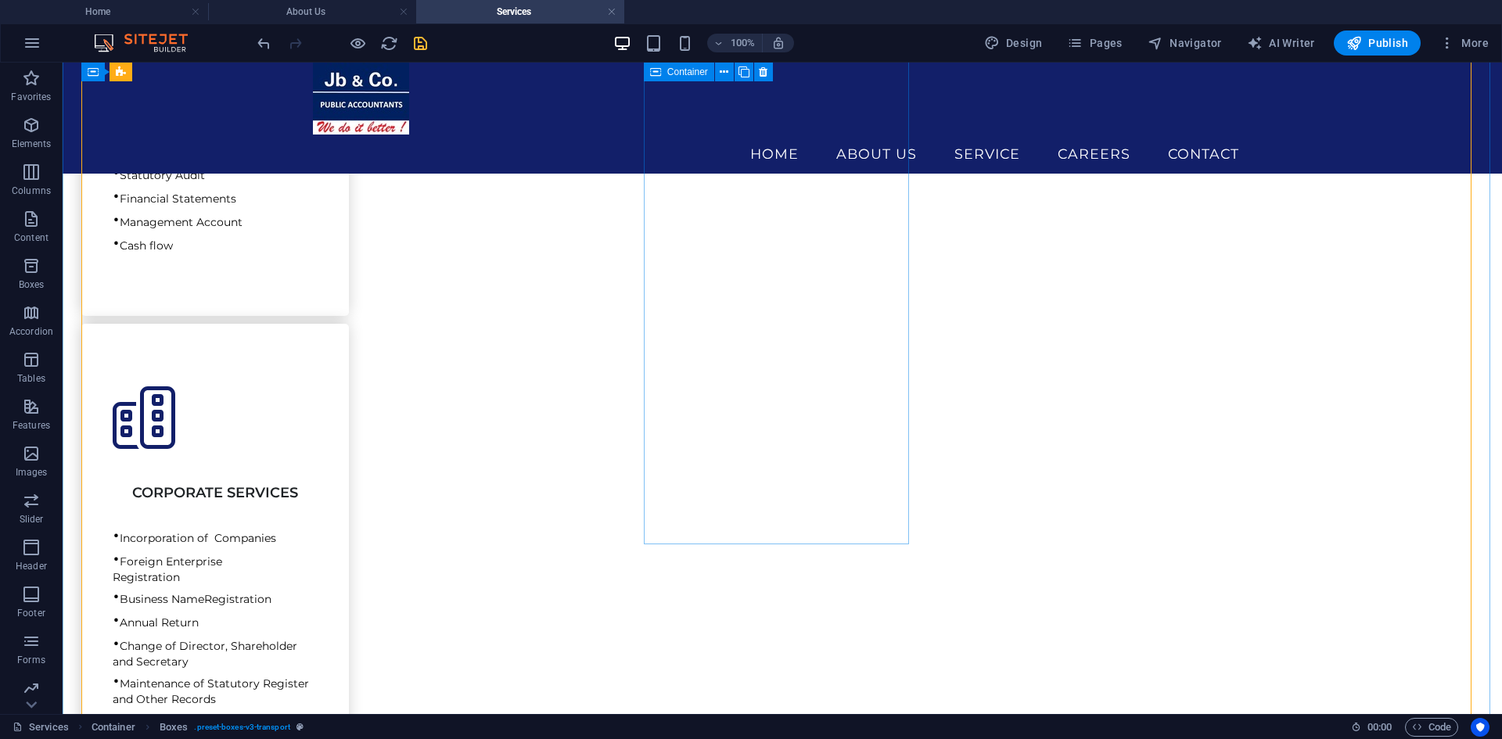
click at [349, 504] on div "CORPORATE SERVICES • Incorporation of Companies • Foreign Enterprise Registrati…" at bounding box center [214, 616] width 267 height 584
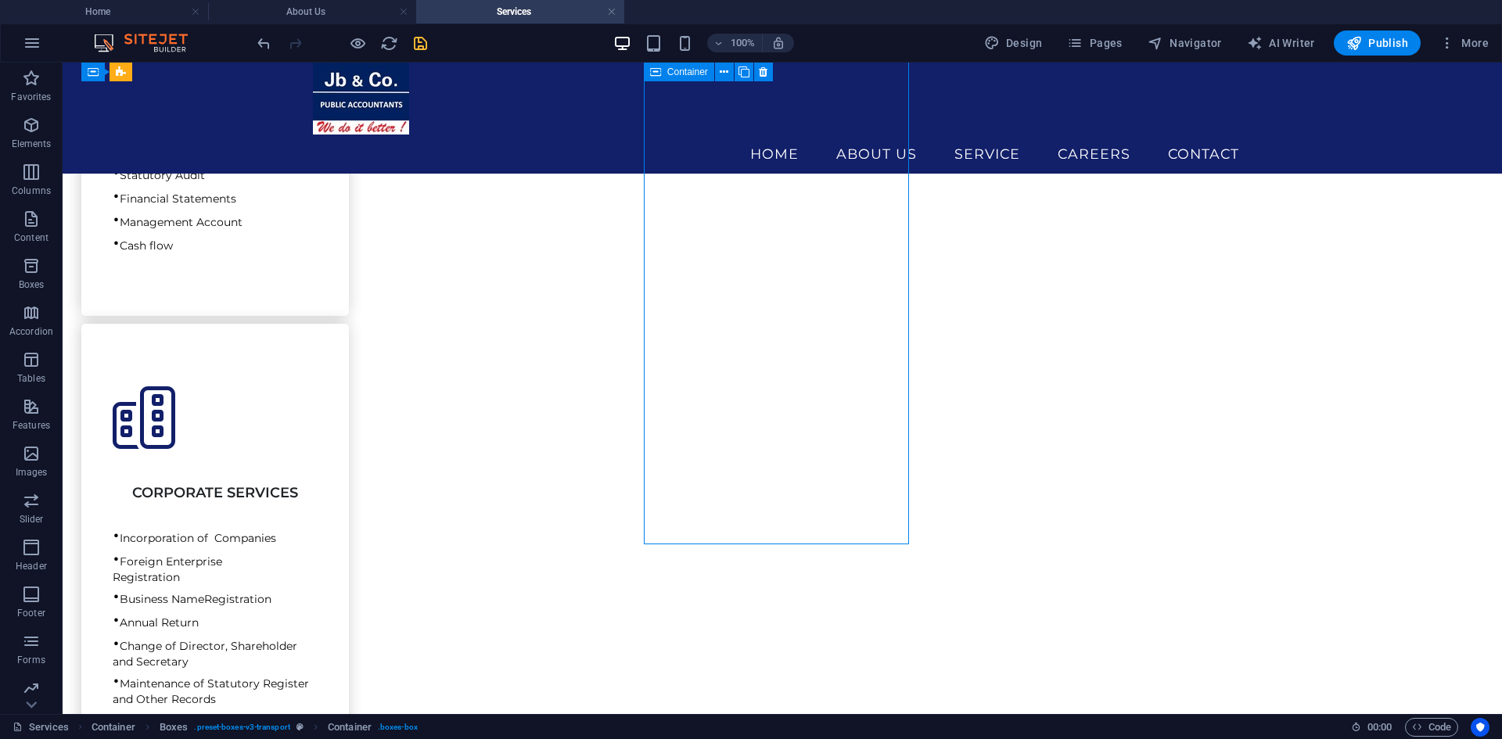
click at [349, 501] on div "CORPORATE SERVICES • Incorporation of Companies • Foreign Enterprise Registrati…" at bounding box center [214, 616] width 267 height 584
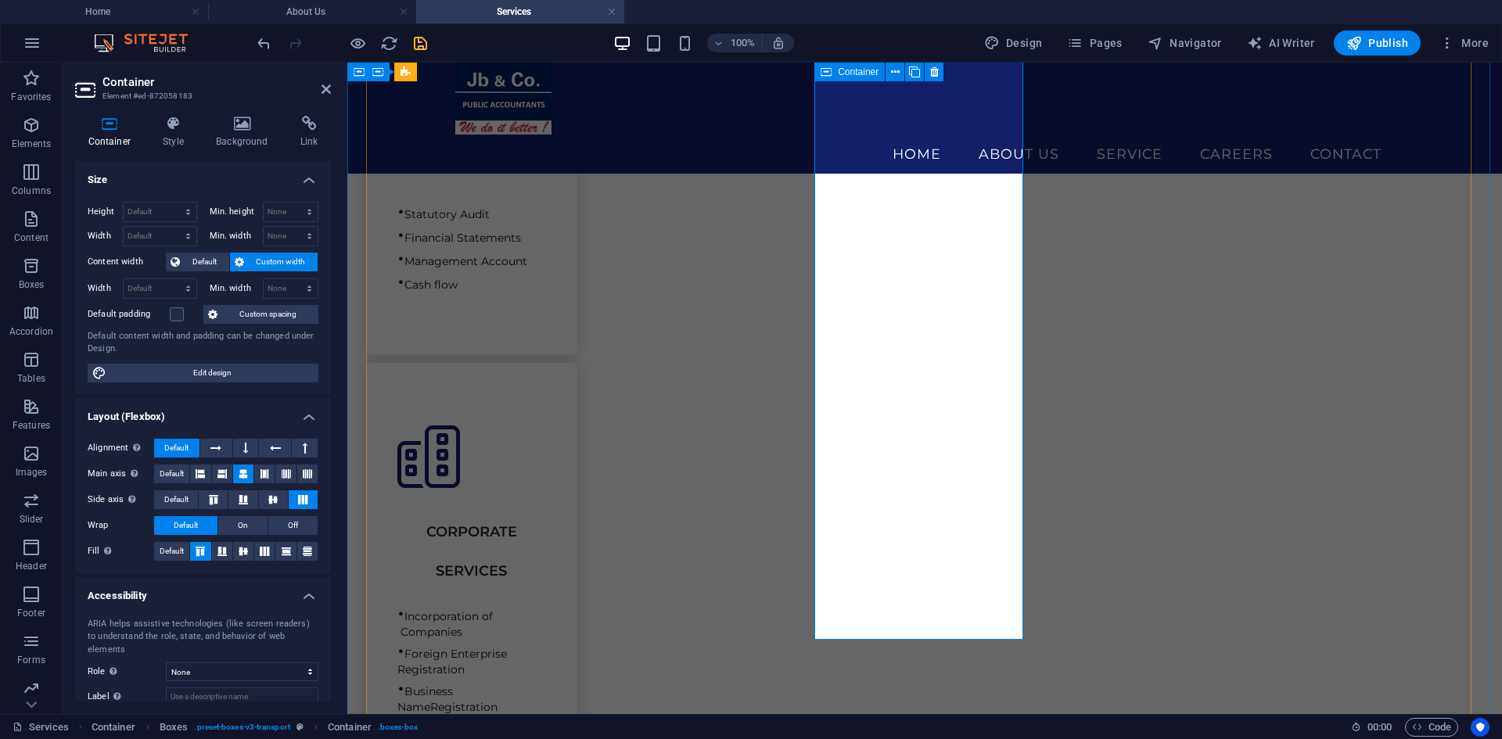
click at [577, 591] on div "CORPORATE SERVICES • Incorporation of Companies • Foreign Enterprise Registrati…" at bounding box center [471, 696] width 211 height 666
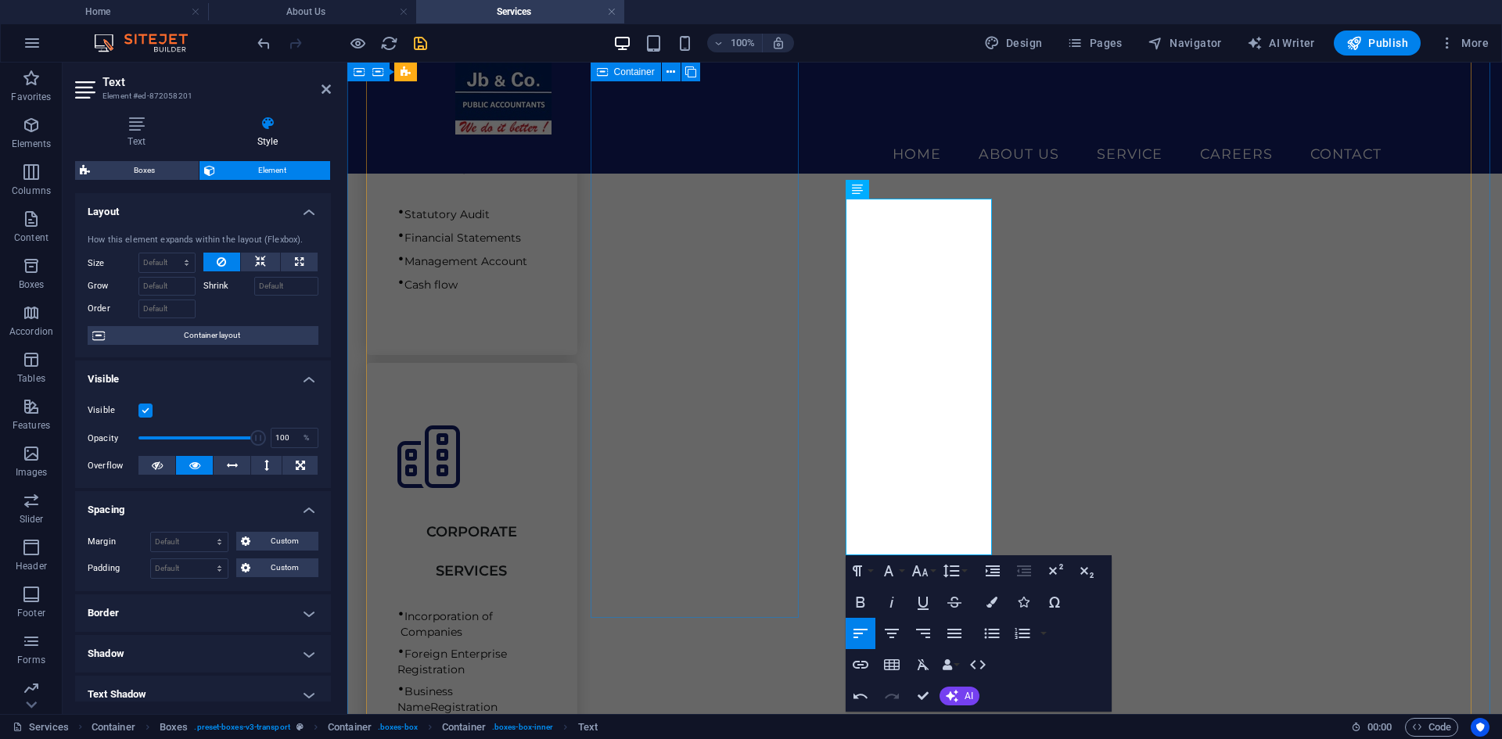
click at [577, 355] on div "ACCOUNTING & AUDIT • Statutory Audit • Financial Statements • Management Accoun…" at bounding box center [471, 158] width 211 height 394
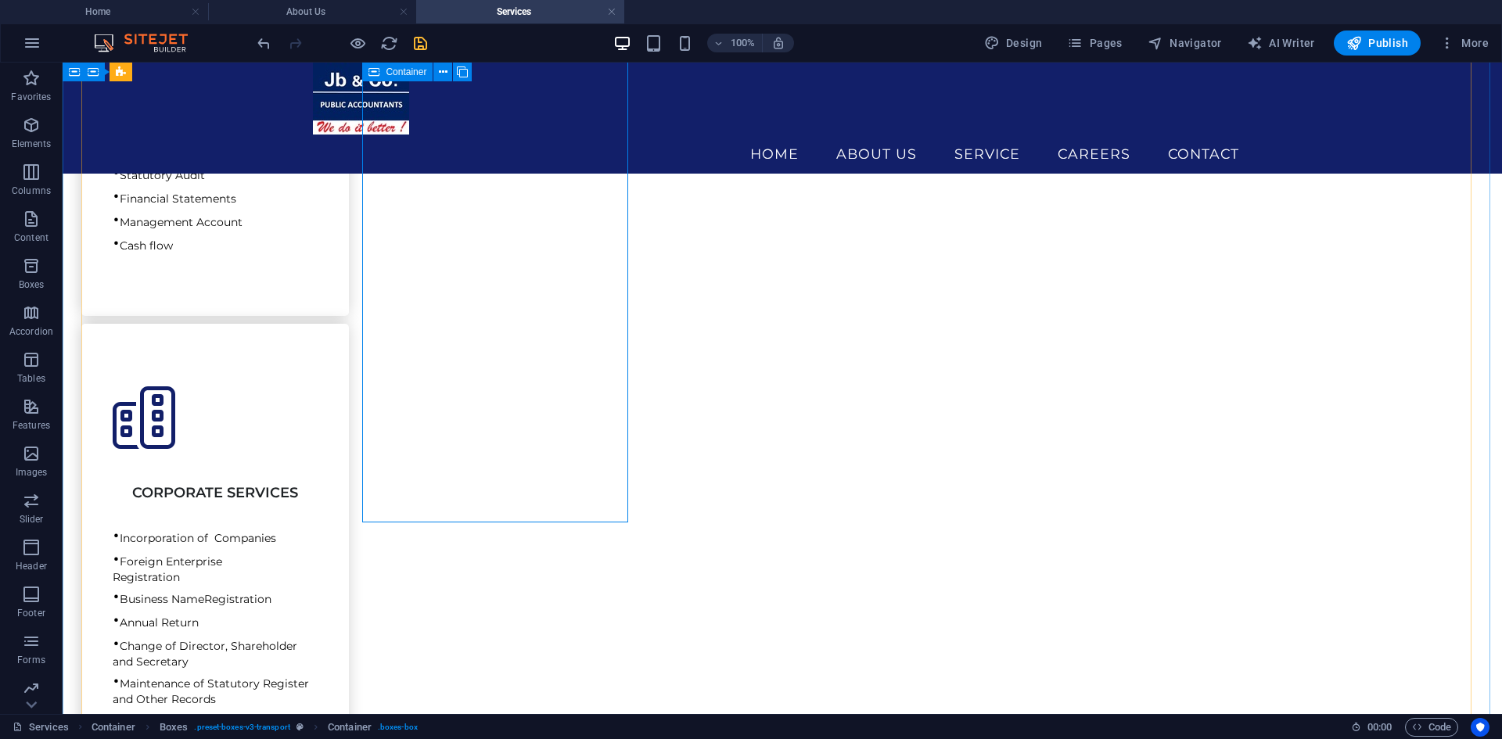
click at [349, 316] on div "ACCOUNTING & AUDIT • Statutory Audit • Financial Statements • Management Accoun…" at bounding box center [214, 138] width 267 height 355
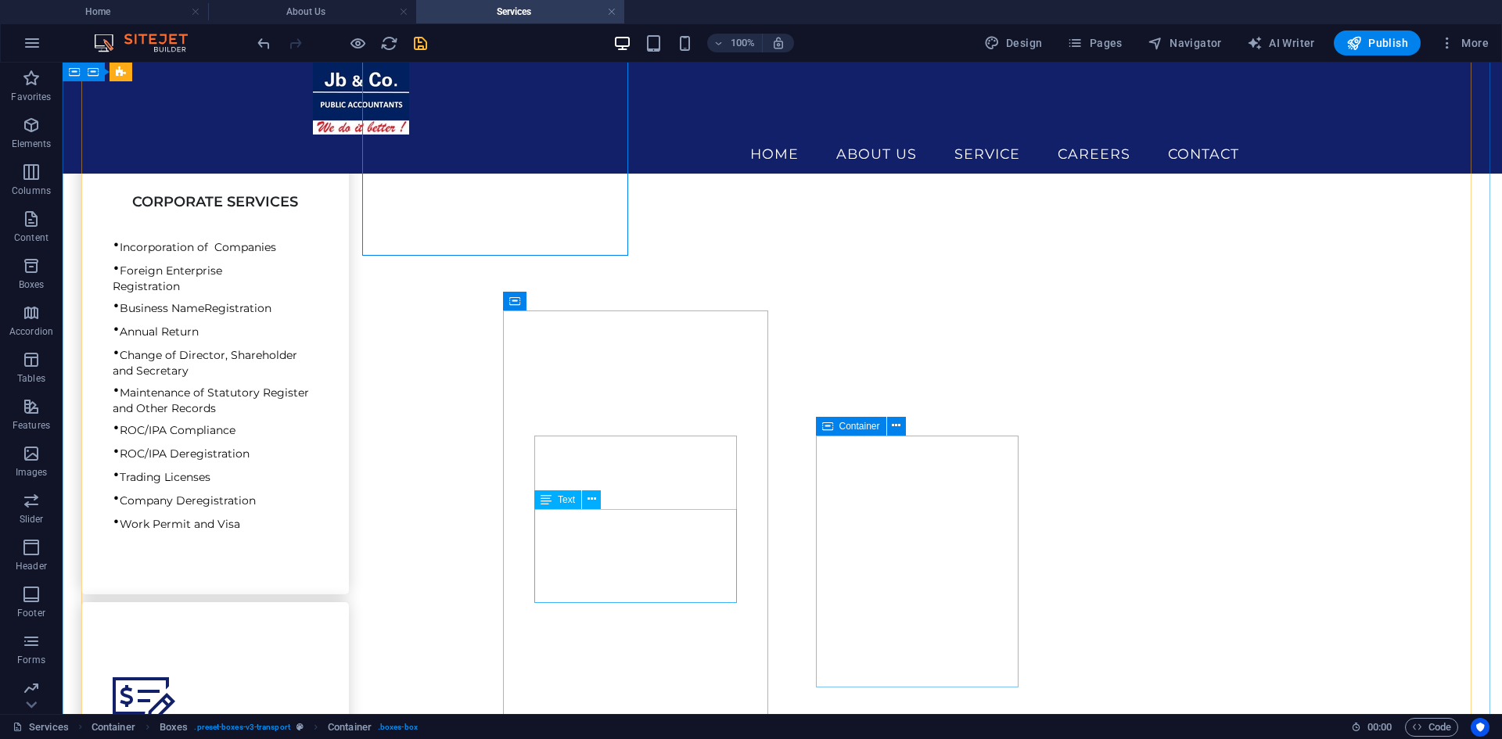
scroll to position [704, 0]
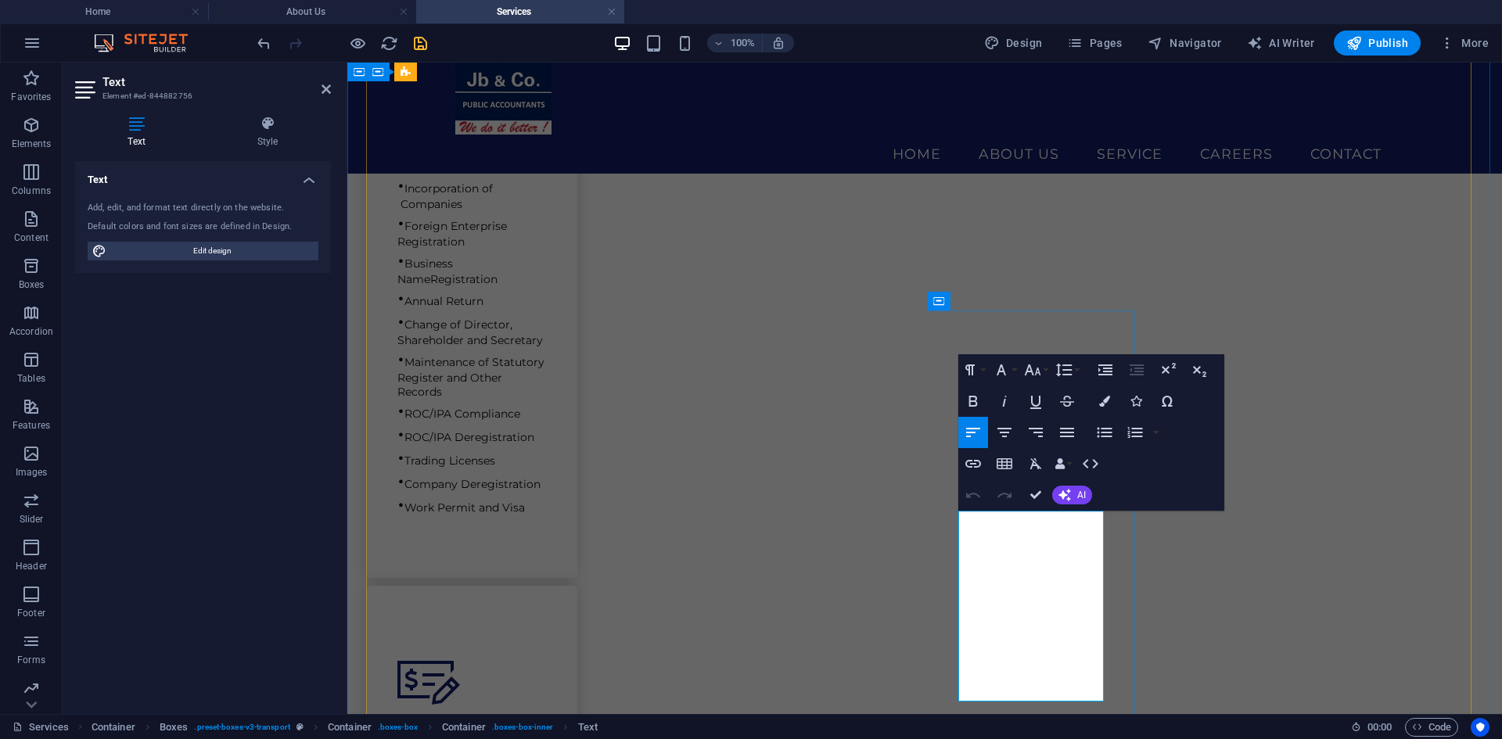
scroll to position [939, 0]
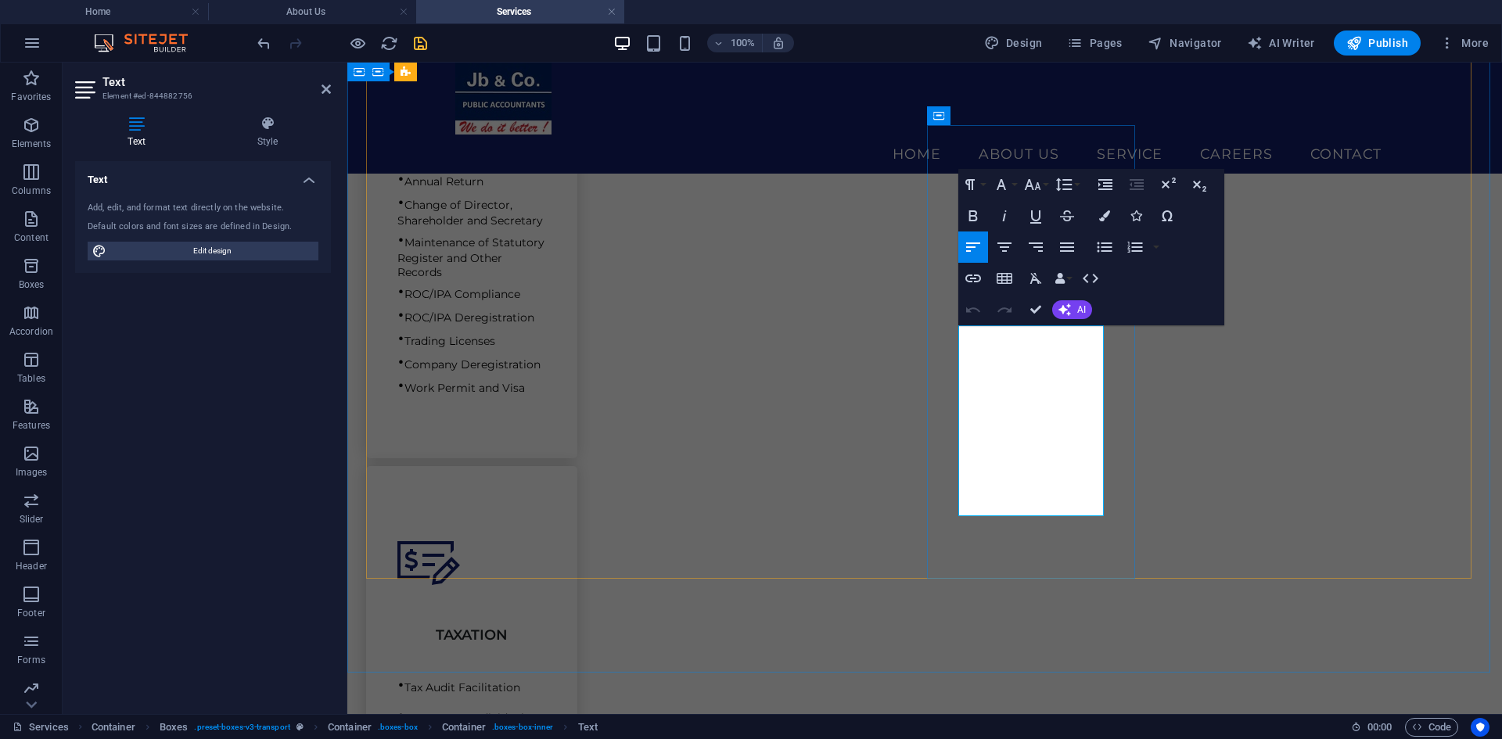
click at [512, 416] on div "ACCOUNTING & AUDIT • Statutory Audit • Financial Statements • Management Accoun…" at bounding box center [924, 616] width 1117 height 2407
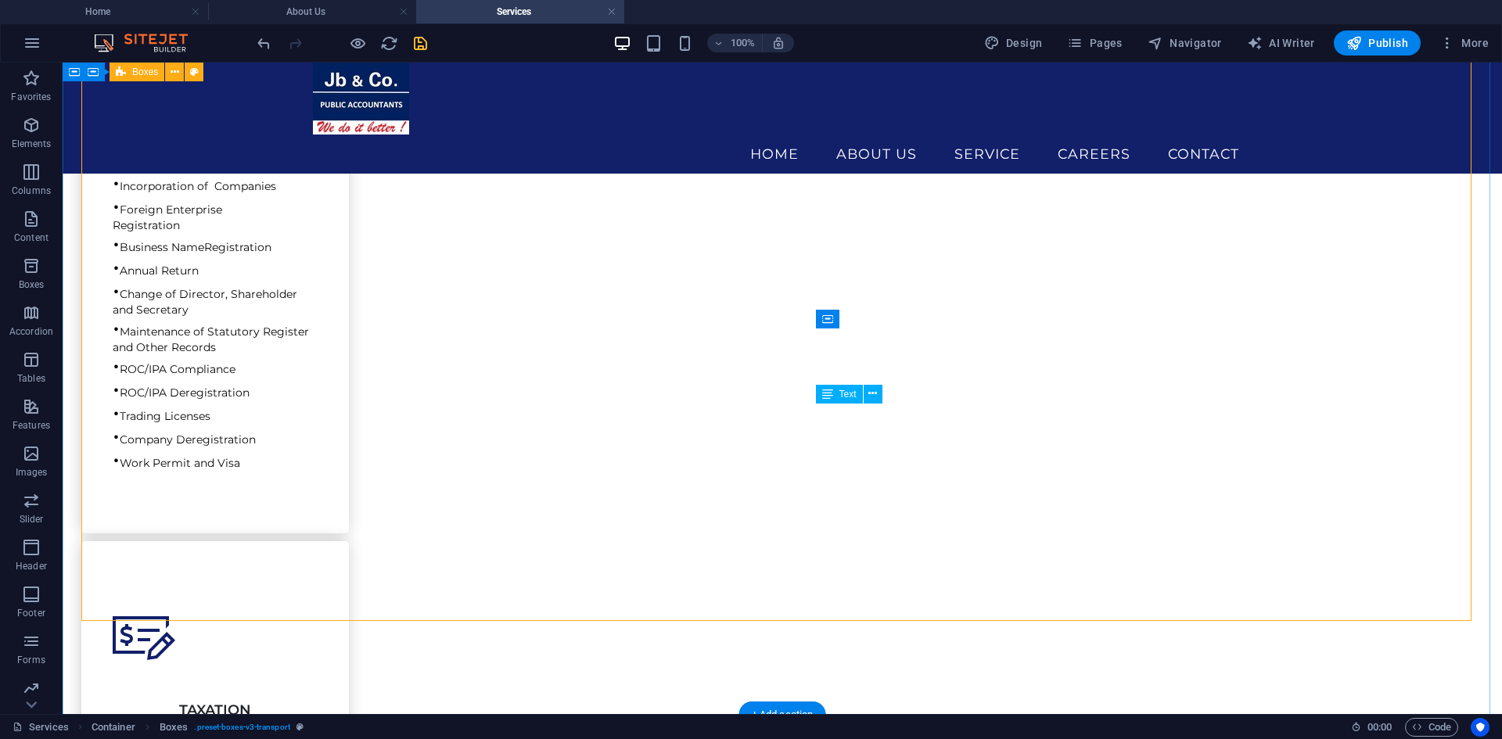
scroll to position [765, 0]
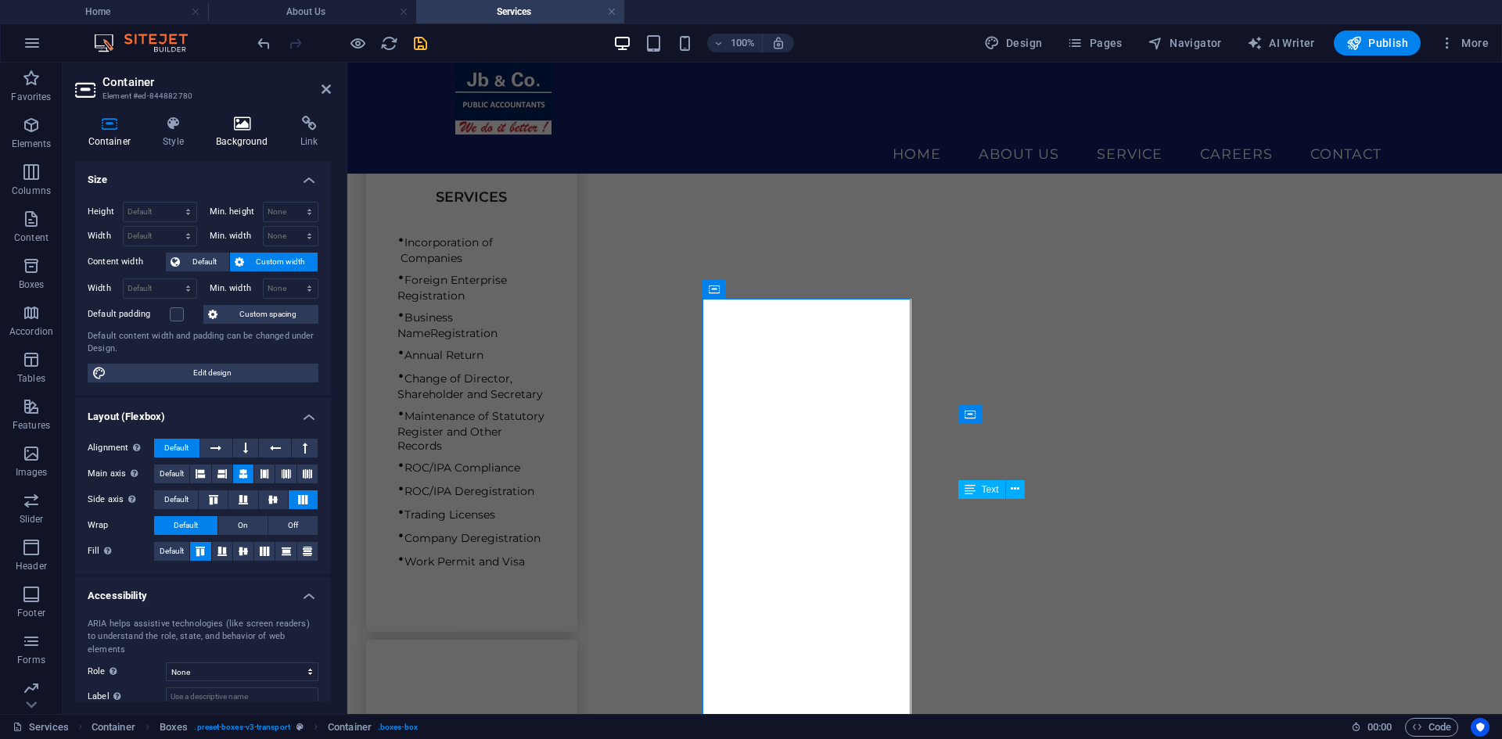
click at [234, 138] on h4 "Background" at bounding box center [245, 132] width 84 height 33
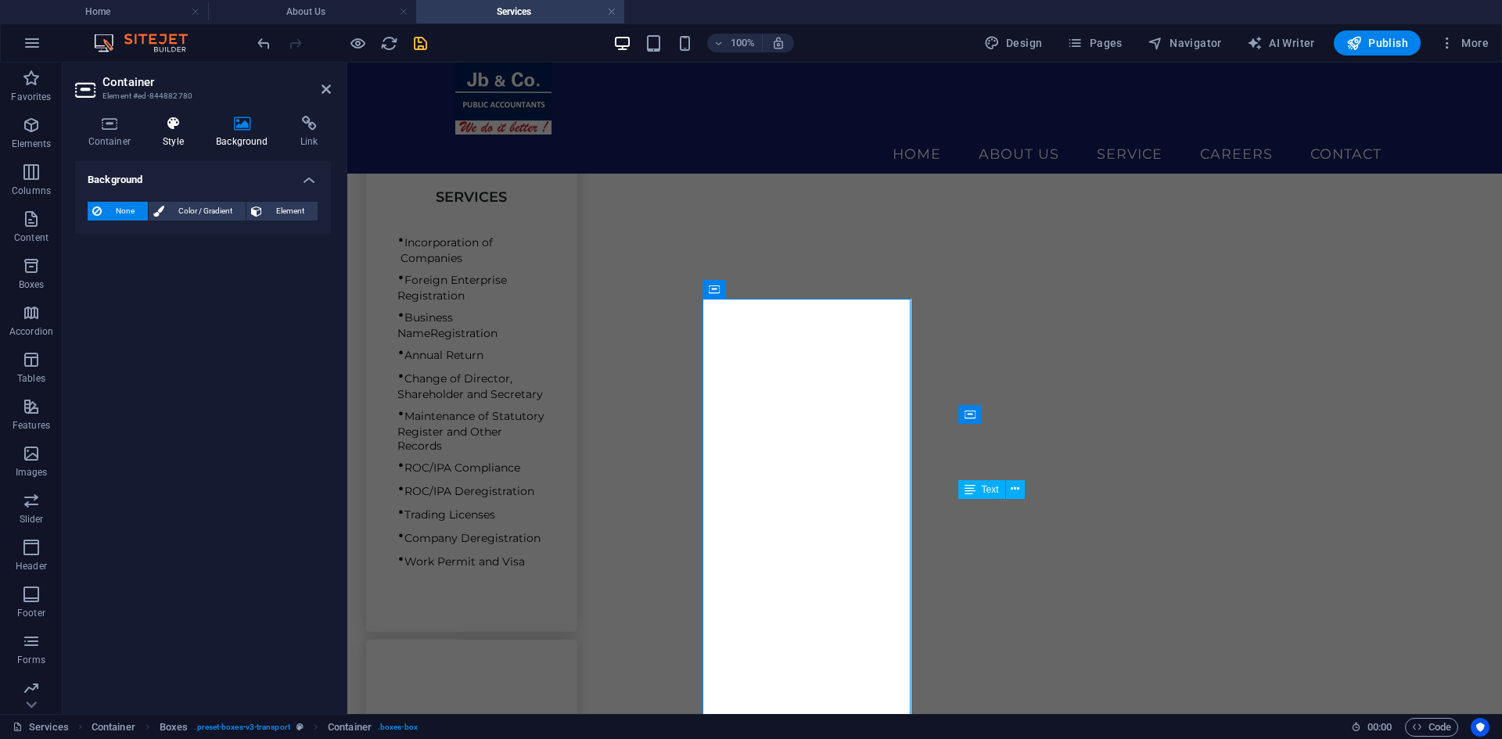
click at [177, 127] on icon at bounding box center [173, 124] width 47 height 16
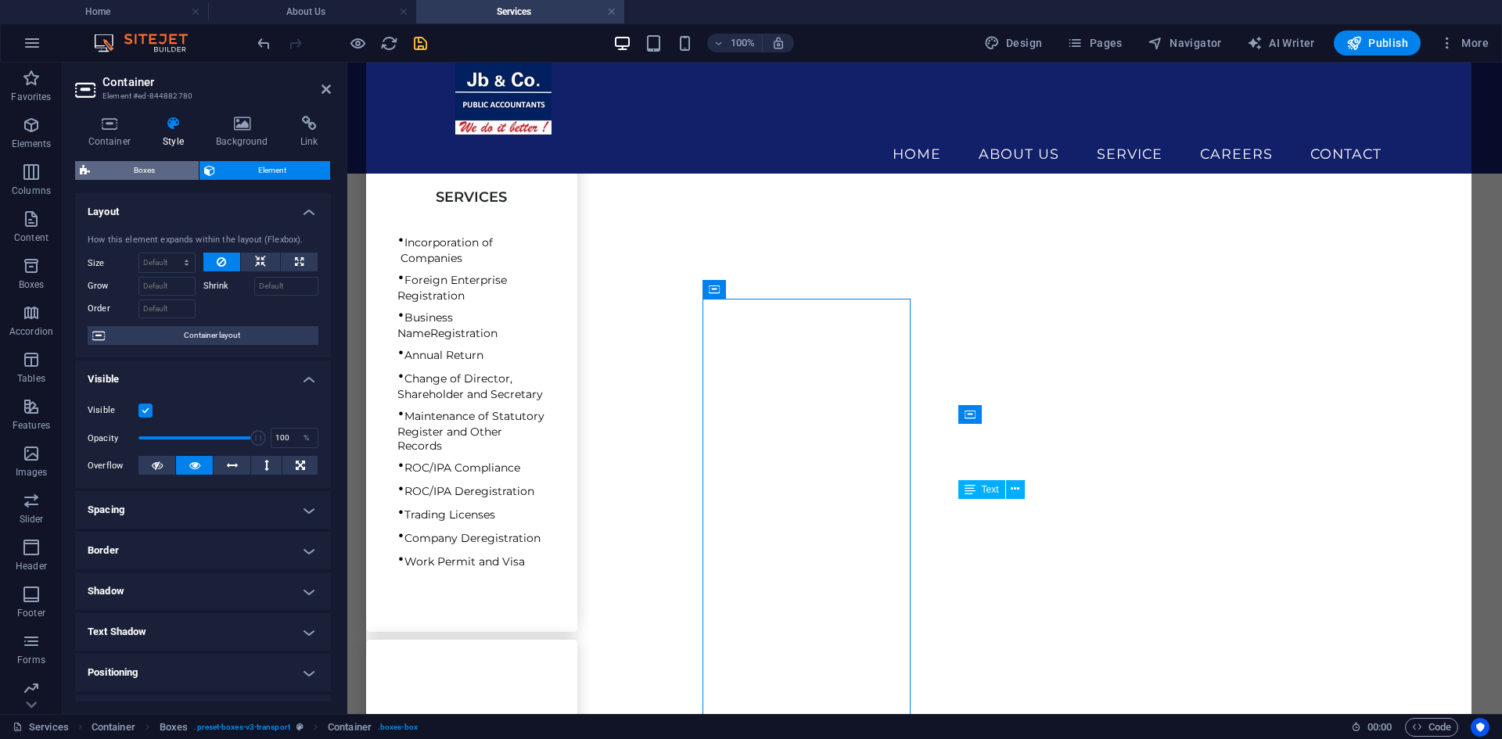
click at [144, 167] on span "Boxes" at bounding box center [144, 170] width 99 height 19
select select "rem"
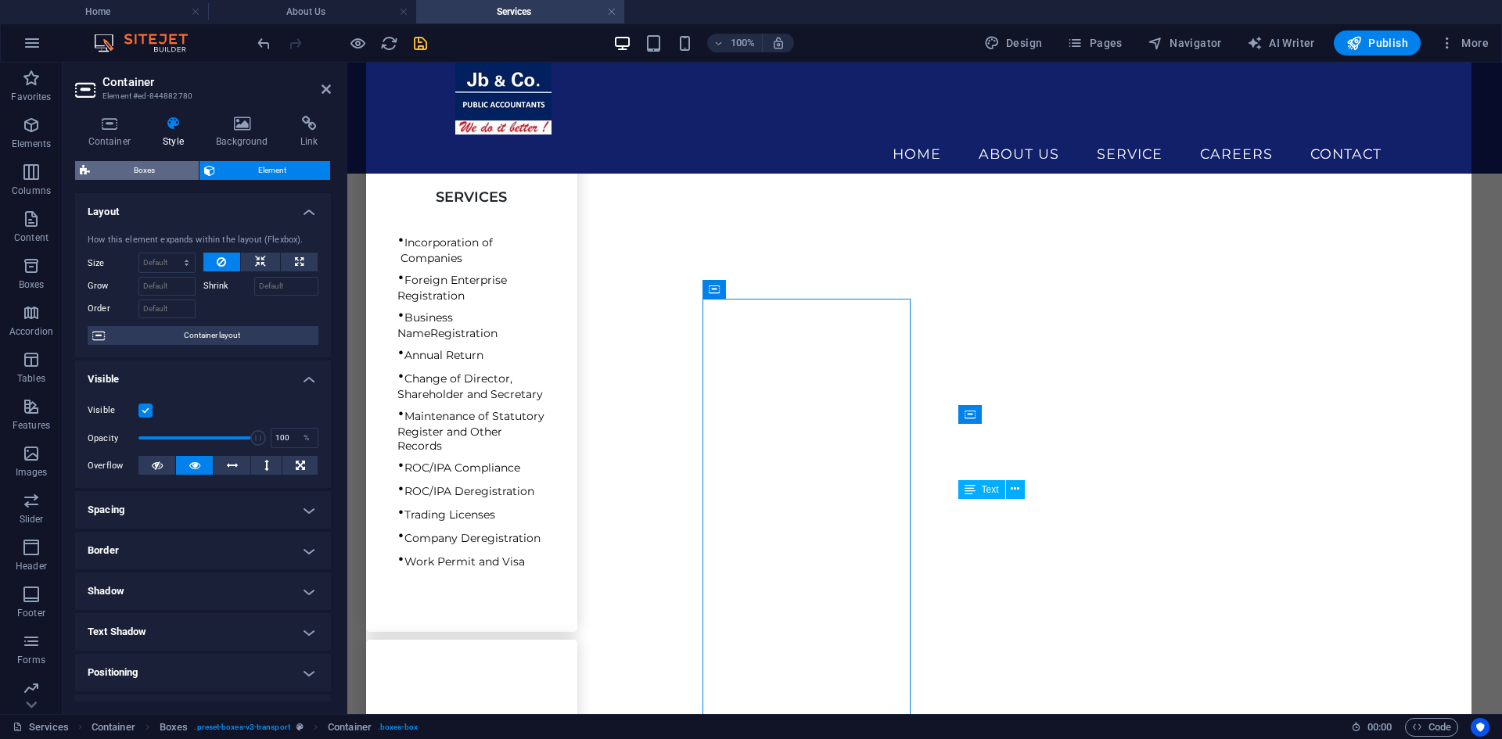
select select "rem"
select select "px"
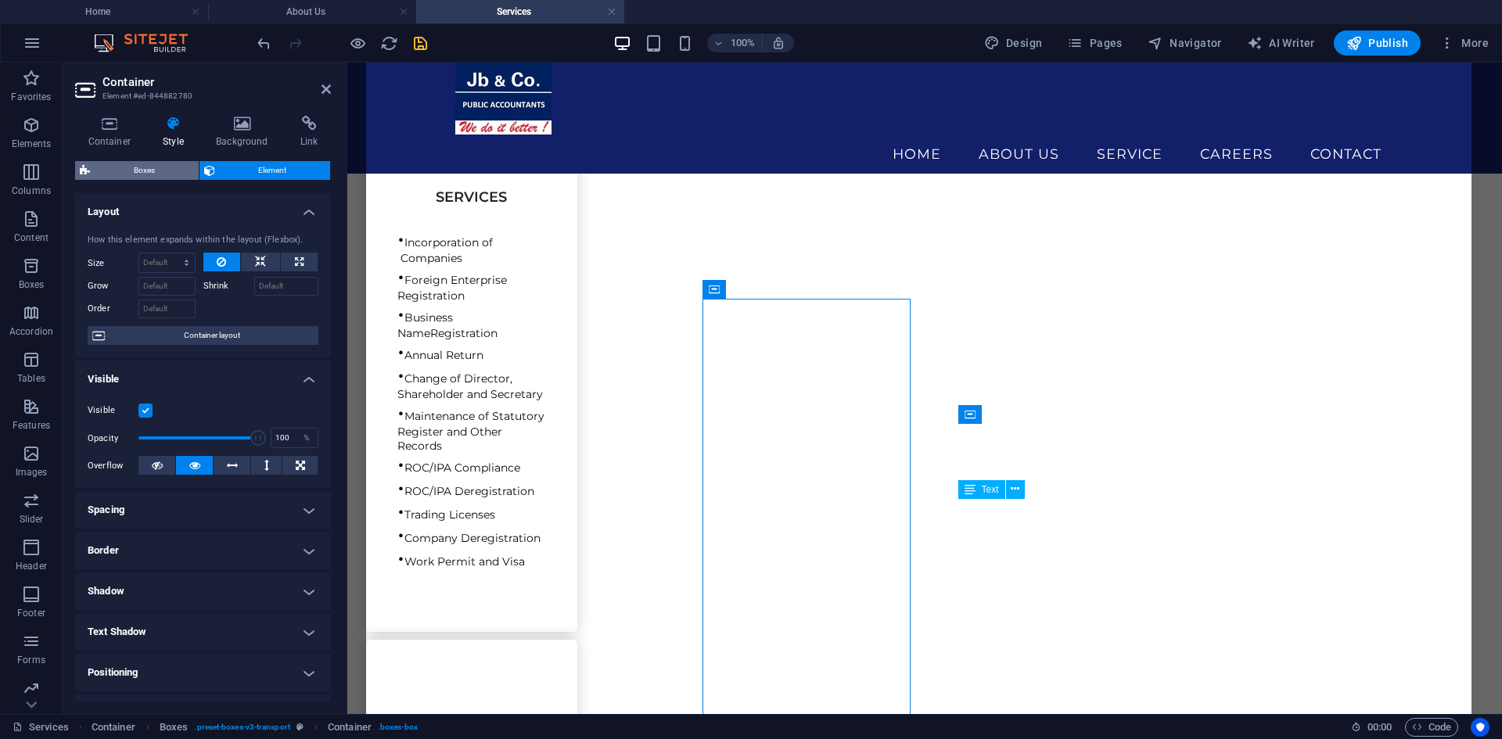
select select "px"
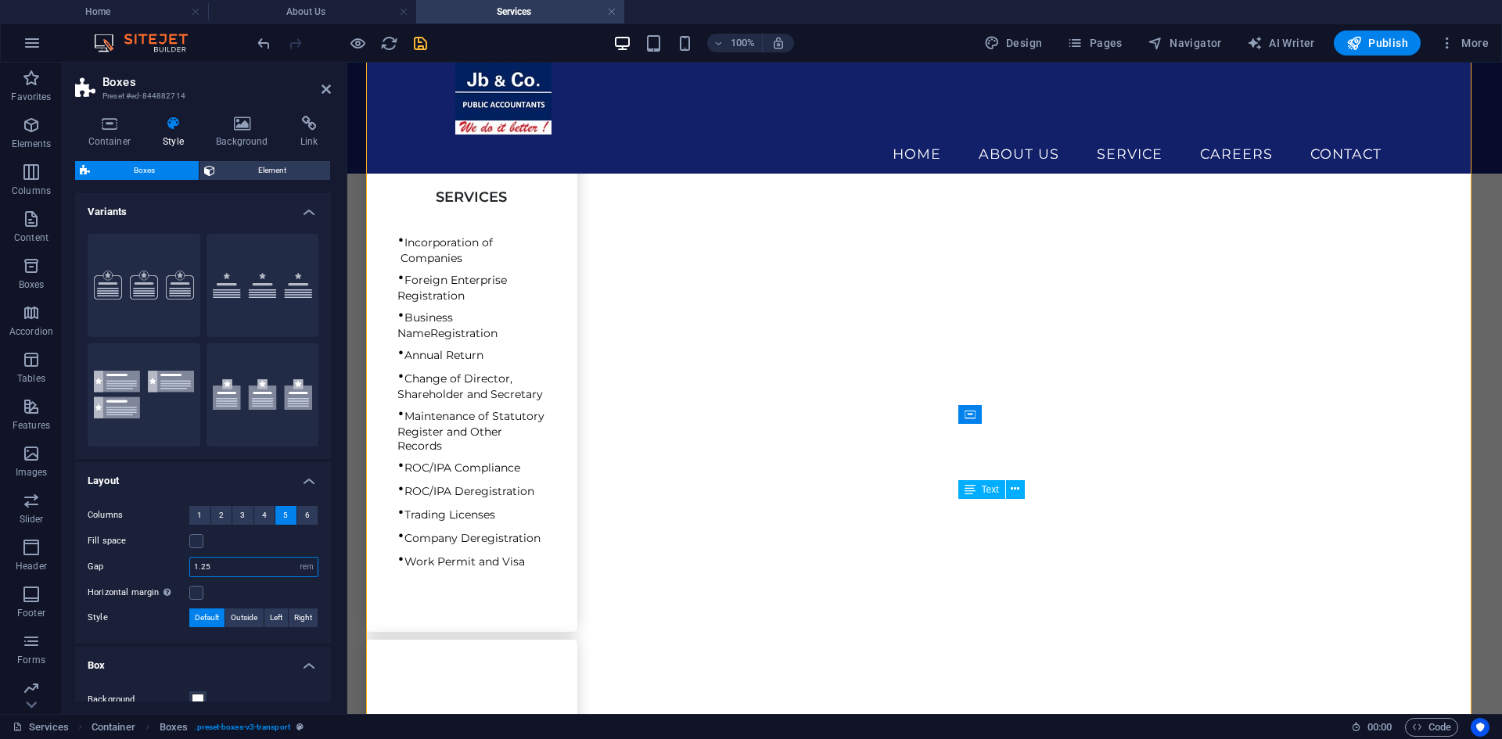
drag, startPoint x: 228, startPoint y: 566, endPoint x: 136, endPoint y: 557, distance: 92.0
click at [136, 557] on div "Gap 1.25 px rem % vh vw" at bounding box center [203, 567] width 231 height 20
type input "1"
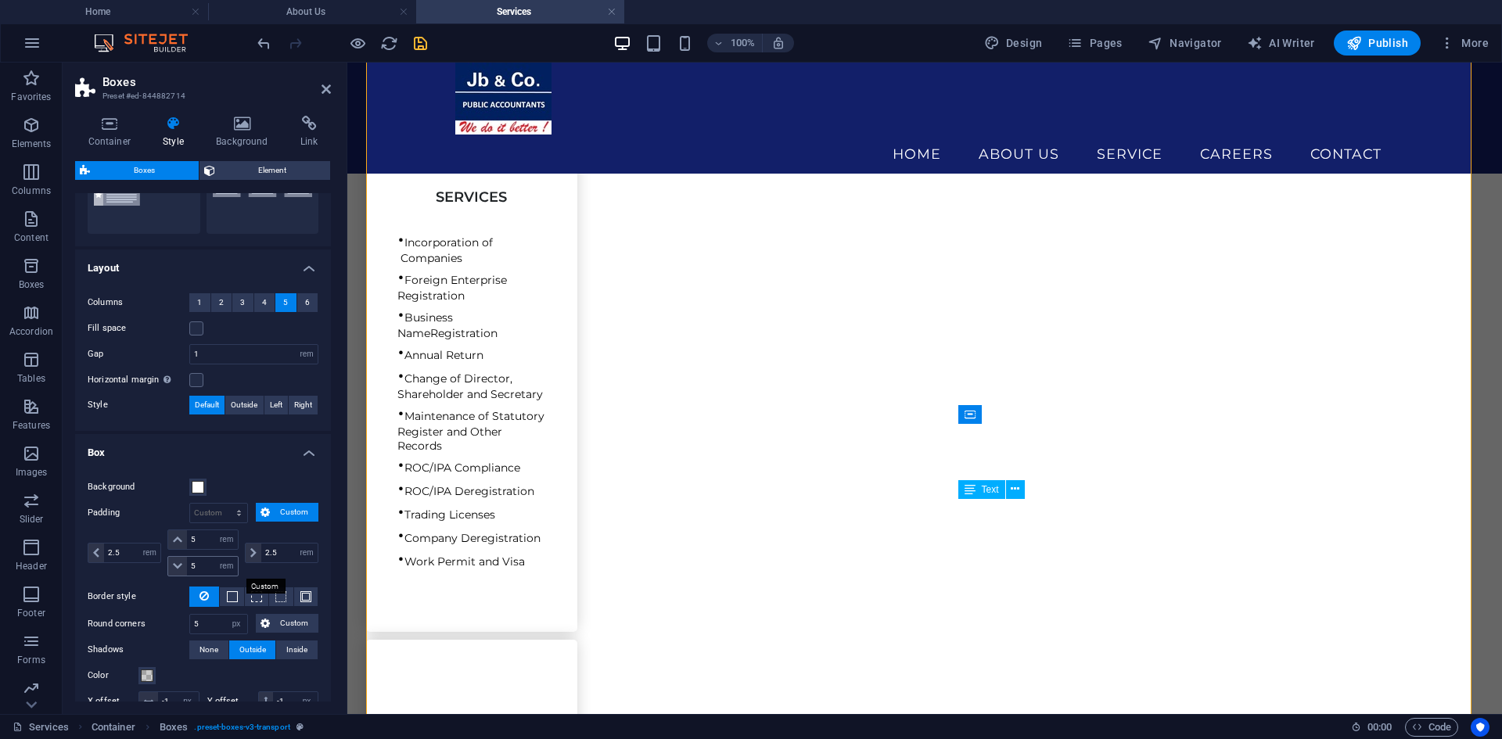
scroll to position [235, 0]
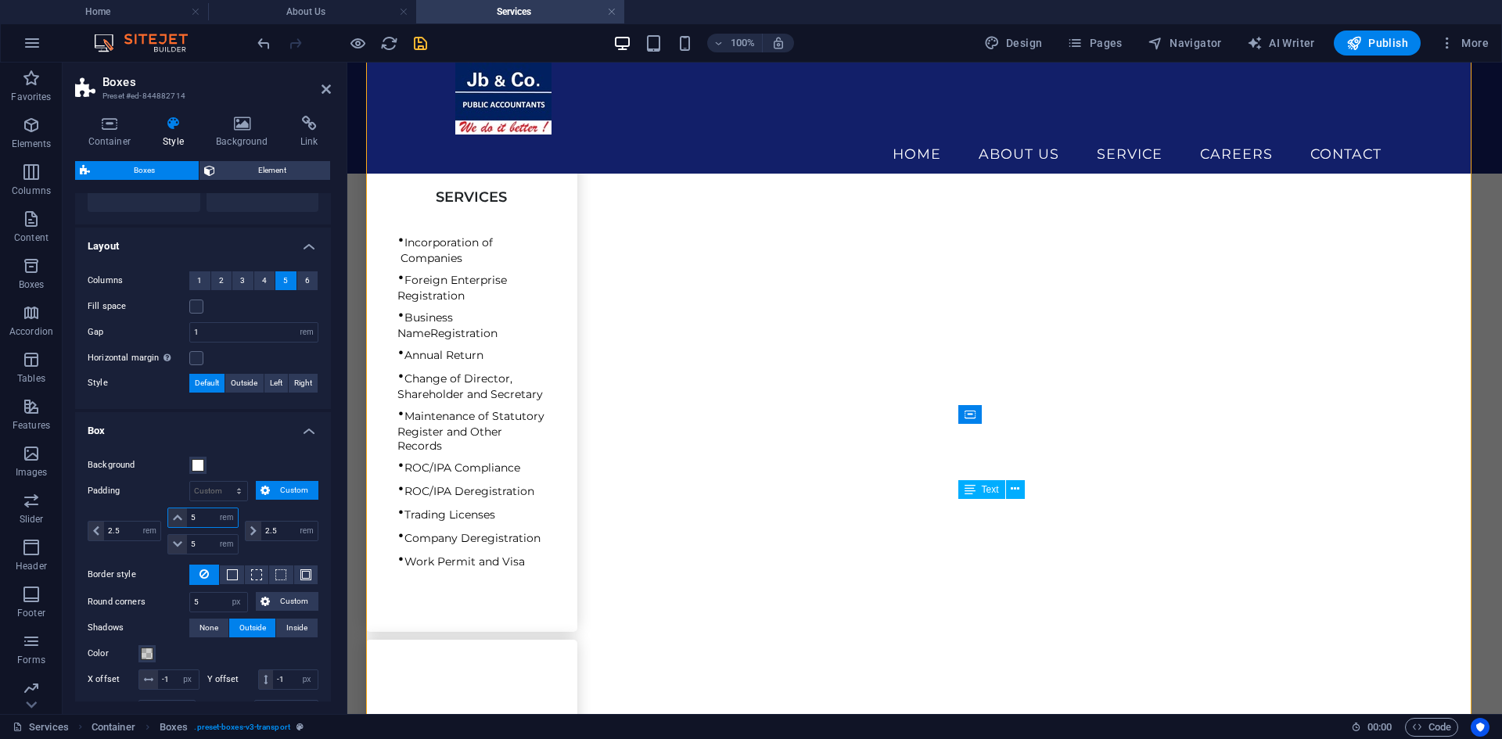
drag, startPoint x: 199, startPoint y: 515, endPoint x: 181, endPoint y: 515, distance: 18.0
click at [181, 515] on div "5 px rem % vh vw" at bounding box center [202, 518] width 70 height 20
click at [212, 603] on input "5" at bounding box center [218, 602] width 57 height 19
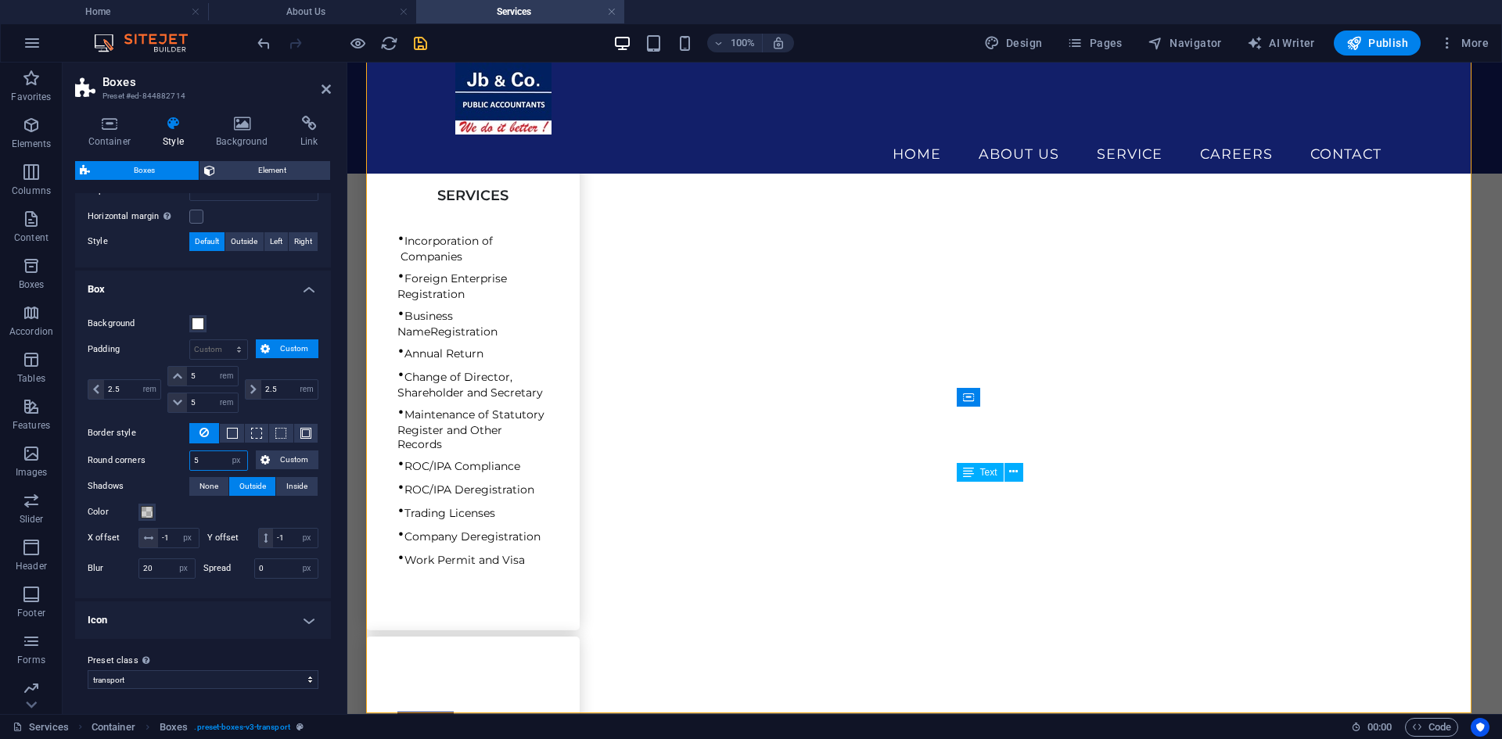
scroll to position [397, 0]
drag, startPoint x: 203, startPoint y: 360, endPoint x: 180, endPoint y: 357, distance: 23.6
click at [180, 366] on div "5 px rem % vh vw" at bounding box center [202, 376] width 70 height 20
type input "2"
drag, startPoint x: 199, startPoint y: 378, endPoint x: 174, endPoint y: 378, distance: 25.8
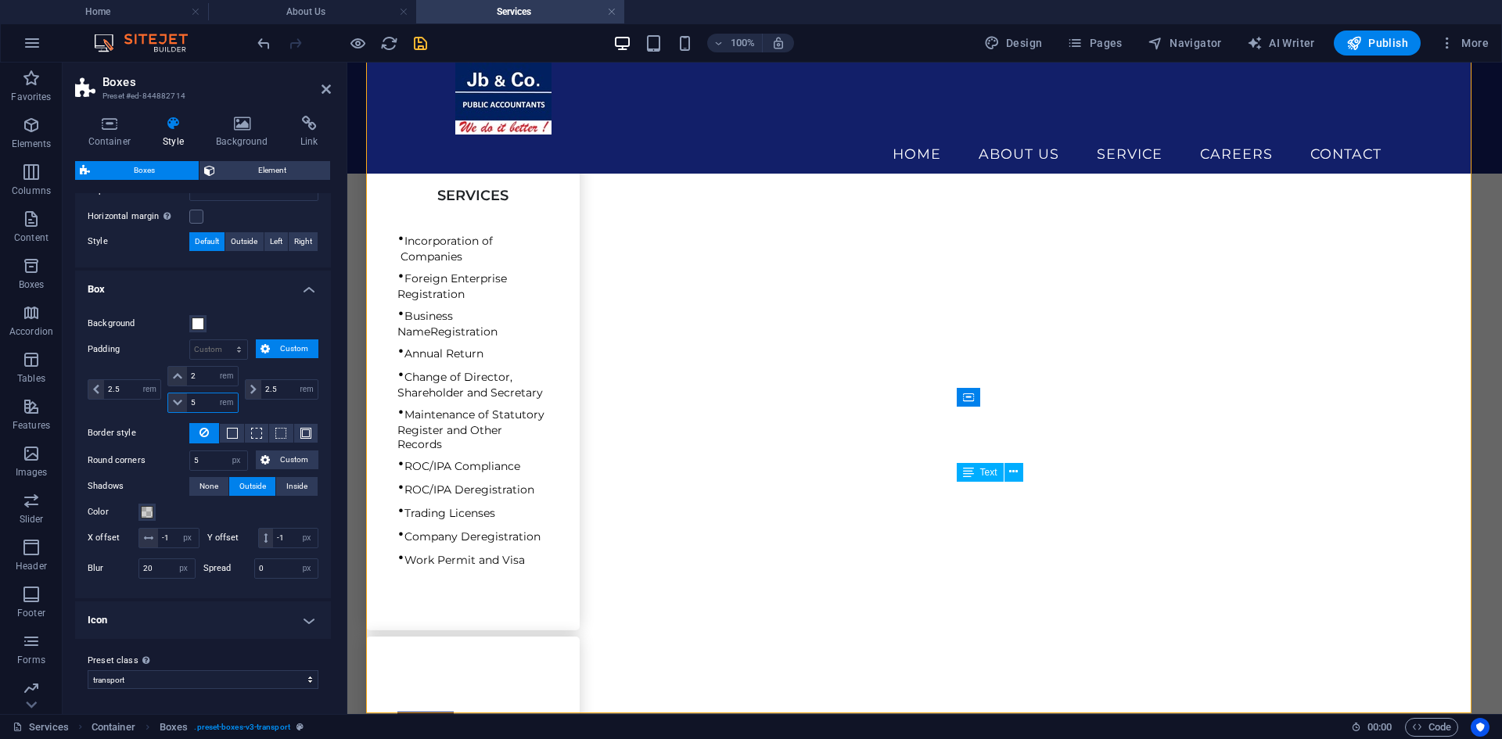
click at [174, 393] on div "5 px rem % vh vw" at bounding box center [202, 403] width 70 height 20
type input "2"
drag, startPoint x: 119, startPoint y: 364, endPoint x: 82, endPoint y: 365, distance: 36.8
click at [82, 365] on div "Background Padding px rem % vh vw Custom Custom 2.5 px rem % vh vw 2 px rem % v…" at bounding box center [203, 449] width 262 height 300
type input "2"
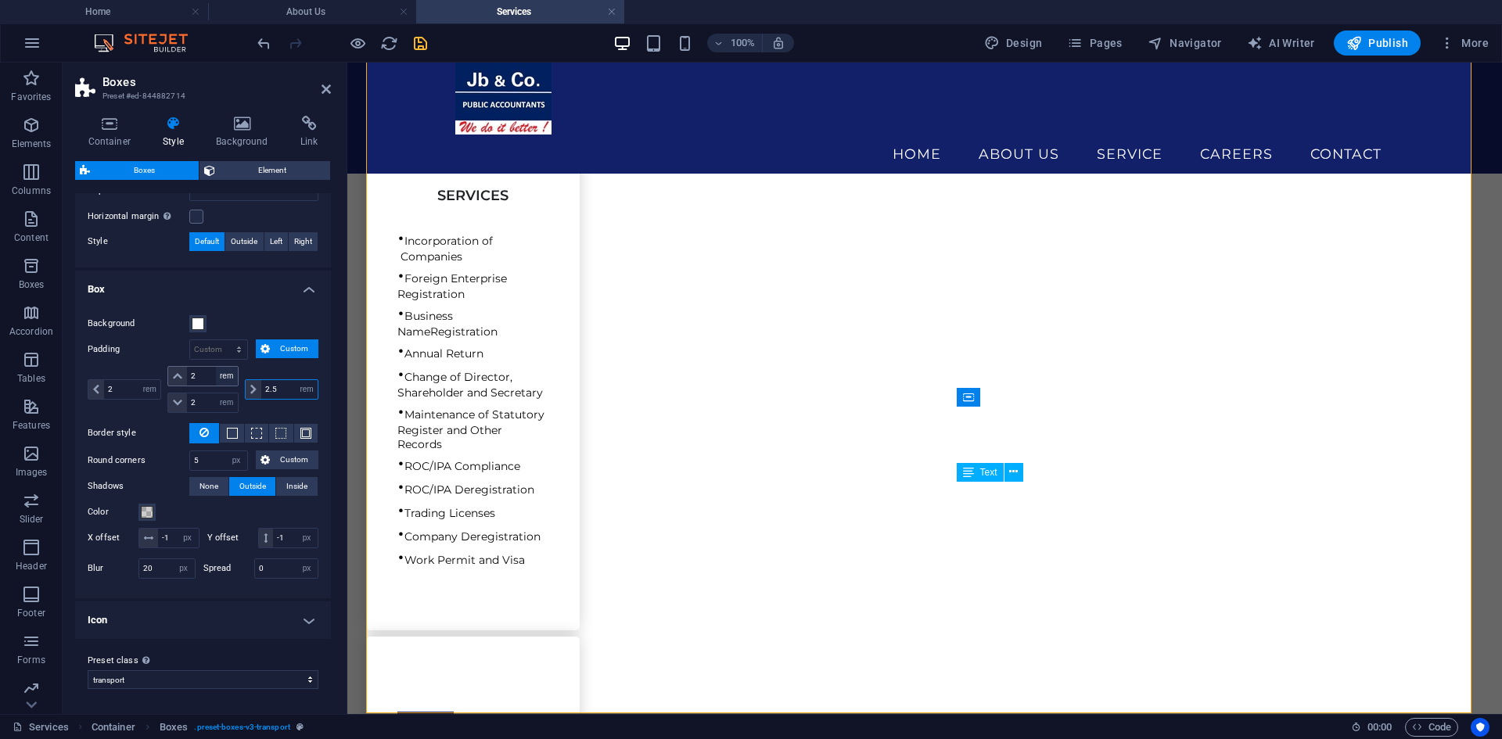
drag, startPoint x: 270, startPoint y: 369, endPoint x: 228, endPoint y: 363, distance: 41.9
click at [228, 366] on div "2 px rem % vh vw 2 px rem % vh vw 2 px rem % vh vw 2.5 px rem % vh vw" at bounding box center [203, 389] width 231 height 47
type input "2"
select select "rem"
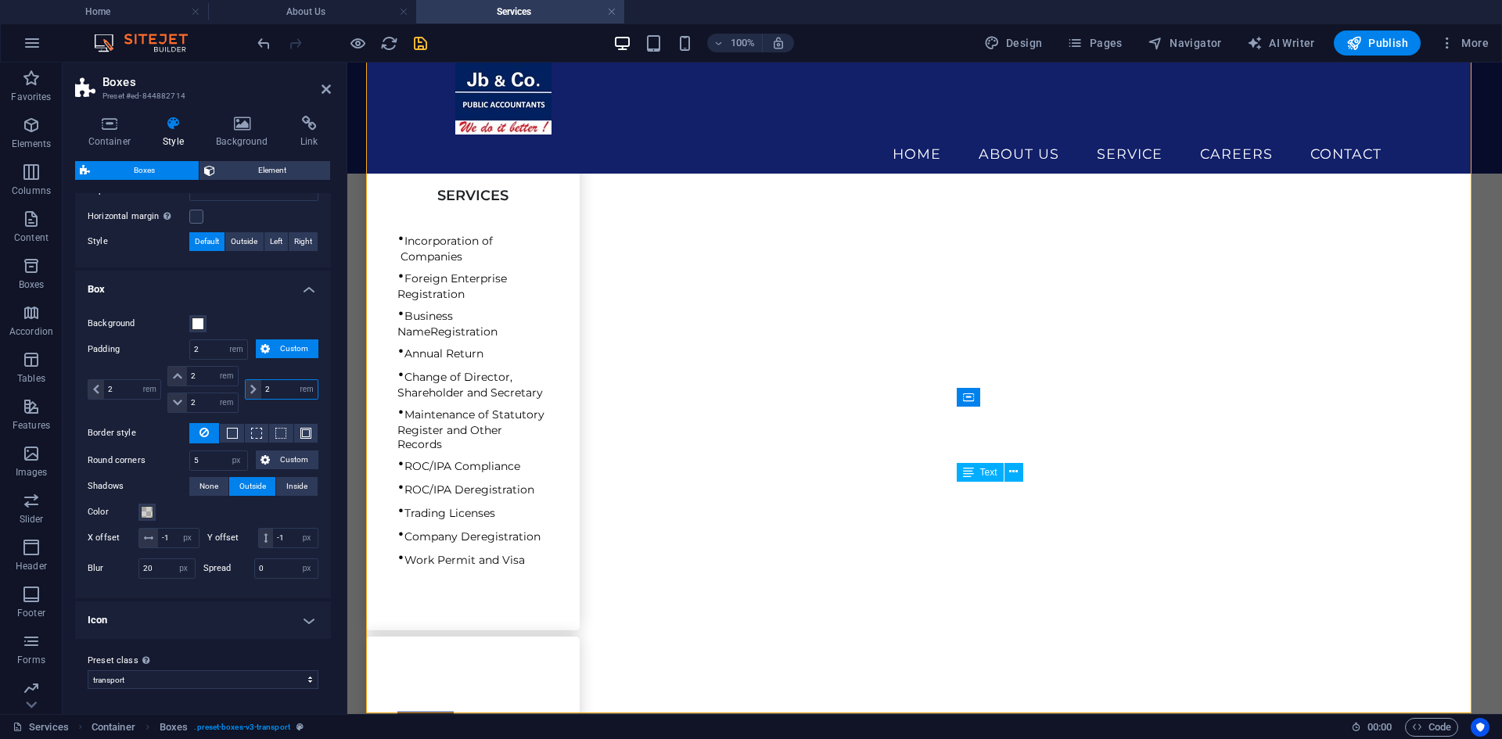
type input "2"
click at [218, 503] on div "Color" at bounding box center [203, 512] width 231 height 19
drag, startPoint x: 206, startPoint y: 439, endPoint x: 179, endPoint y: 439, distance: 27.4
click at [179, 451] on div "Round corners 5 px rem % vh vw Custom Custom" at bounding box center [203, 461] width 231 height 20
click at [211, 480] on div "Shadows None Outside Inside Color X offset -1 px rem vh vw Y offset -1 px rem v…" at bounding box center [203, 530] width 231 height 106
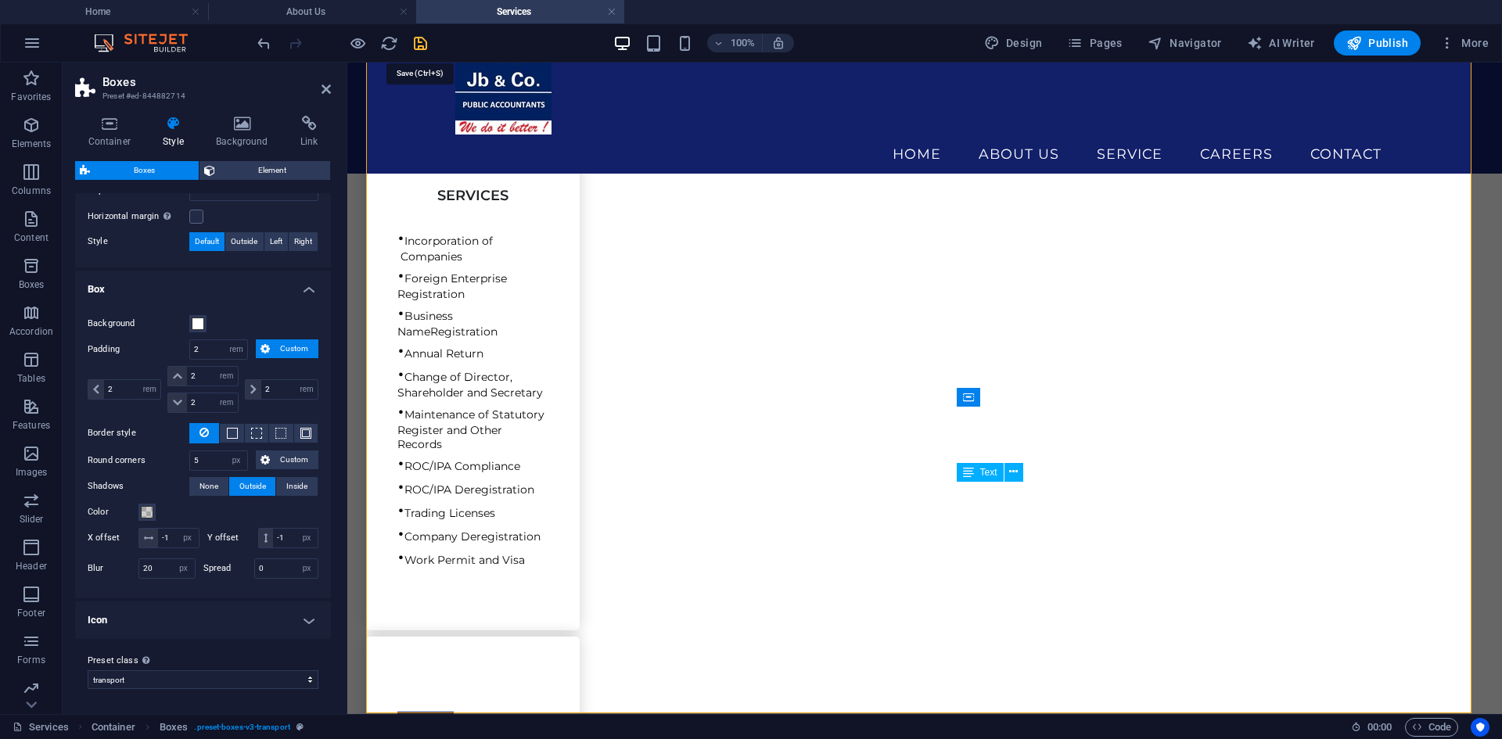
drag, startPoint x: 416, startPoint y: 50, endPoint x: 415, endPoint y: 81, distance: 30.5
click at [416, 50] on icon "save" at bounding box center [420, 43] width 18 height 18
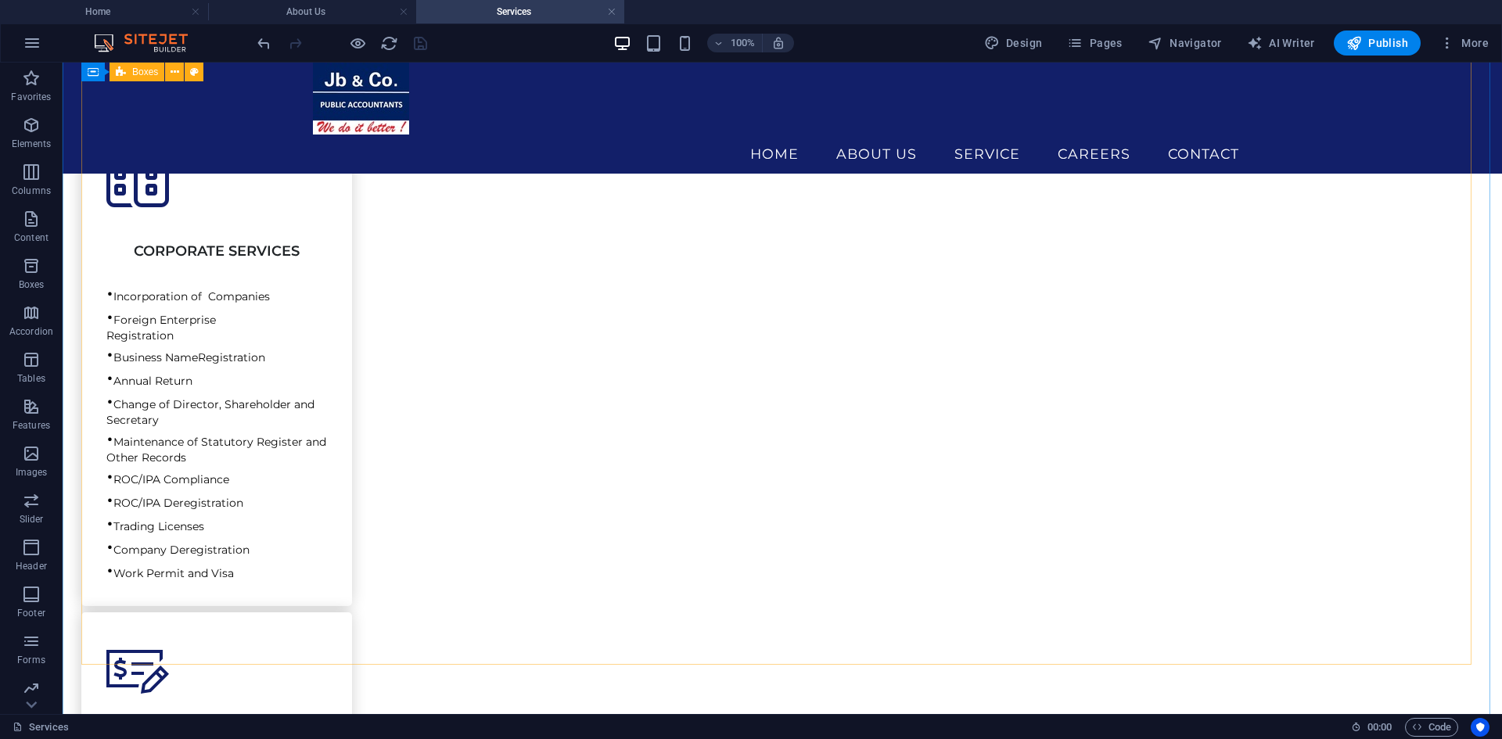
scroll to position [530, 0]
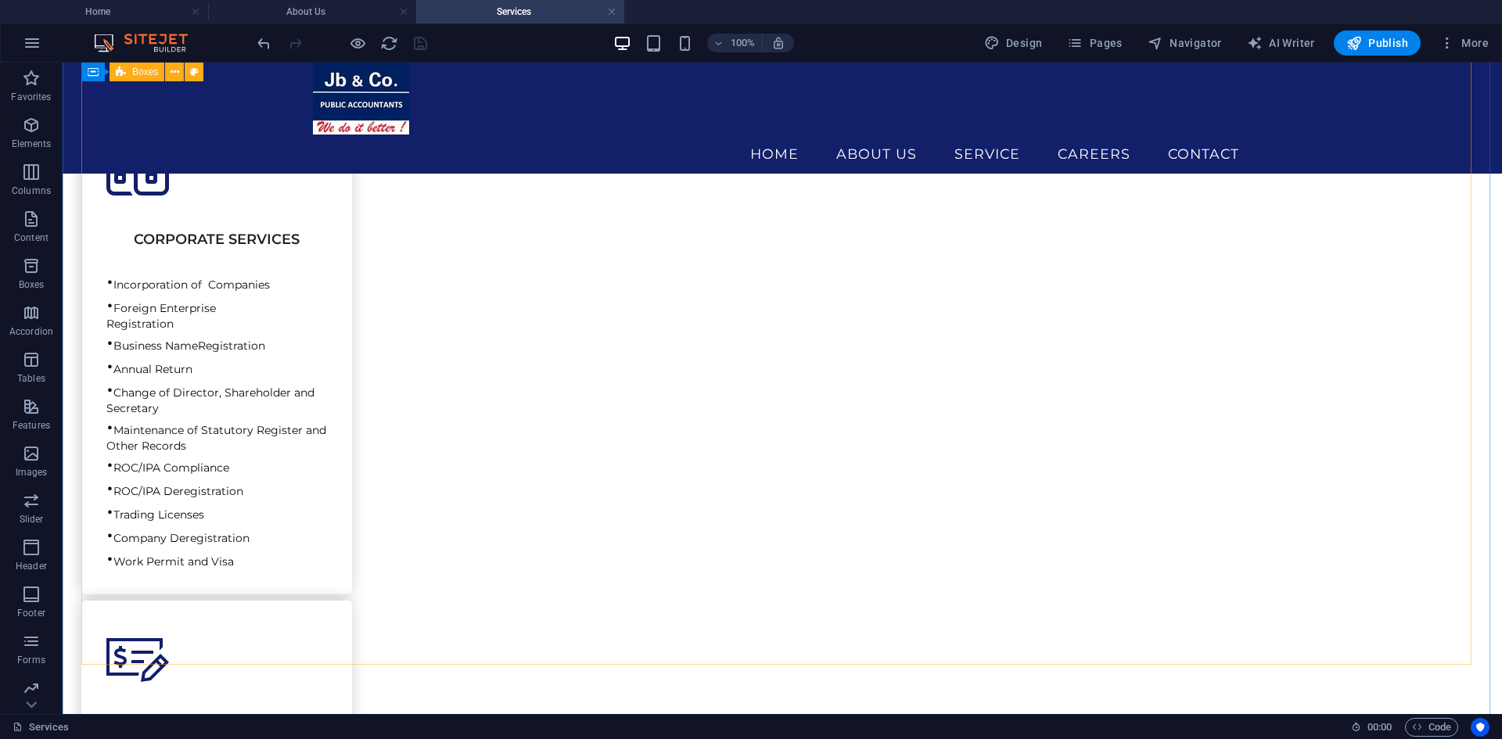
click at [354, 522] on div "ACCOUNTING & AUDIT • Statutory Audit • Financial Statements • Management Accoun…" at bounding box center [782, 734] width 1402 height 1824
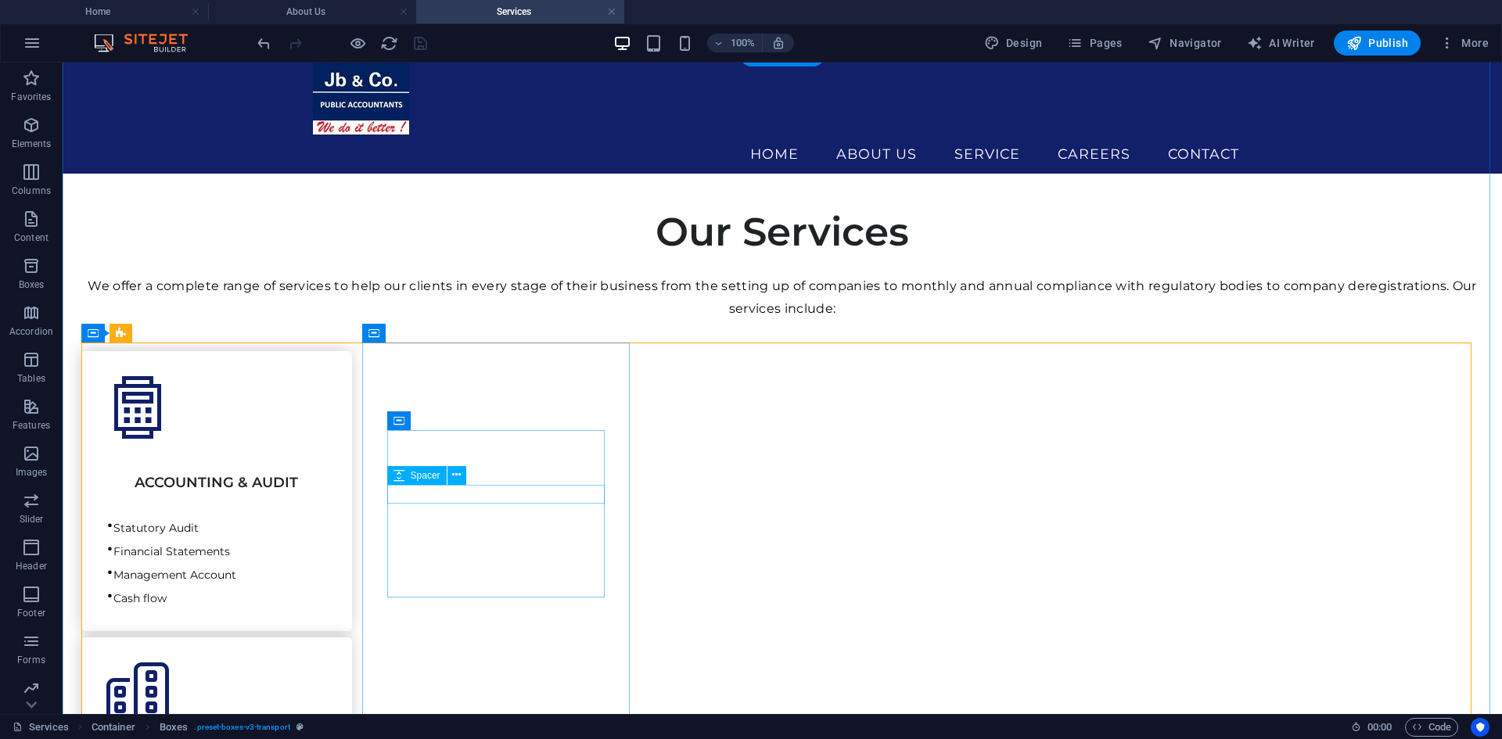
scroll to position [0, 0]
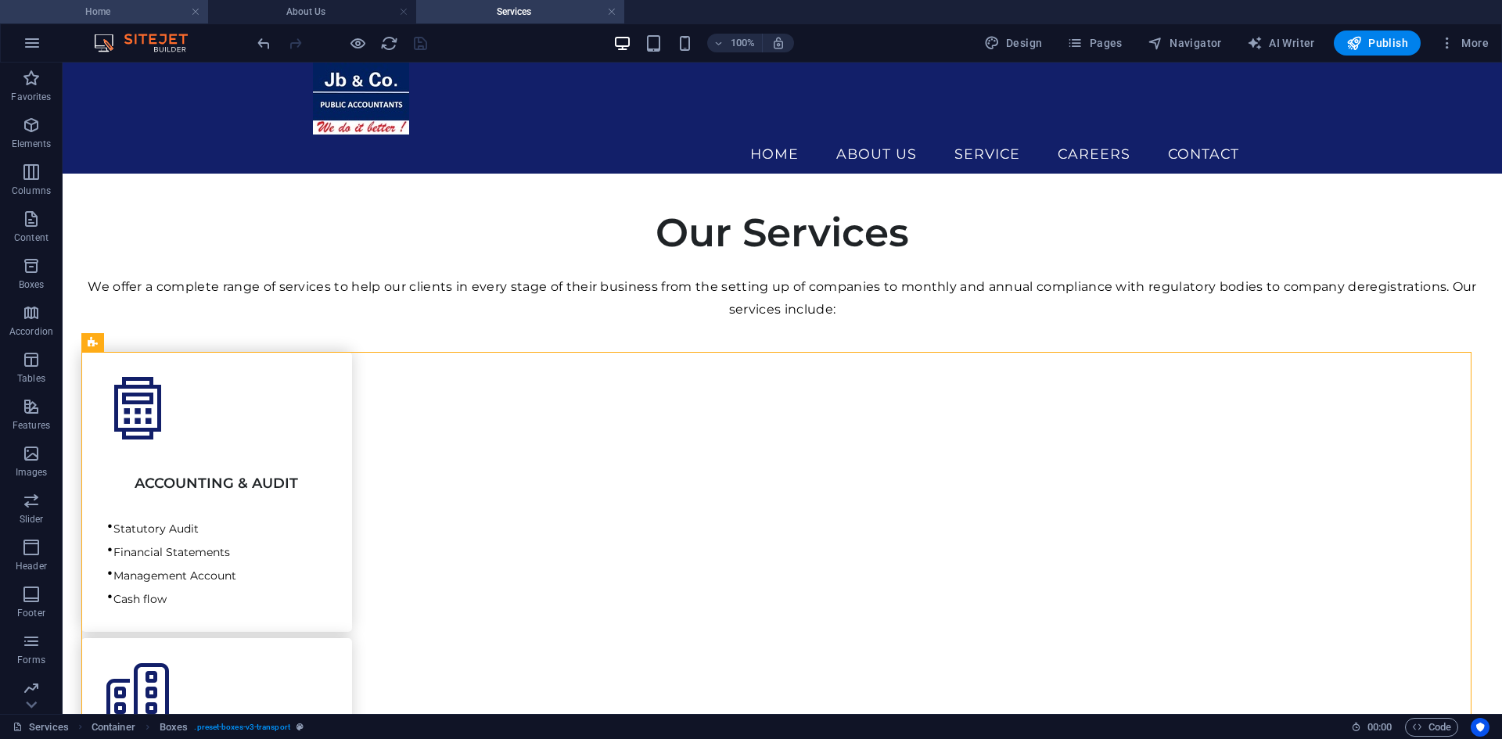
click at [136, 8] on h4 "Home" at bounding box center [104, 11] width 208 height 17
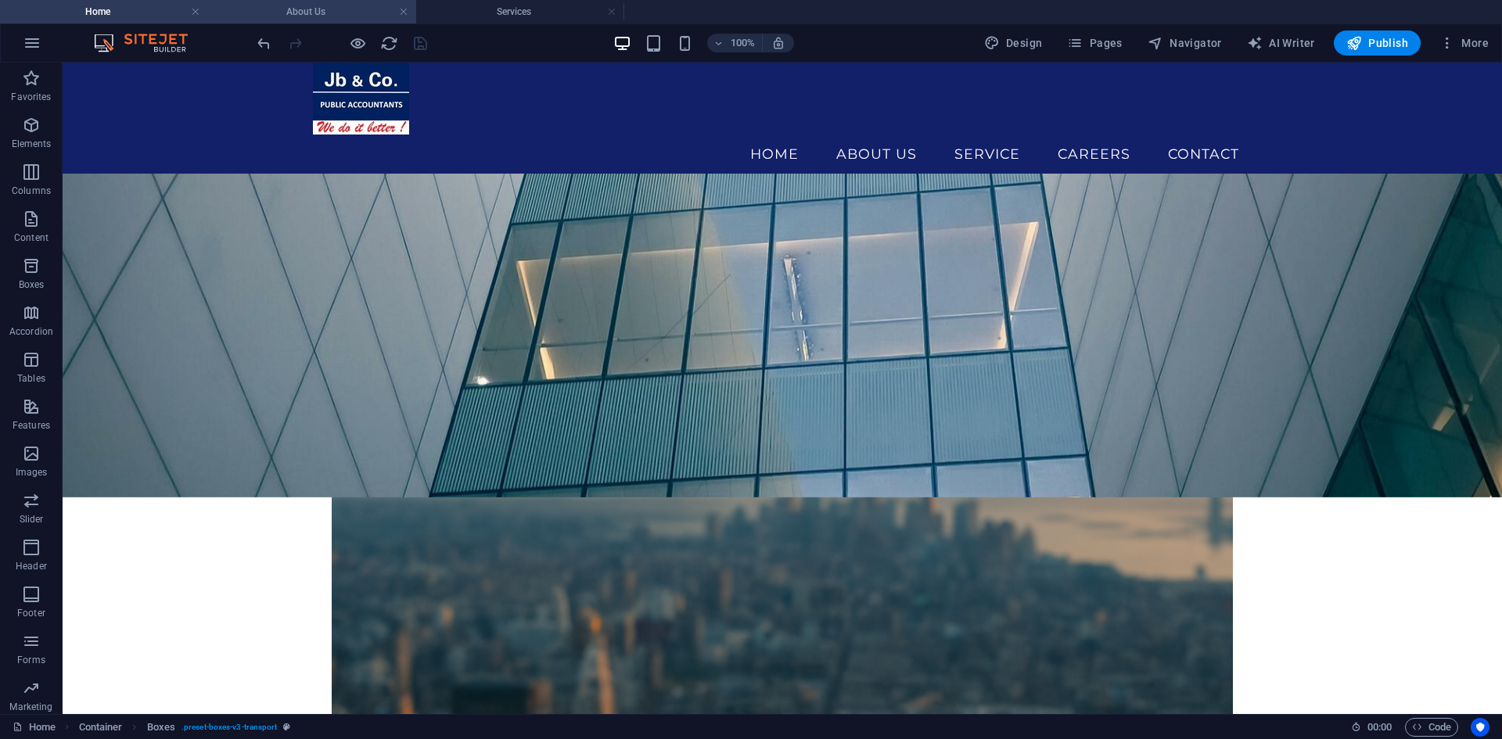
click at [312, 17] on h4 "About Us" at bounding box center [312, 11] width 208 height 17
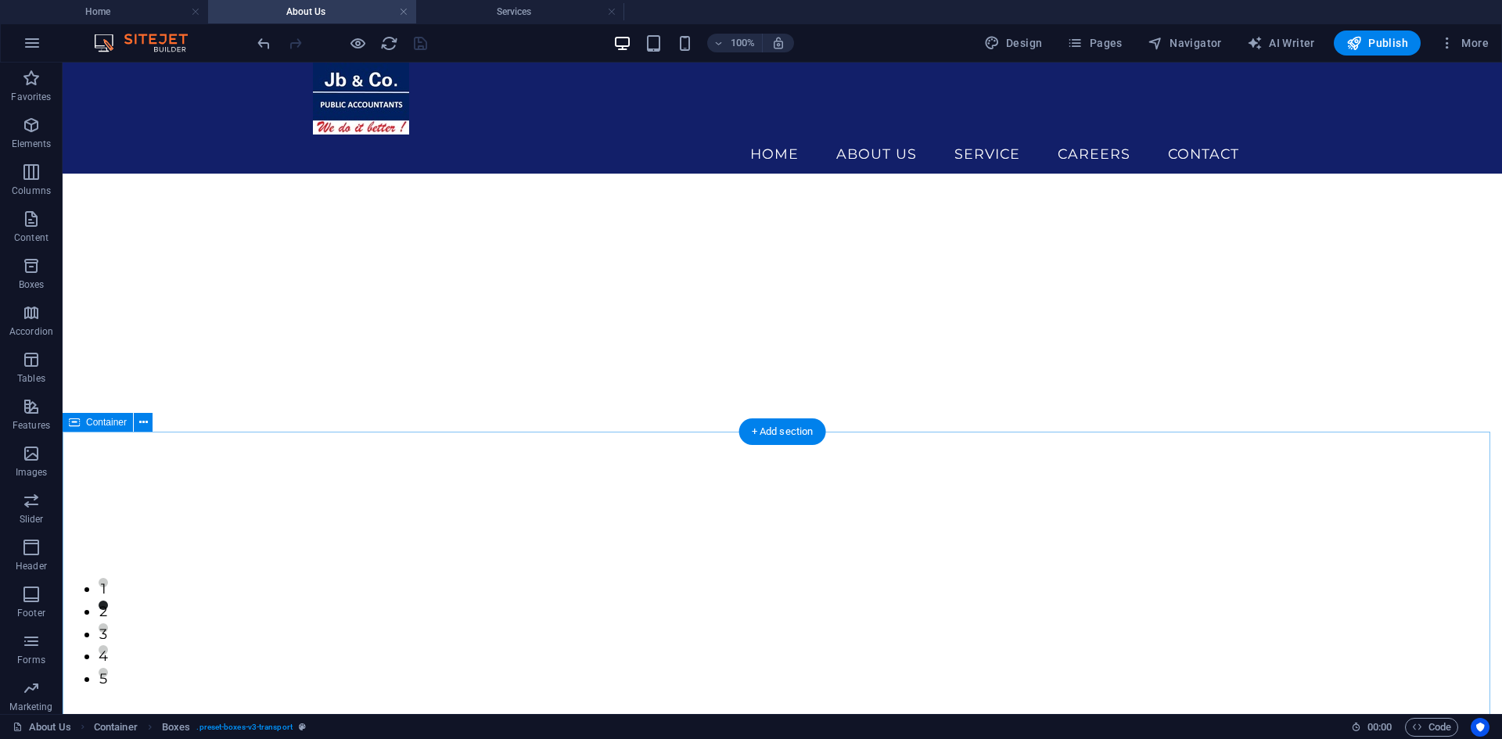
scroll to position [0, 0]
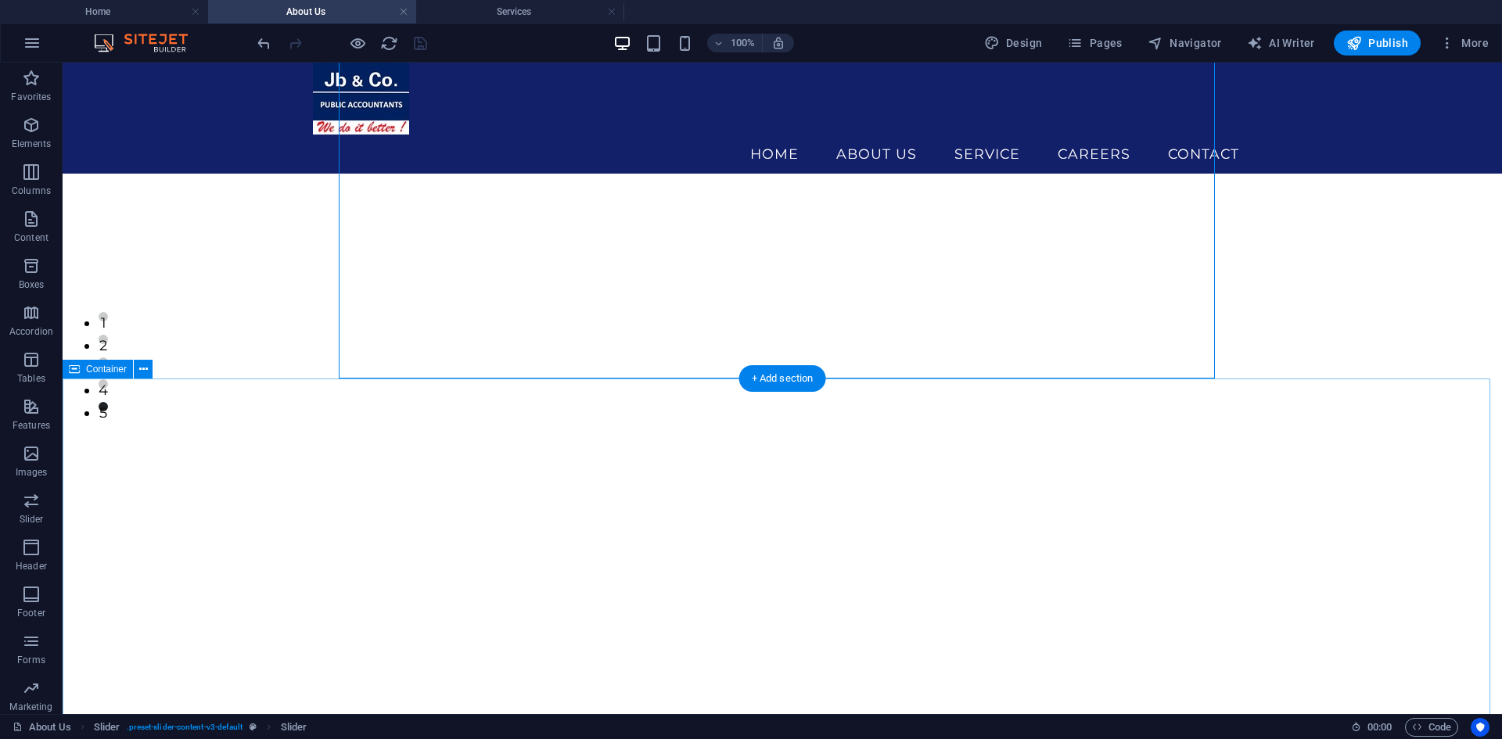
scroll to position [313, 0]
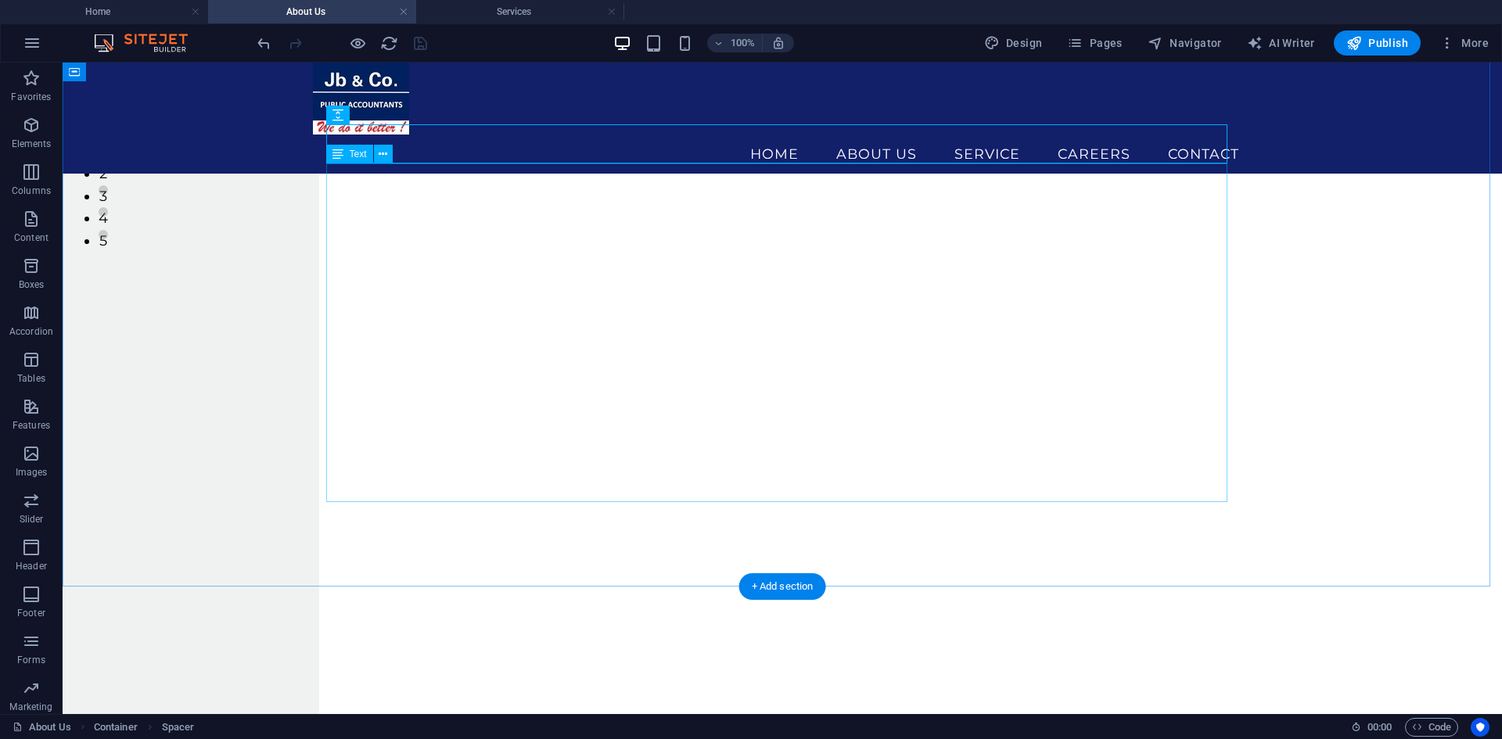
scroll to position [484, 0]
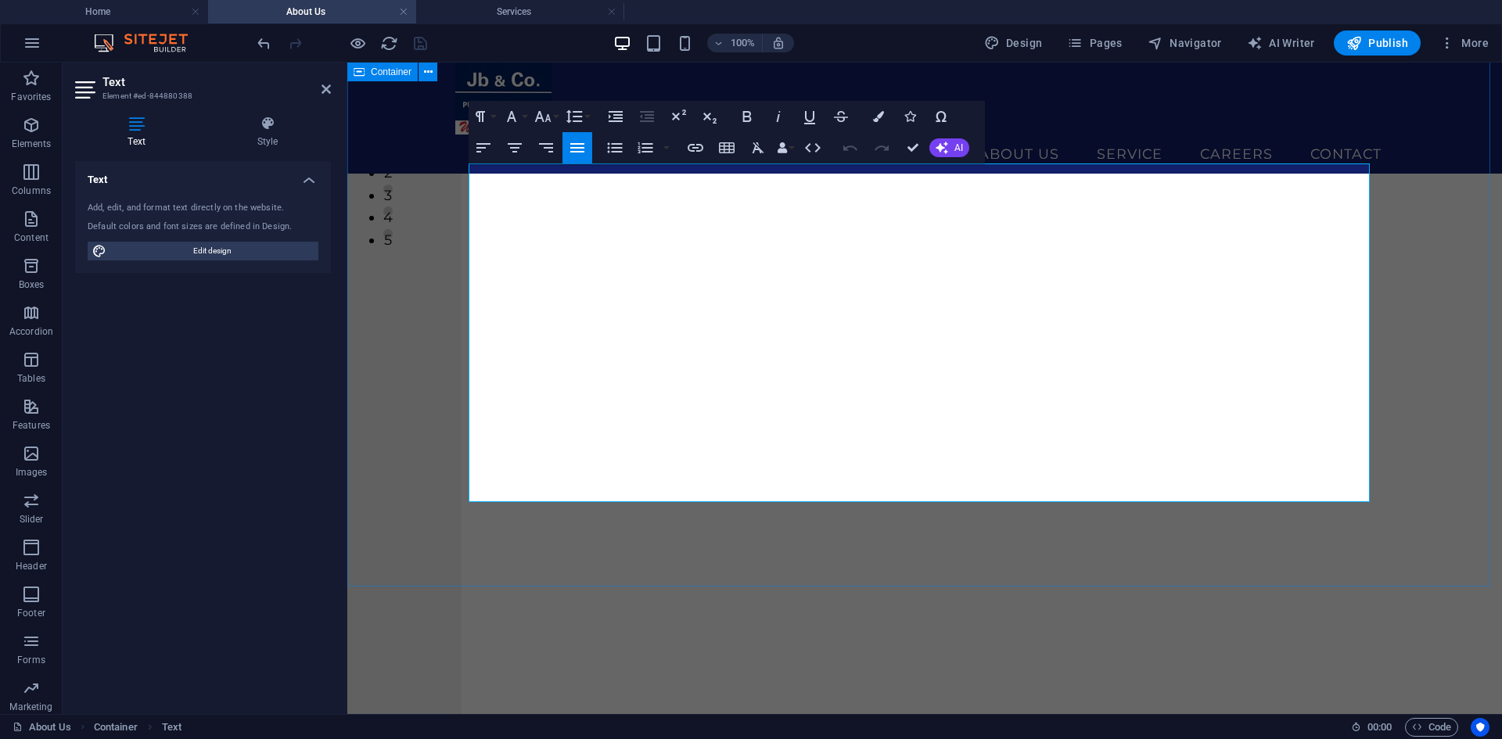
drag, startPoint x: 583, startPoint y: 490, endPoint x: 449, endPoint y: 489, distance: 134.5
click at [543, 114] on icon "button" at bounding box center [542, 116] width 19 height 19
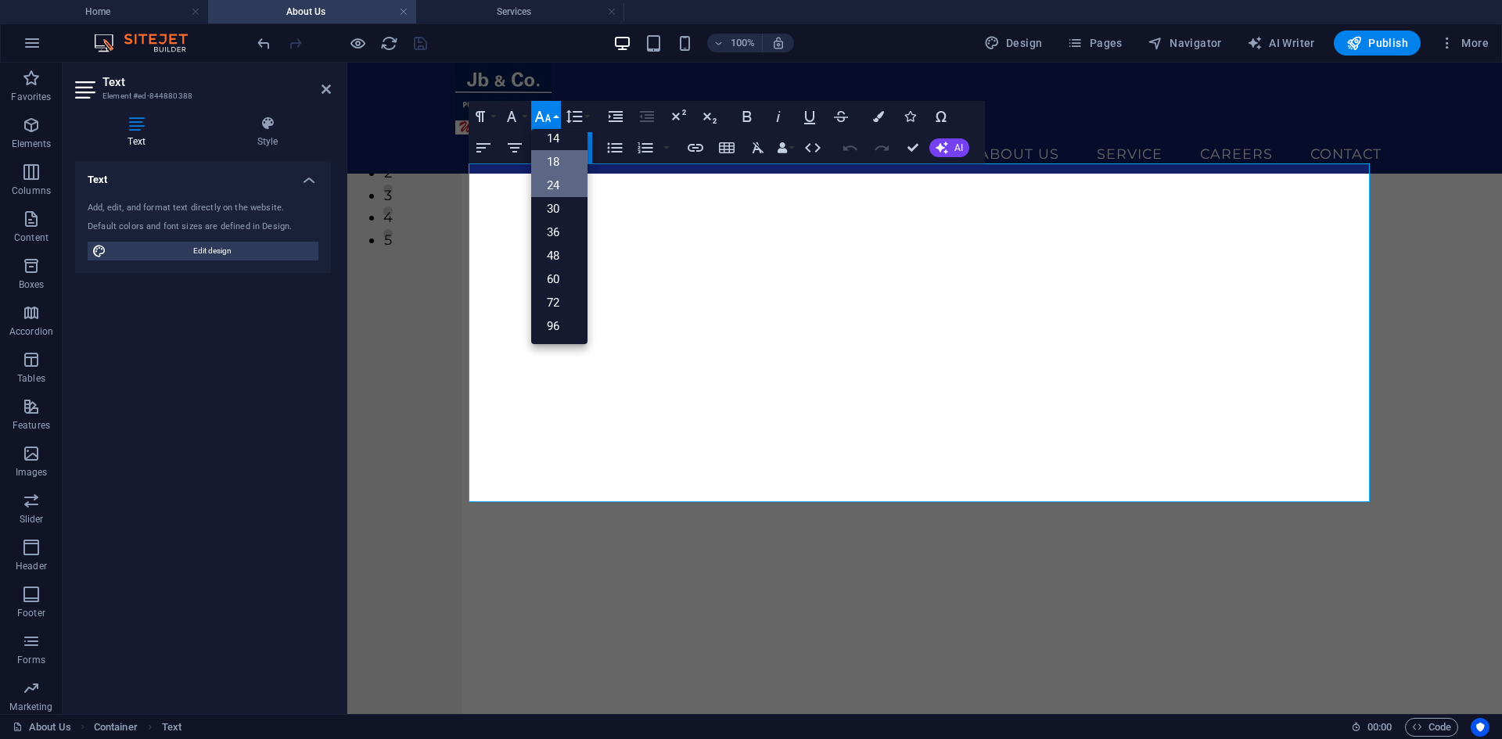
scroll to position [126, 0]
click at [558, 201] on link "30" at bounding box center [559, 208] width 56 height 23
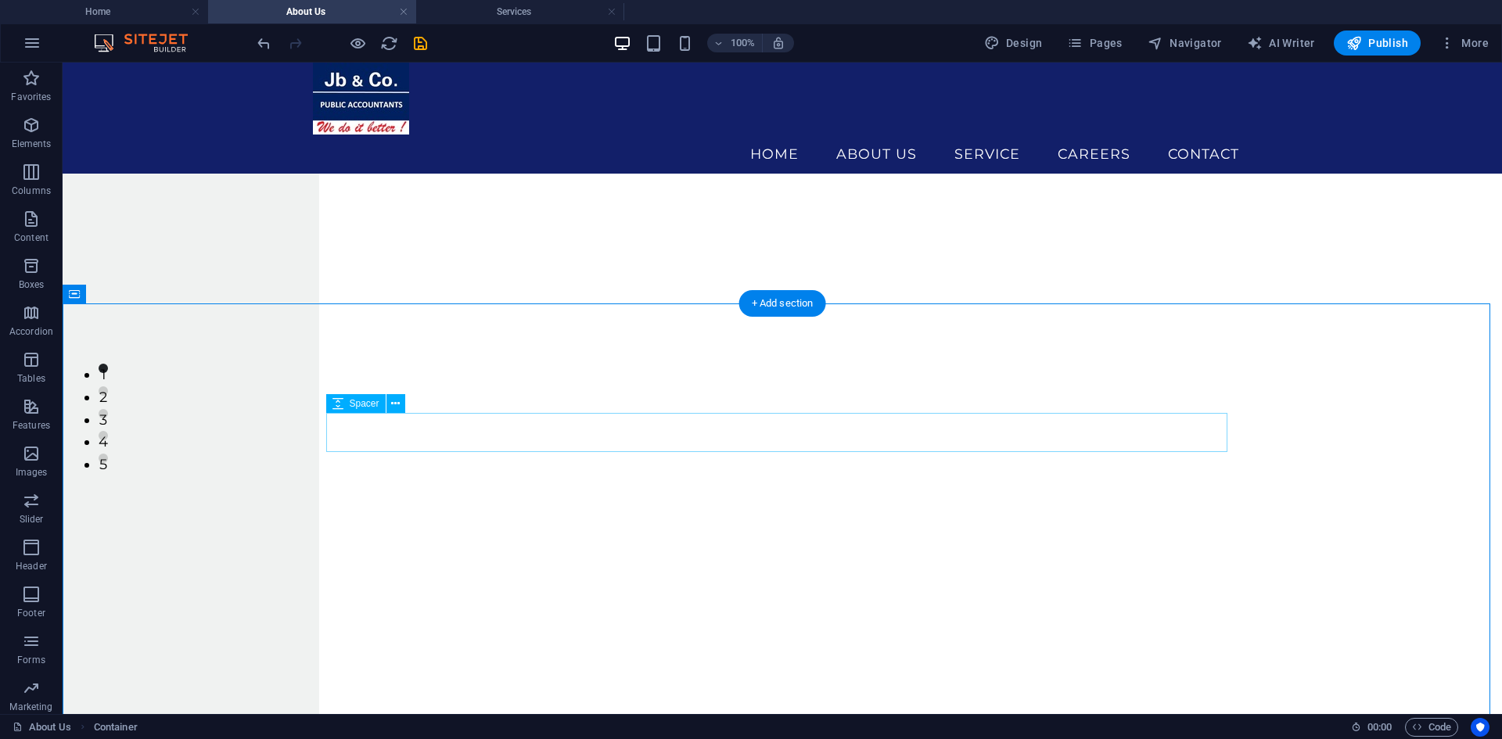
scroll to position [171, 0]
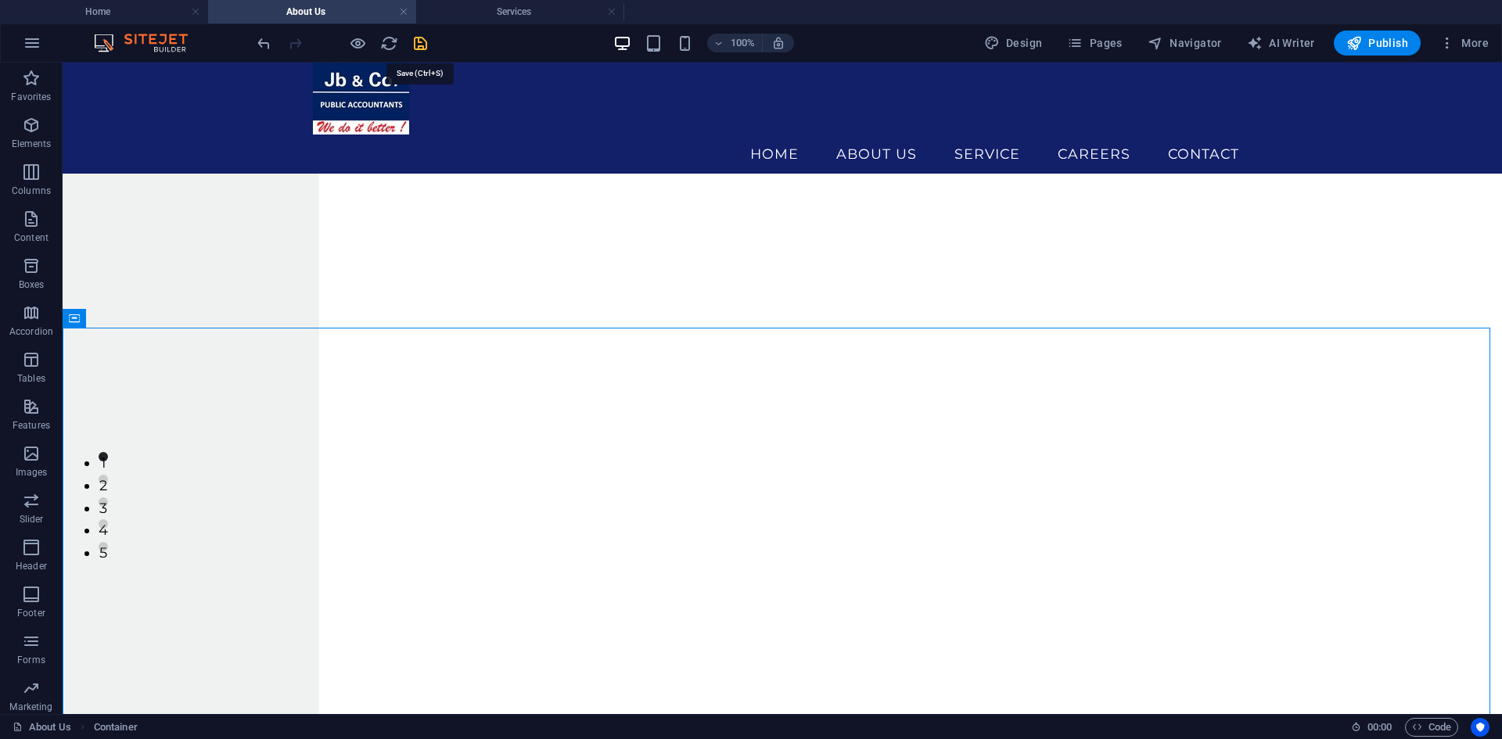
click at [412, 43] on icon "save" at bounding box center [420, 43] width 18 height 18
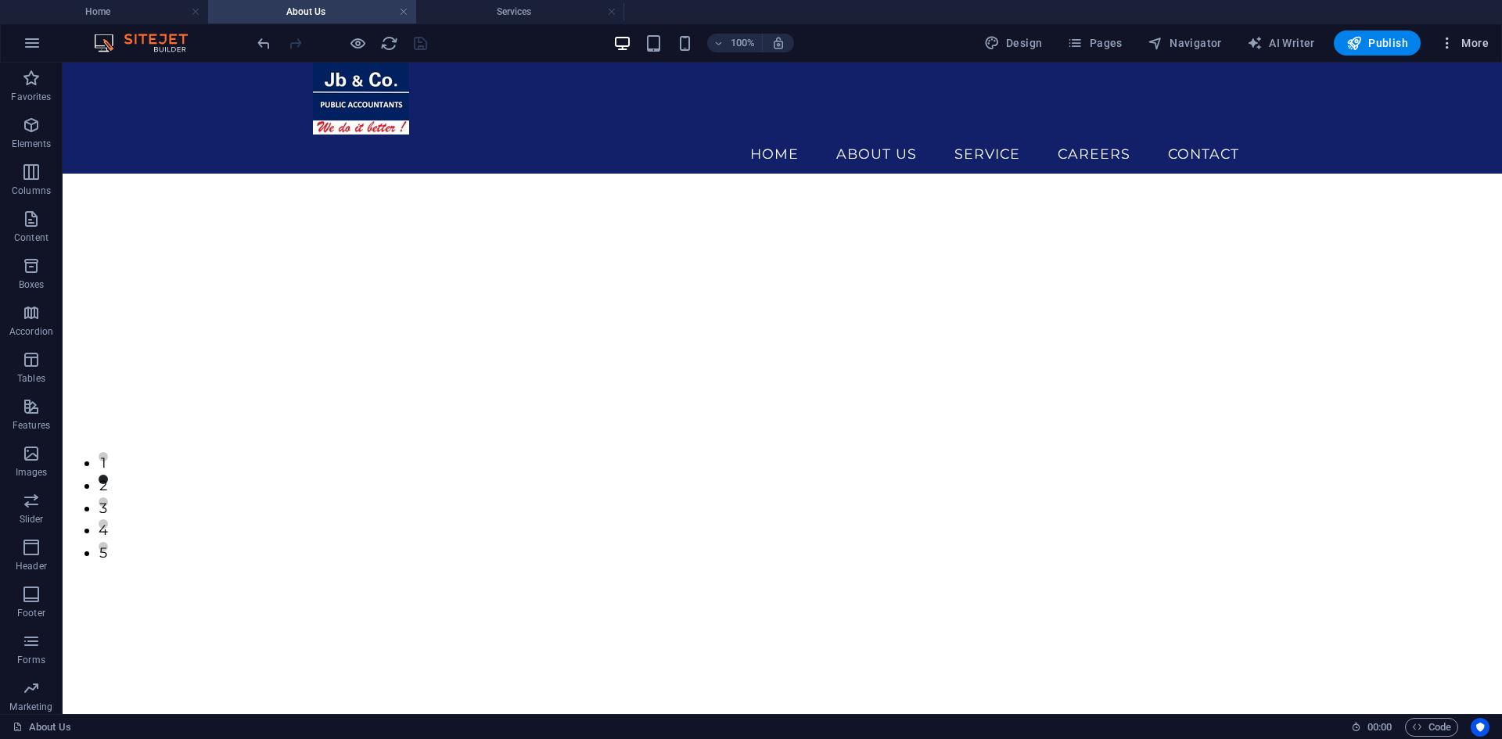
click at [1441, 47] on icon "button" at bounding box center [1447, 43] width 16 height 16
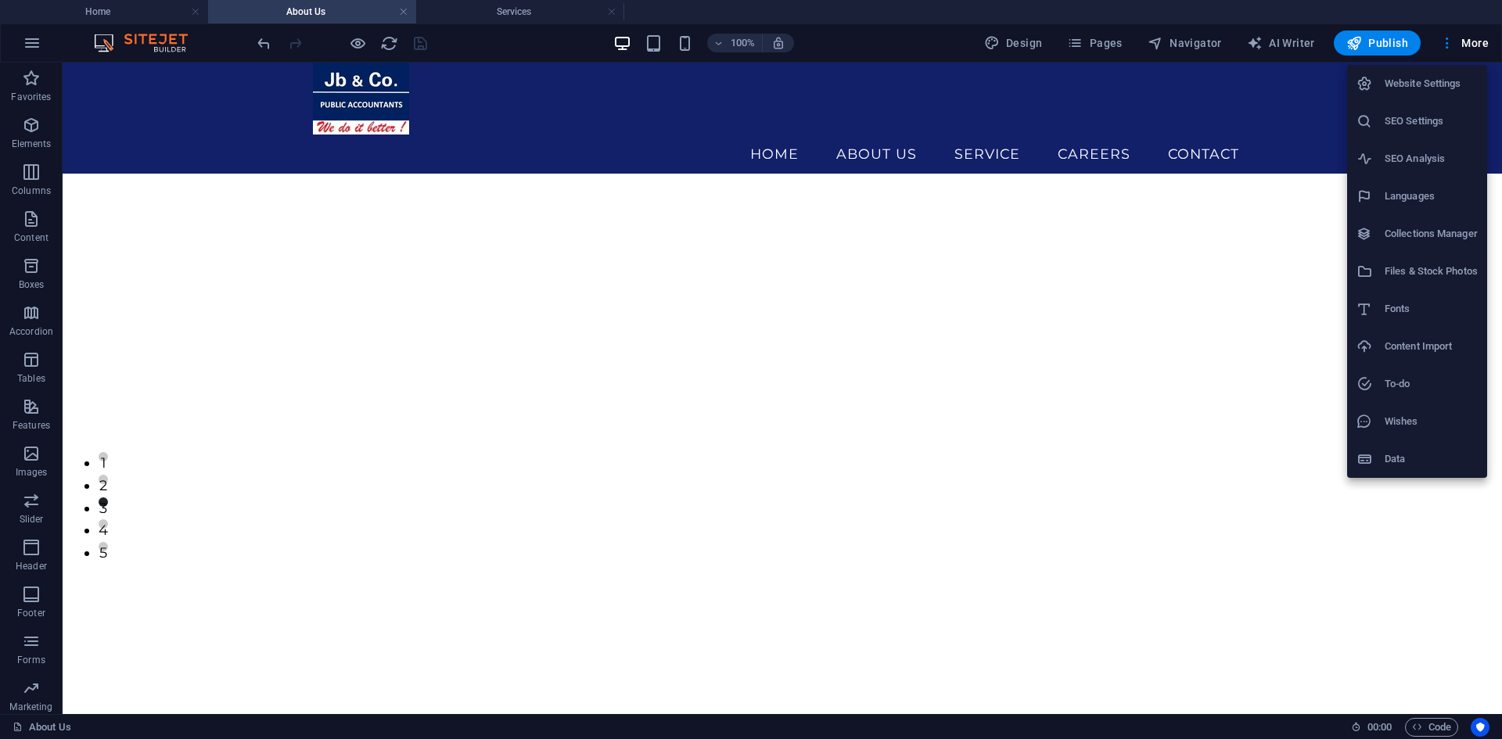
click at [1336, 573] on div at bounding box center [751, 369] width 1502 height 739
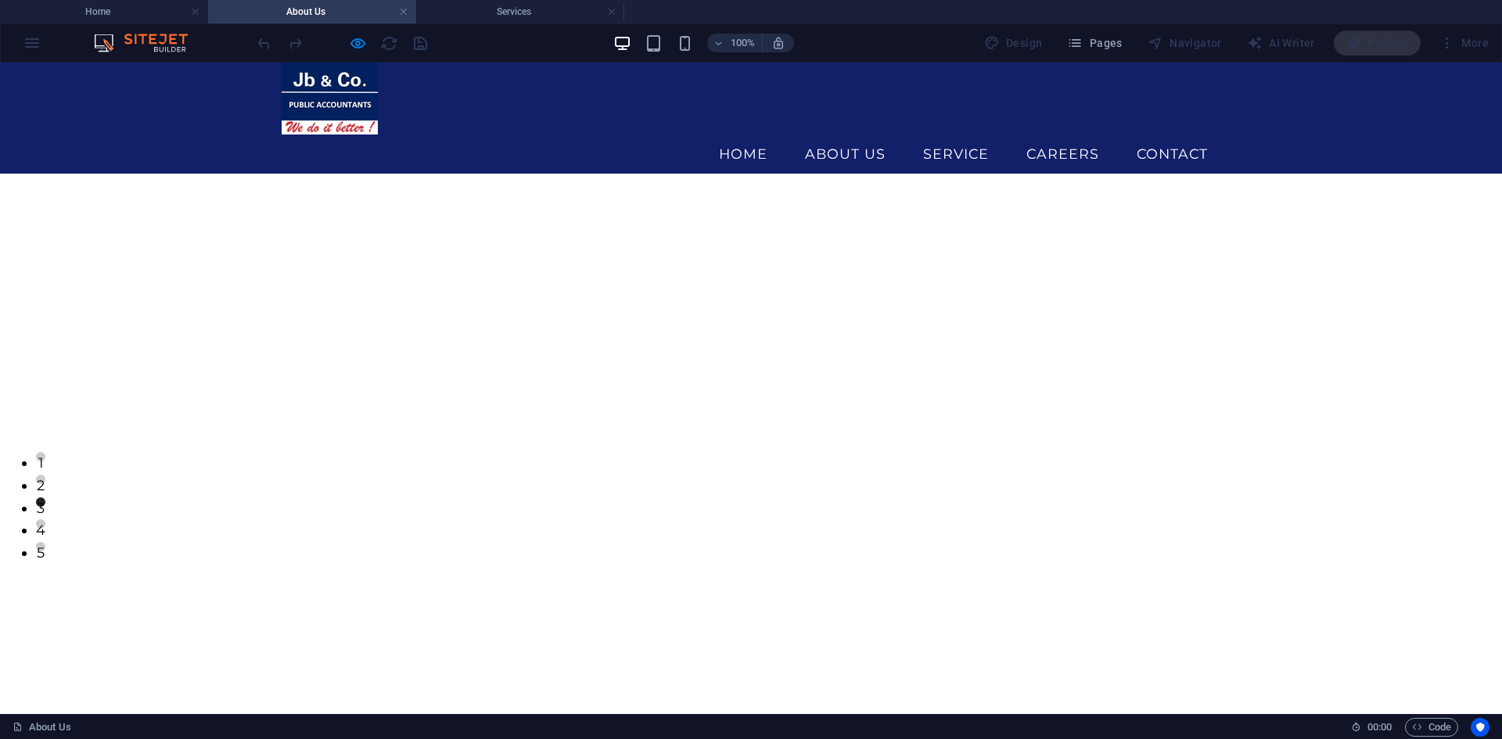
click at [483, 13] on h4 "Services" at bounding box center [520, 11] width 208 height 17
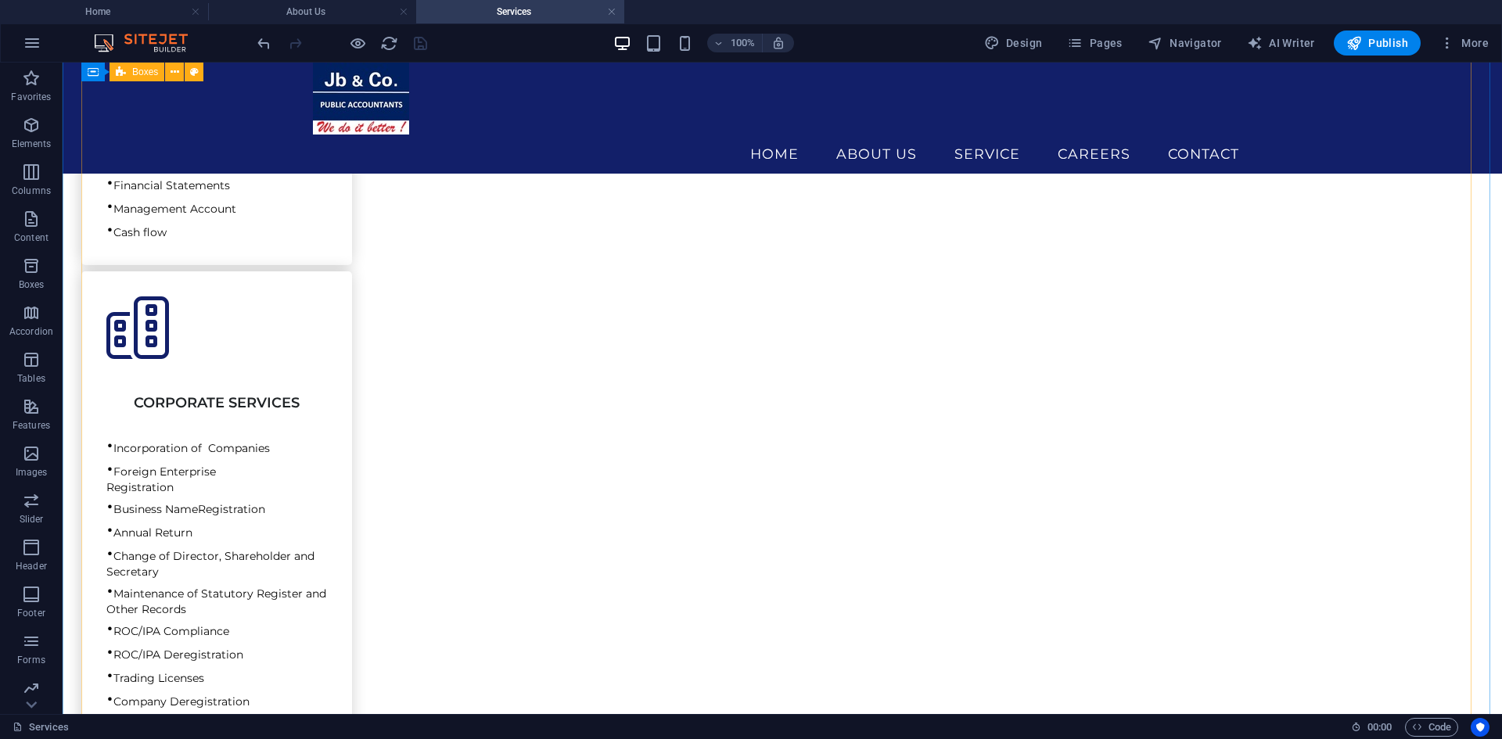
scroll to position [54, 0]
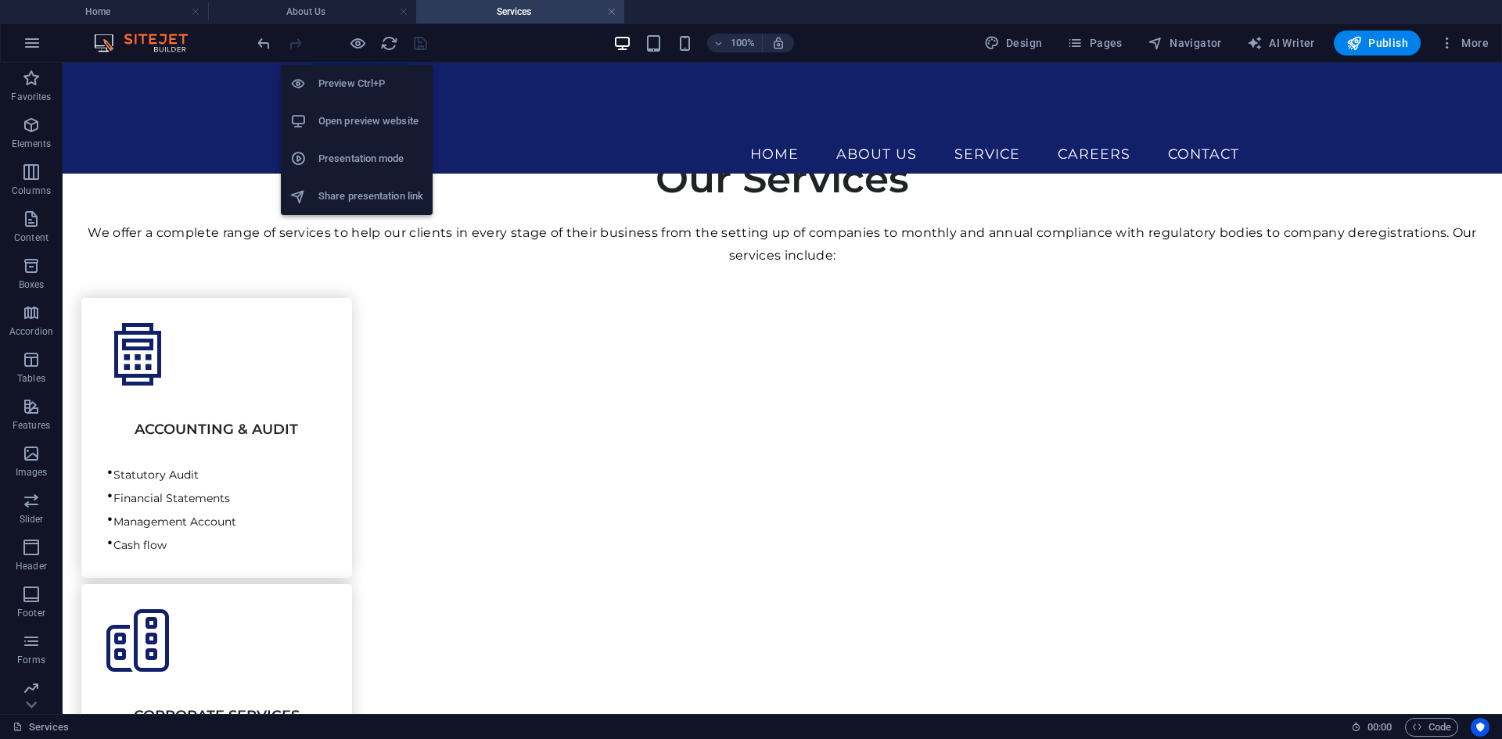
click at [368, 127] on h6 "Open preview website" at bounding box center [370, 121] width 105 height 19
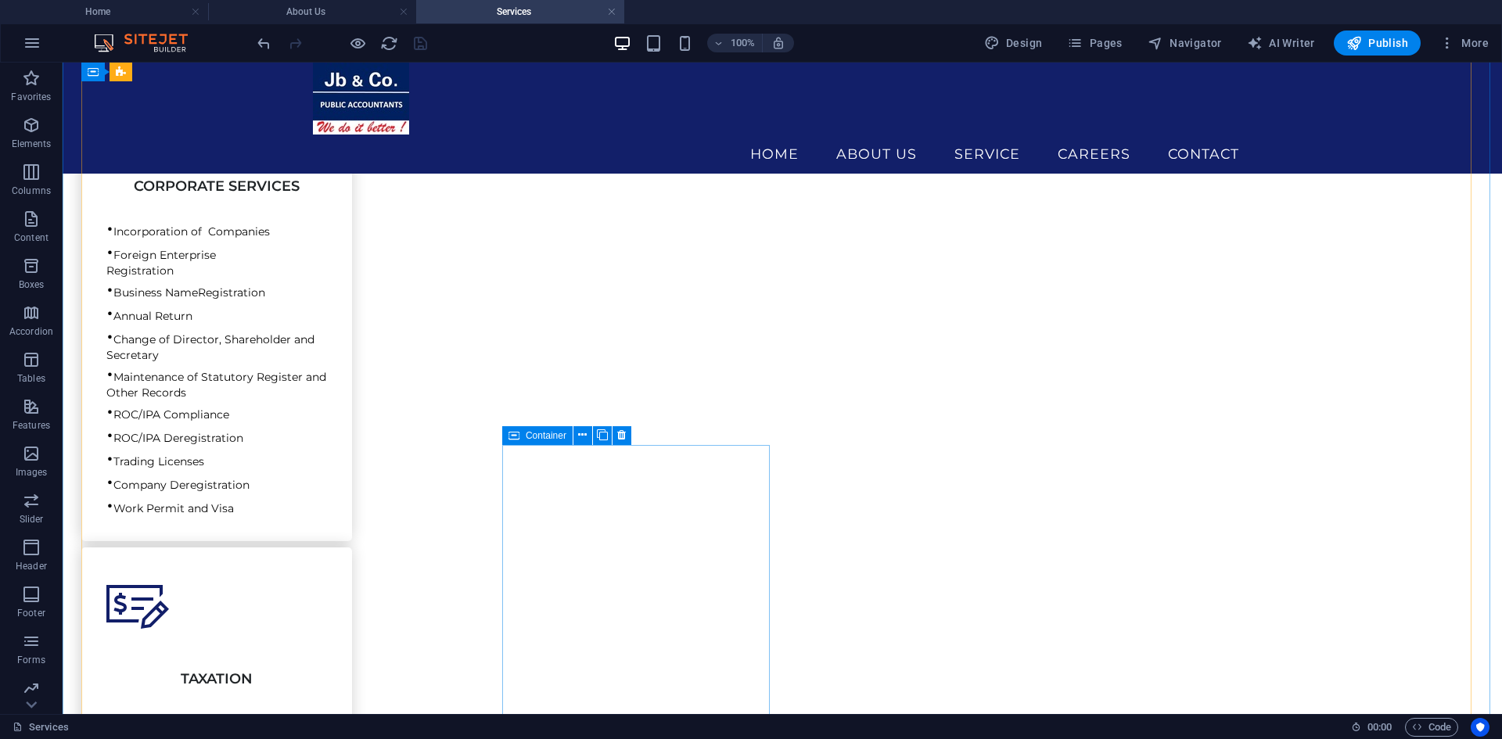
scroll to position [758, 0]
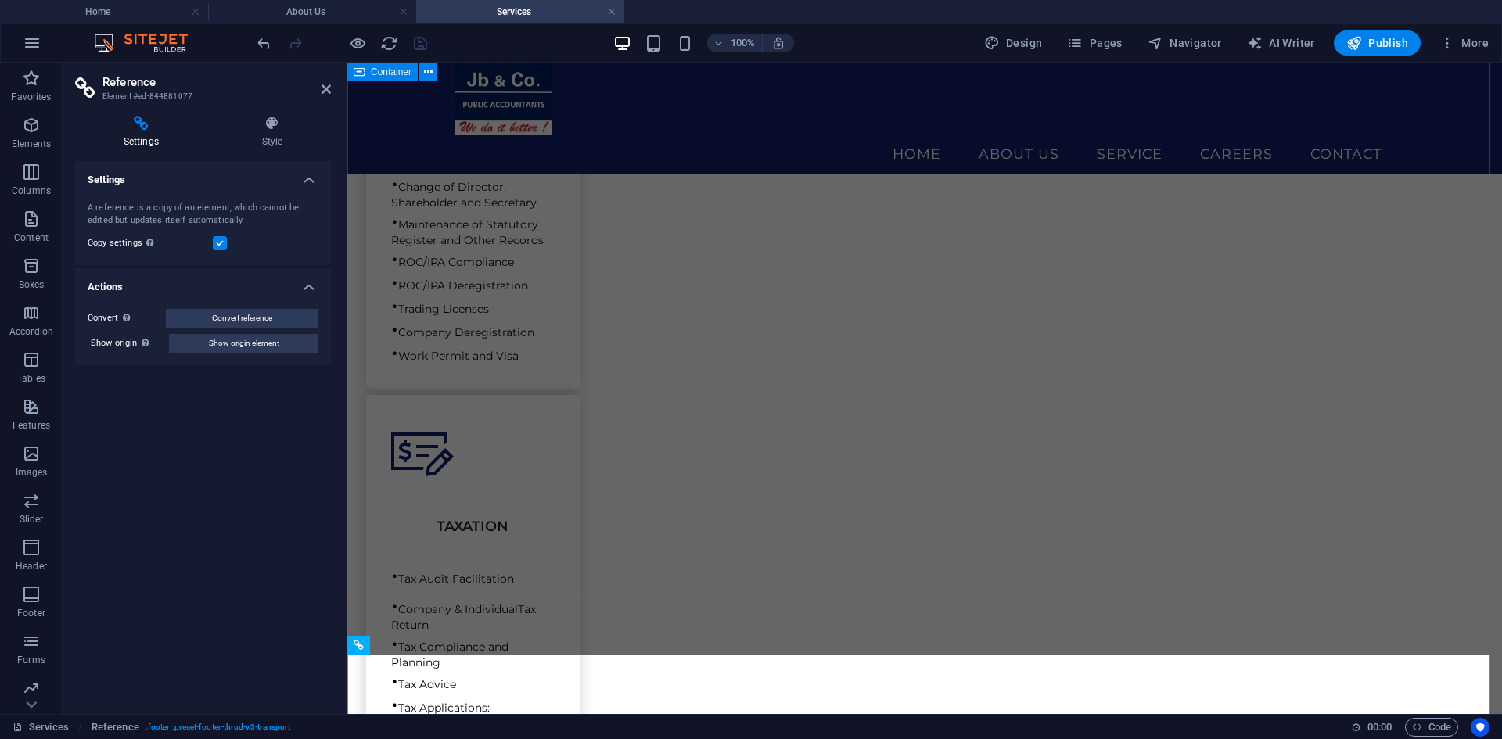
scroll to position [877, 0]
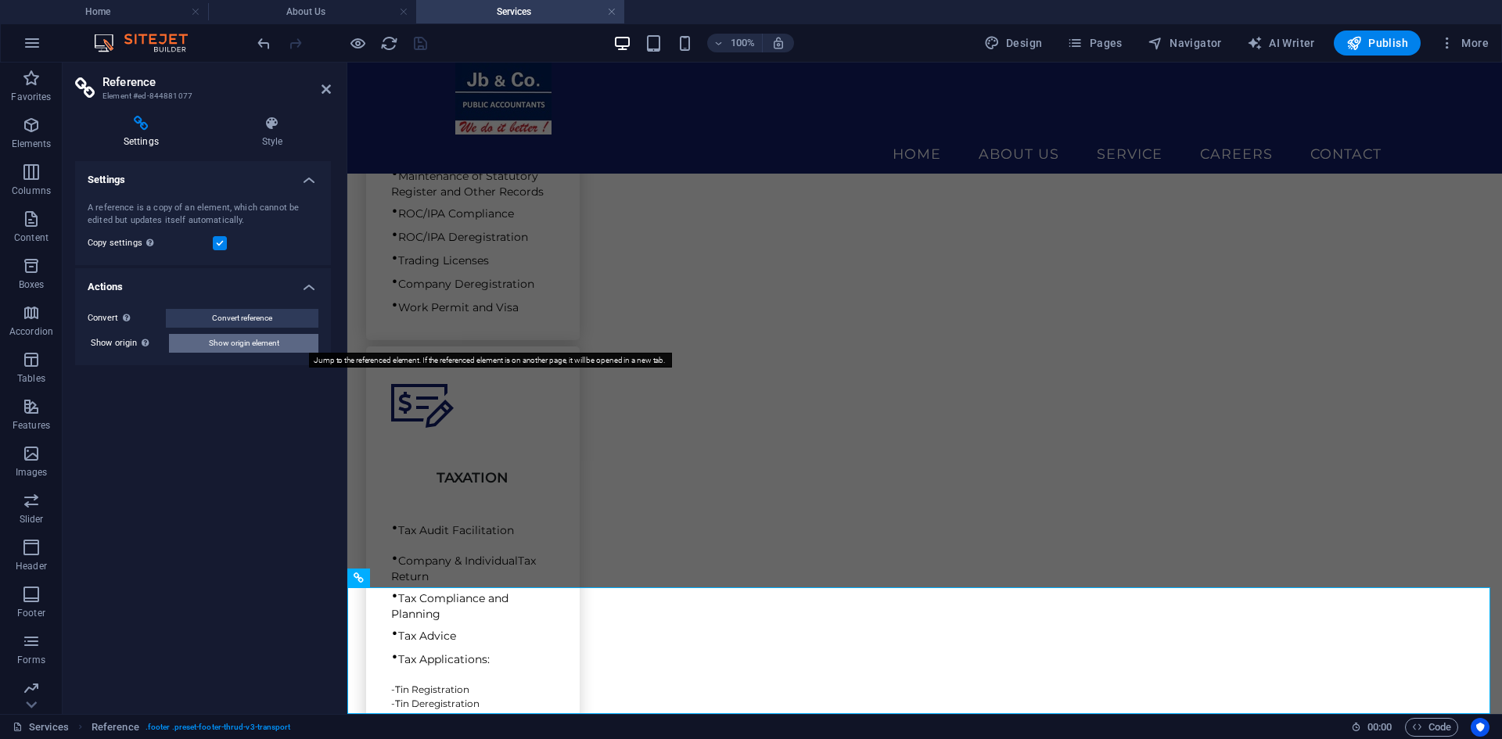
click at [285, 349] on button "Show origin element" at bounding box center [243, 343] width 149 height 19
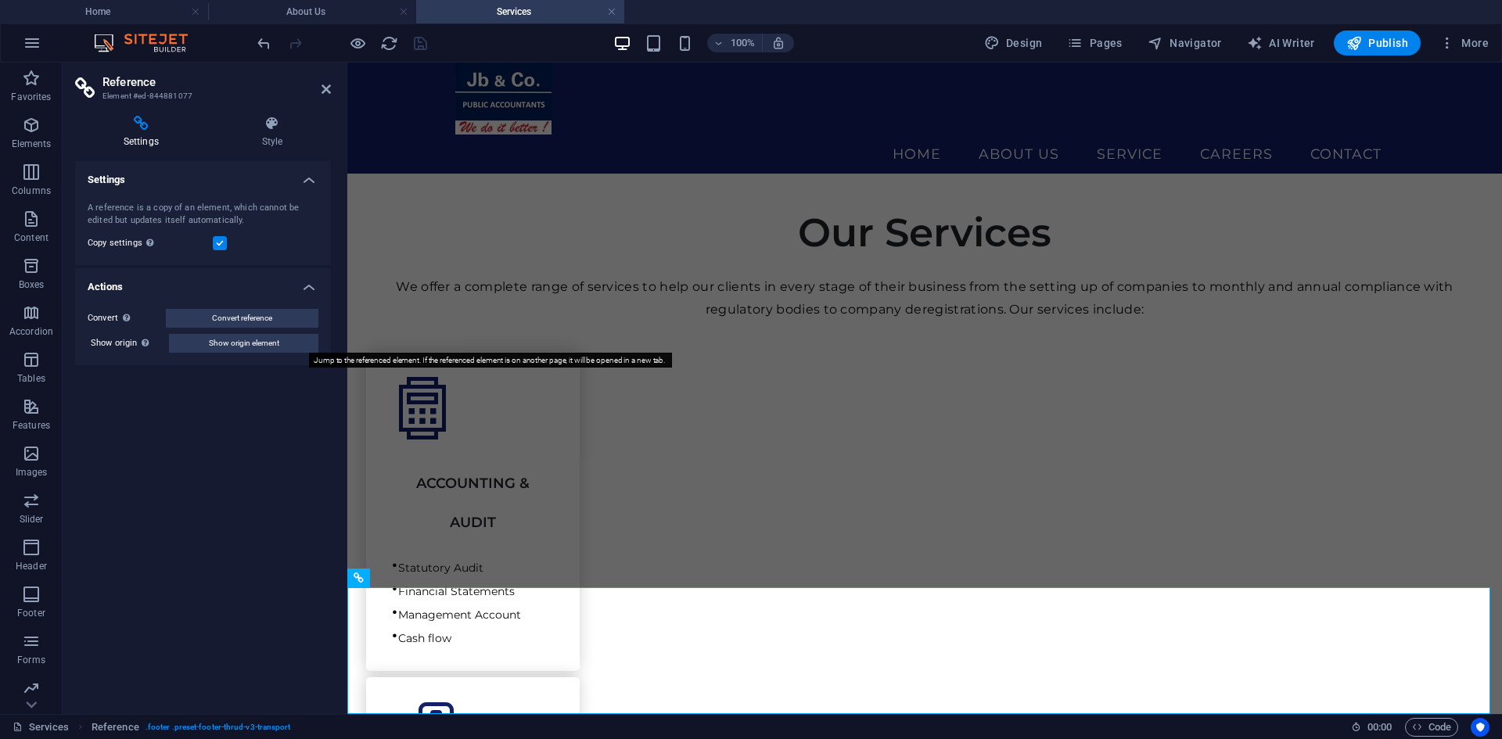
select select "footer"
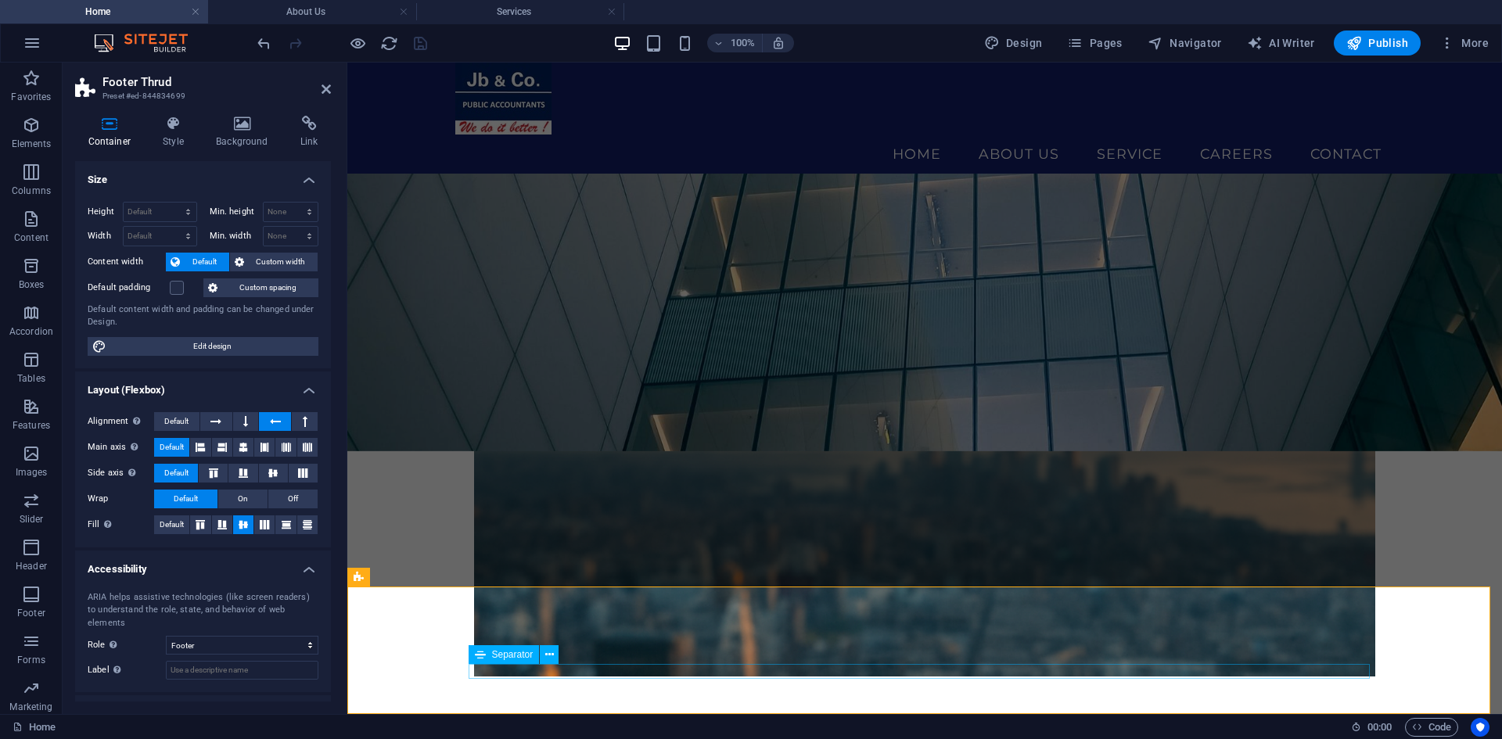
scroll to position [349, 0]
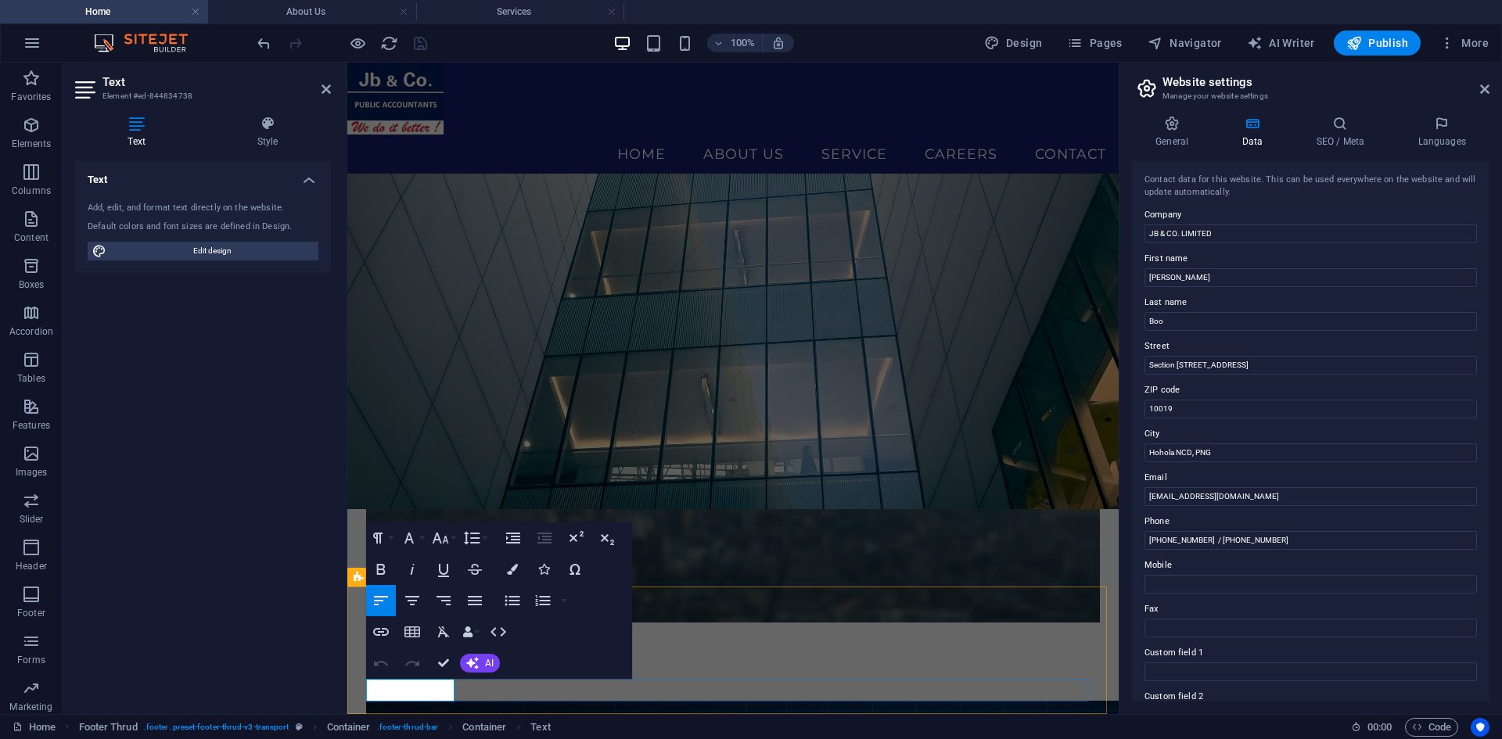
drag, startPoint x: 258, startPoint y: 249, endPoint x: 192, endPoint y: 447, distance: 208.8
click at [258, 249] on span "Edit design" at bounding box center [212, 251] width 203 height 19
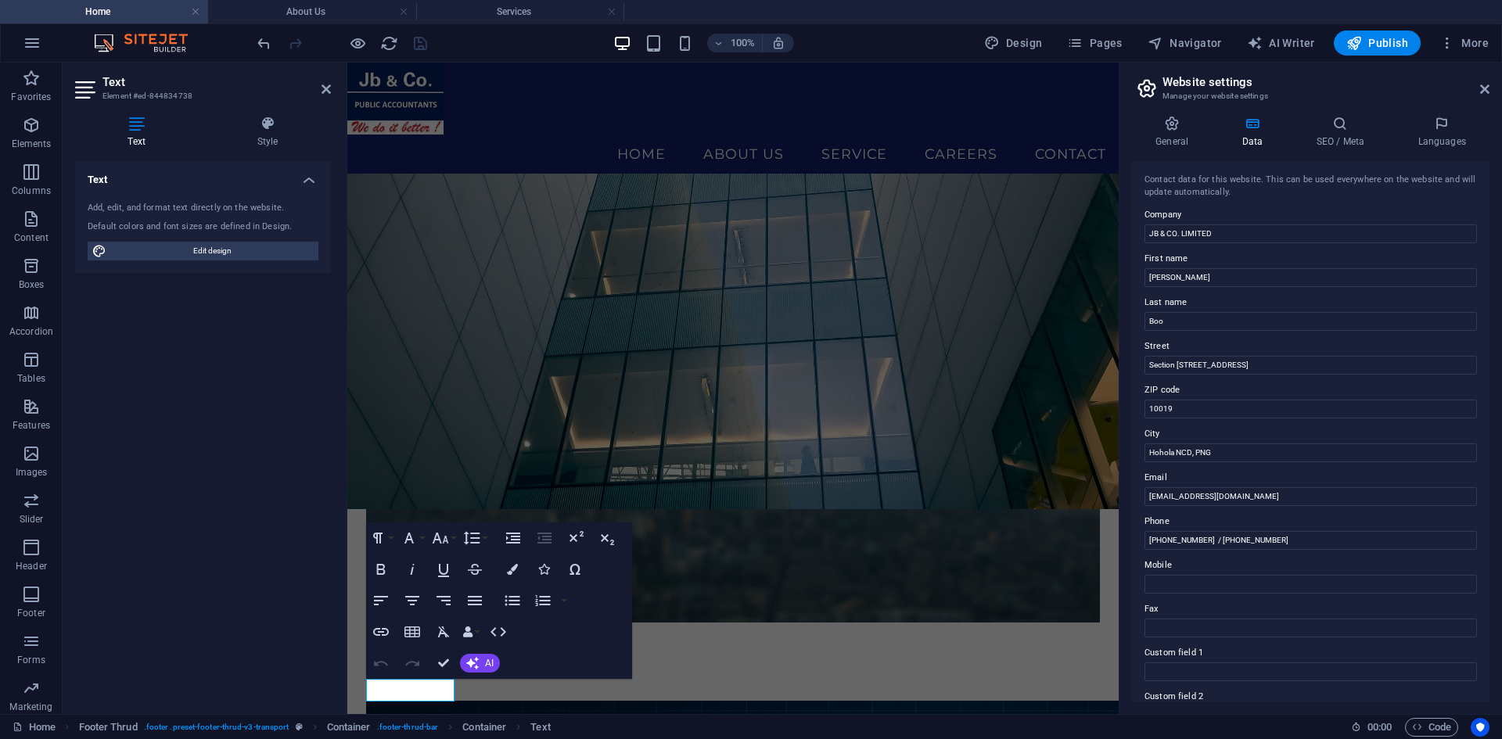
select select "px"
select select "400"
select select "px"
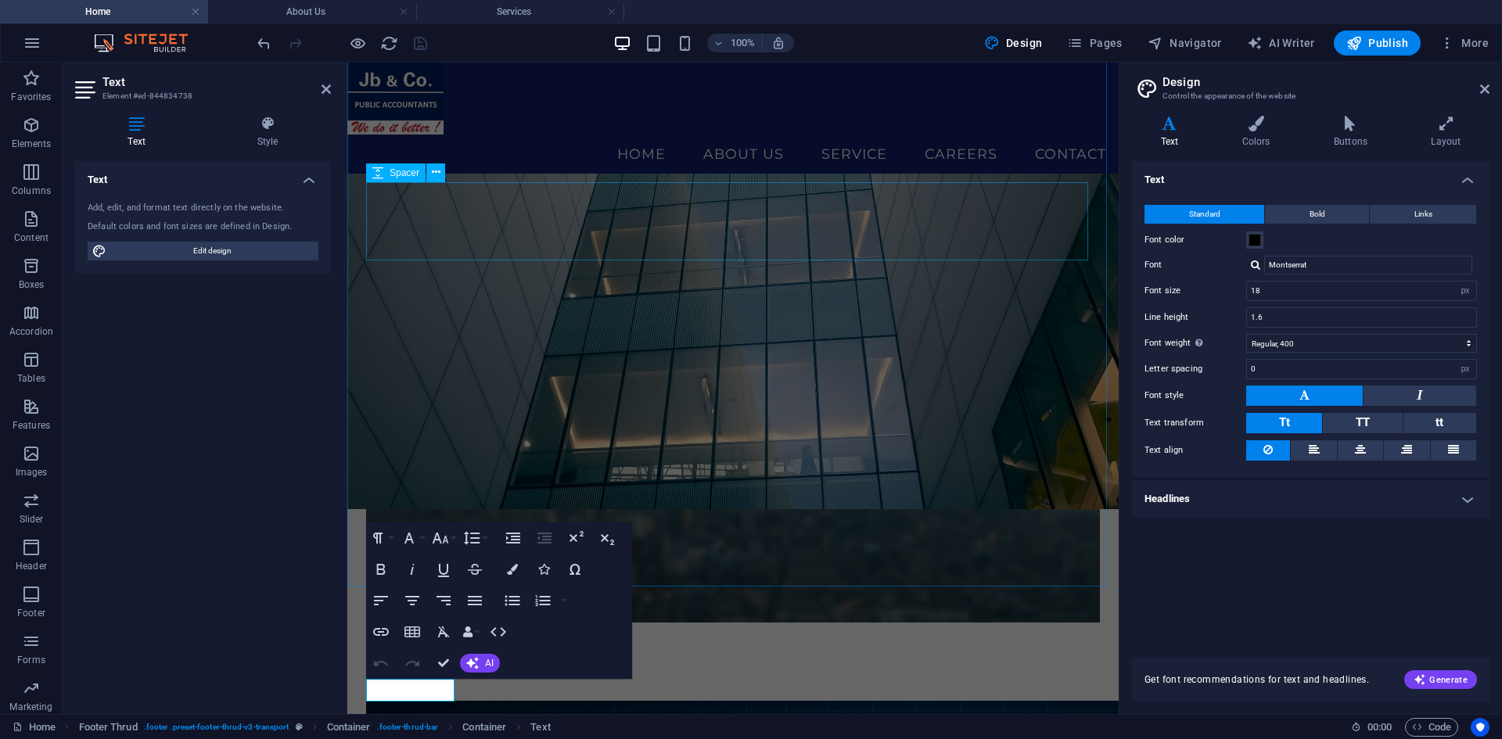
click at [460, 623] on div at bounding box center [733, 662] width 734 height 78
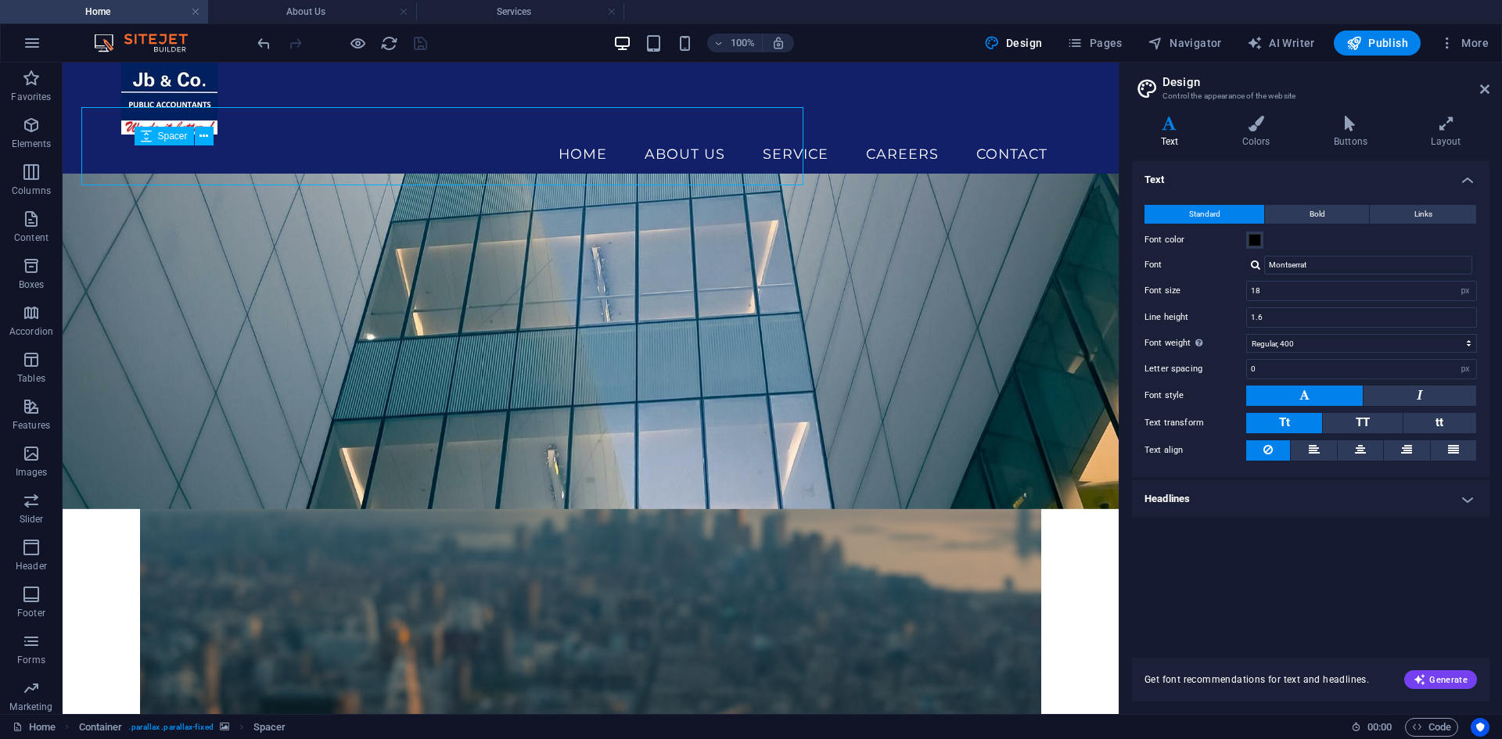
scroll to position [349, 0]
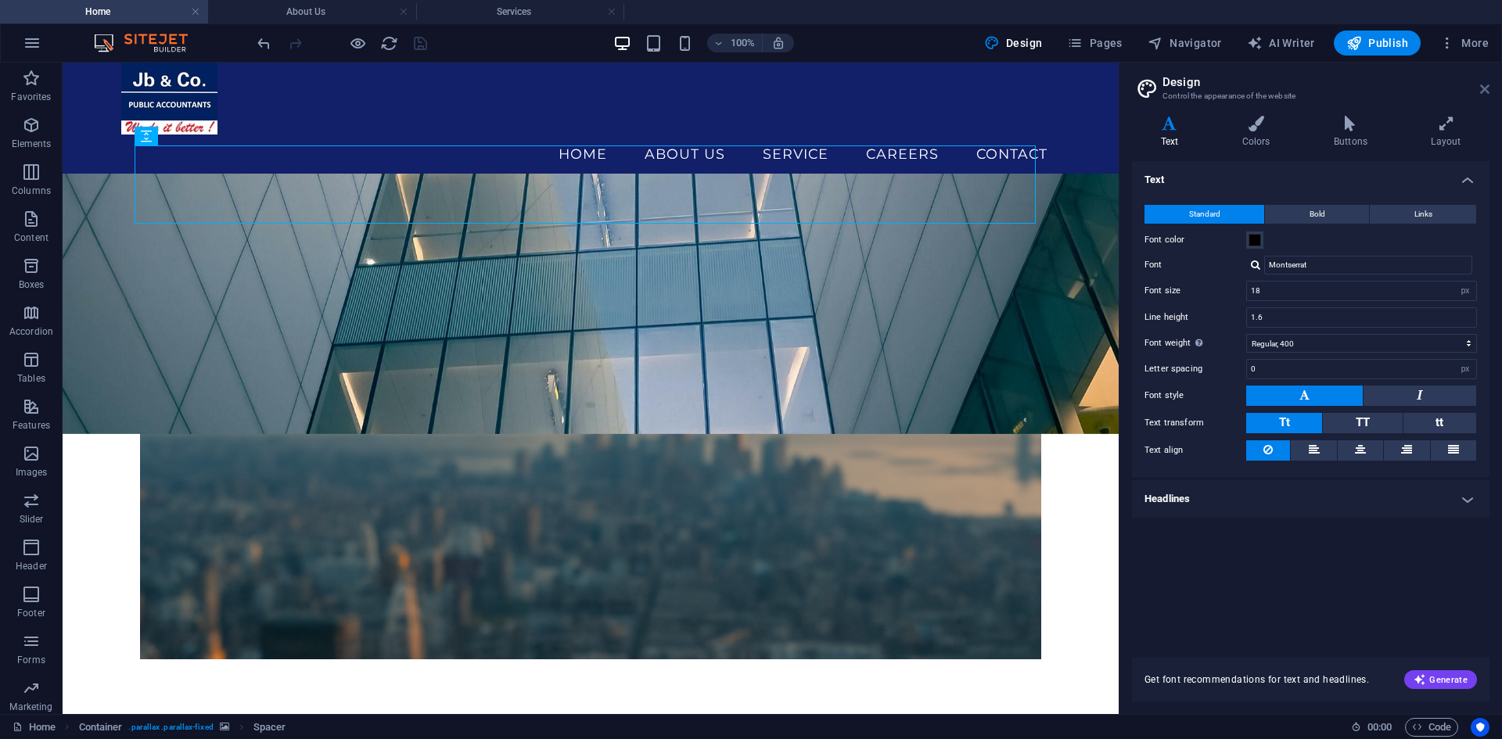
click at [1488, 89] on icon at bounding box center [1484, 89] width 9 height 13
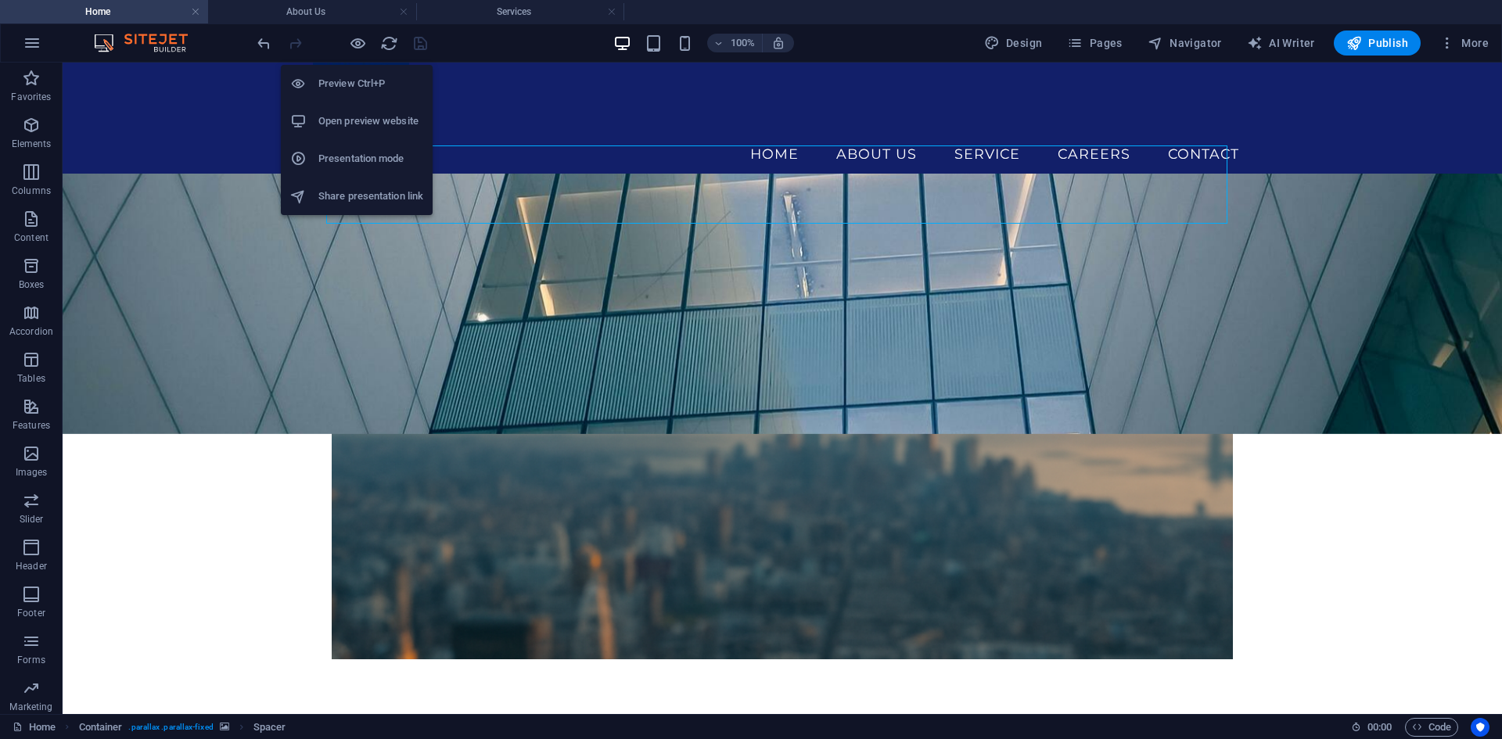
click at [375, 112] on h6 "Open preview website" at bounding box center [370, 121] width 105 height 19
